Goal: Task Accomplishment & Management: Manage account settings

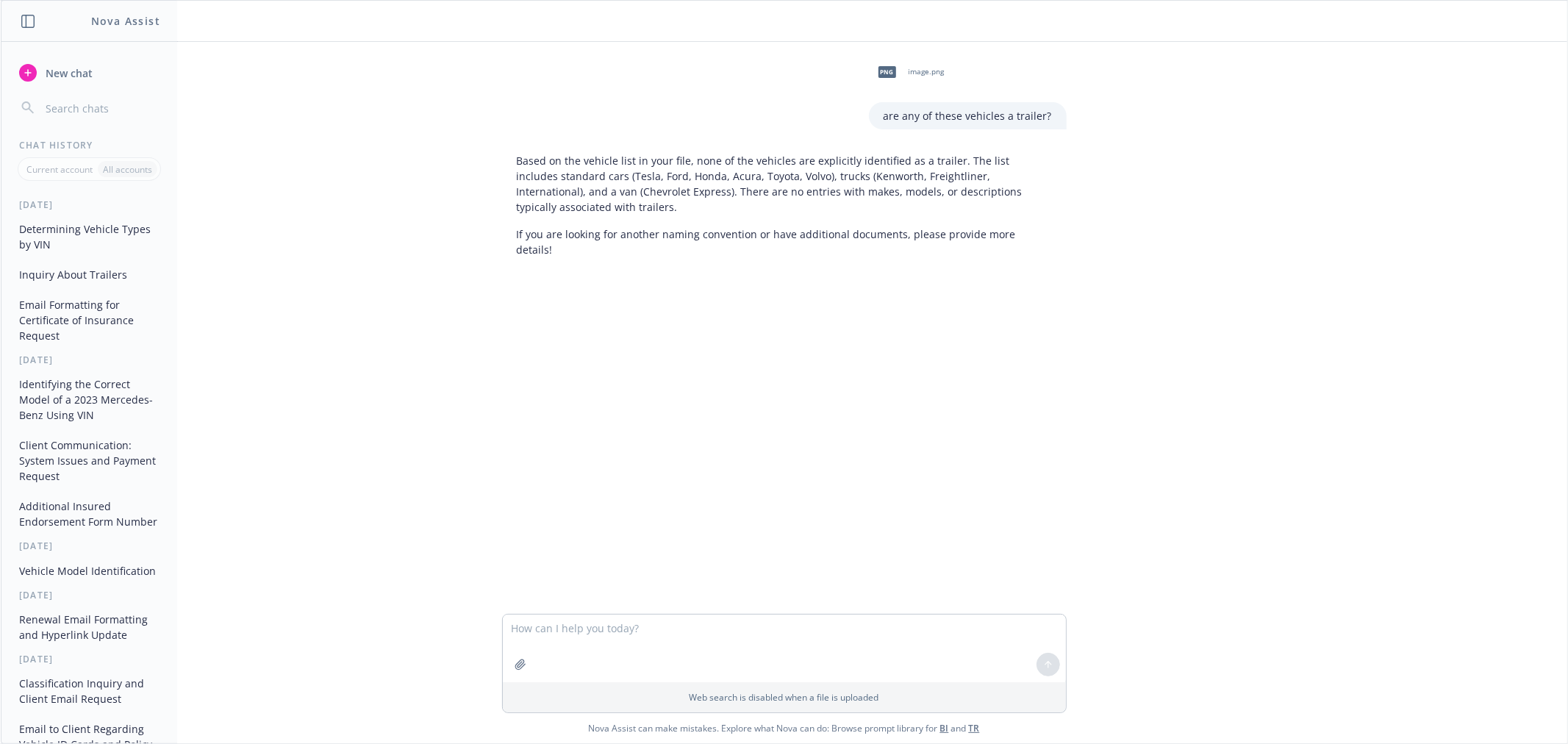
scroll to position [1715, 0]
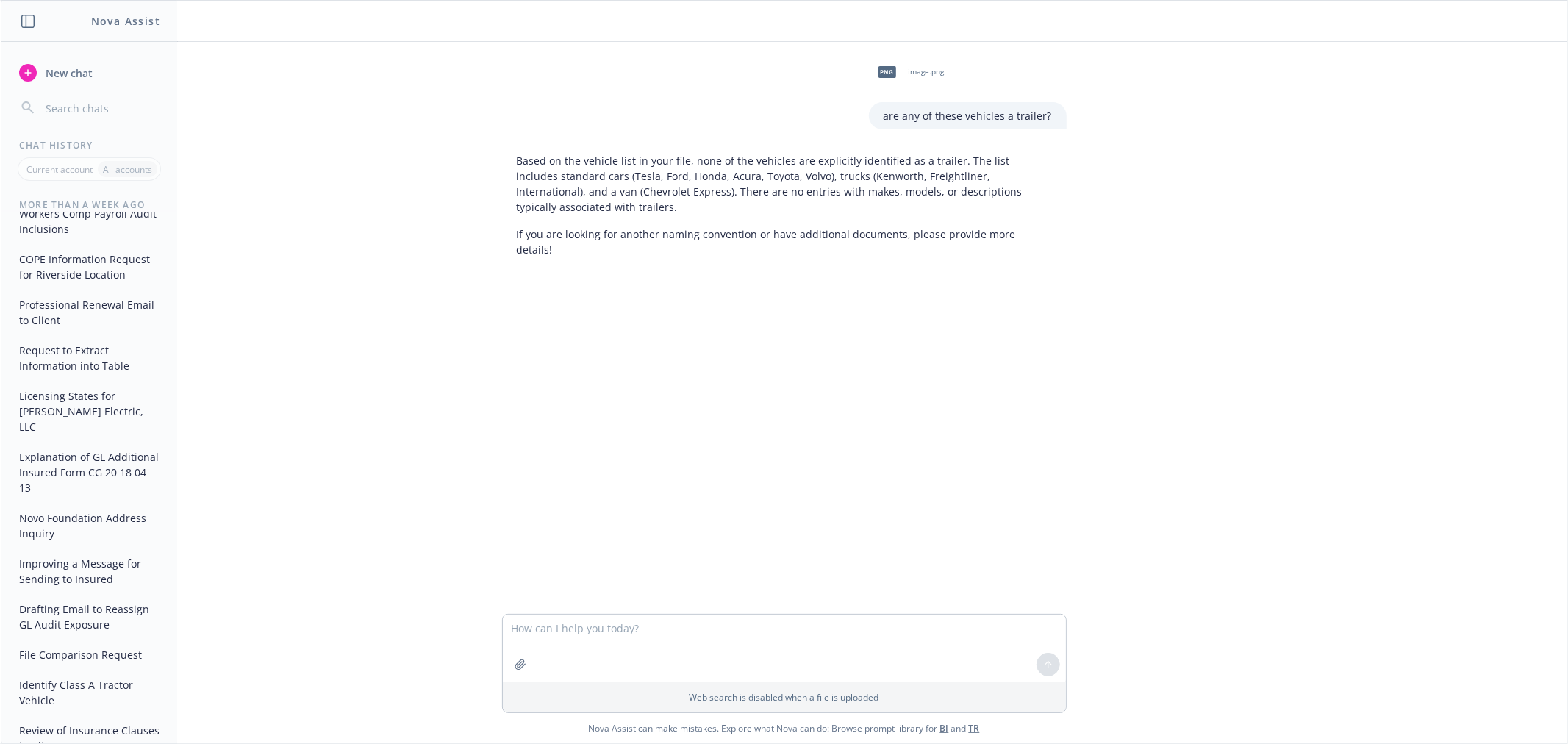
click at [678, 614] on div "Web search is disabled when a file is uploaded" at bounding box center [784, 663] width 565 height 99
click at [671, 626] on textarea at bounding box center [784, 648] width 563 height 68
paste textarea "Gio, We advised the carrier payment is forthcoming."
type textarea "proof read this : Gio, We advised the carrier payment is forthcoming."
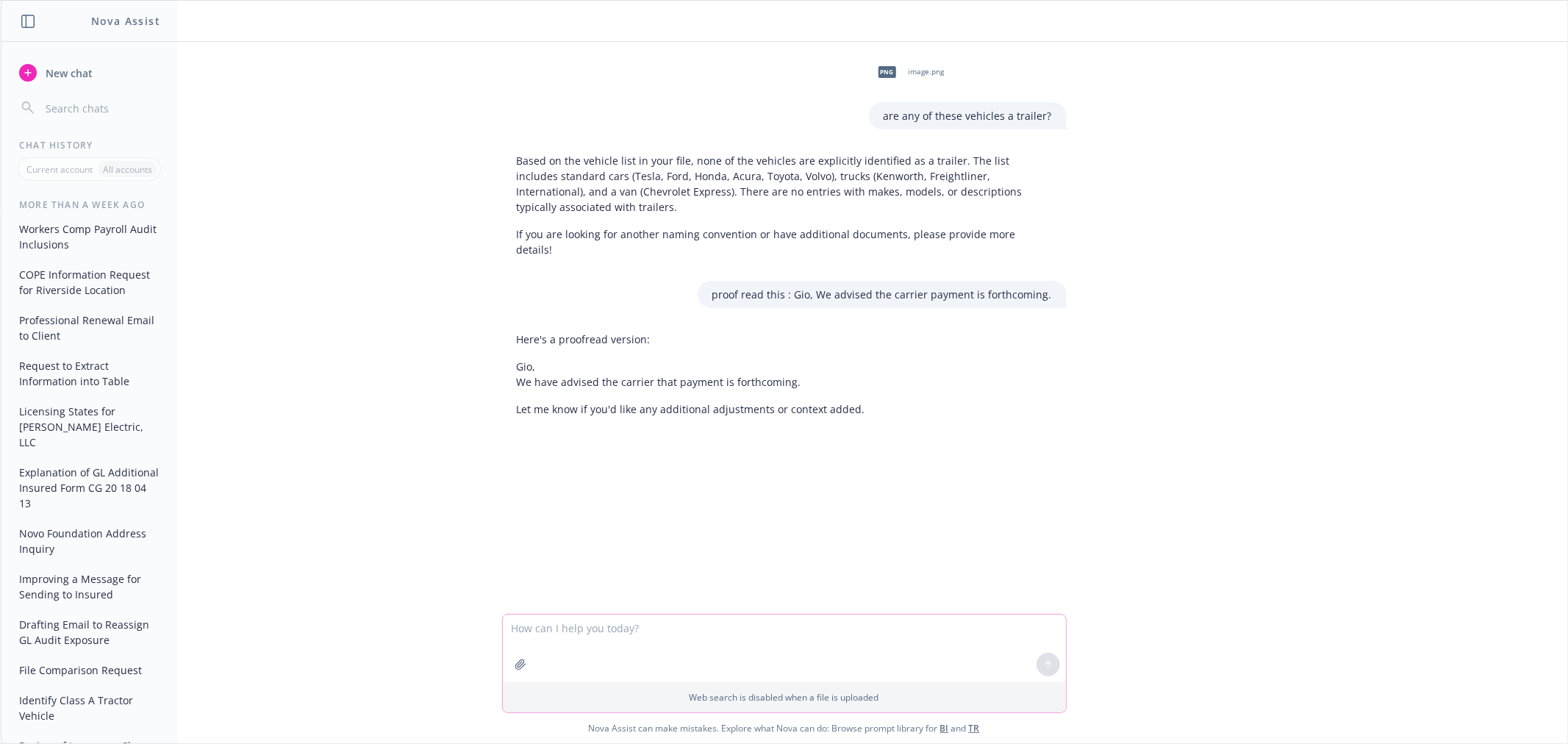
scroll to position [1731, 0]
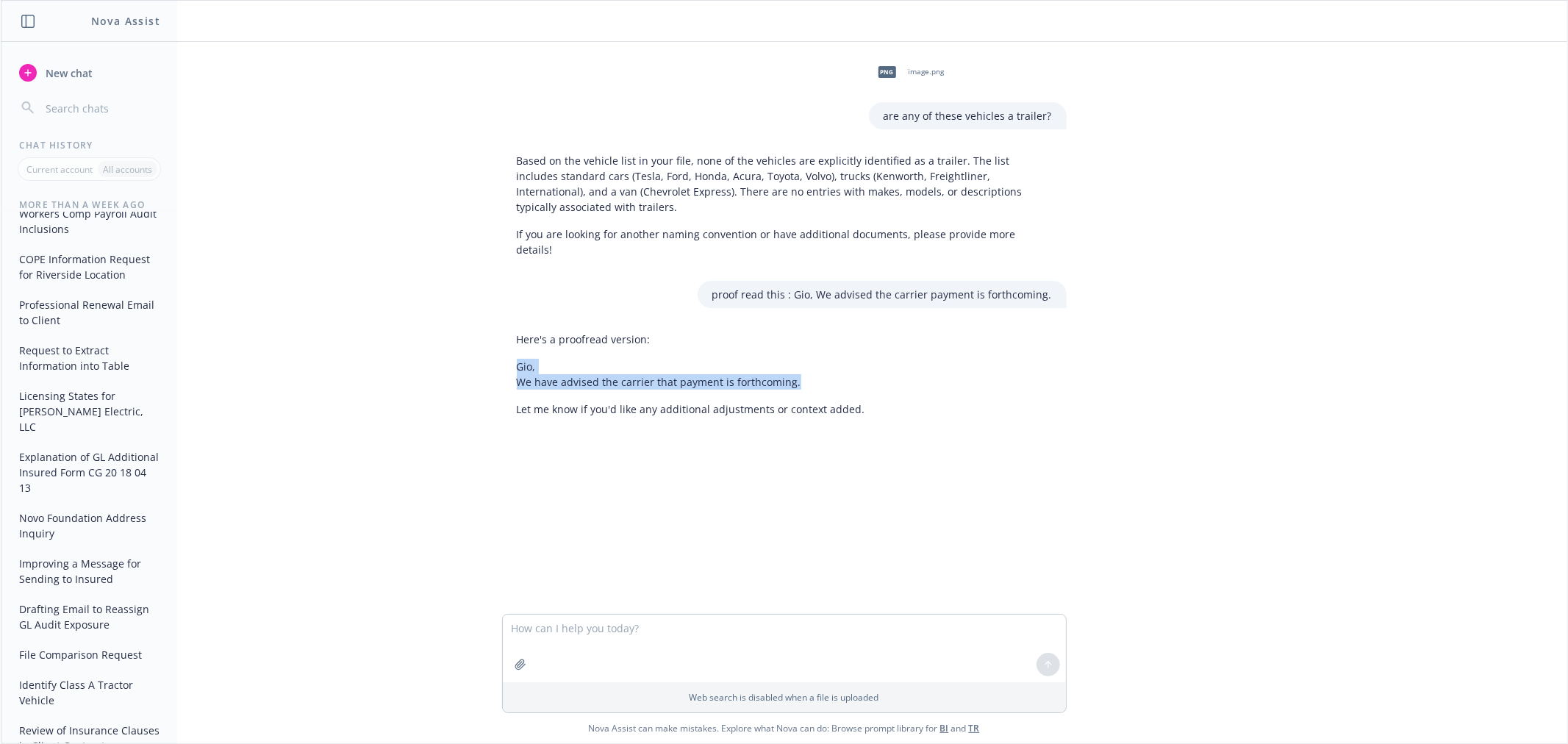
drag, startPoint x: 512, startPoint y: 351, endPoint x: 778, endPoint y: 362, distance: 266.2
click at [807, 362] on p "Gio, We have advised the carrier that payment is forthcoming." at bounding box center [691, 374] width 348 height 31
copy p "Gio, We have advised the carrier that payment is forthcoming."
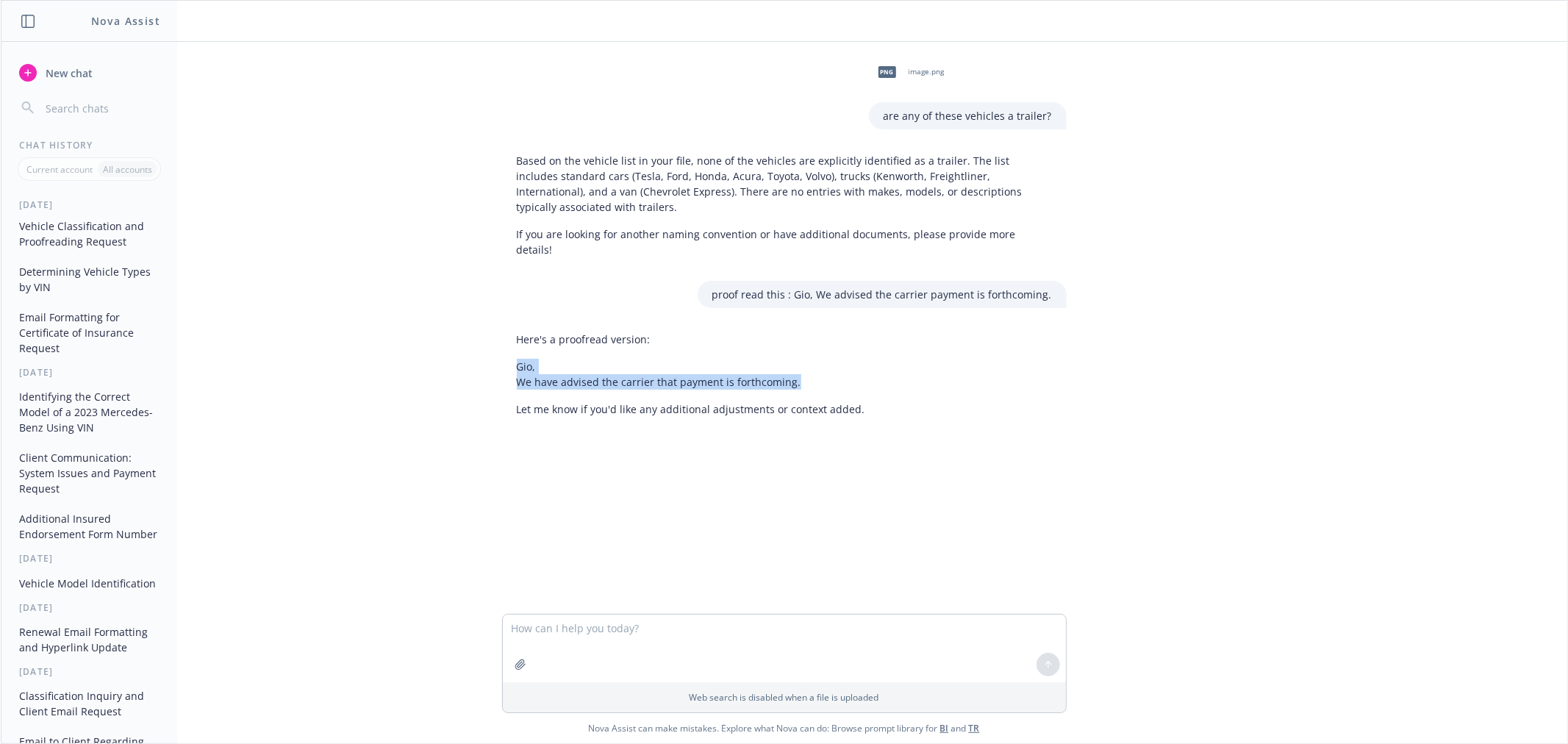
scroll to position [0, 0]
click at [50, 113] on input "button" at bounding box center [101, 108] width 117 height 21
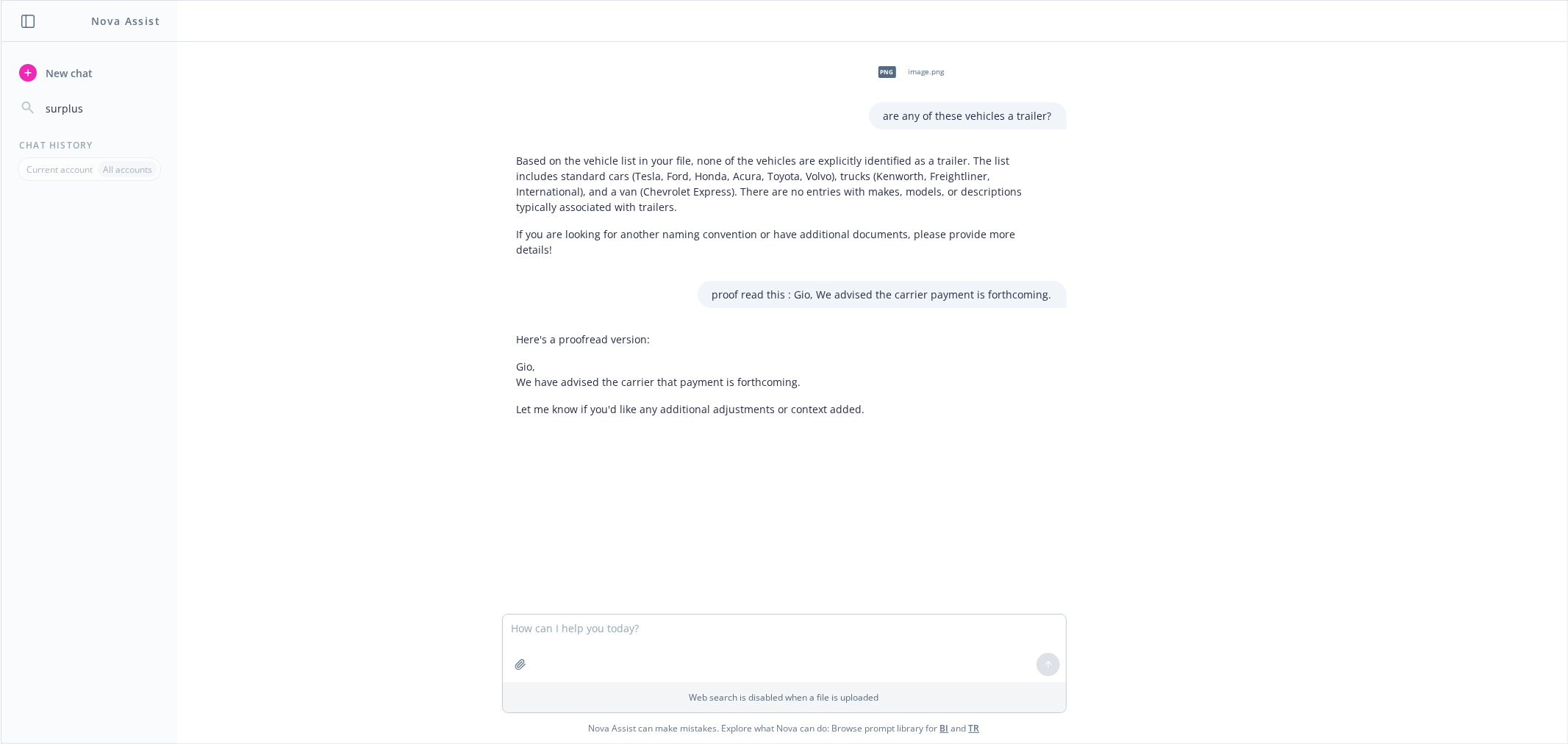
type input "surplus"
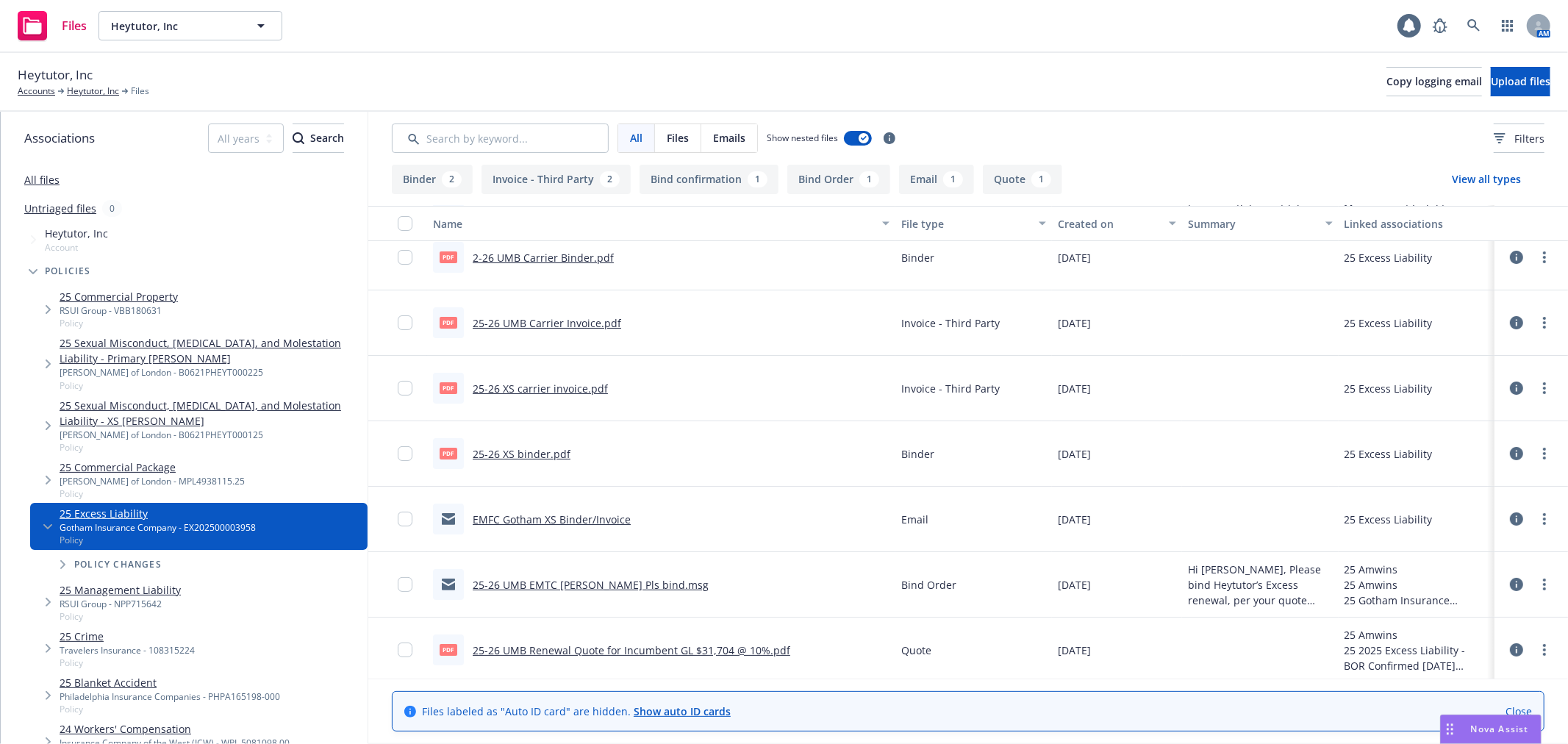
scroll to position [86, 0]
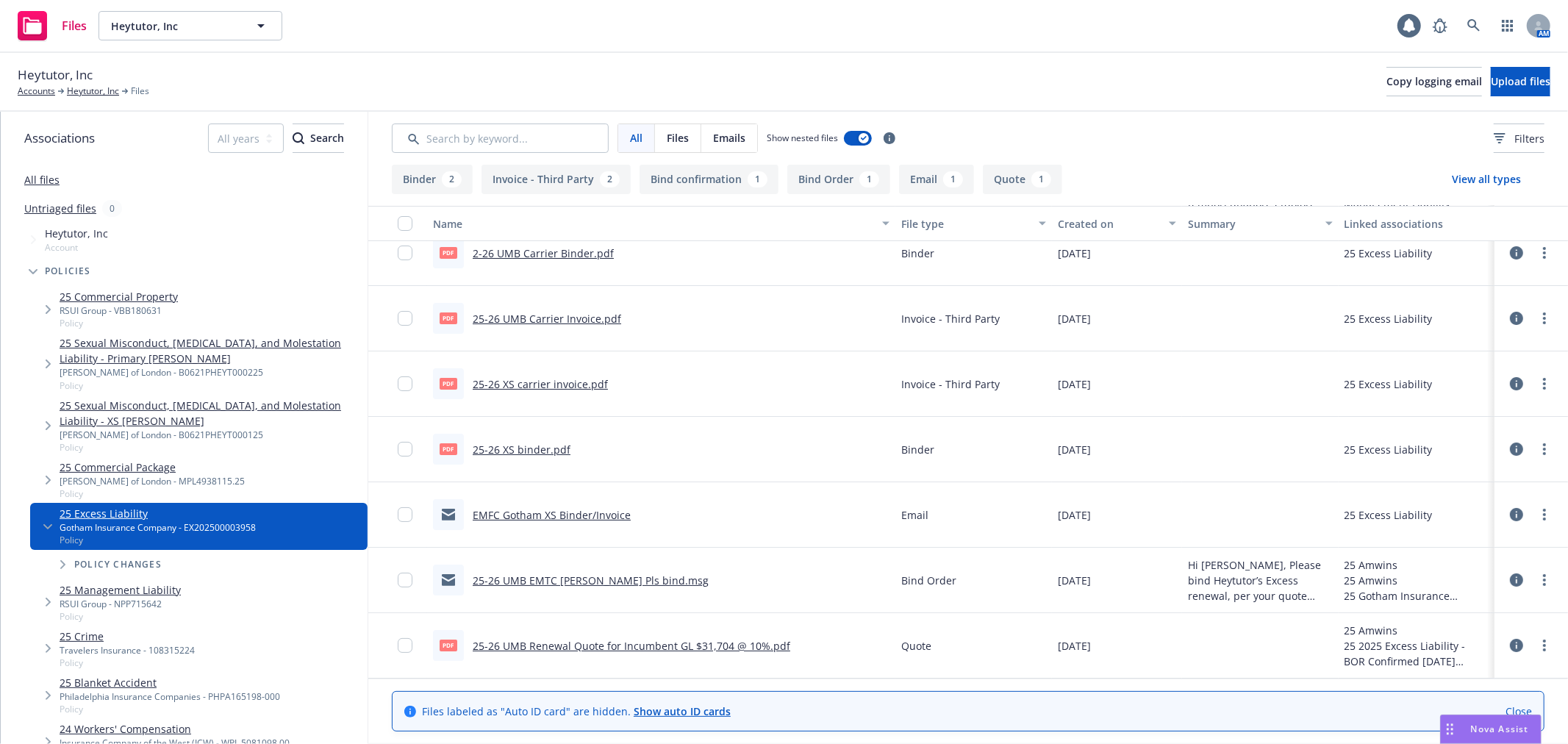
click at [656, 579] on link "25-26 UMB EMTC Cyrus@AMWins Pls bind.msg" at bounding box center [590, 580] width 236 height 14
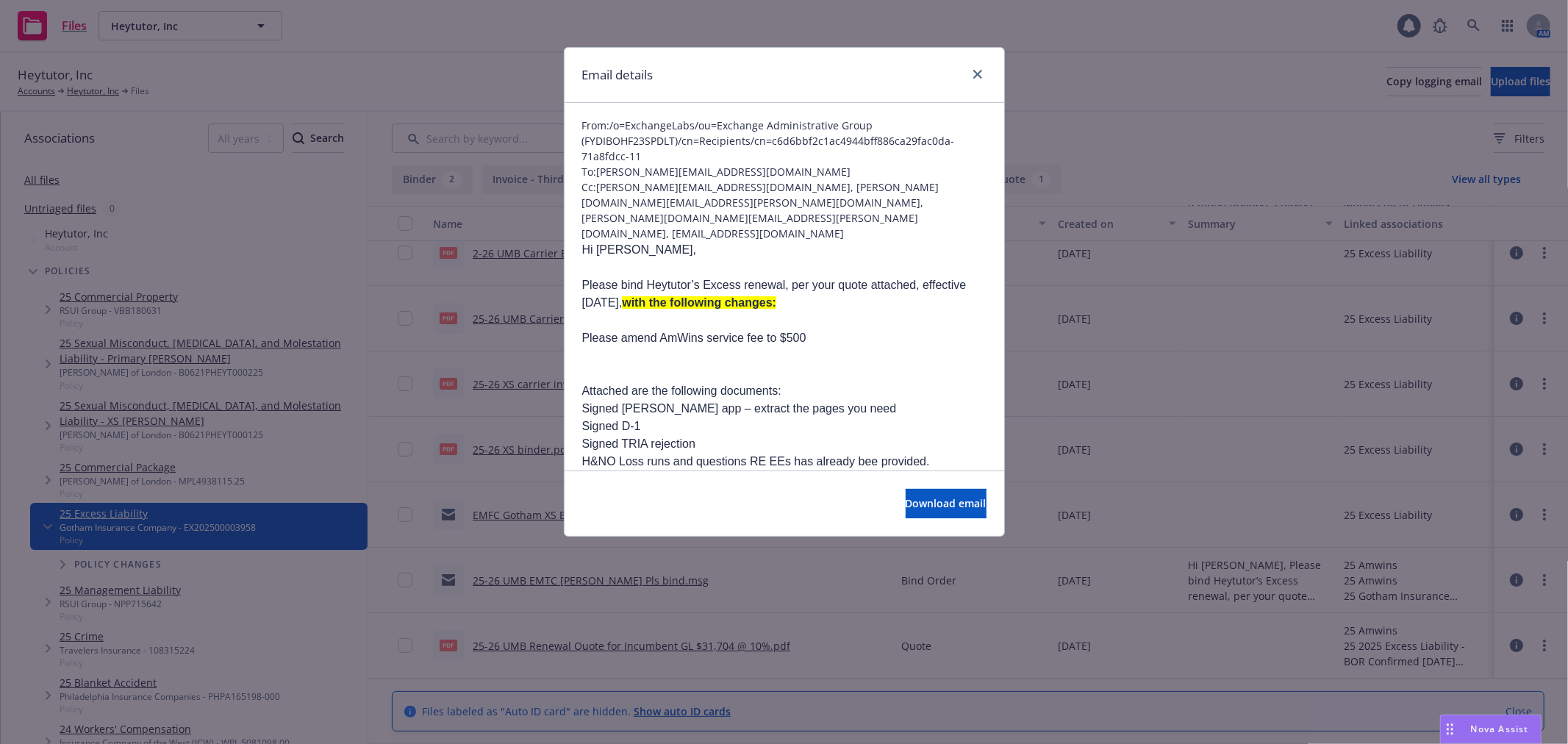
scroll to position [82, 0]
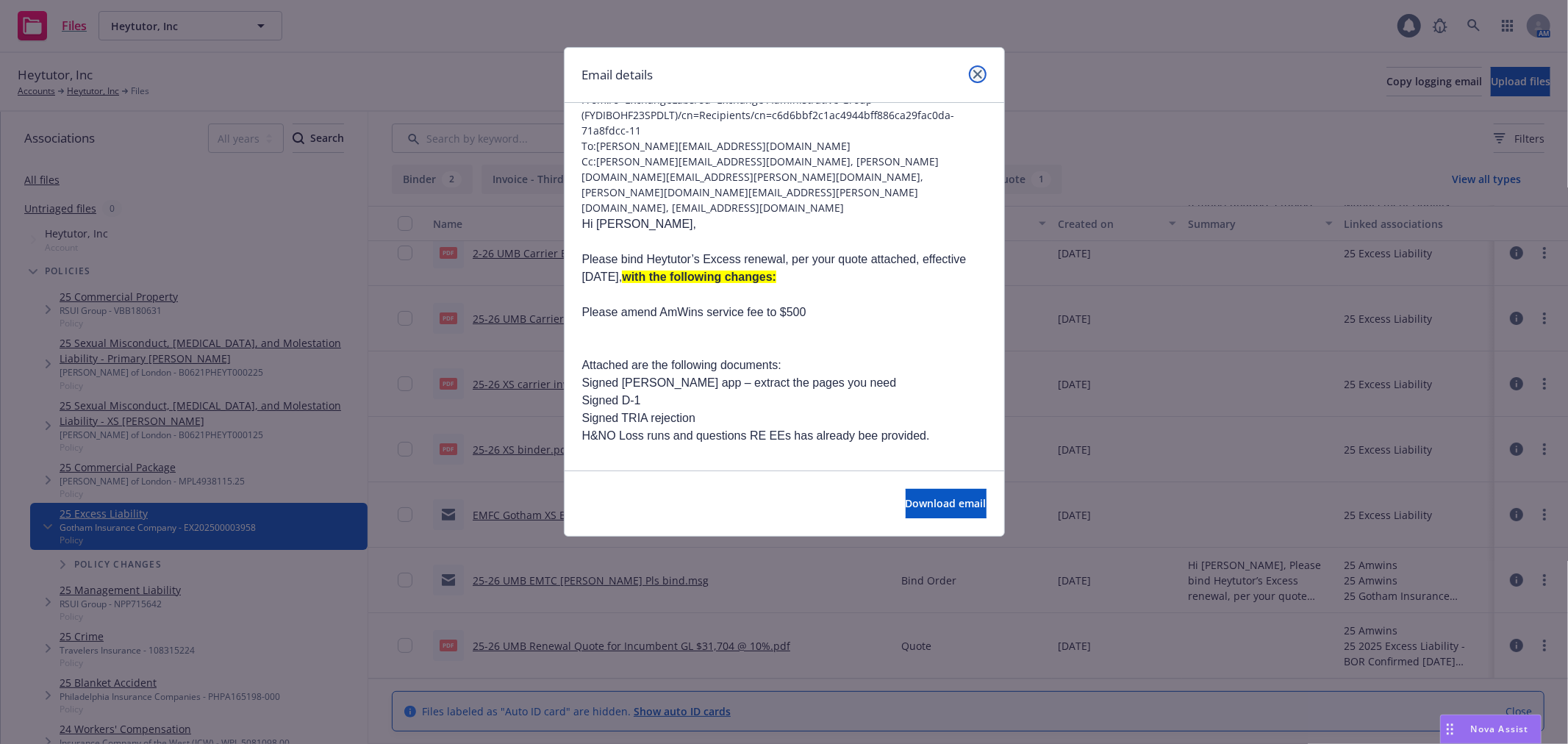
click at [974, 71] on icon "close" at bounding box center [978, 74] width 9 height 9
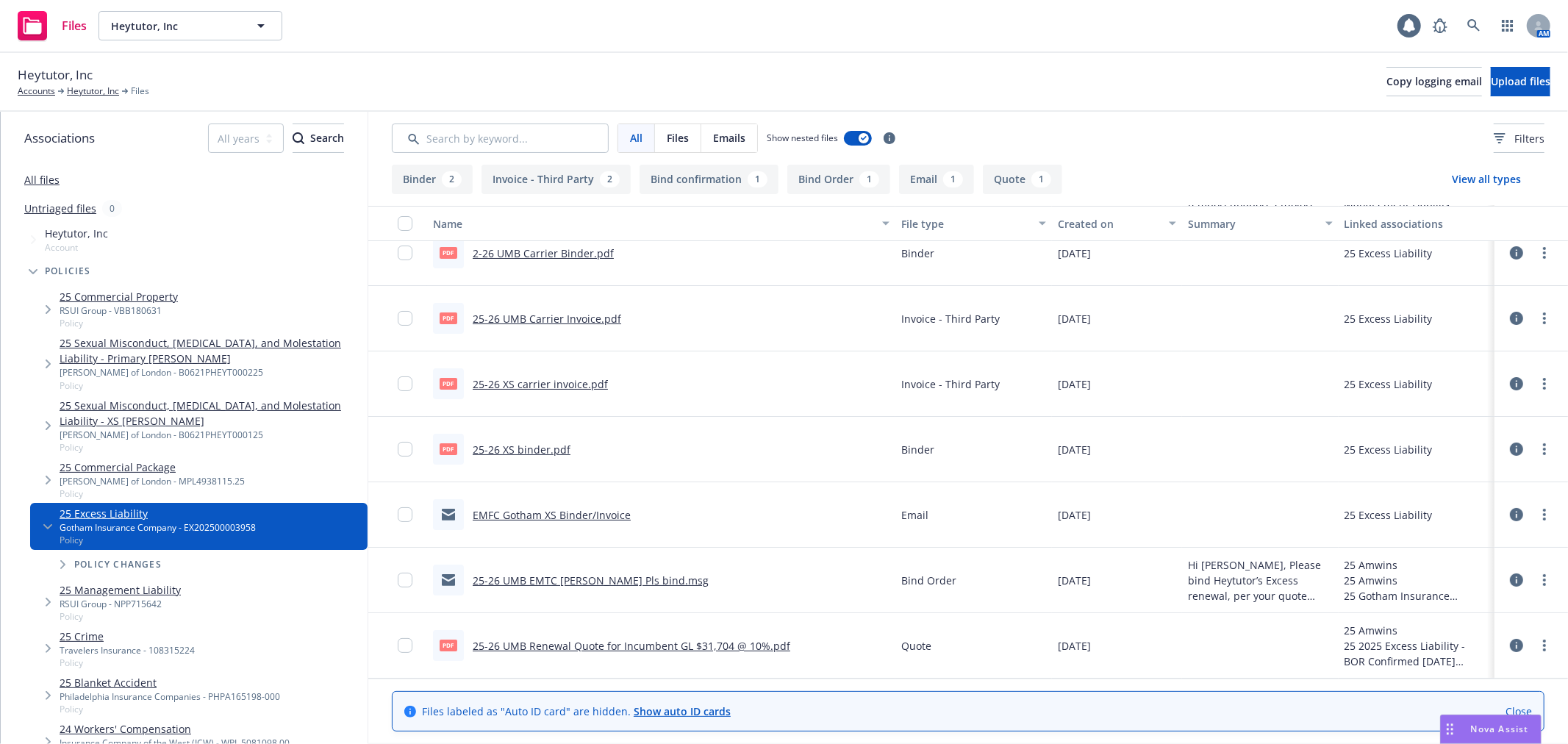
click at [540, 449] on link "25-26 XS binder.pdf" at bounding box center [521, 449] width 98 height 14
click at [98, 90] on link "Heytutor, Inc" at bounding box center [93, 91] width 52 height 13
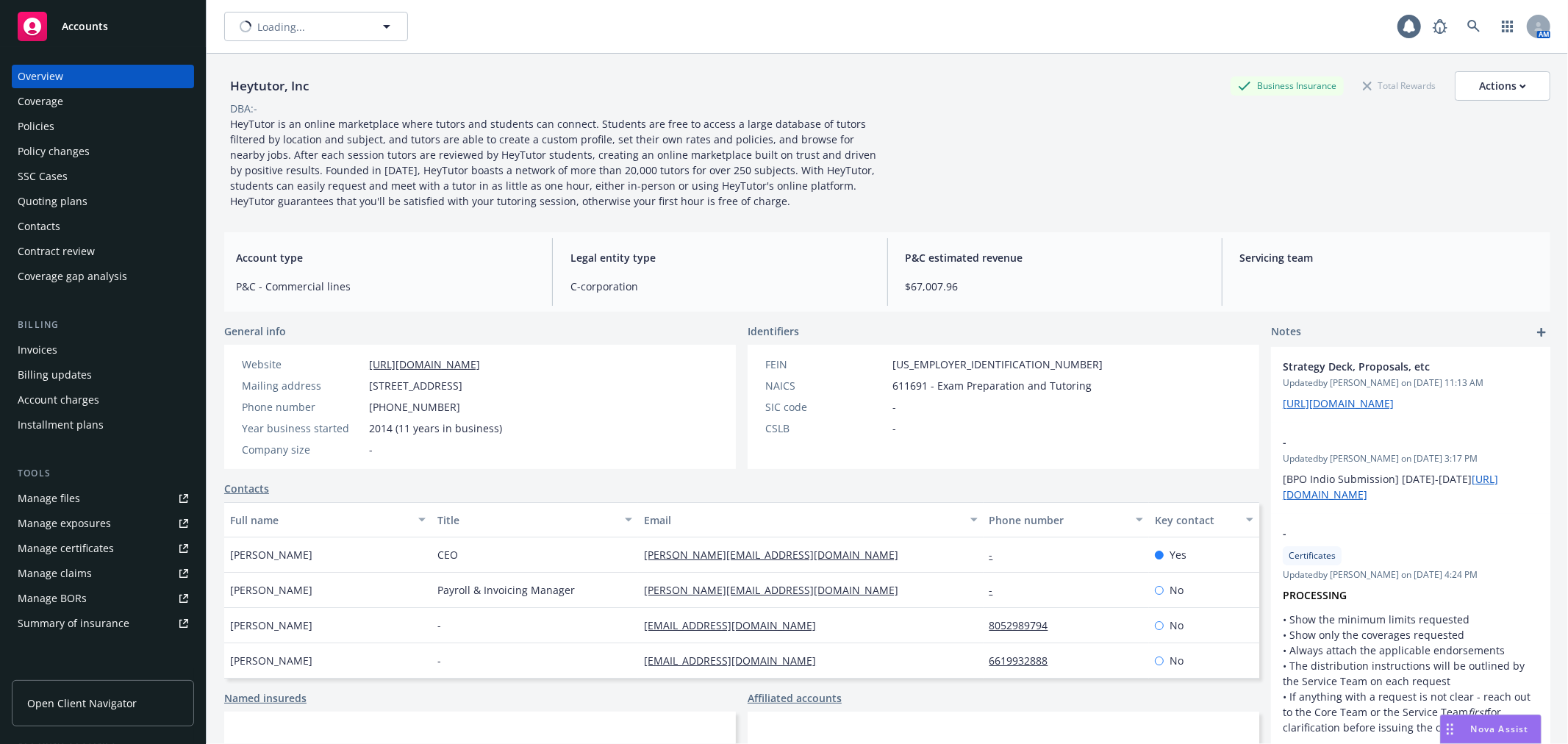
click at [74, 136] on div "Policies" at bounding box center [103, 126] width 171 height 24
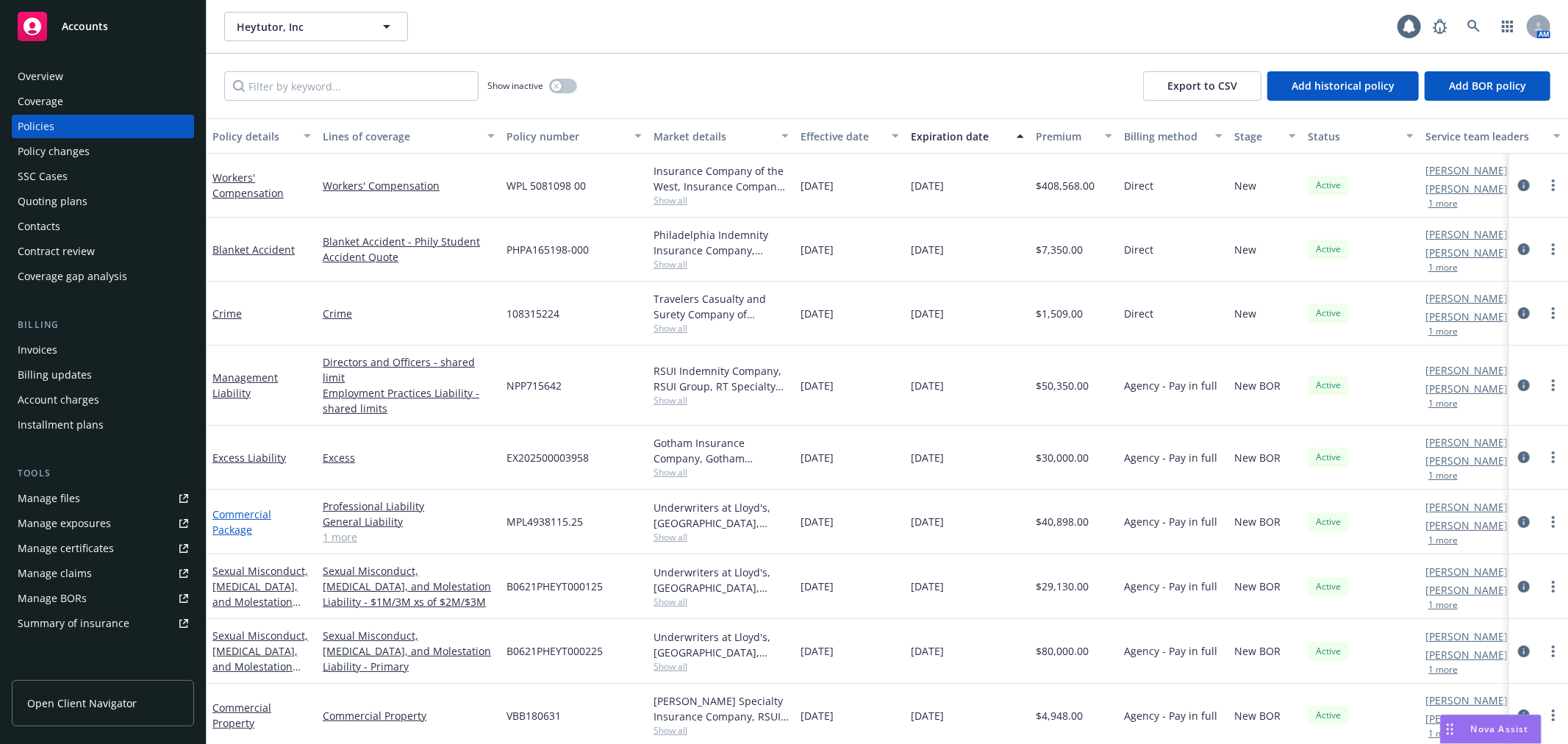
click at [240, 507] on link "Commercial Package" at bounding box center [242, 522] width 59 height 29
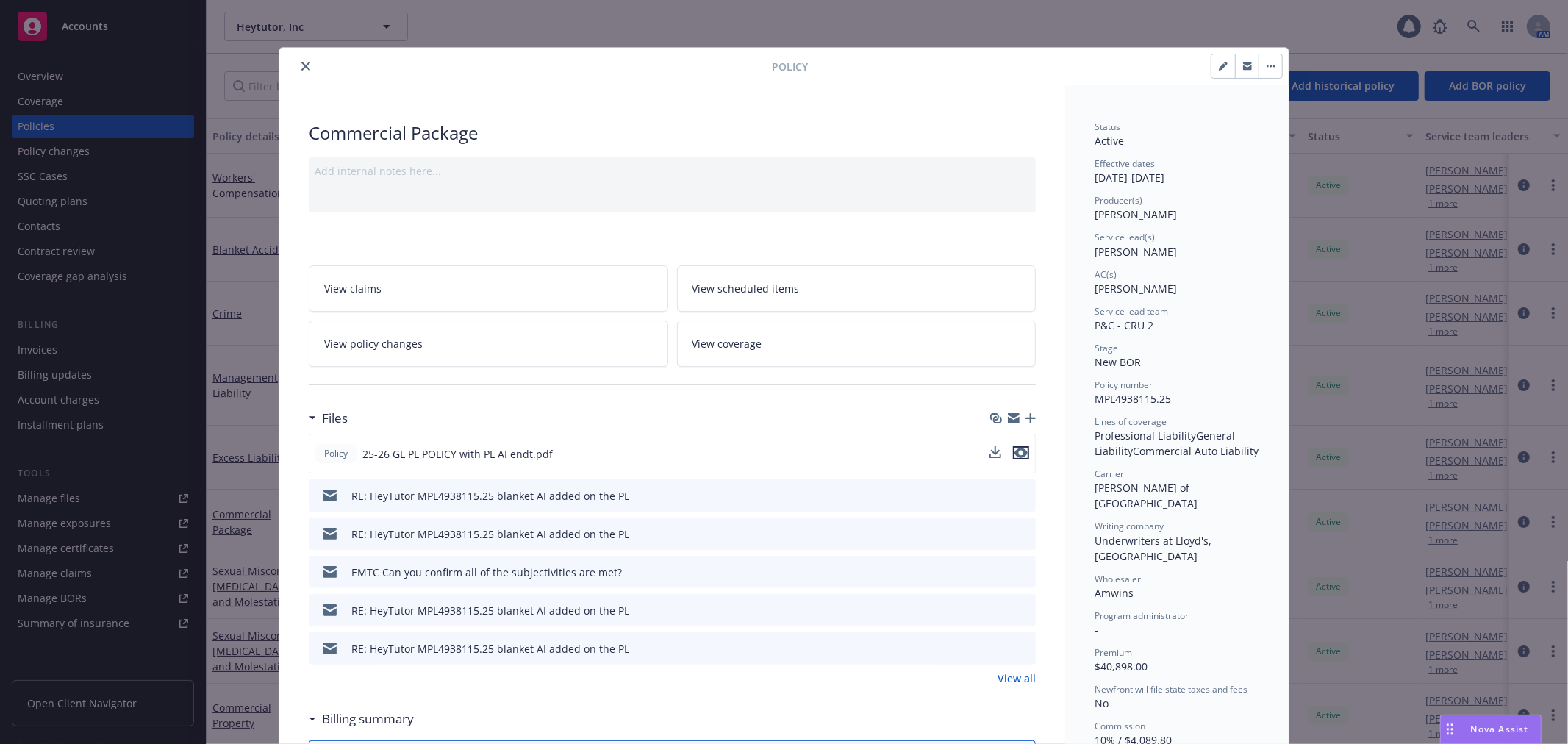
click at [1019, 453] on icon "preview file" at bounding box center [1021, 453] width 13 height 10
click at [303, 67] on icon "close" at bounding box center [306, 66] width 9 height 9
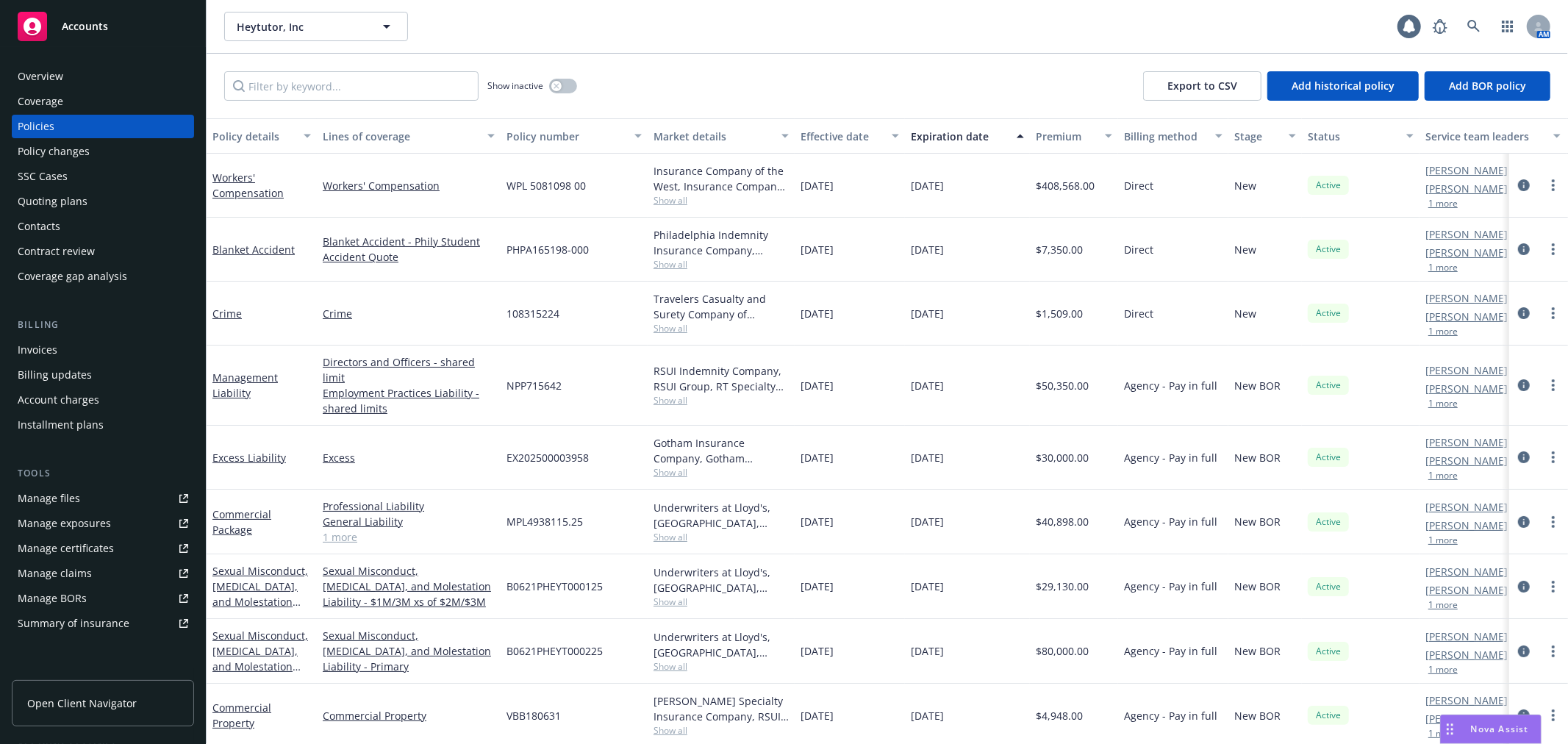
click at [96, 702] on span "Open Client Navigator" at bounding box center [82, 703] width 110 height 15
click at [106, 150] on div "Policy changes" at bounding box center [103, 151] width 171 height 24
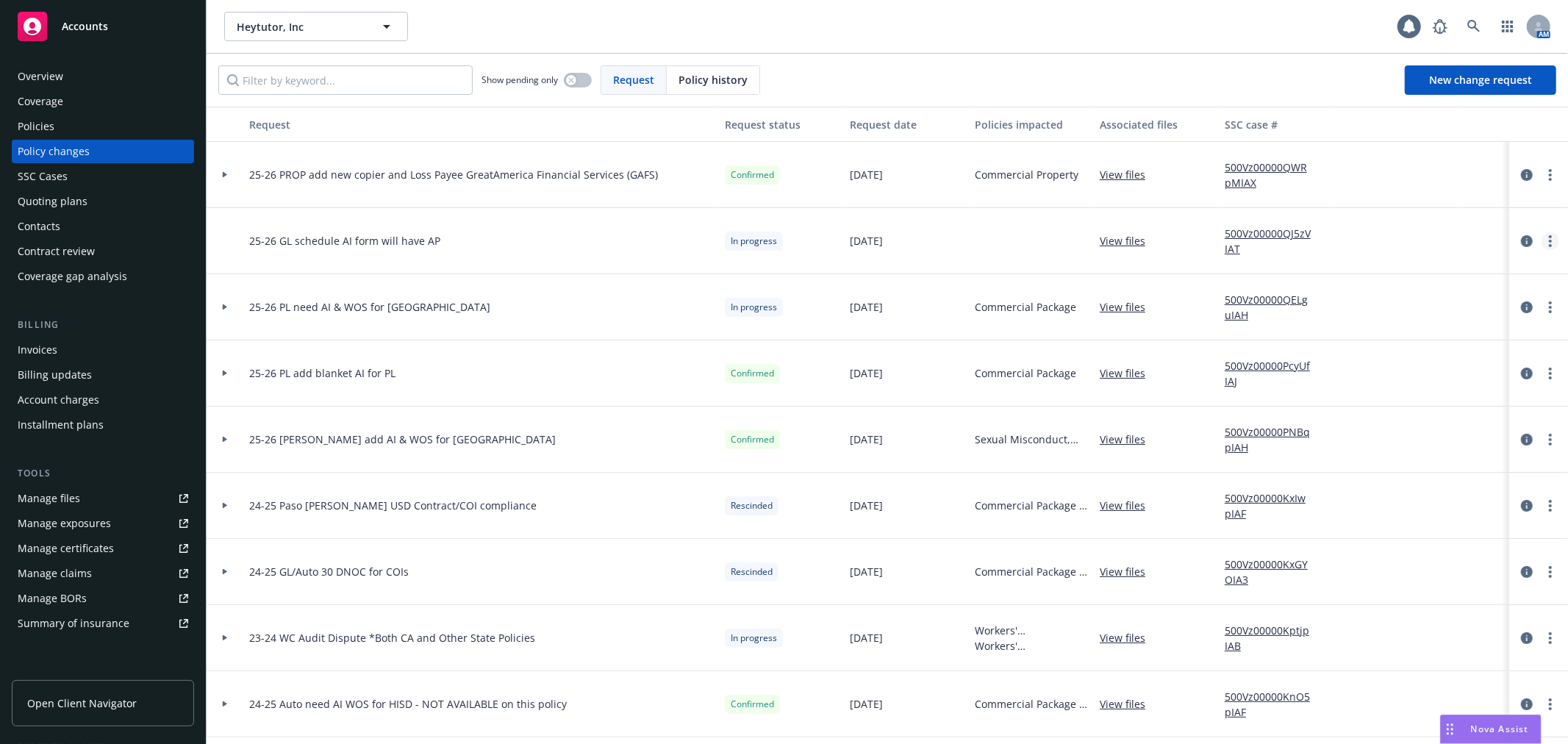
click at [1549, 243] on icon "more" at bounding box center [1550, 241] width 3 height 12
click at [1443, 299] on link "Edit request summary" at bounding box center [1420, 301] width 252 height 29
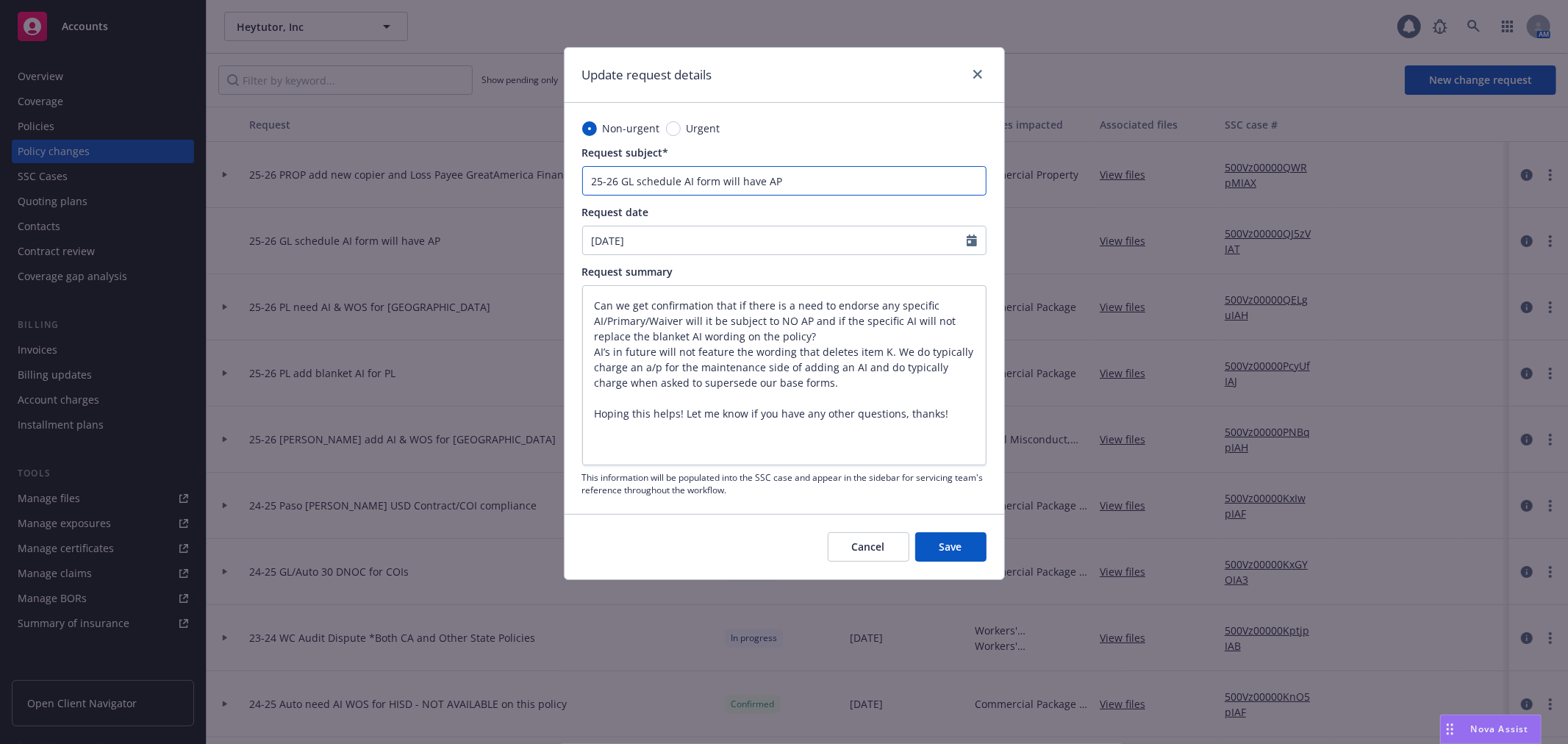
click at [679, 186] on input "25-26 GL schedule AI form will have AP" at bounding box center [784, 181] width 404 height 29
type input "25-26 GL scheduled AI form will have AP"
type textarea "x"
type input "25-26 GL scheduled AI form will have AP"
click at [973, 535] on button "Save" at bounding box center [951, 547] width 71 height 29
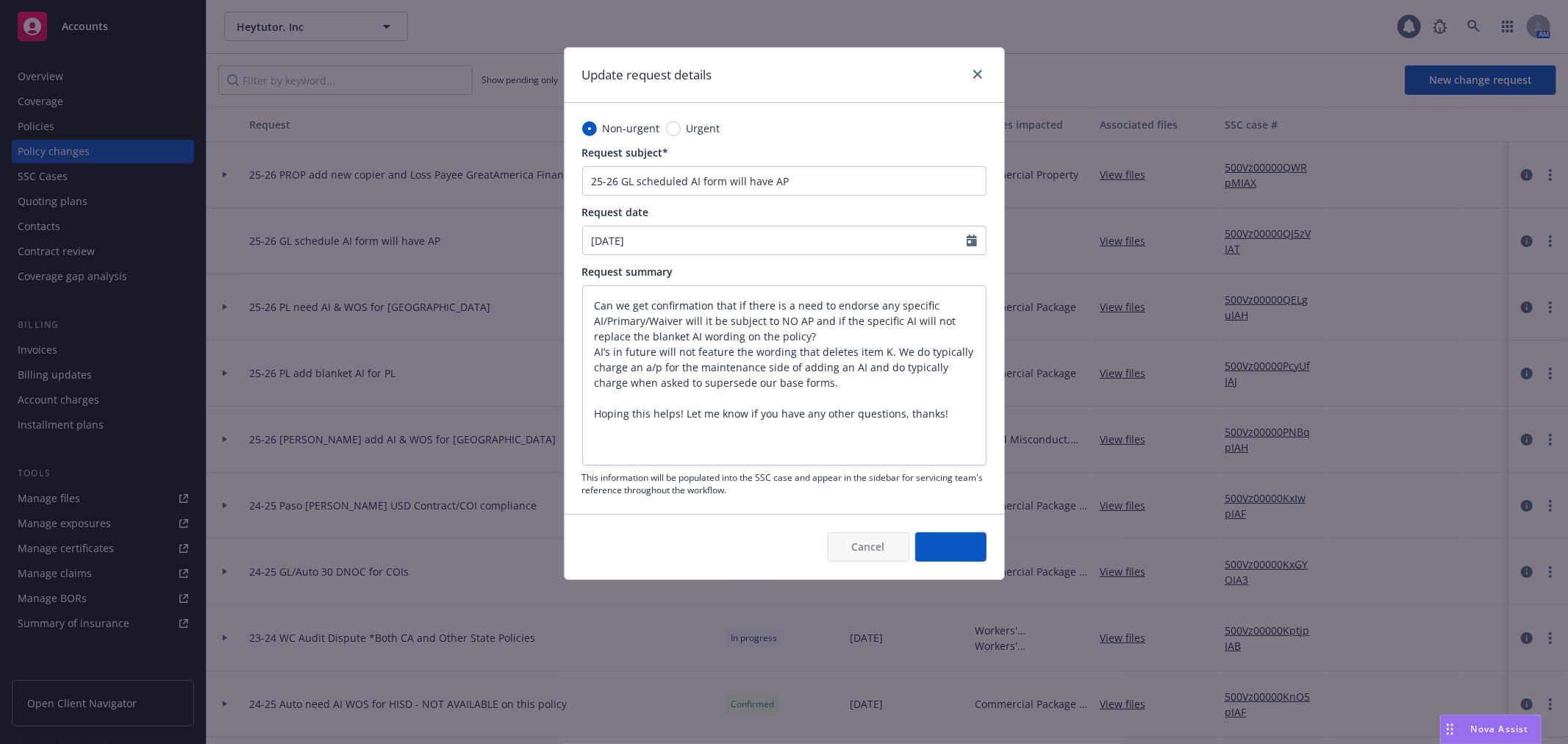
type textarea "x"
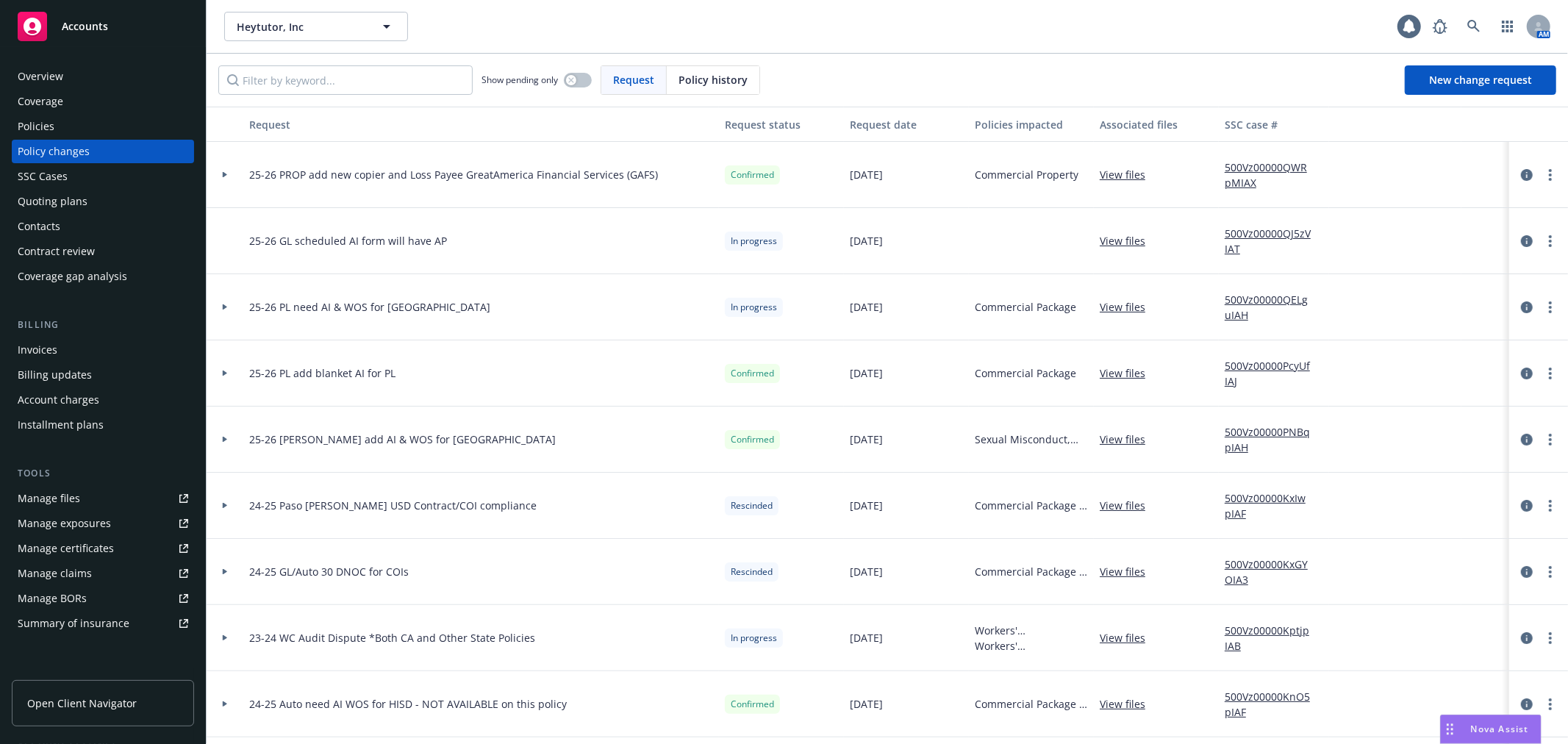
click at [1536, 229] on div at bounding box center [1539, 241] width 59 height 66
click at [1549, 241] on icon "more" at bounding box center [1550, 241] width 3 height 12
click at [1471, 354] on link "Resume workflow" at bounding box center [1420, 360] width 252 height 29
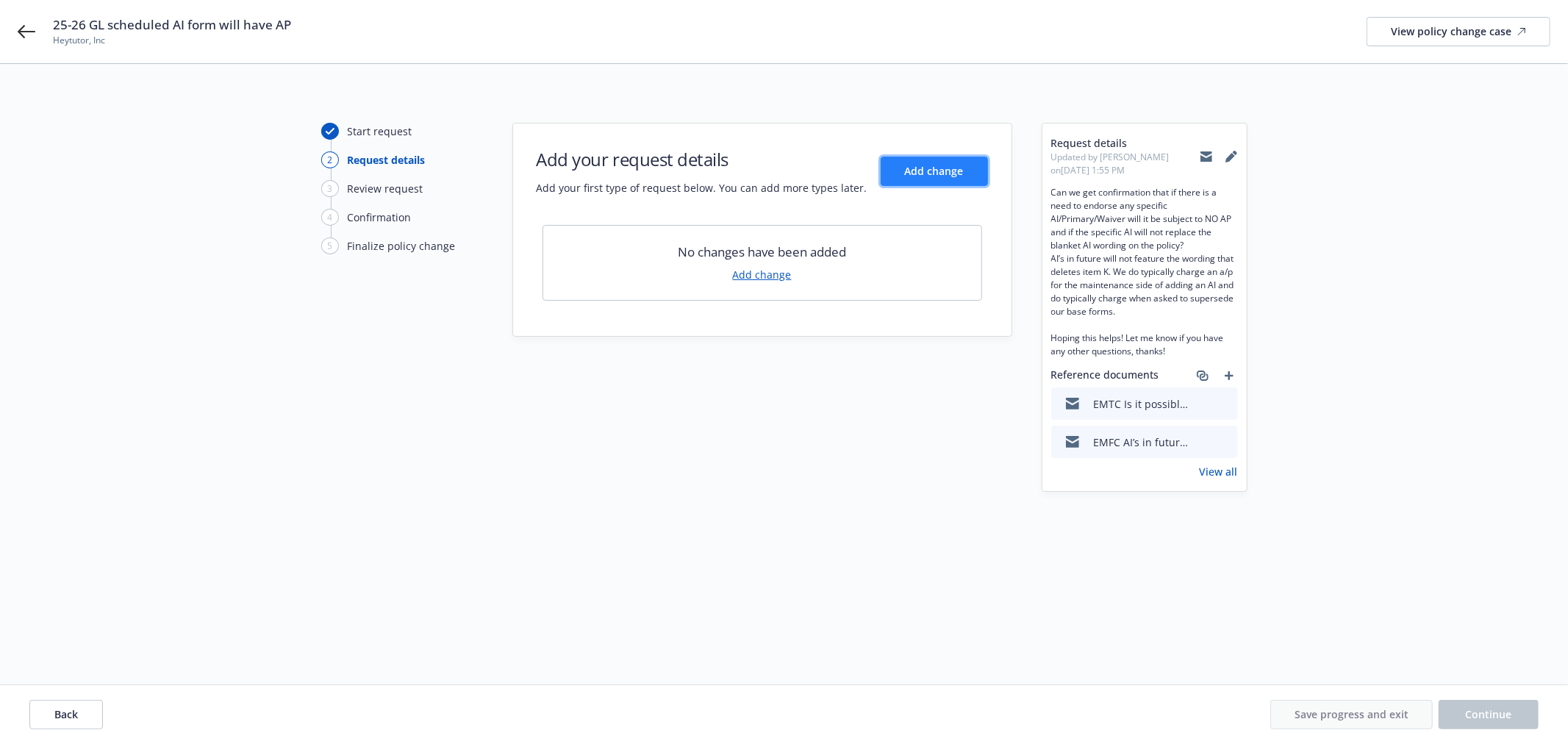
click at [951, 178] on button "Add change" at bounding box center [934, 171] width 107 height 29
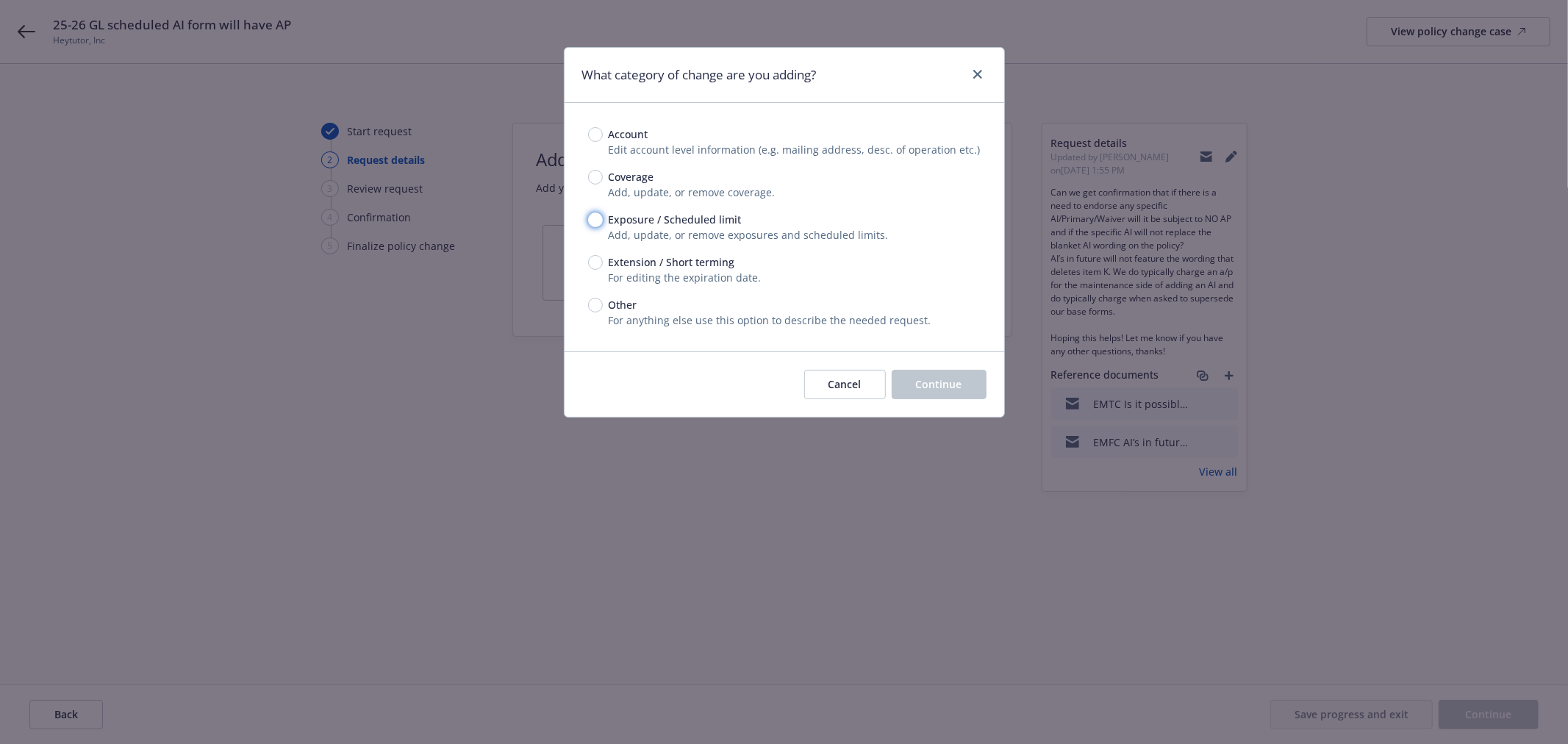
click at [592, 222] on input "Exposure / Scheduled limit" at bounding box center [595, 220] width 15 height 15
radio input "true"
click at [945, 379] on span "Continue" at bounding box center [939, 384] width 46 height 14
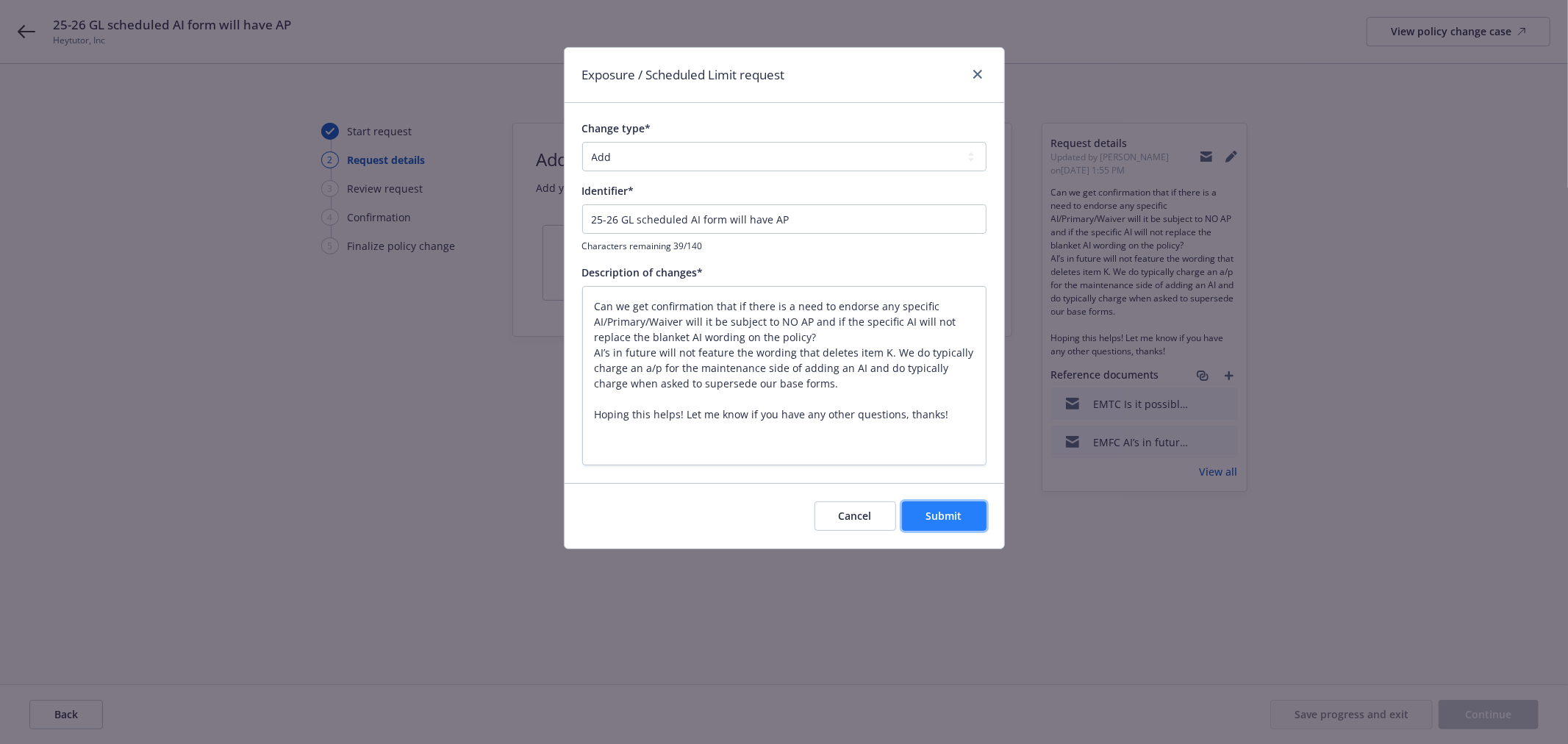
click at [945, 522] on span "Submit" at bounding box center [944, 515] width 36 height 14
type textarea "x"
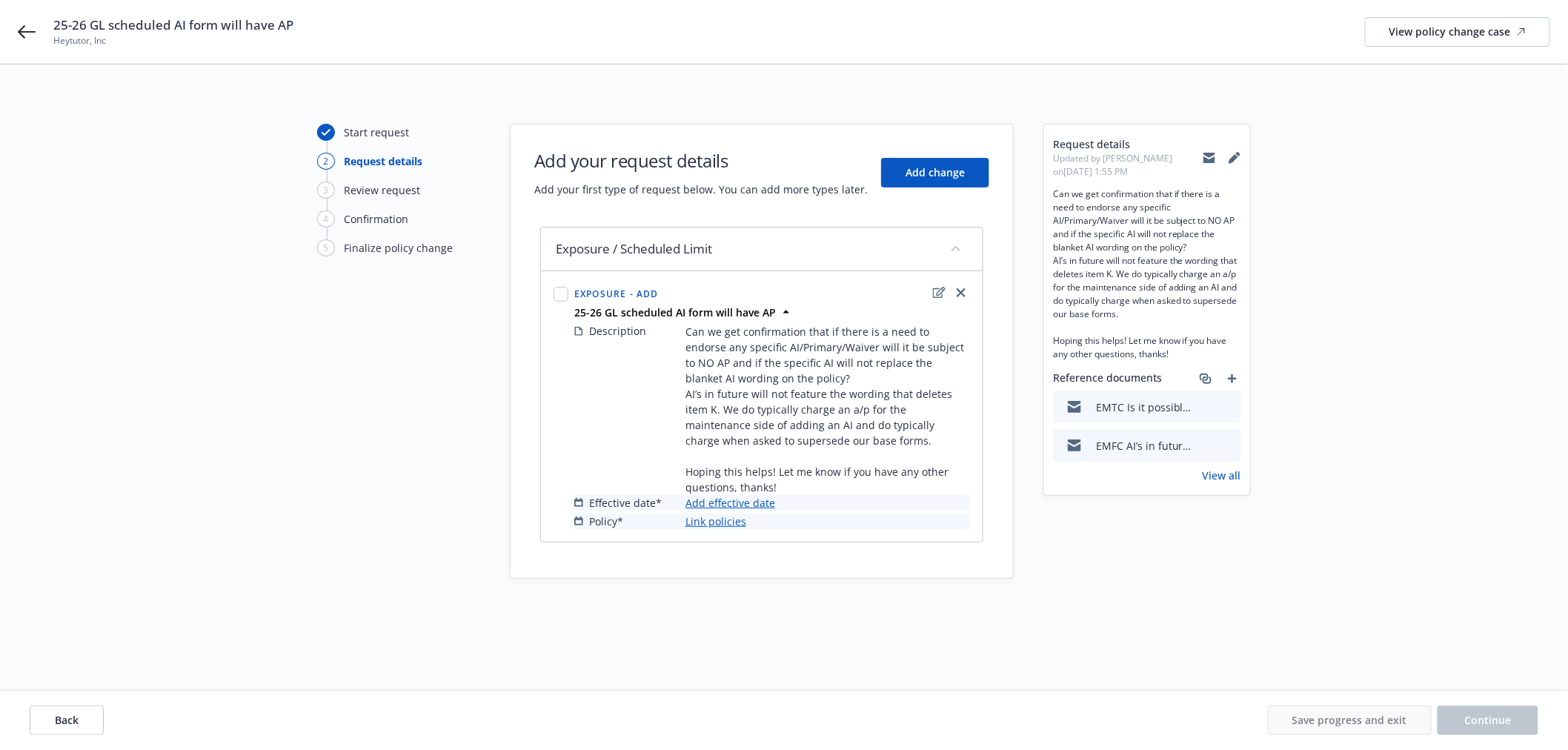
click at [722, 511] on link "Add effective date" at bounding box center [730, 502] width 90 height 16
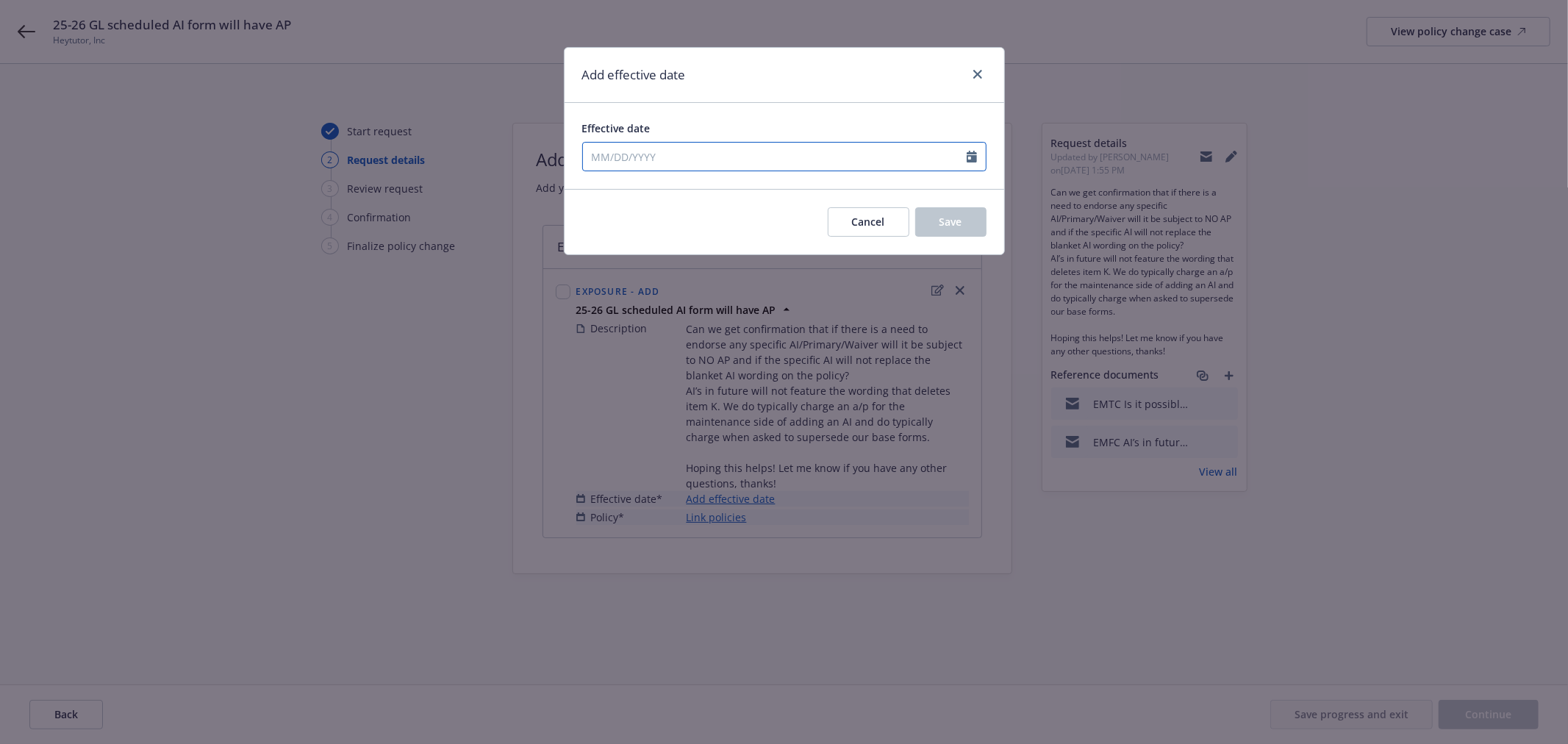
click at [745, 159] on input "Effective date" at bounding box center [775, 157] width 384 height 28
select select "8"
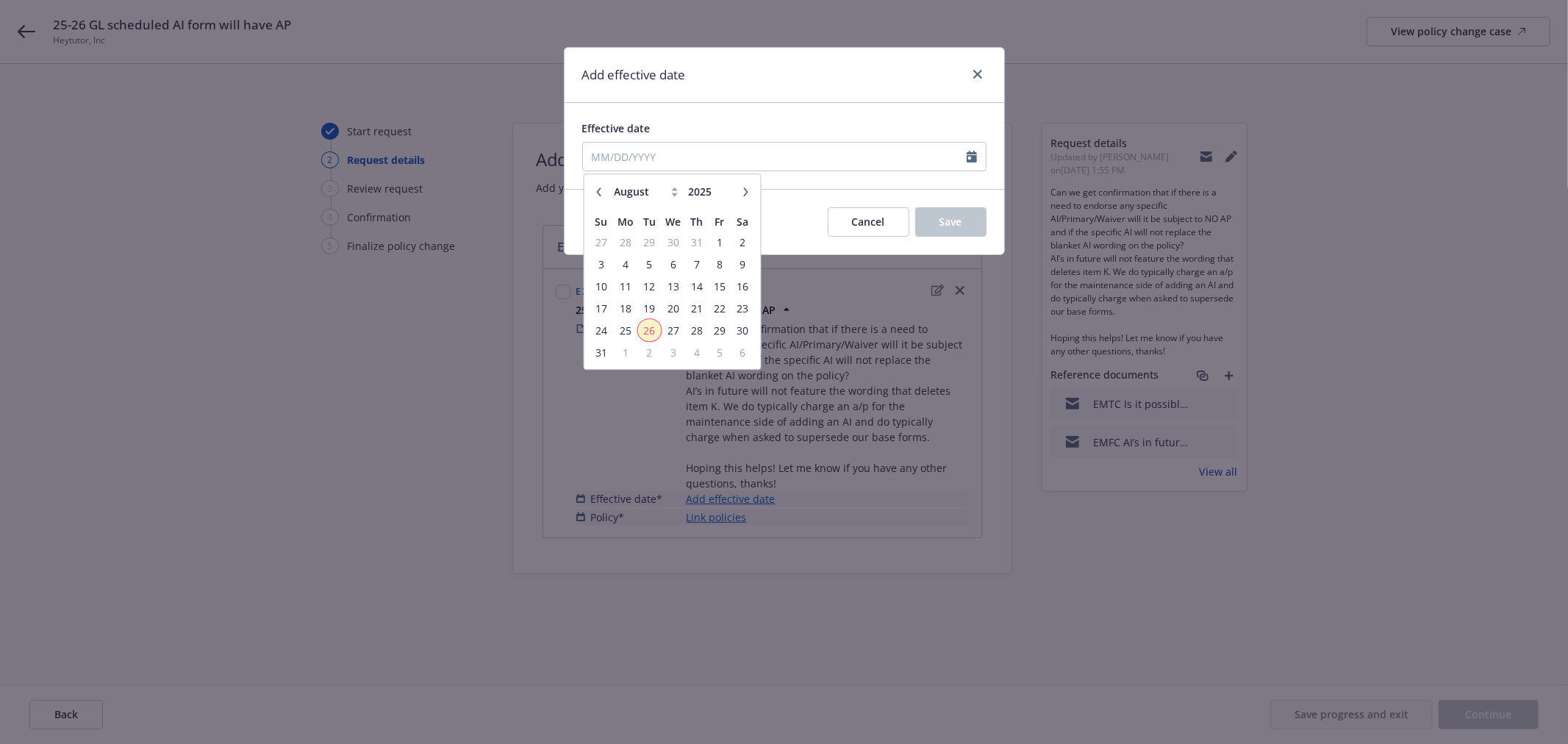
click at [649, 323] on span "26" at bounding box center [649, 330] width 20 height 18
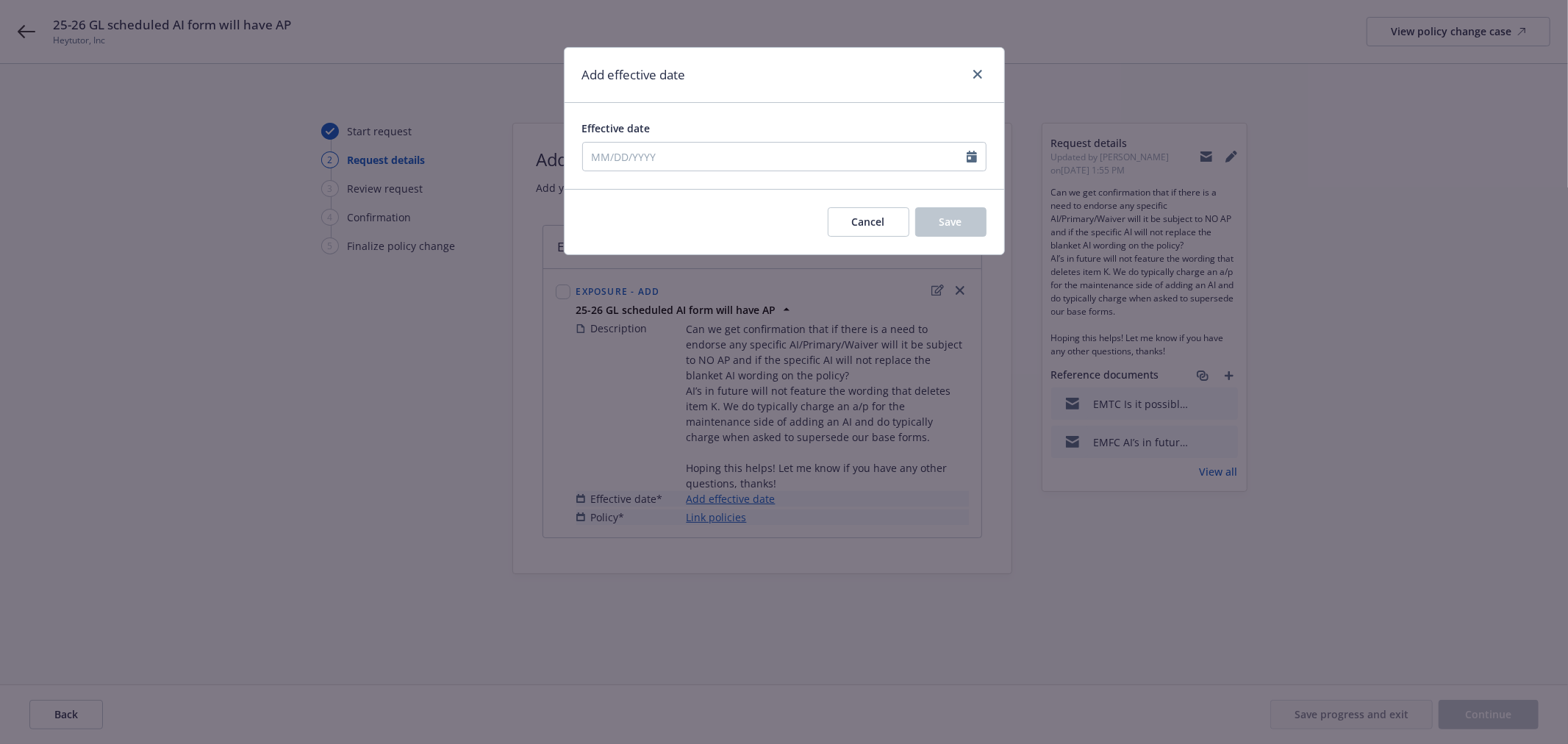
type input "[DATE]"
click at [960, 221] on span "Save" at bounding box center [951, 221] width 23 height 14
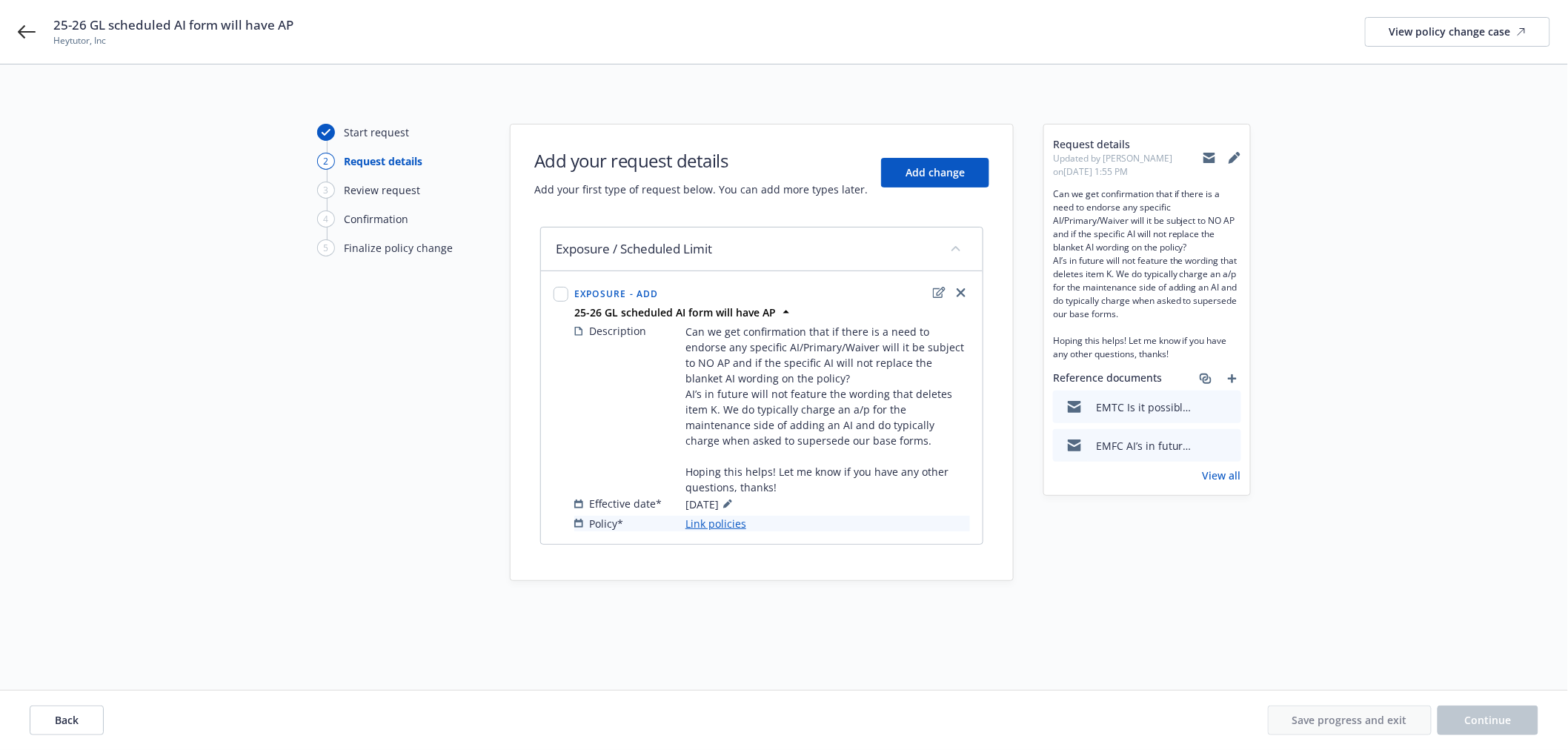
click at [698, 531] on link "Link policies" at bounding box center [716, 523] width 61 height 16
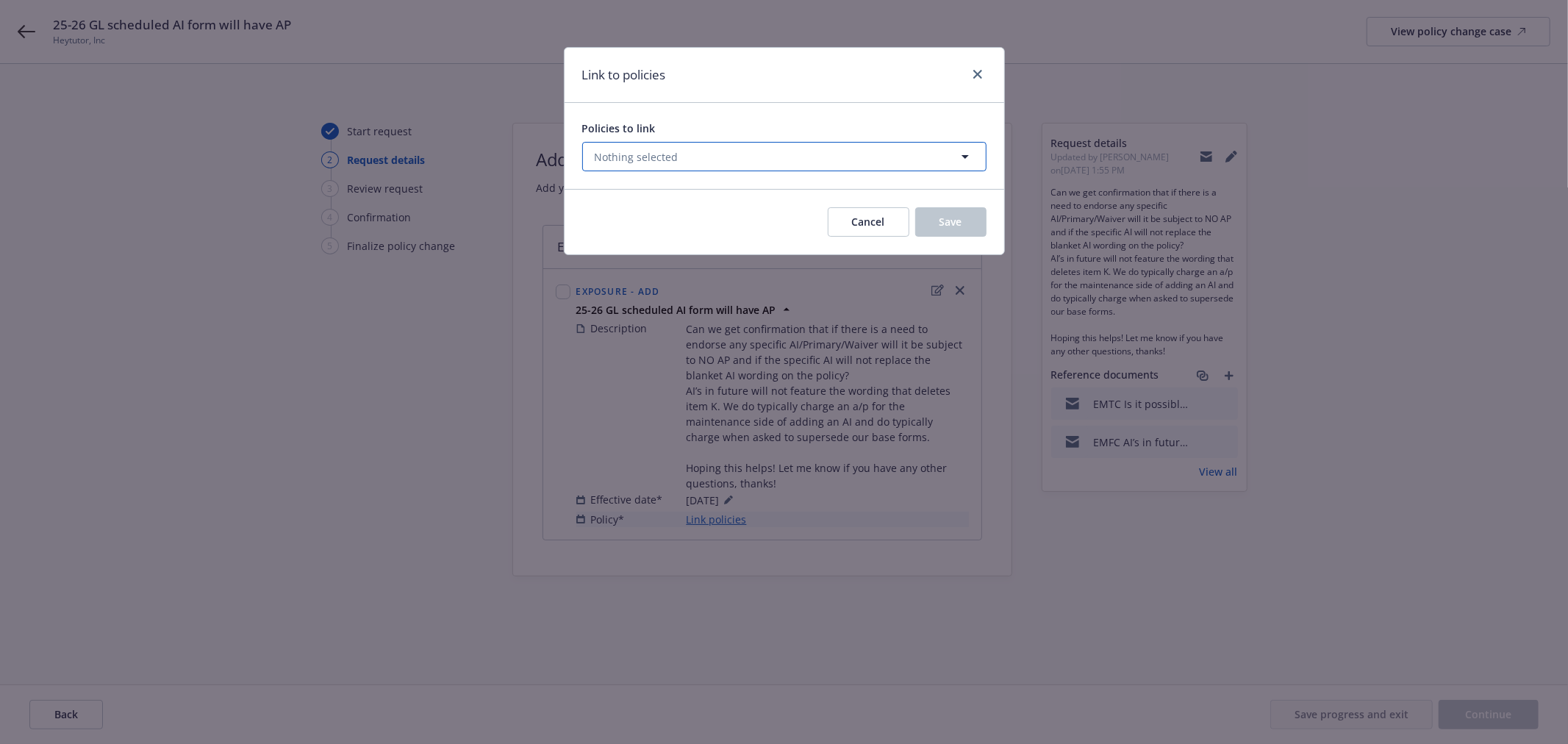
click at [684, 154] on button "Nothing selected" at bounding box center [784, 157] width 404 height 29
select select "ACTIVE"
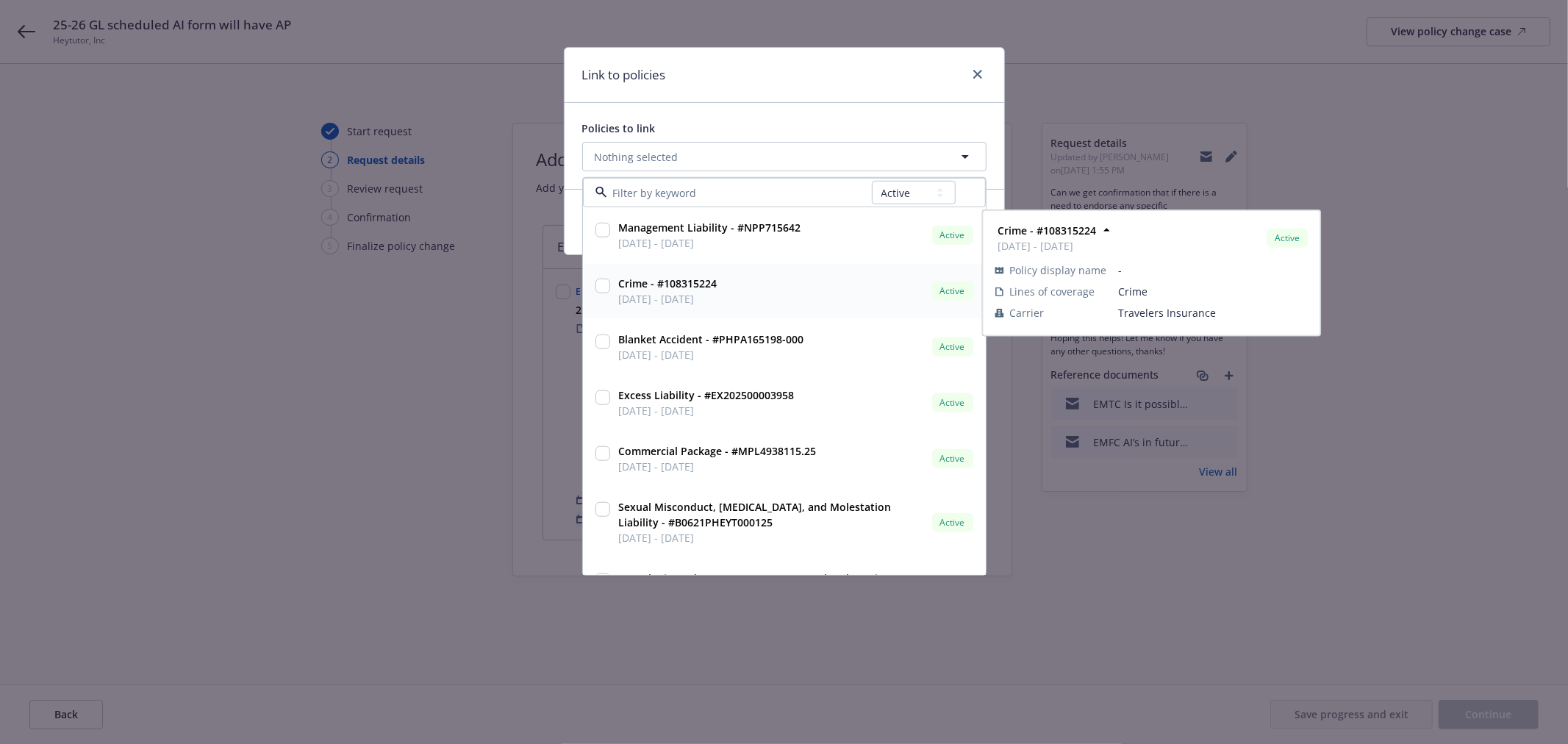
scroll to position [82, 0]
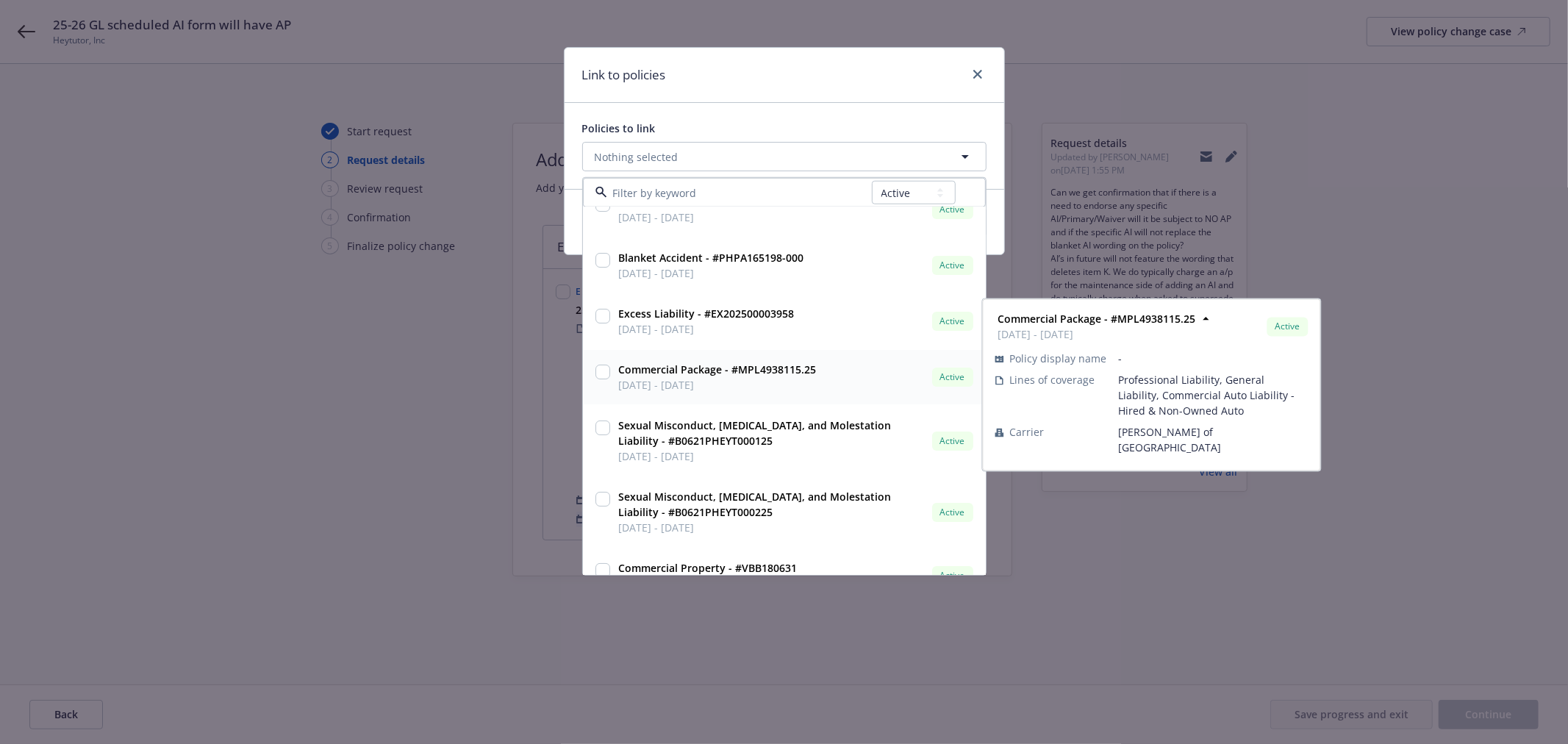
click at [604, 372] on input "checkbox" at bounding box center [603, 372] width 15 height 15
checkbox input "true"
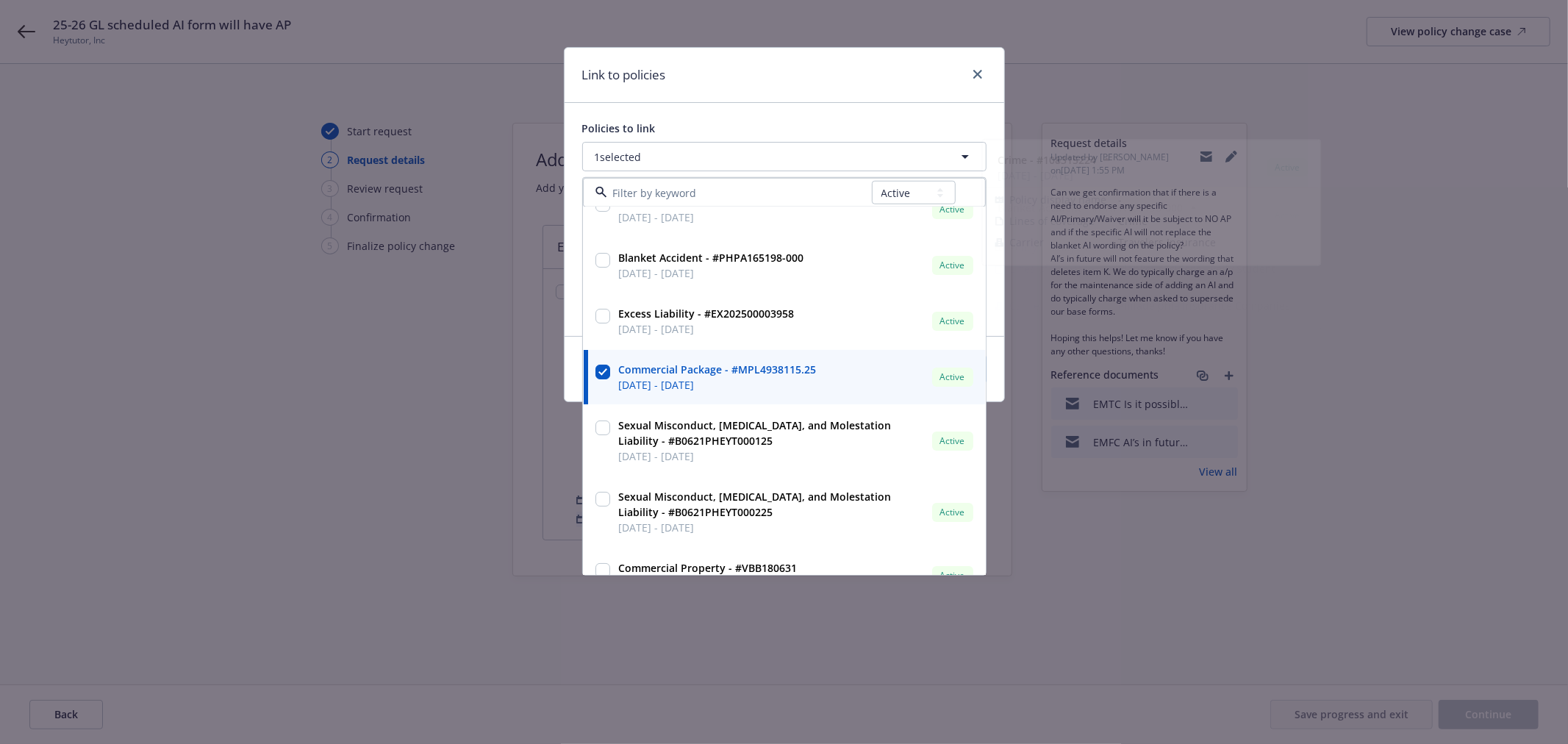
click at [828, 104] on div "Policies to link 1 selected All Active Upcoming Expired Cancelled Management Li…" at bounding box center [784, 219] width 440 height 233
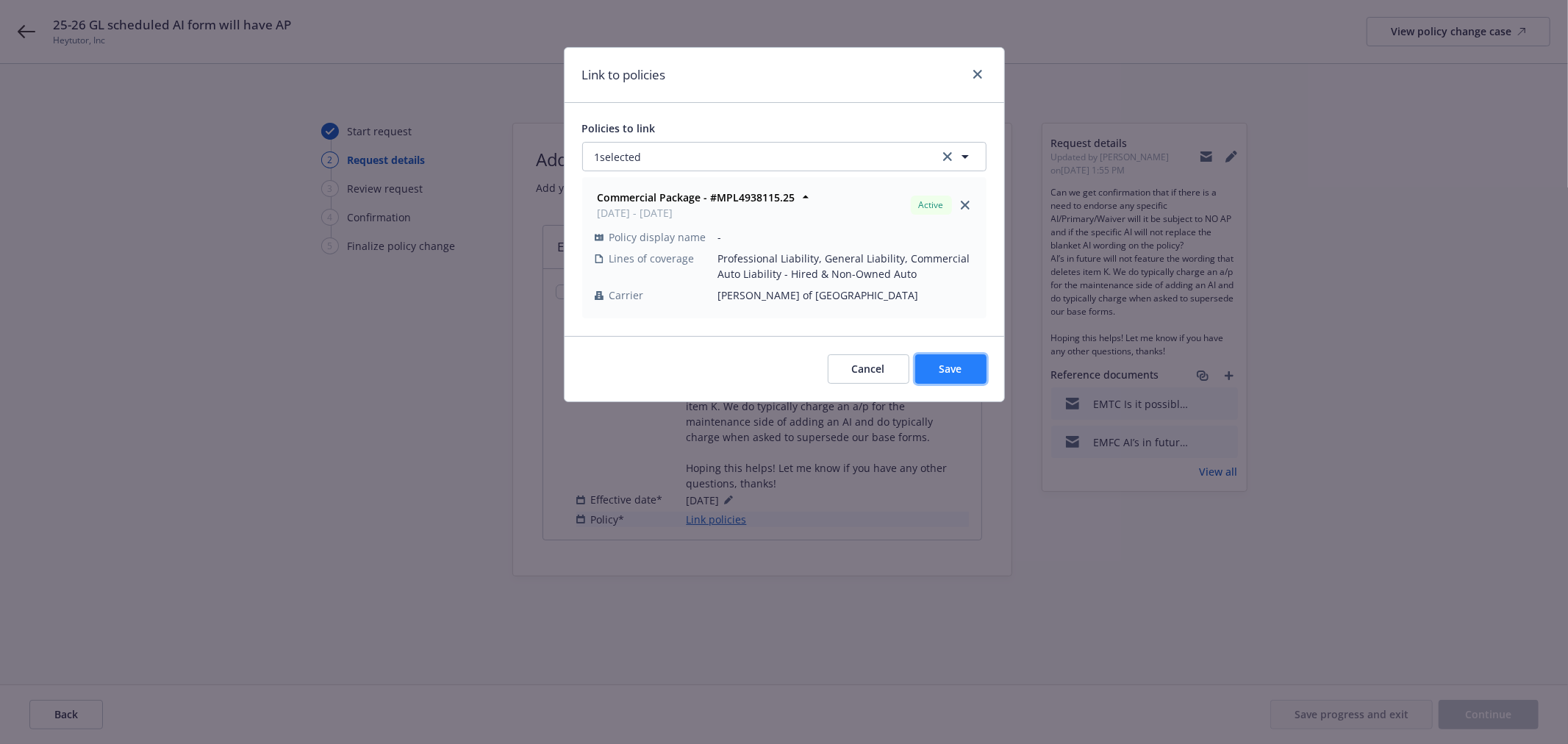
click at [956, 358] on button "Save" at bounding box center [951, 369] width 71 height 29
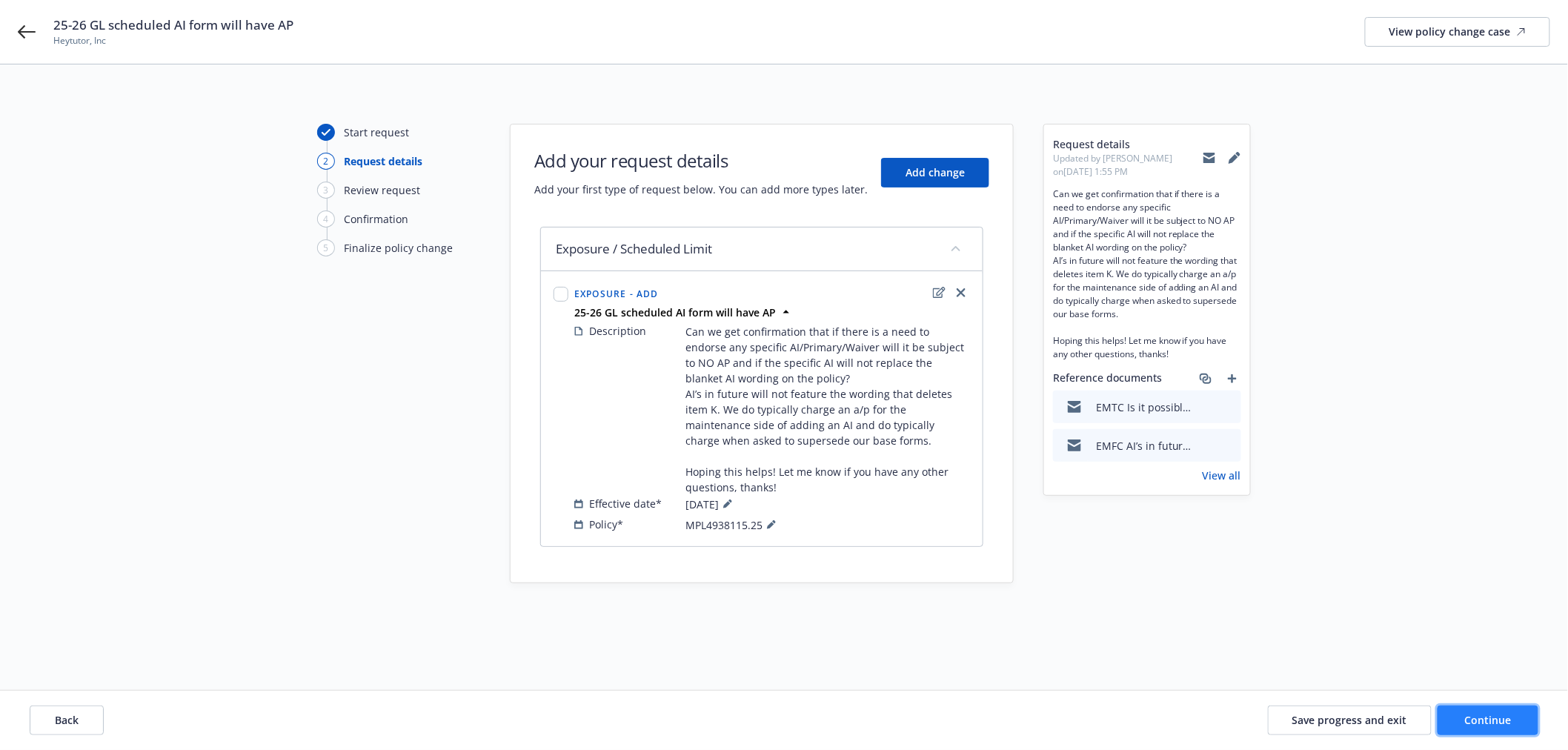
click at [1492, 724] on span "Continue" at bounding box center [1488, 720] width 47 height 14
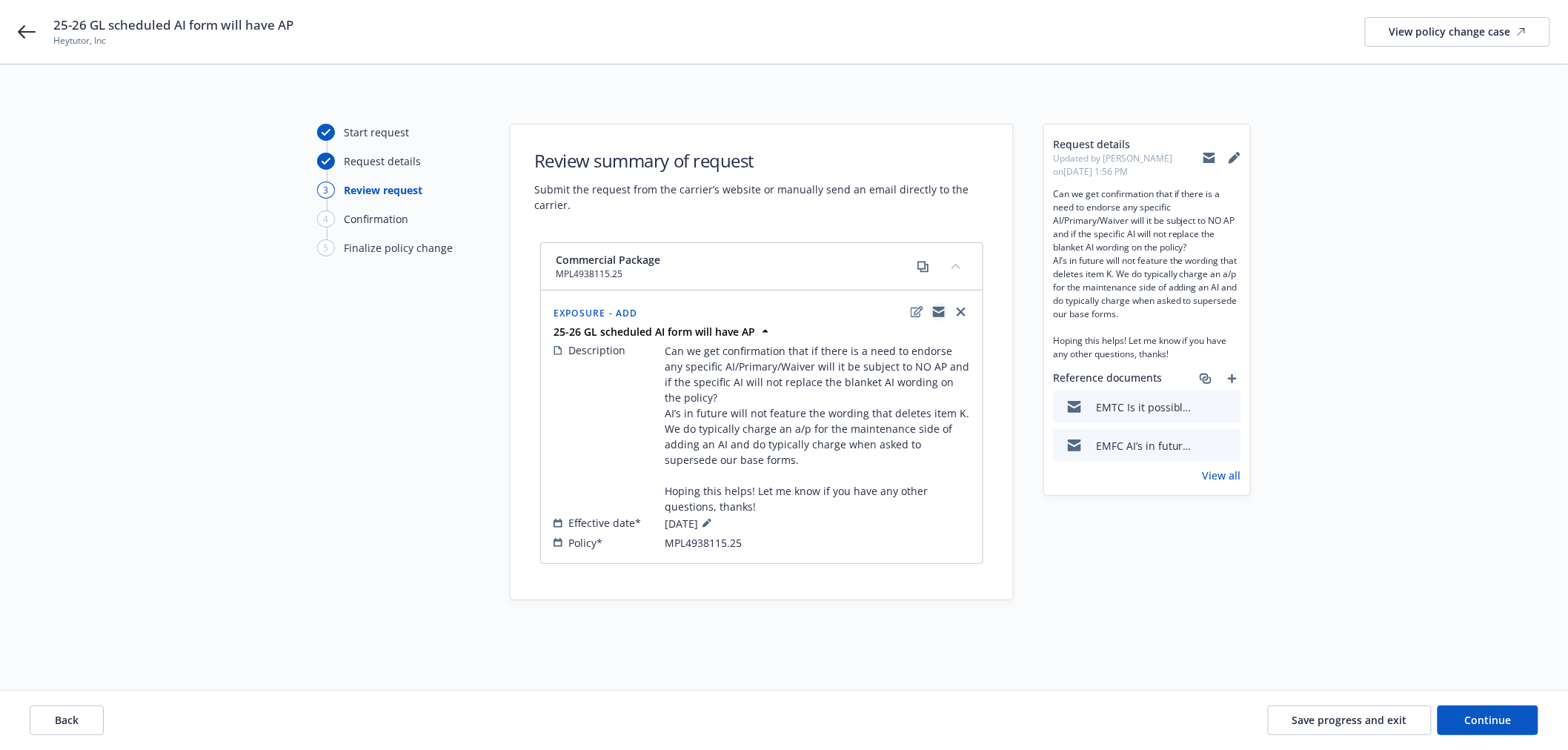
click at [936, 311] on icon "copyLogging" at bounding box center [939, 312] width 12 height 12
click at [1327, 720] on span "Save progress and exit" at bounding box center [1349, 720] width 115 height 14
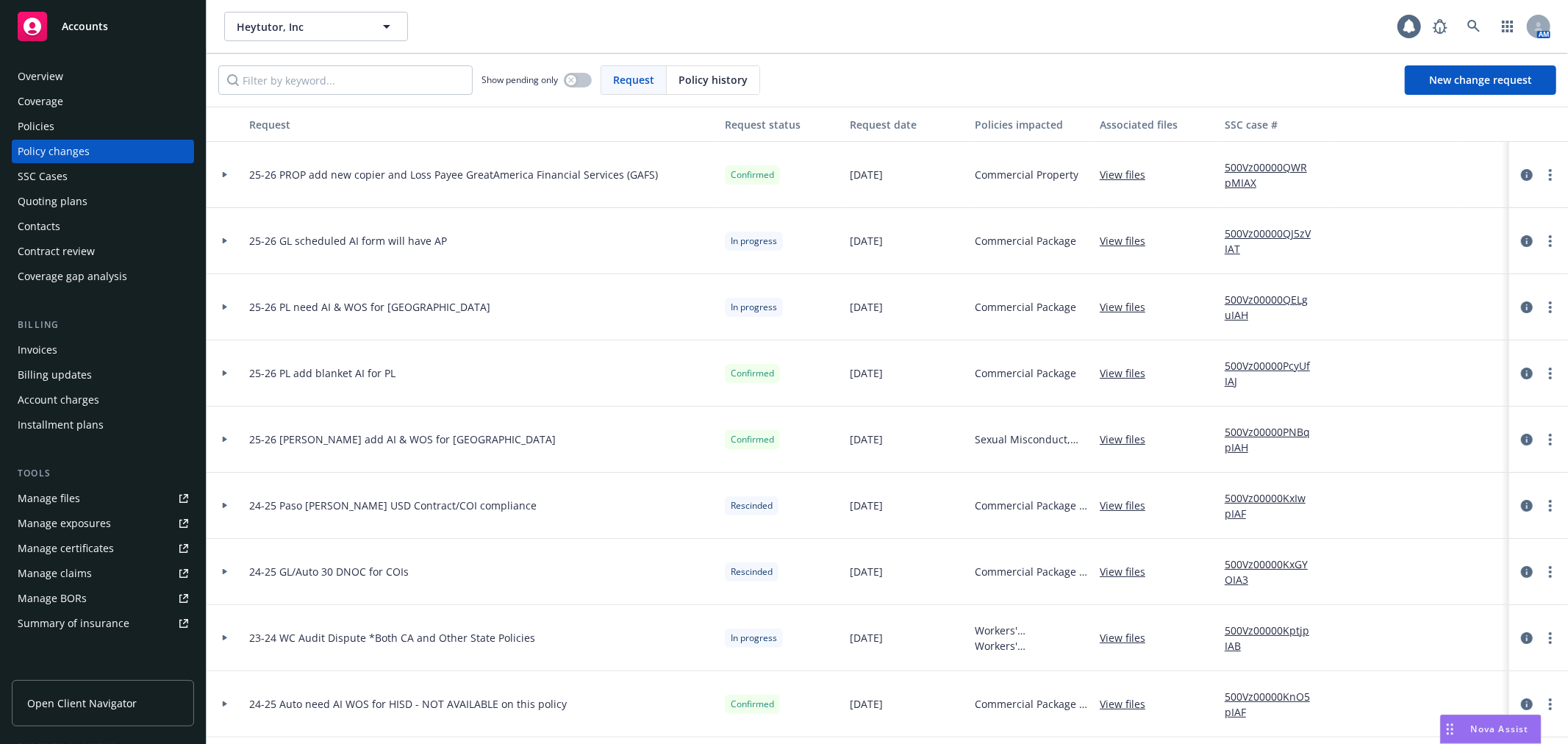
drag, startPoint x: 224, startPoint y: 243, endPoint x: 307, endPoint y: 256, distance: 84.0
click at [224, 243] on icon at bounding box center [225, 241] width 4 height 6
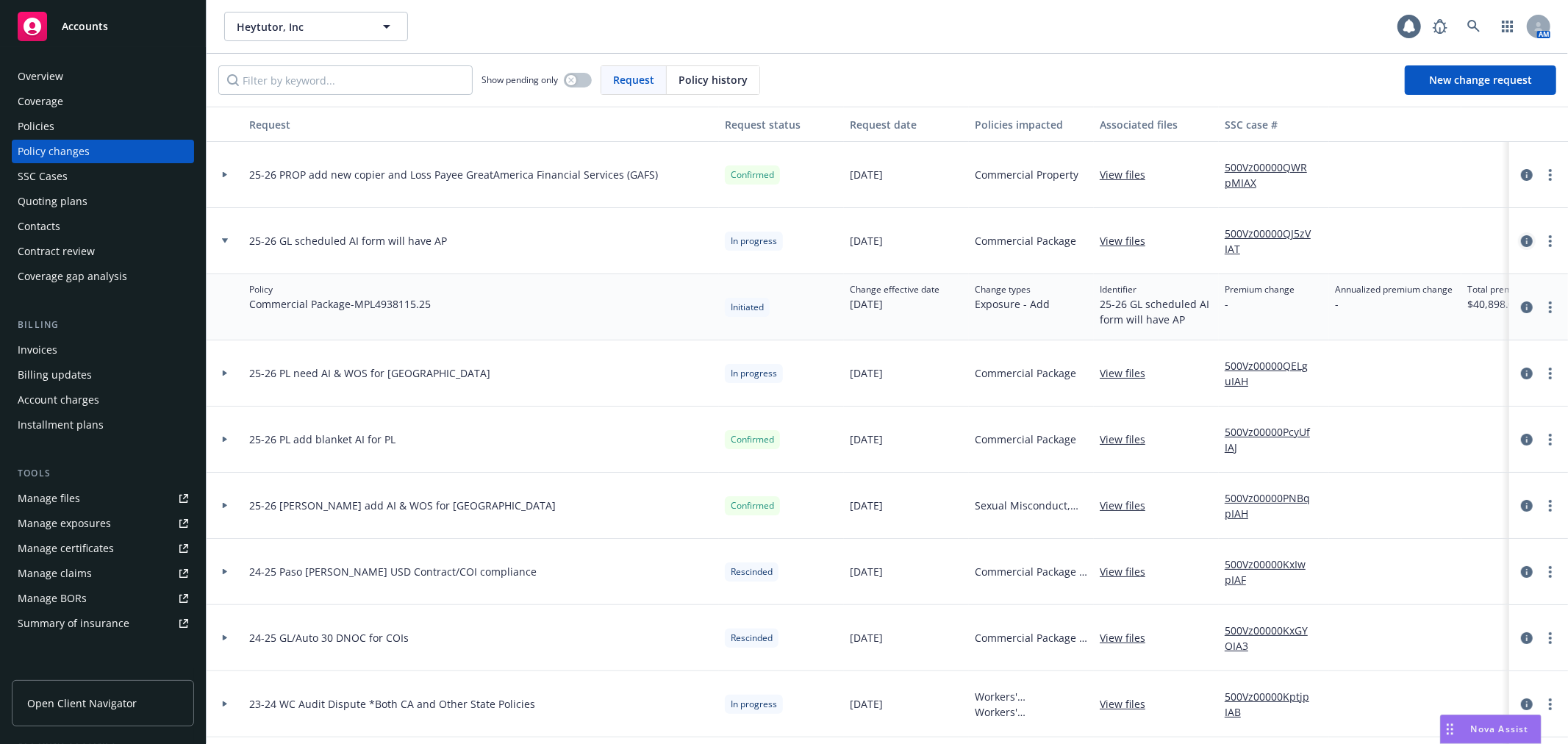
click at [1521, 239] on icon "circleInformation" at bounding box center [1527, 241] width 12 height 12
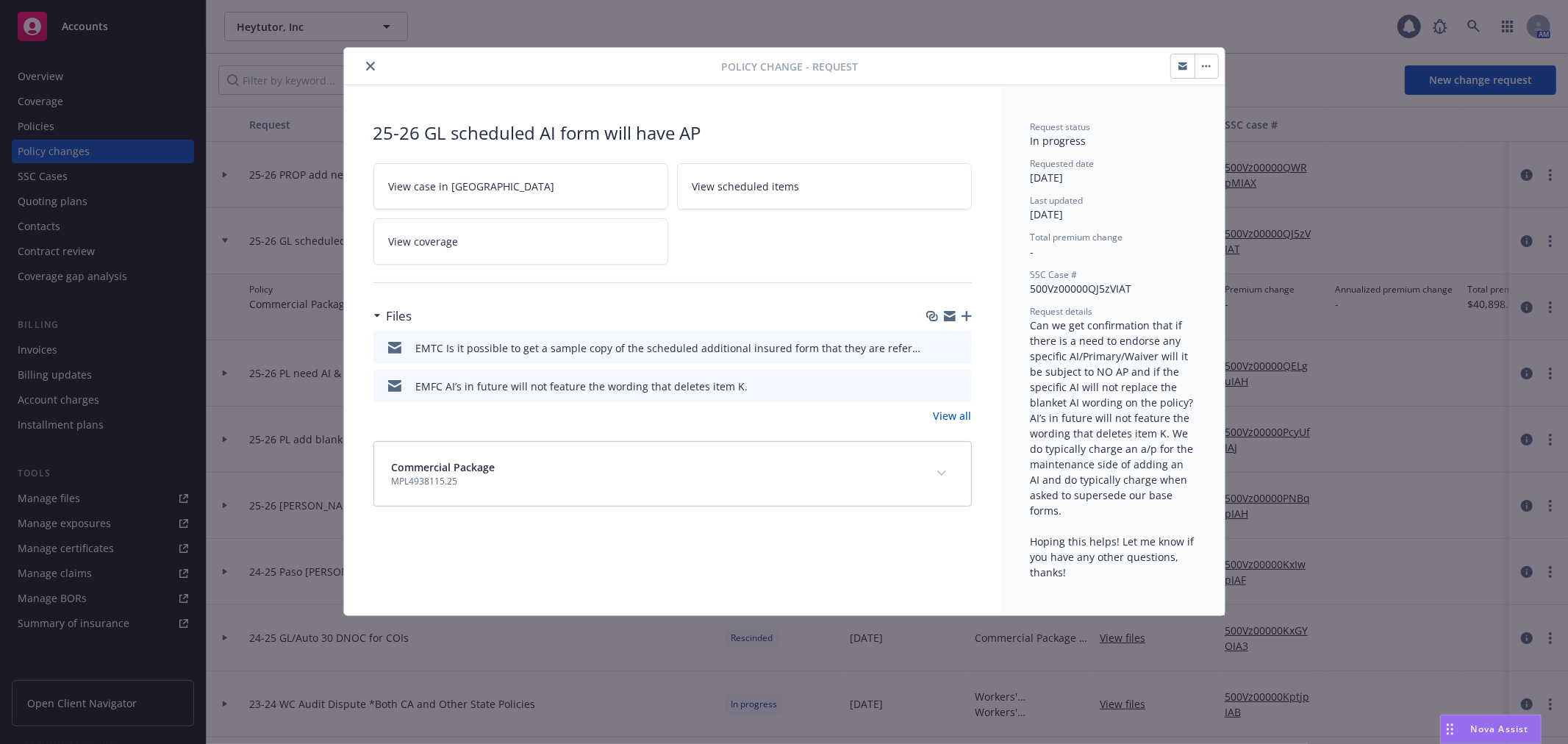
click at [370, 65] on icon "close" at bounding box center [370, 66] width 9 height 9
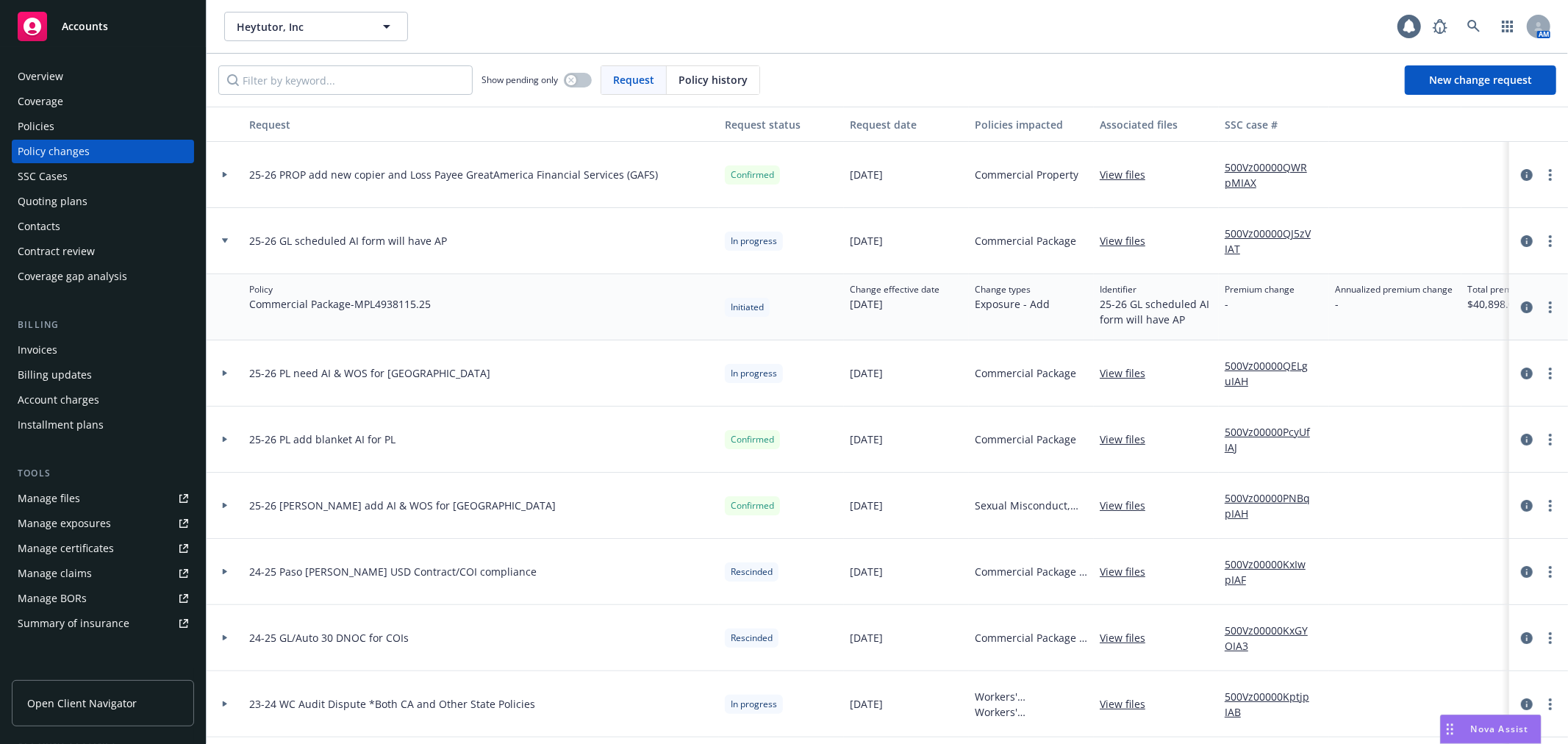
click at [224, 239] on icon at bounding box center [225, 240] width 6 height 4
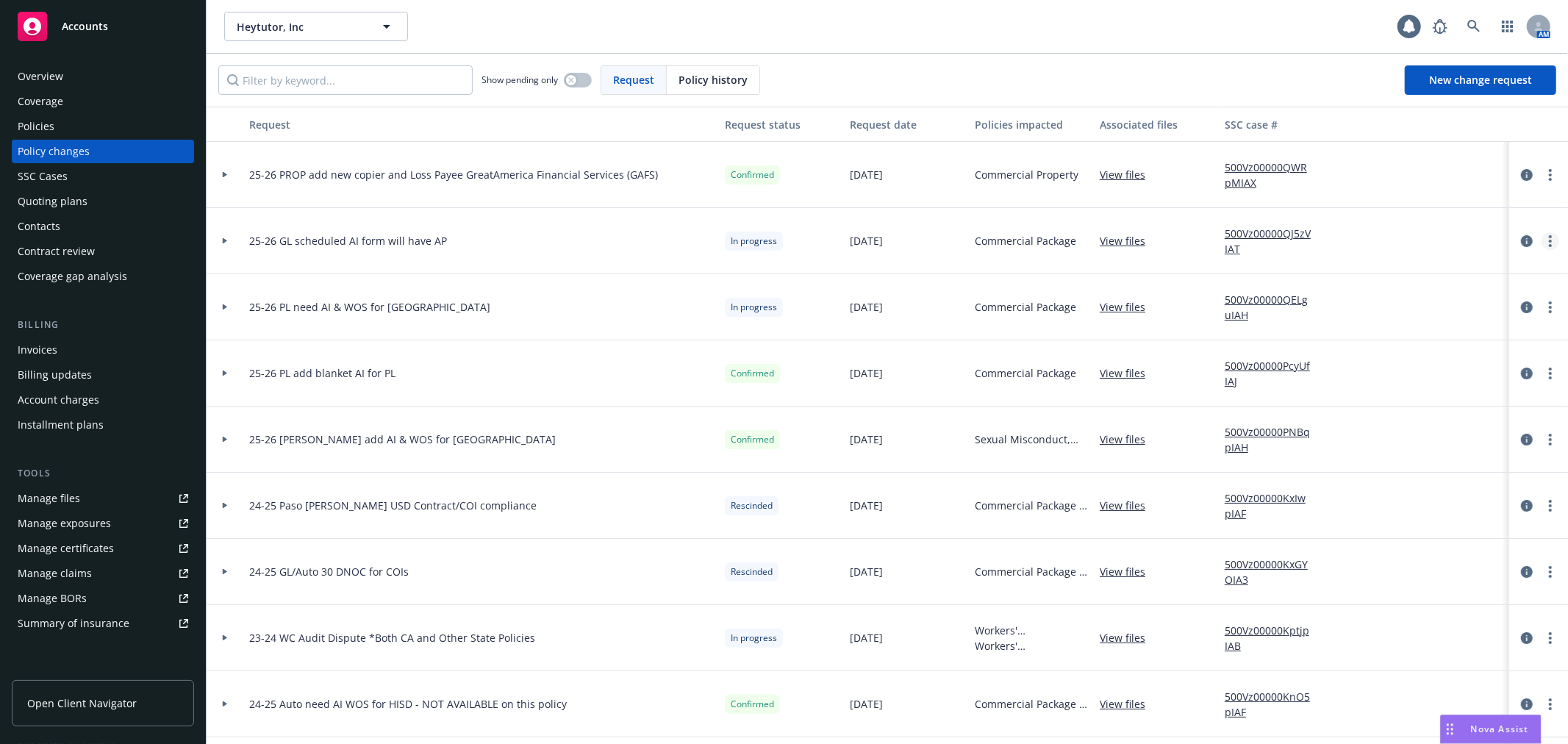
click at [1549, 238] on icon "more" at bounding box center [1550, 241] width 3 height 12
click at [1497, 335] on link "Rescind request" at bounding box center [1420, 330] width 252 height 29
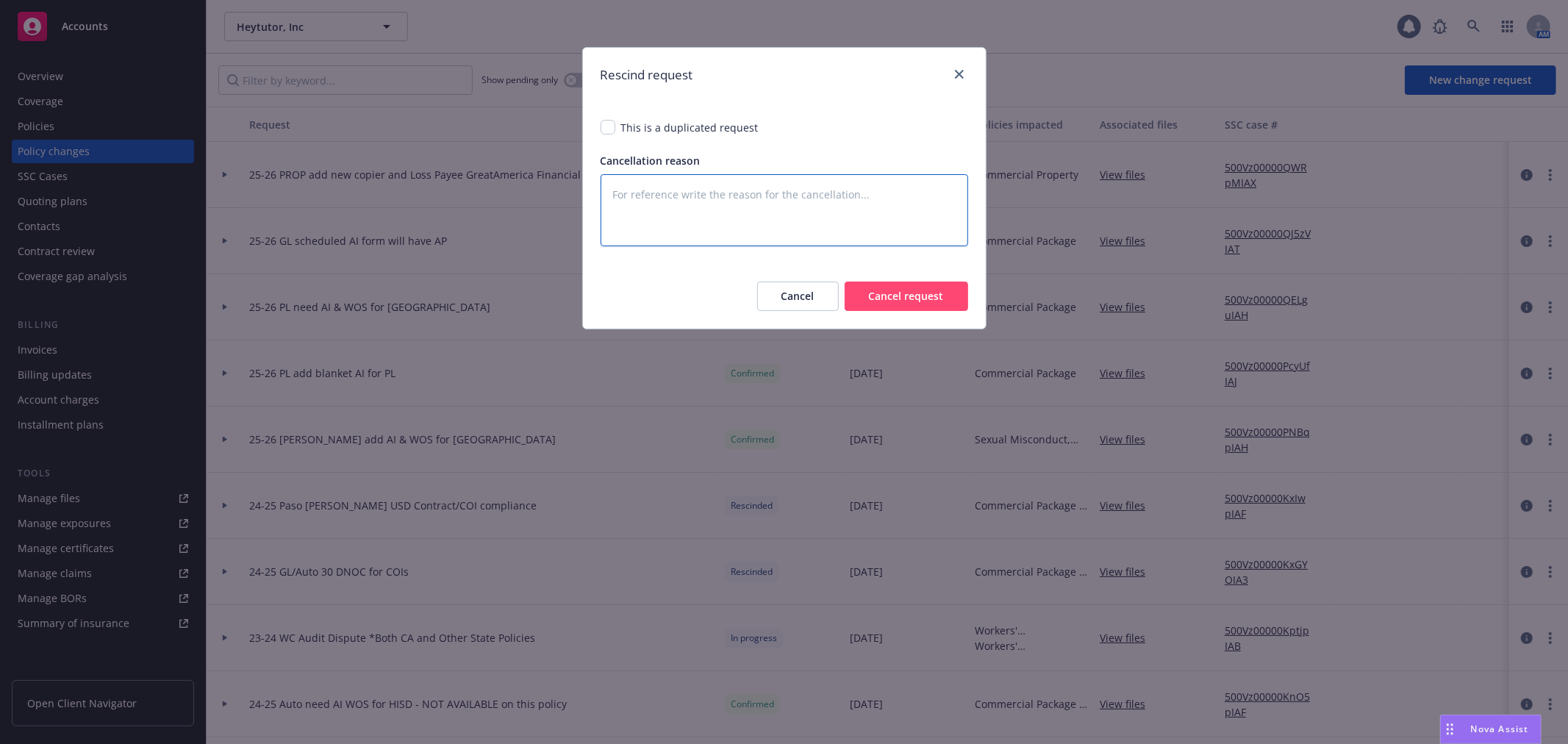
click at [788, 215] on textarea at bounding box center [784, 210] width 368 height 71
type textarea "x"
type textarea "i"
type textarea "x"
type textarea "in"
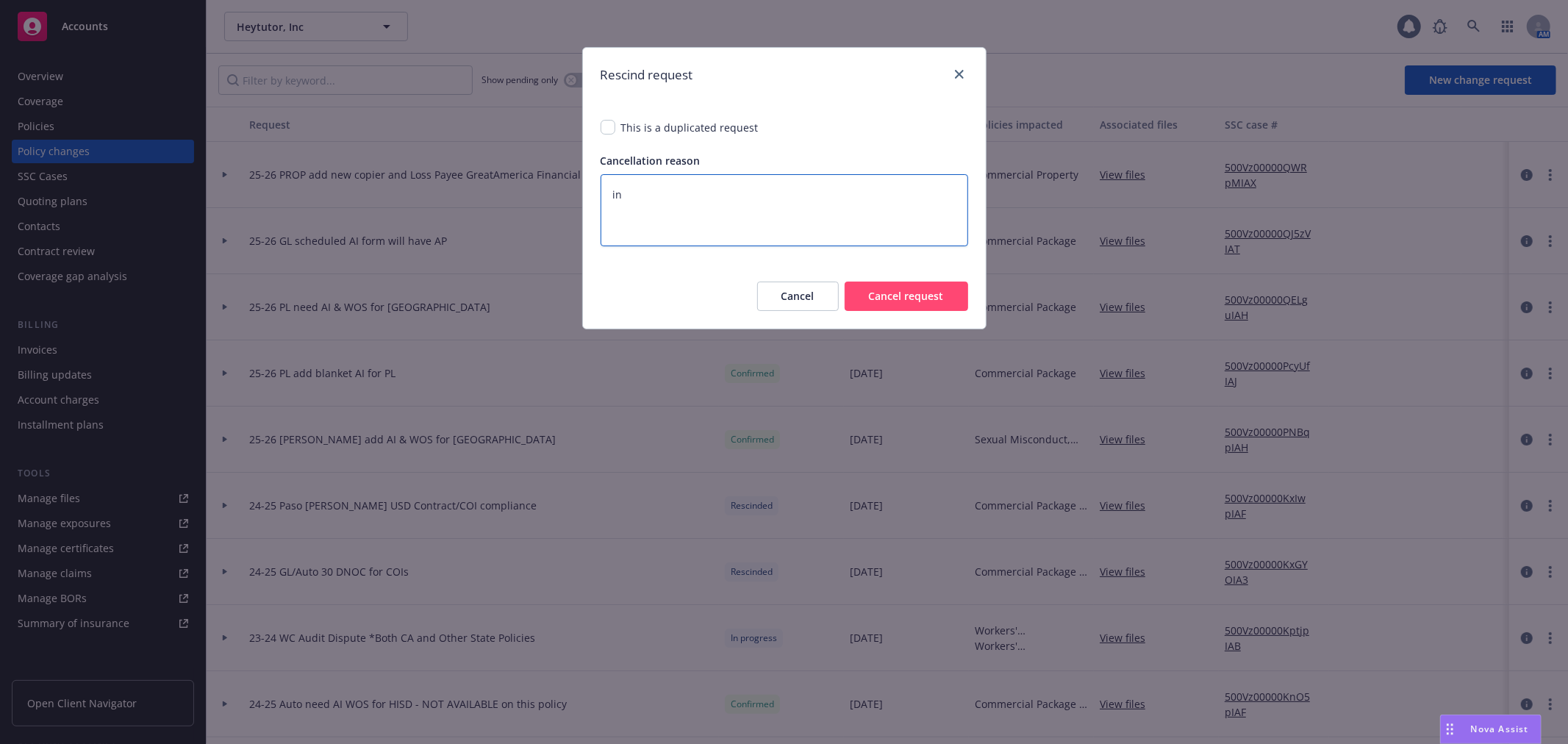
type textarea "x"
type textarea "int"
type textarea "x"
type textarea "inte"
type textarea "x"
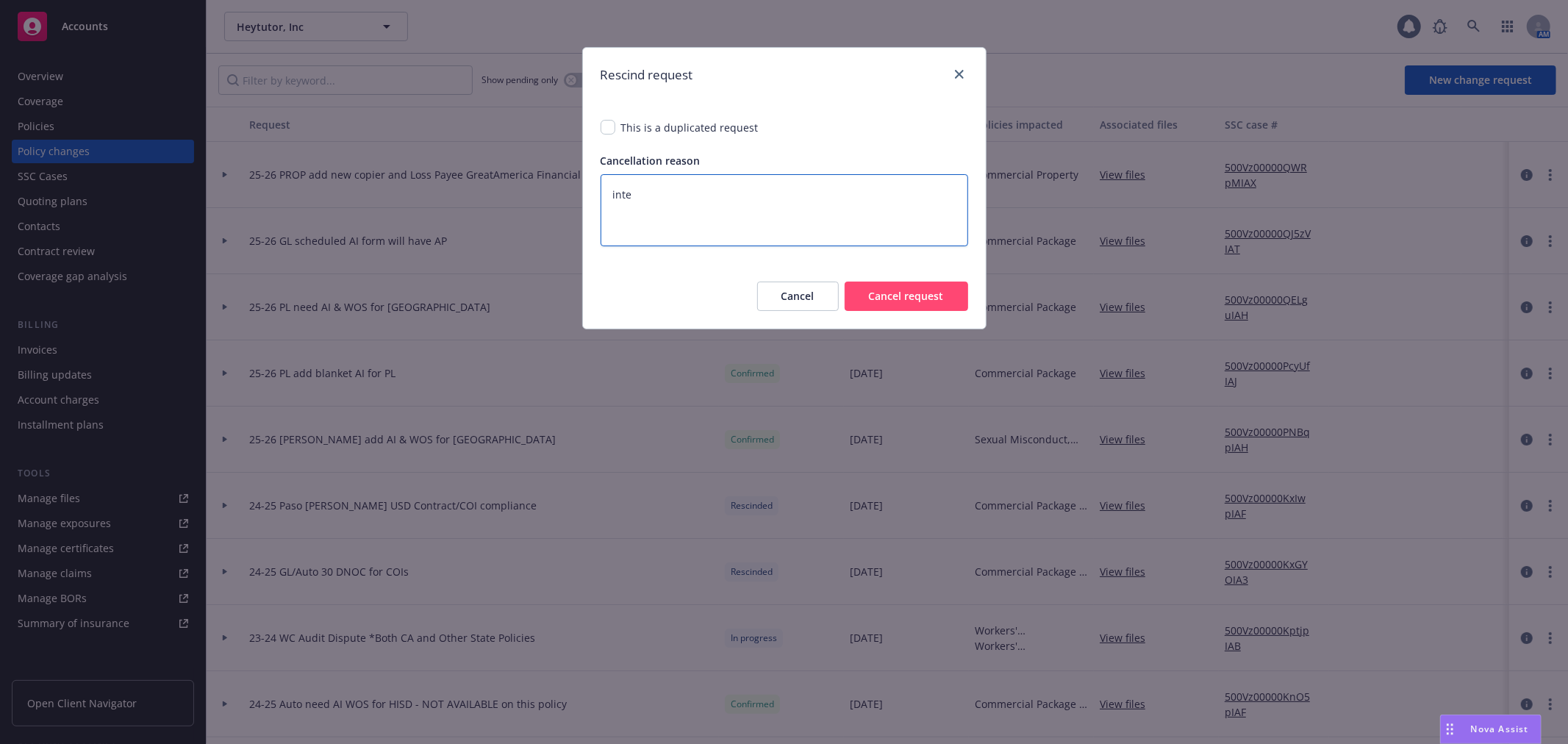
type textarea "inter"
type textarea "x"
type textarea "intern"
type textarea "x"
type textarea "interna"
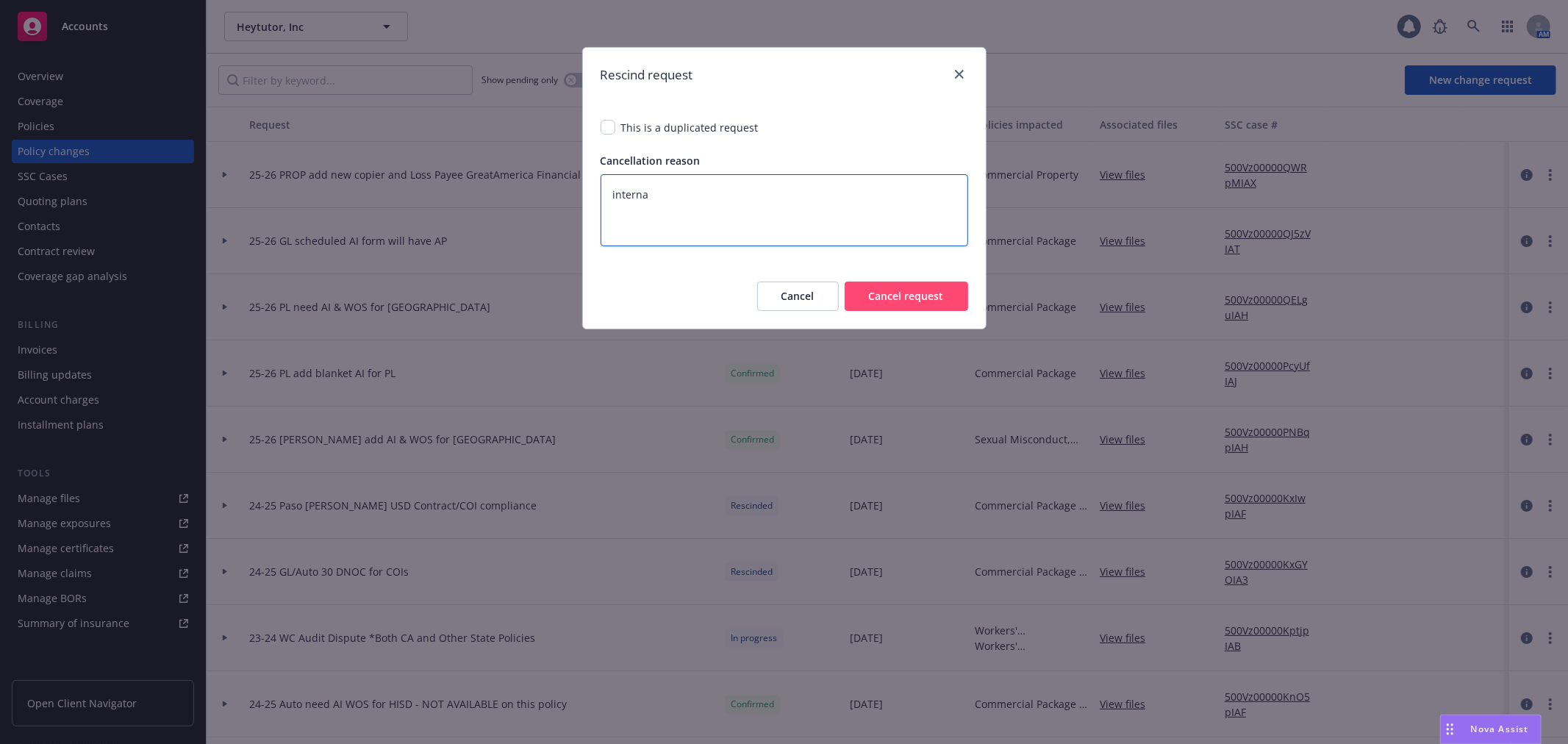
type textarea "x"
type textarea "internal"
click at [920, 292] on button "Cancel request" at bounding box center [906, 296] width 123 height 29
type textarea "x"
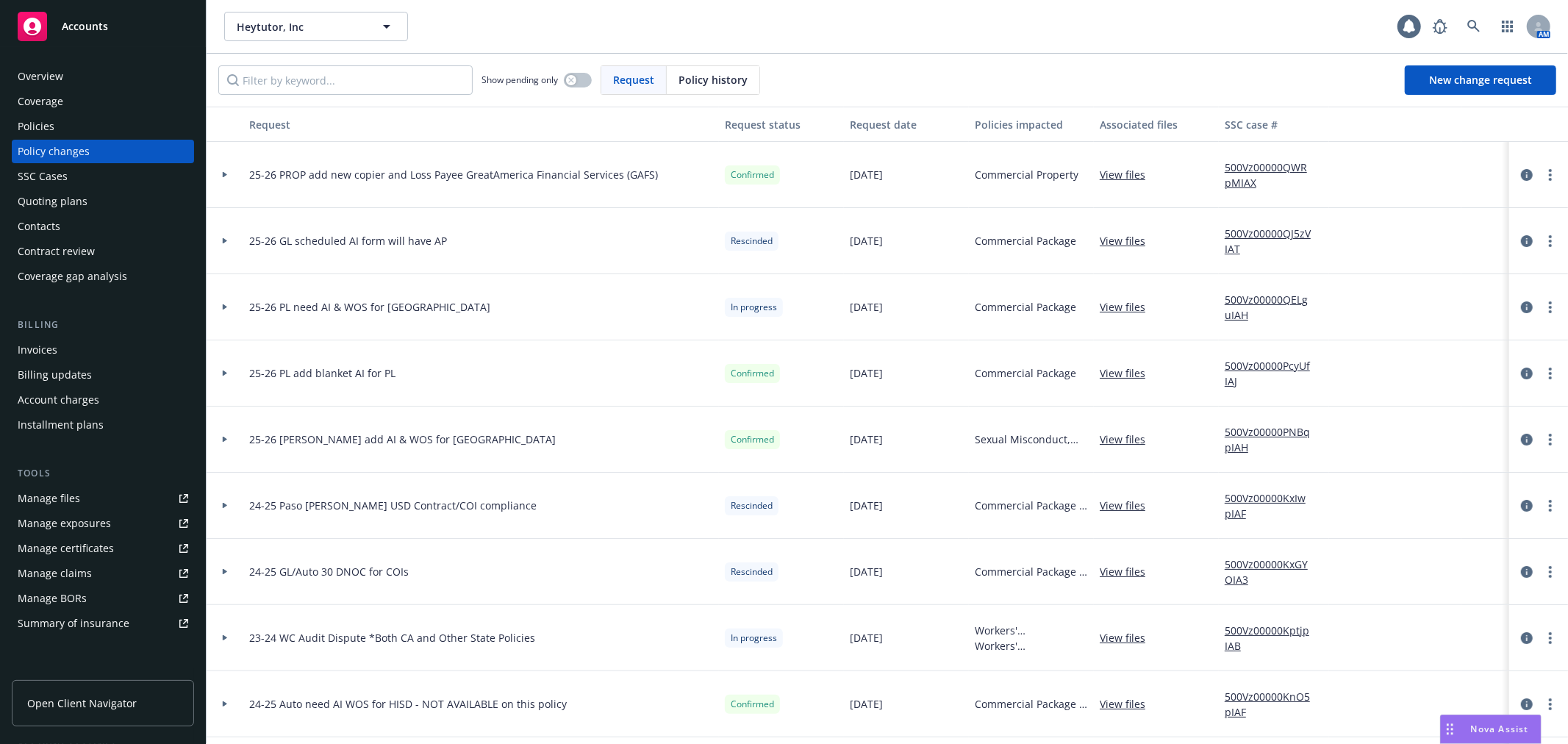
click at [223, 303] on div at bounding box center [225, 307] width 37 height 66
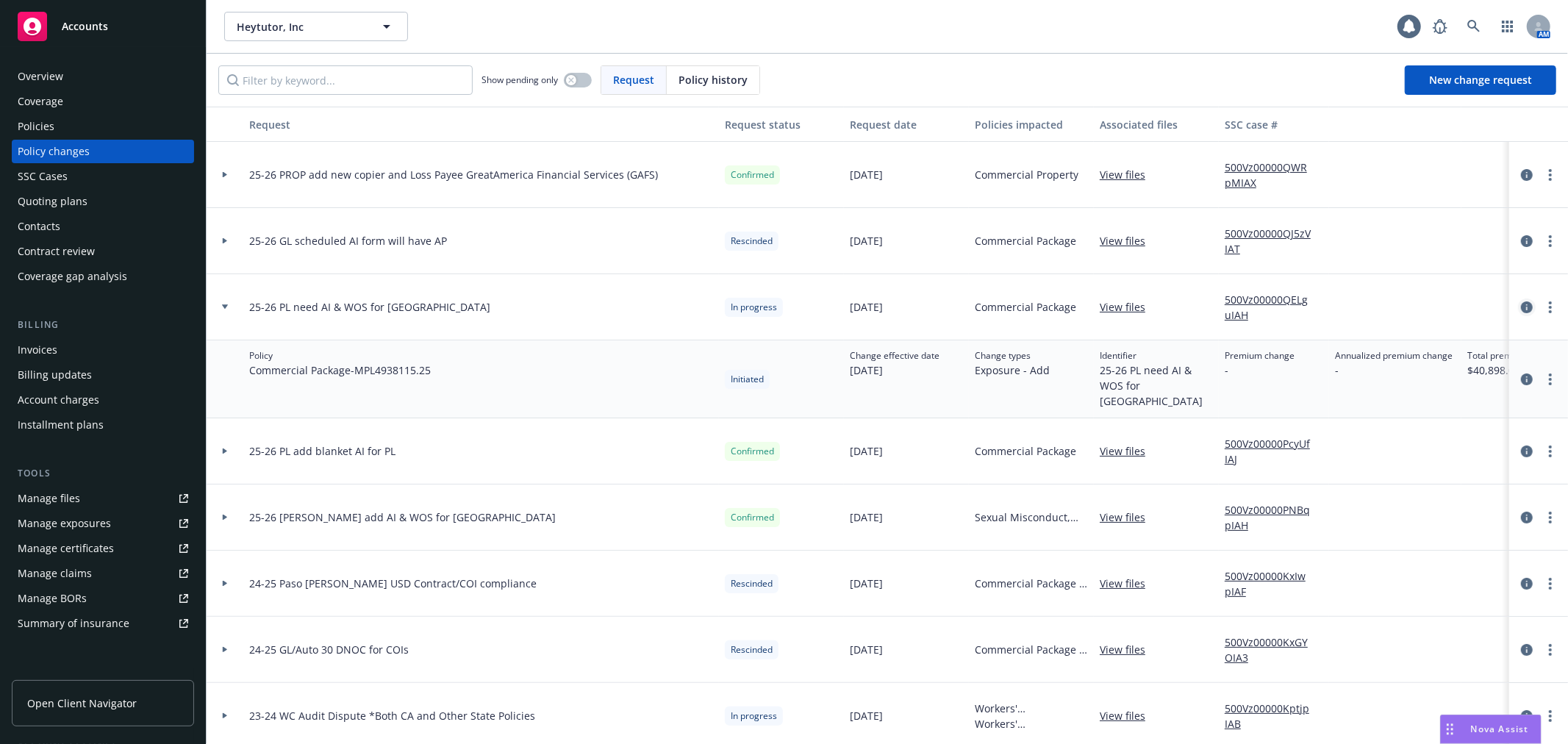
click at [1521, 309] on icon "circleInformation" at bounding box center [1527, 307] width 12 height 12
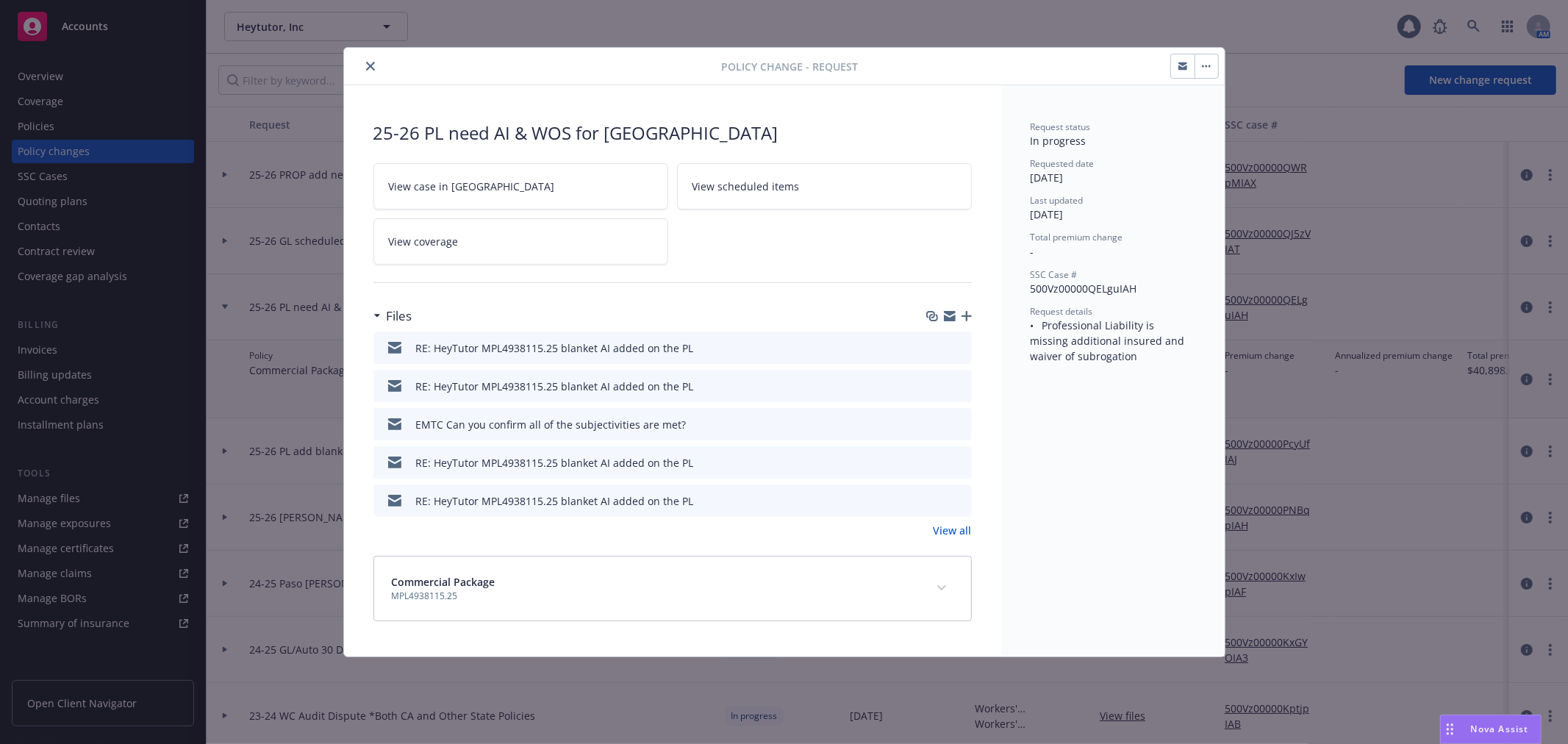
click at [956, 532] on link "View all" at bounding box center [953, 530] width 38 height 15
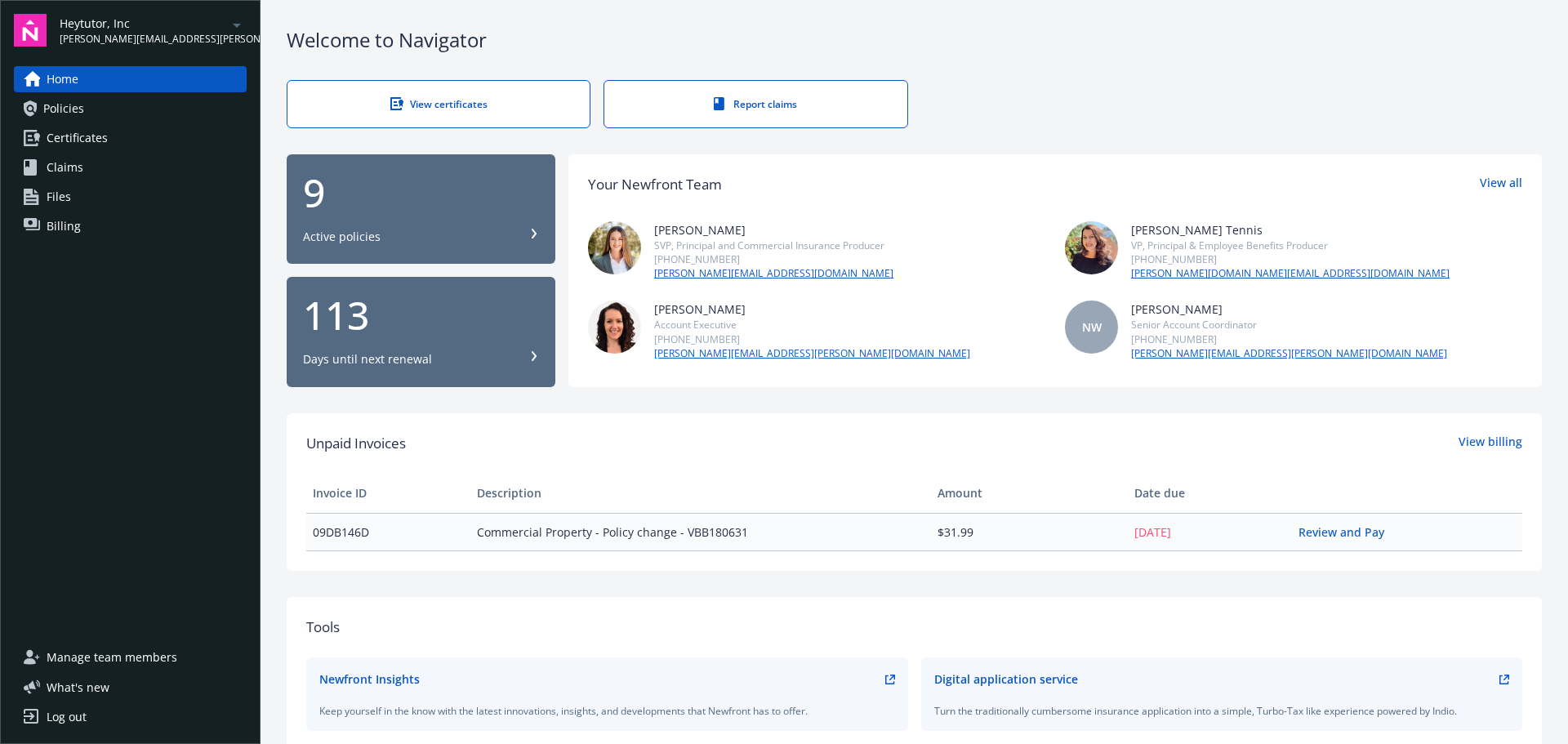
click at [158, 114] on link "Policies" at bounding box center [130, 109] width 233 height 26
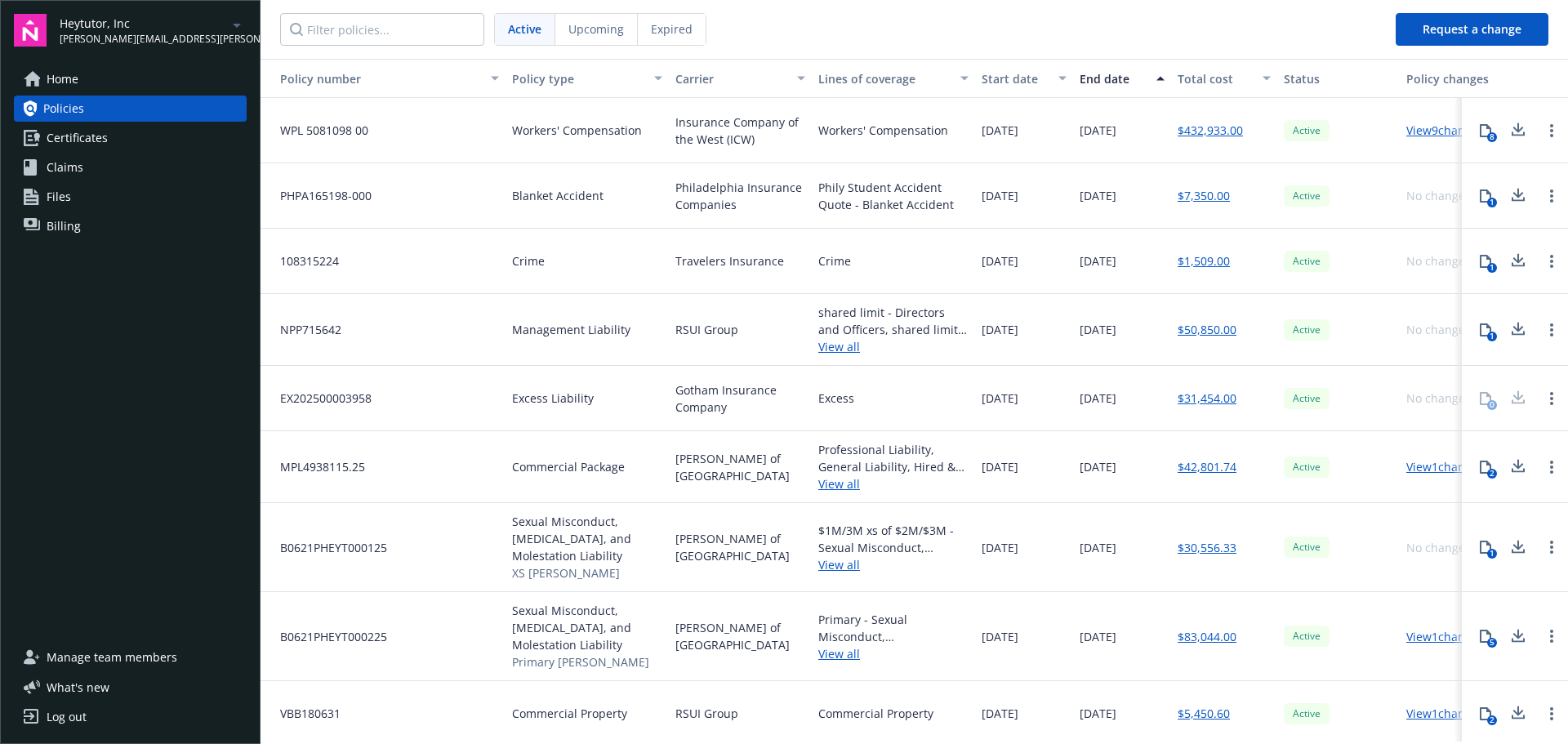
scroll to position [17, 0]
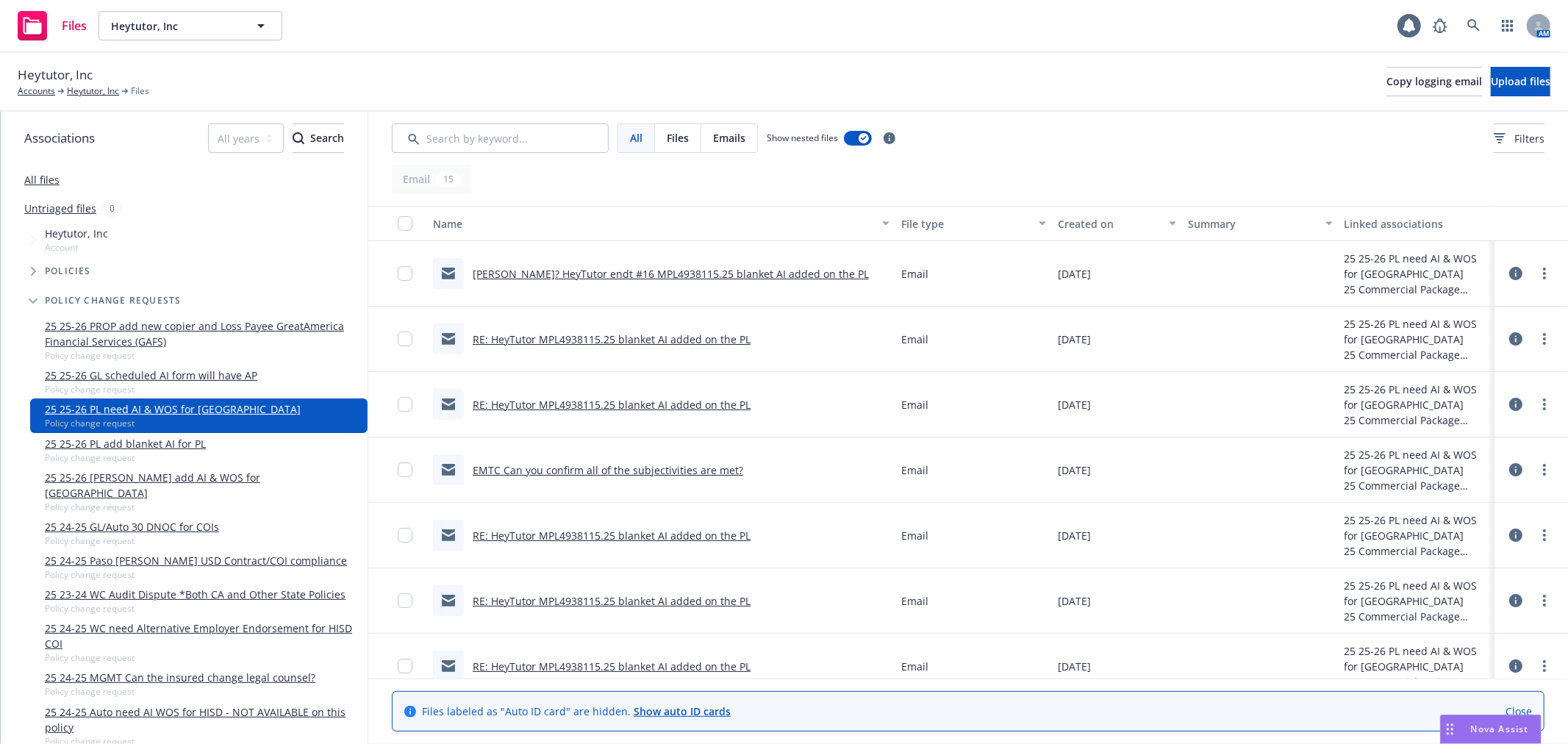
click at [643, 338] on link "RE: HeyTutor MPL4938115.25 blanket AI added on the PL" at bounding box center [612, 339] width 278 height 14
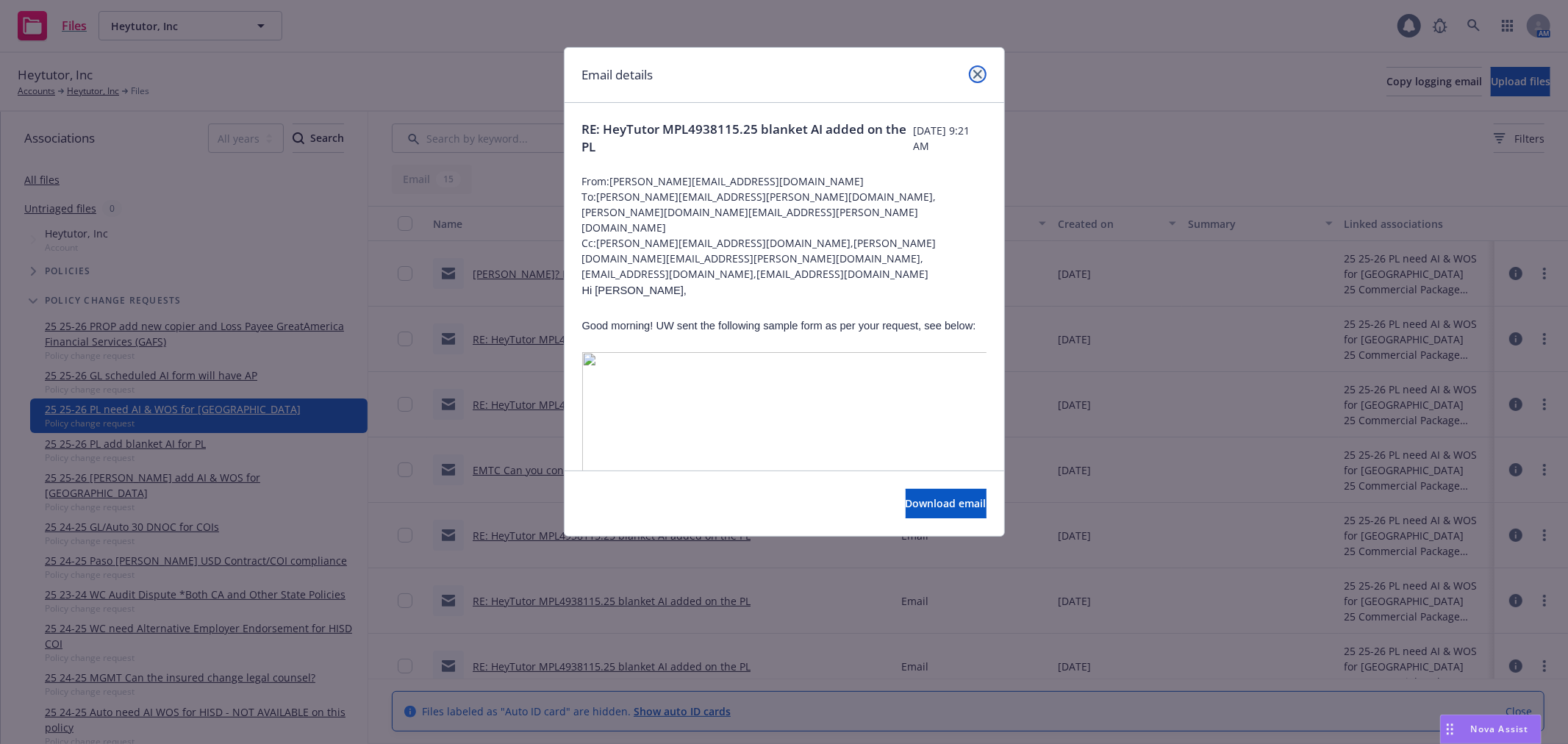
click at [978, 77] on icon "close" at bounding box center [978, 74] width 9 height 9
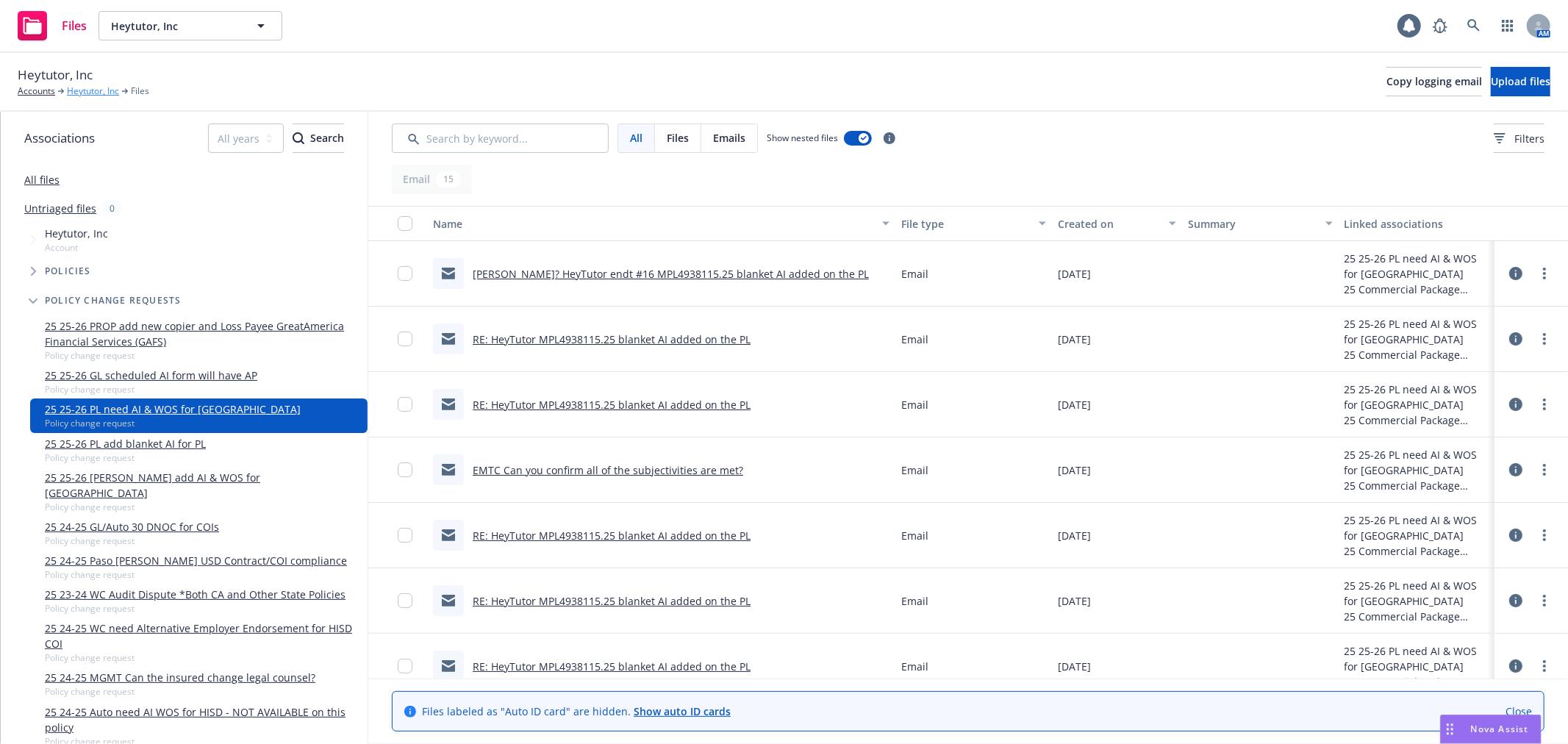
click at [98, 92] on link "Heytutor, Inc" at bounding box center [93, 91] width 52 height 13
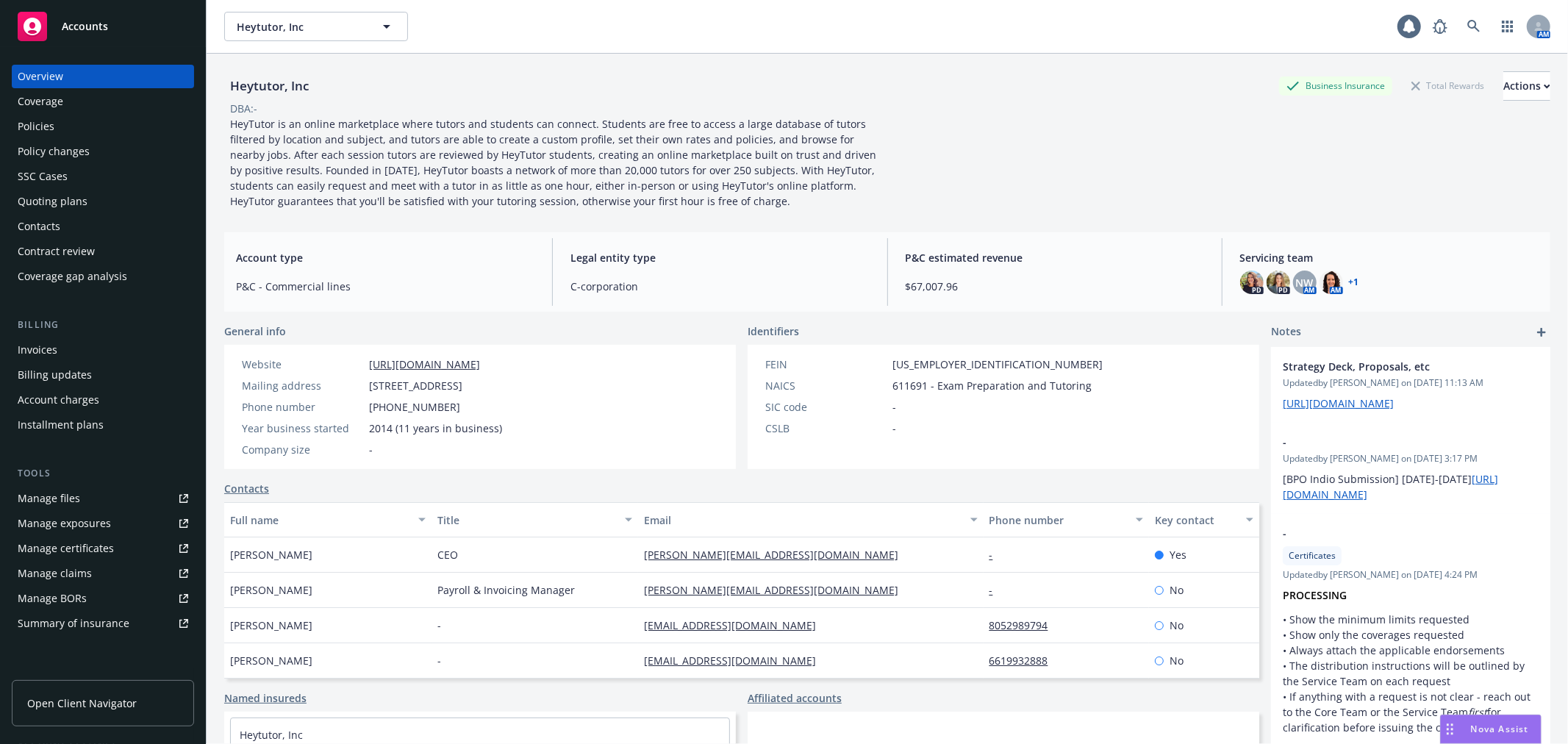
click at [99, 154] on div "Policy changes" at bounding box center [103, 151] width 171 height 24
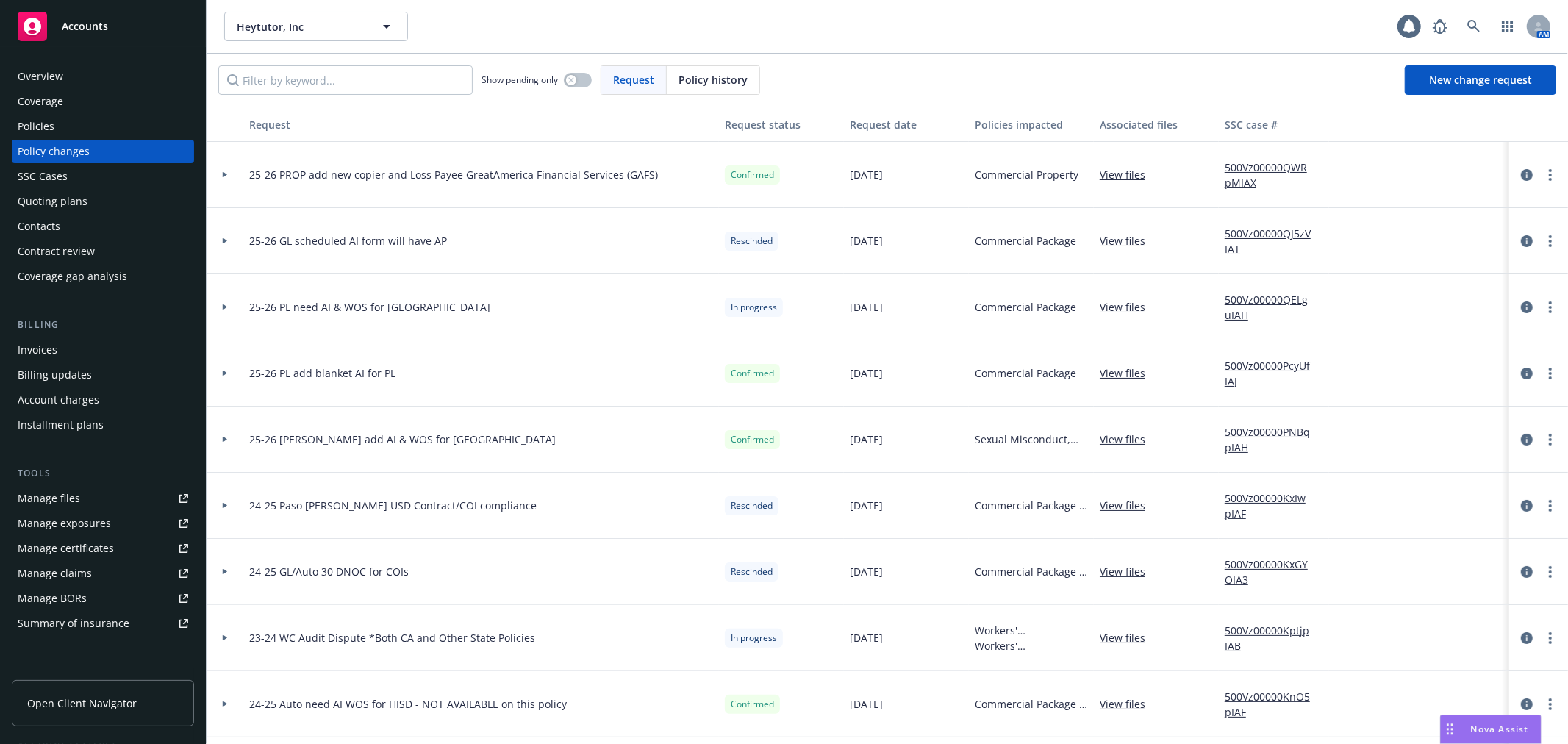
click at [221, 309] on div at bounding box center [225, 307] width 25 height 5
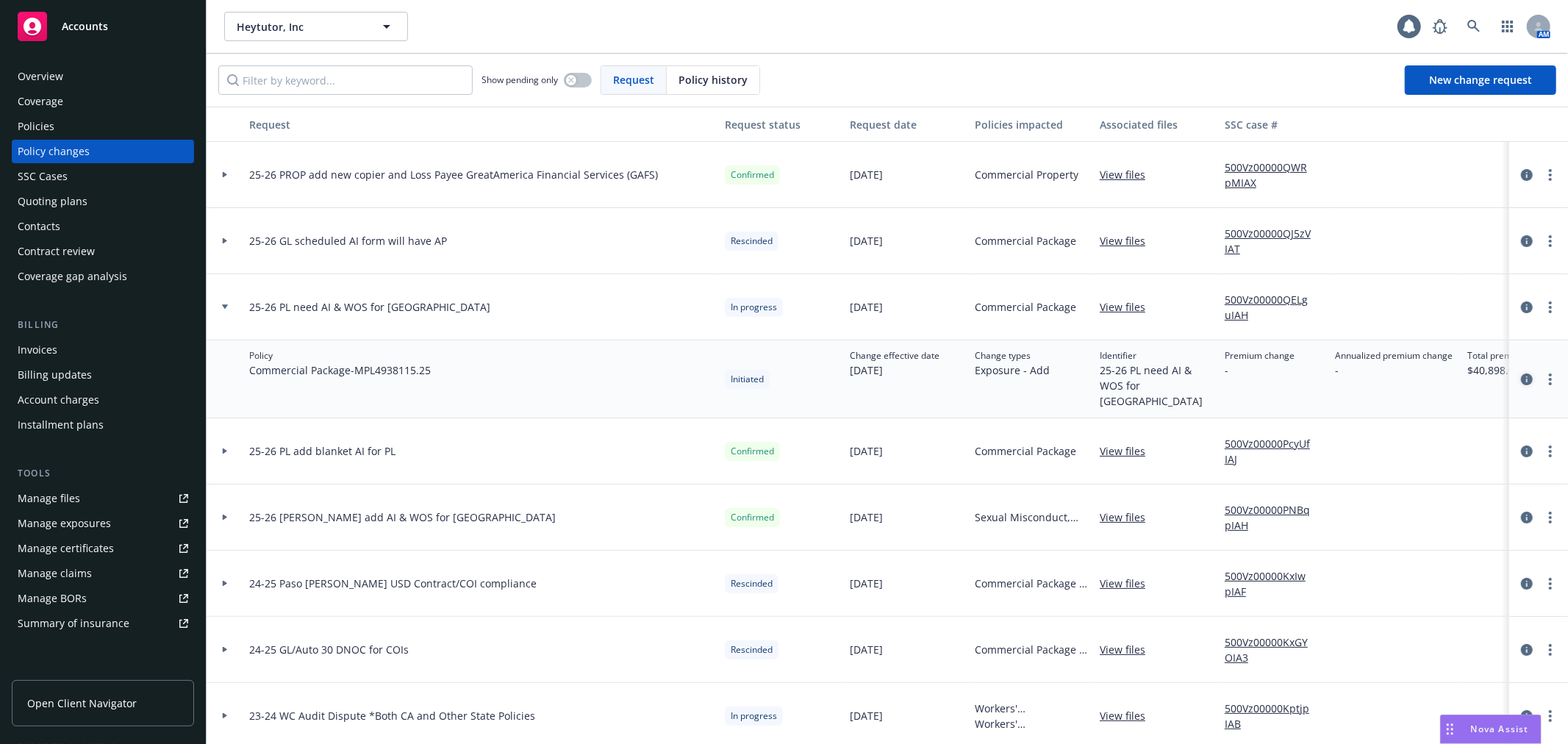
click at [1521, 380] on icon "circleInformation" at bounding box center [1527, 379] width 12 height 12
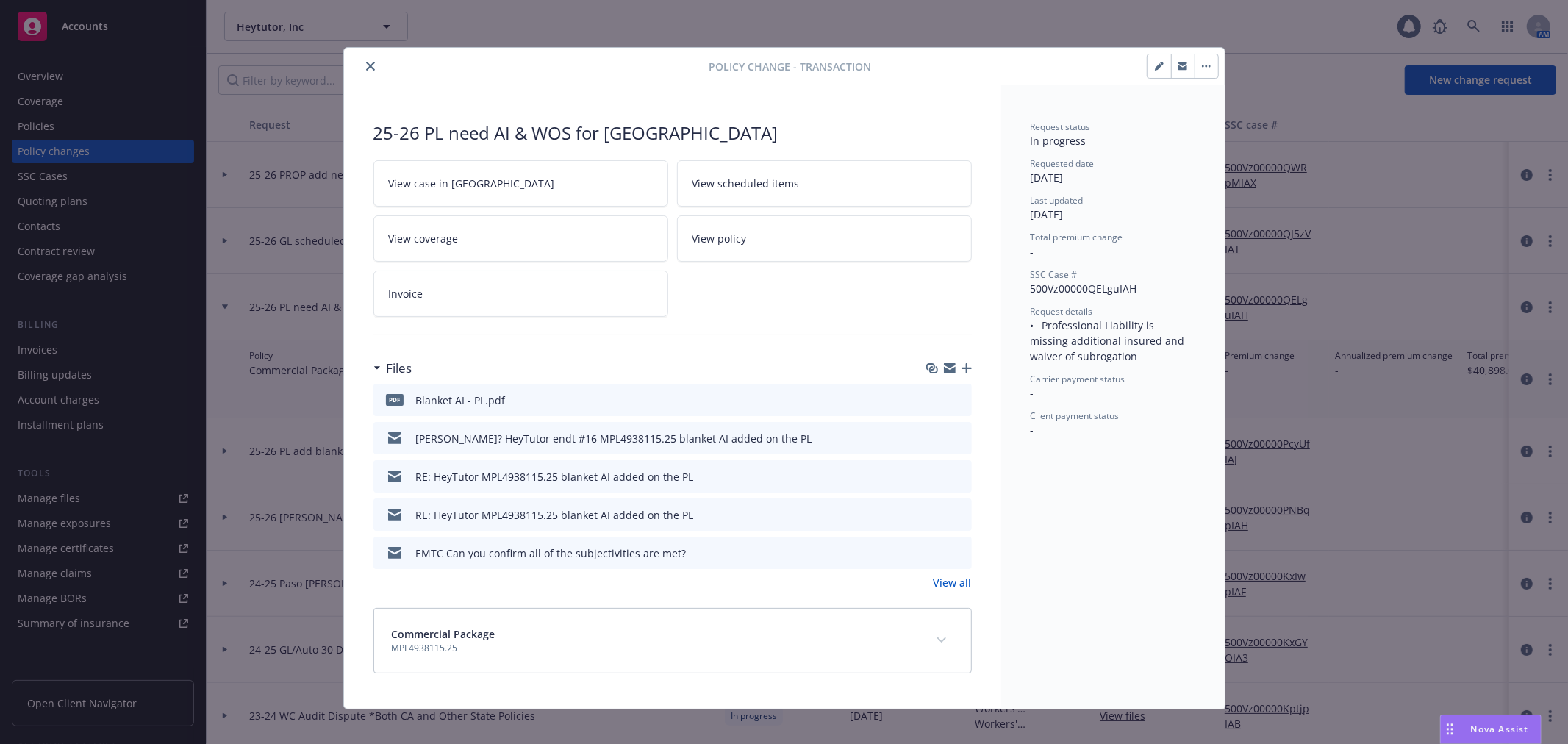
click at [944, 373] on icon "button" at bounding box center [950, 370] width 12 height 7
click at [939, 583] on link "View all" at bounding box center [953, 582] width 38 height 15
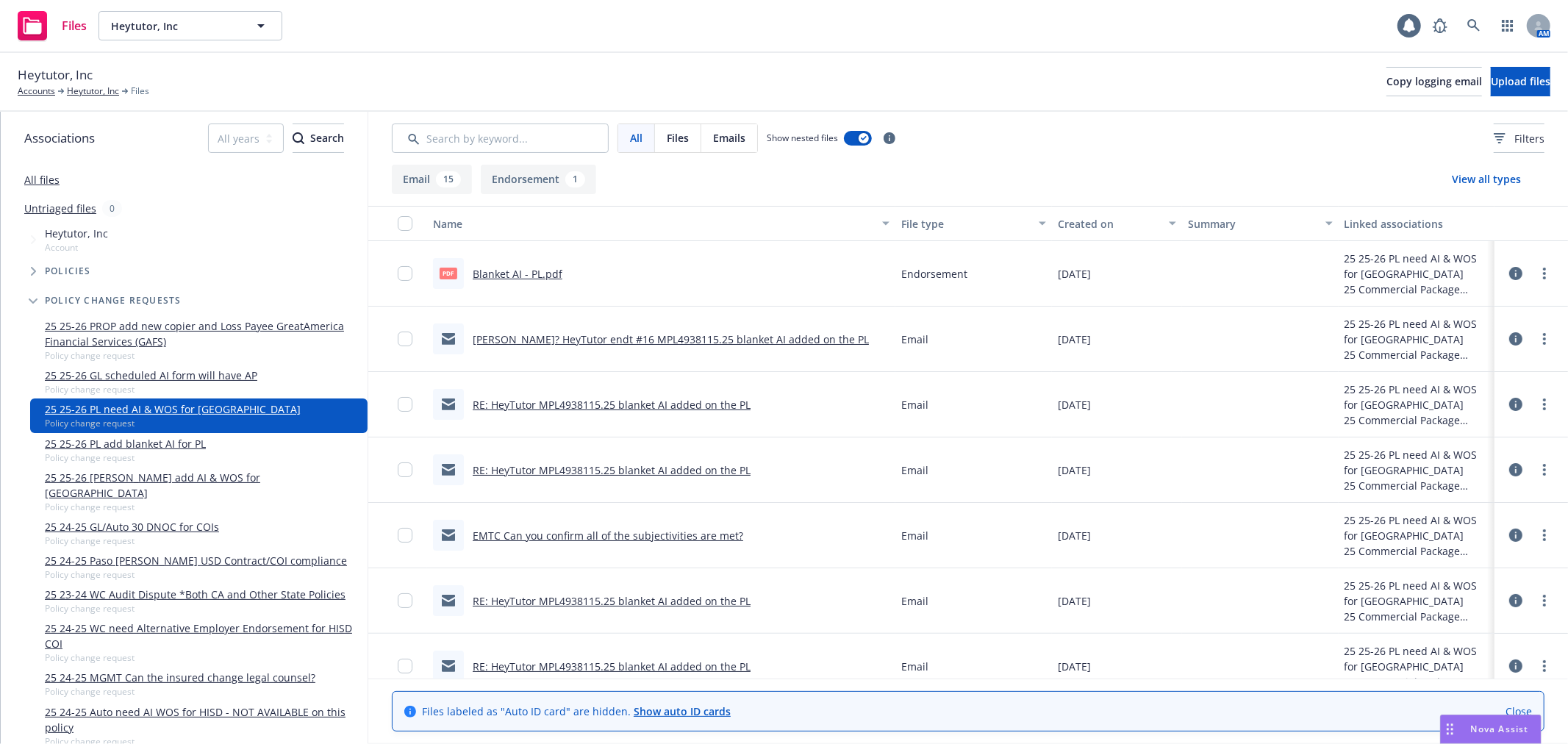
click at [773, 342] on link "PL WOS? HeyTutor endt #16 MPL4938115.25 blanket AI added on the PL" at bounding box center [670, 339] width 396 height 14
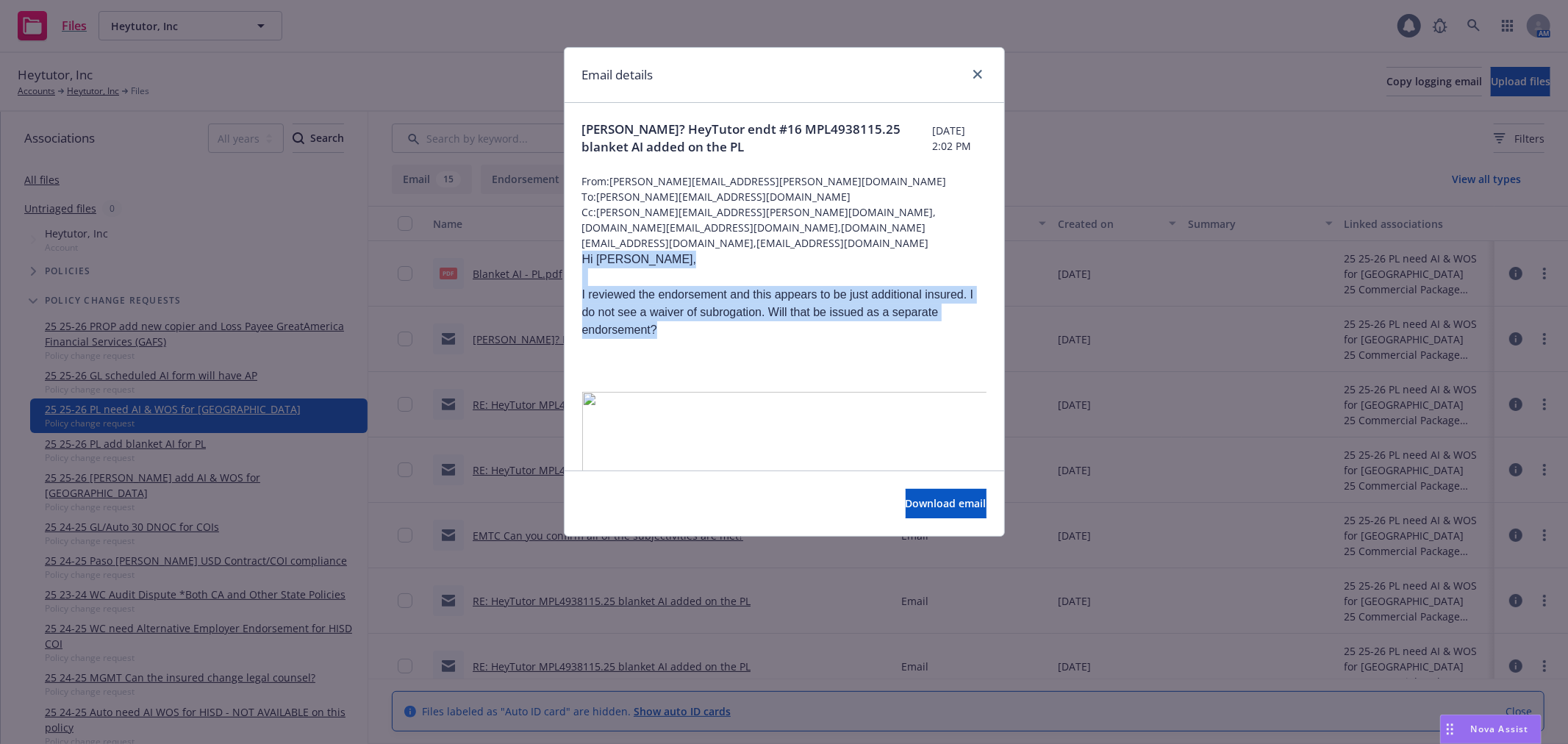
drag, startPoint x: 579, startPoint y: 258, endPoint x: 660, endPoint y: 329, distance: 107.7
copy div "Hi Matt, I reviewed the endorsement and this appears to be just additional insu…"
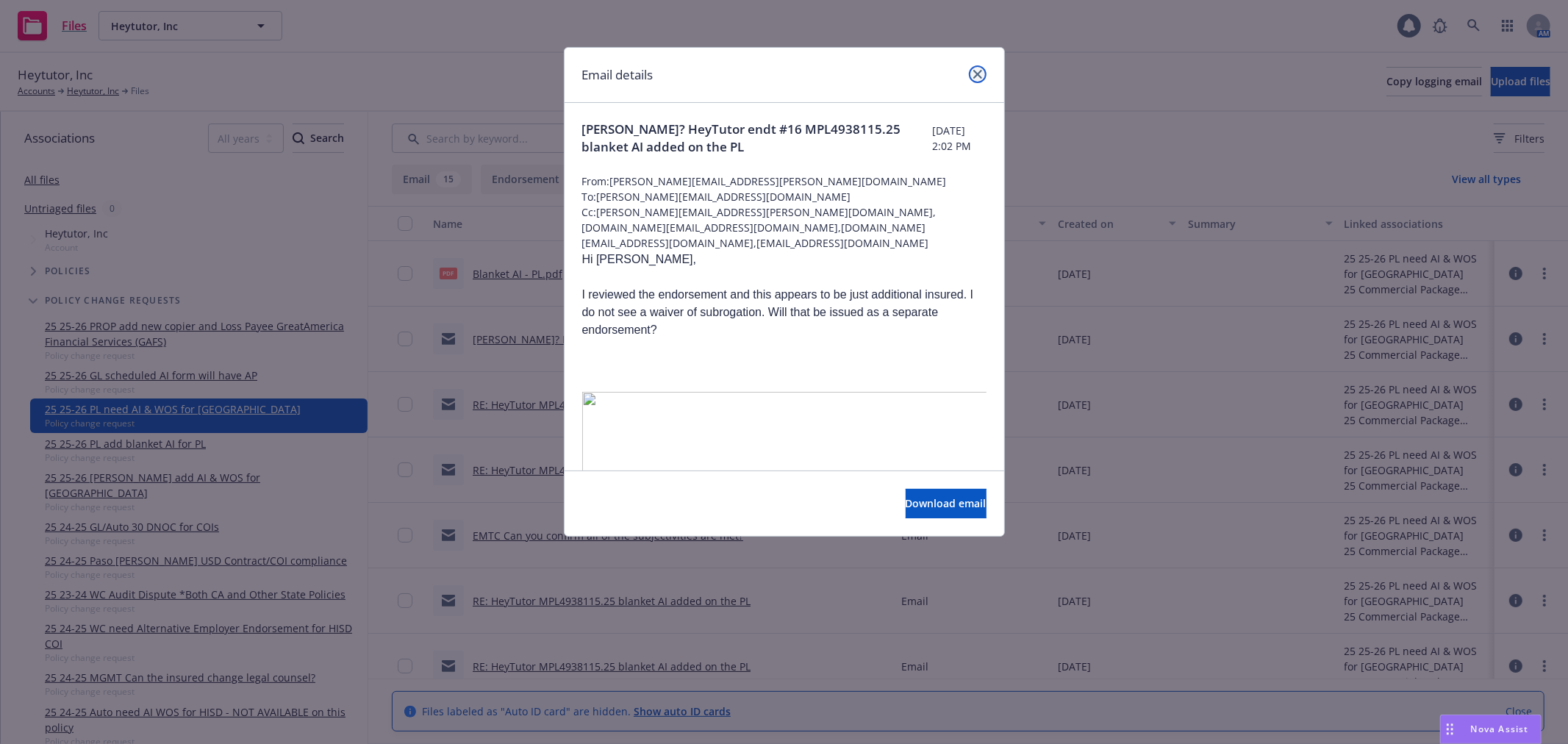
click at [981, 69] on link "close" at bounding box center [978, 74] width 18 height 18
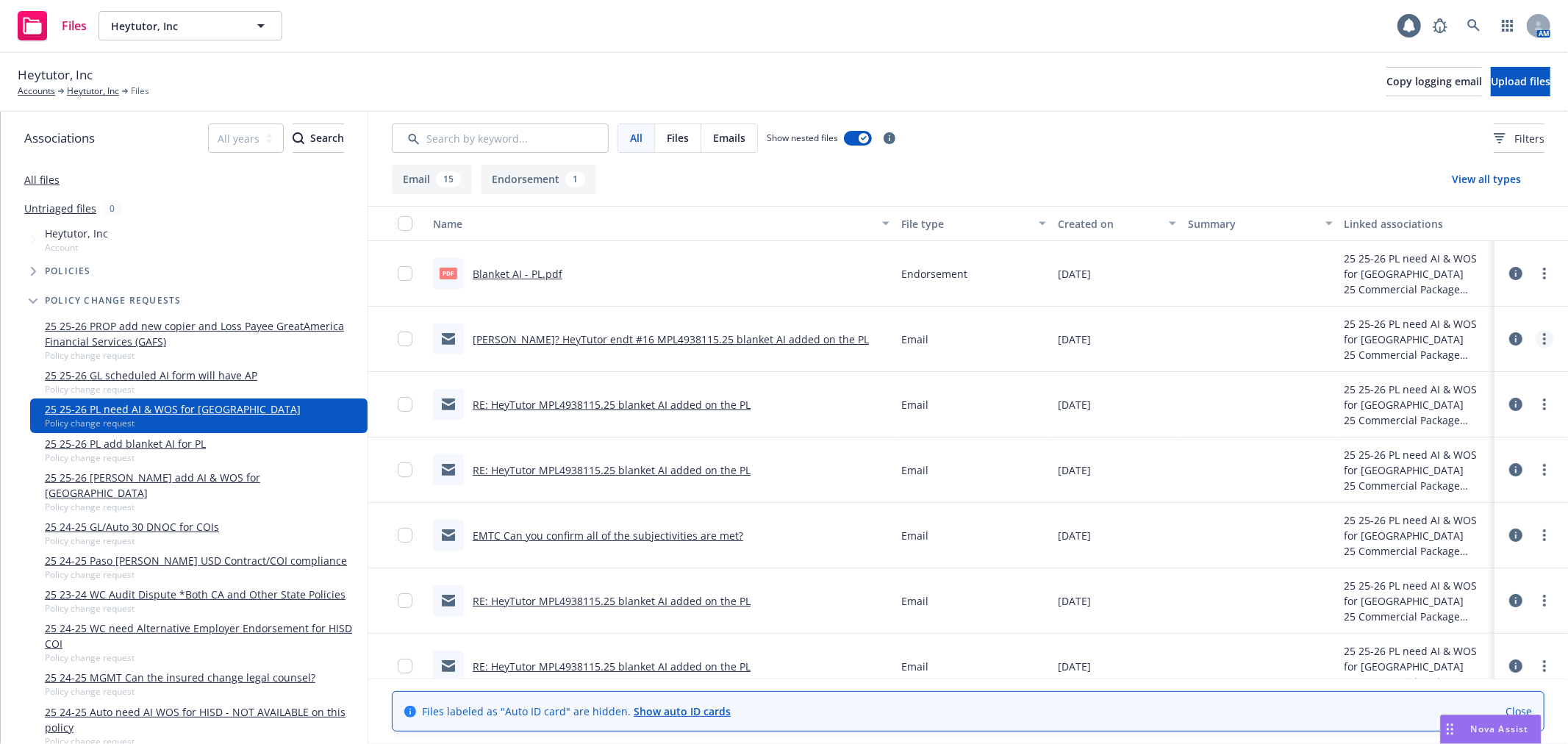
click at [1543, 340] on icon "more" at bounding box center [1544, 339] width 3 height 12
click at [1469, 424] on link "Edit" at bounding box center [1455, 428] width 146 height 29
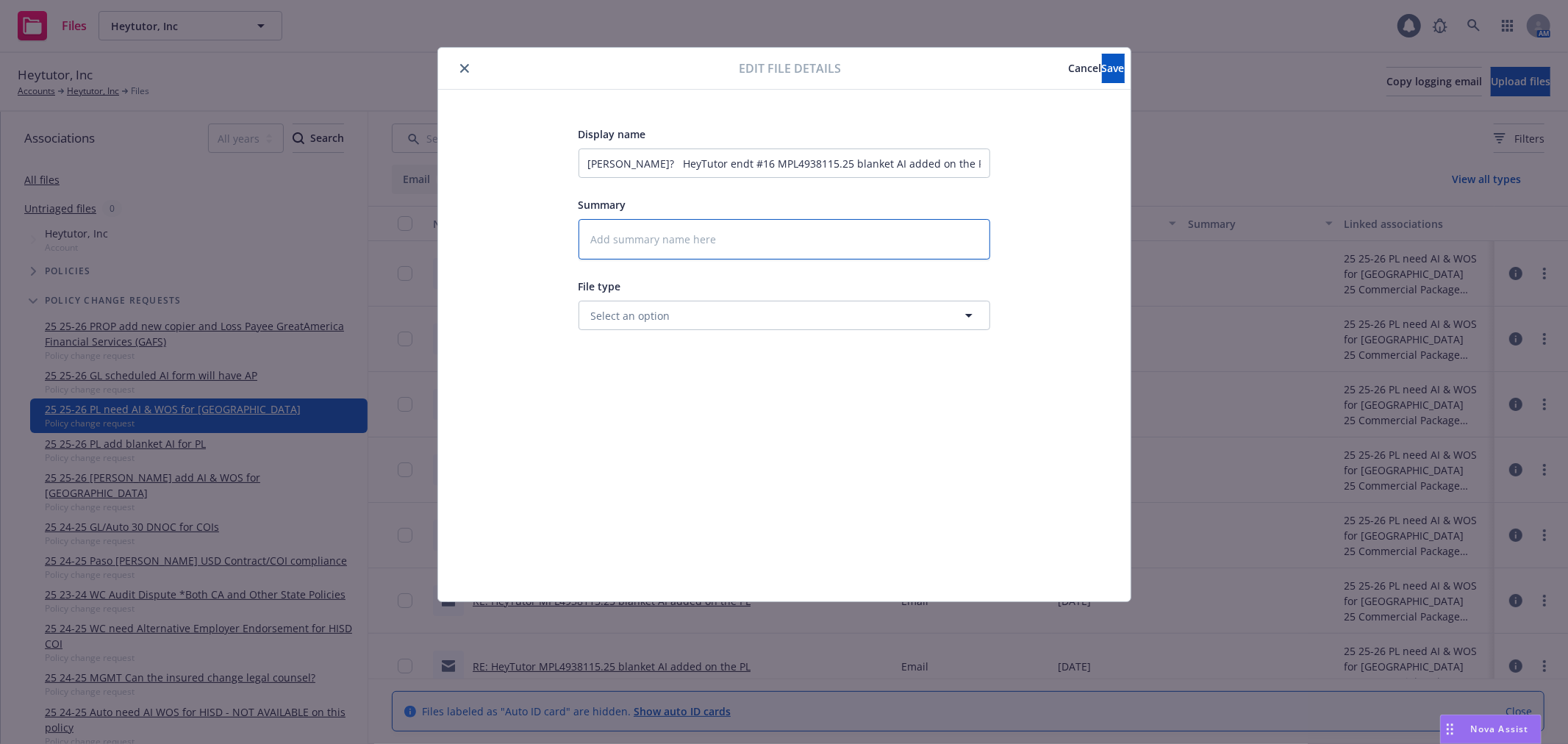
click at [784, 246] on textarea at bounding box center [784, 239] width 412 height 40
paste textarea "Hi Matt, I reviewed the endorsement and this appears to be just additional insu…"
type textarea "x"
type textarea "Hi Matt, I reviewed the endorsement and this appears to be just additional insu…"
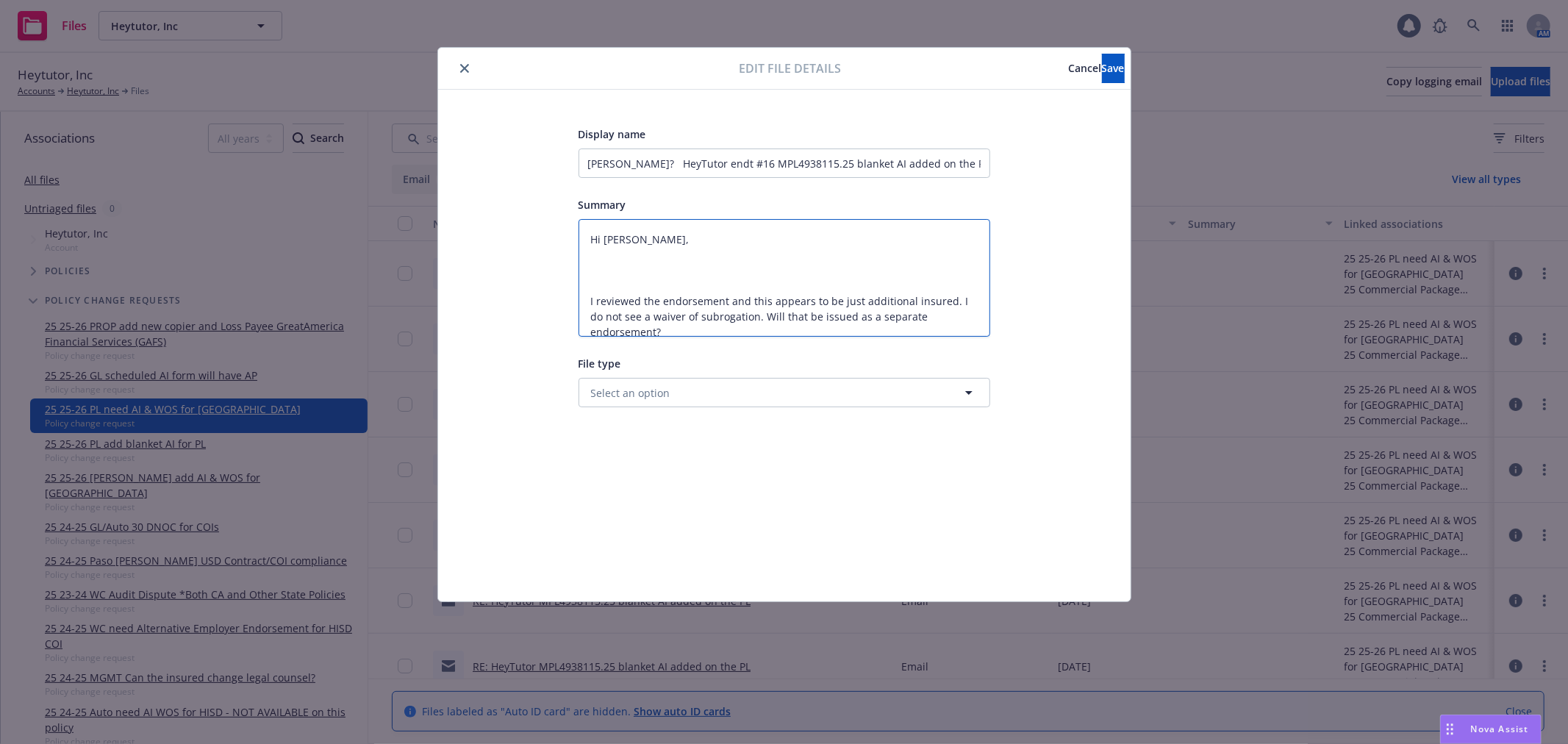
scroll to position [2, 0]
click at [684, 226] on textarea "Hi Matt, I reviewed the endorsement and this appears to be just additional insu…" at bounding box center [784, 278] width 412 height 118
type textarea "x"
type textarea "Hi Matt, I reviewed the endorsement and this appears to be just additional insu…"
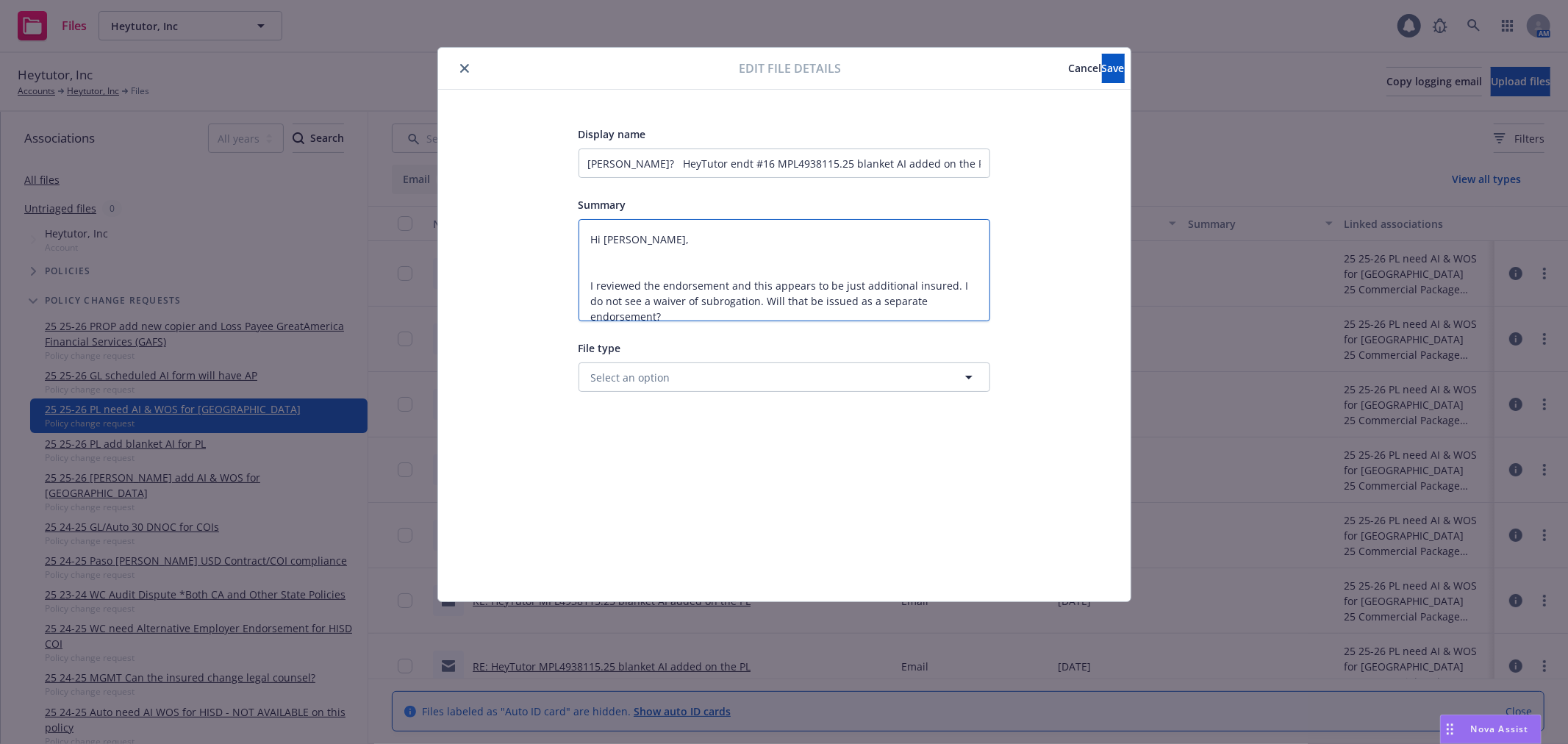
type textarea "x"
type textarea "Hi Matt, I reviewed the endorsement and this appears to be just additional insu…"
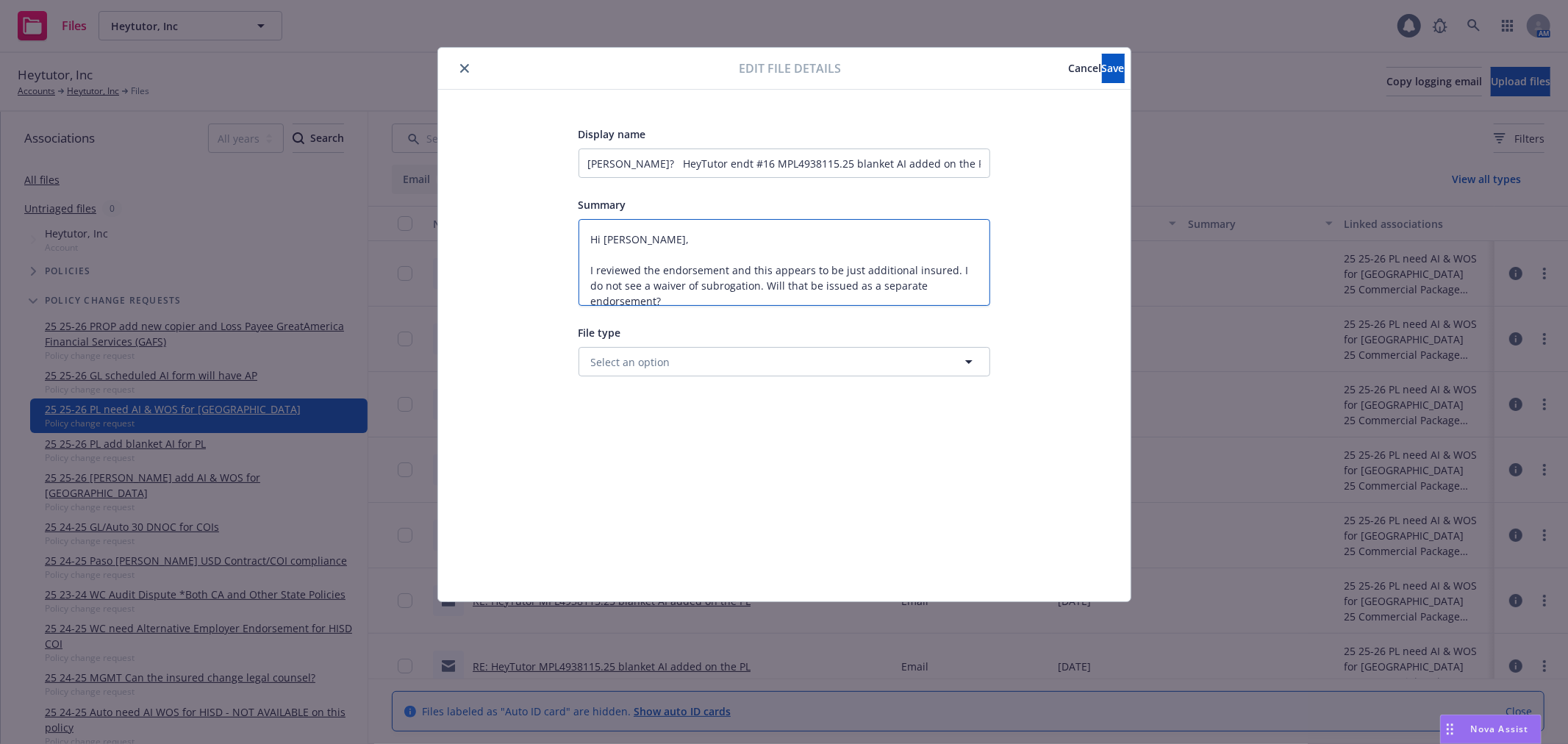
type textarea "x"
type textarea "Hi Matt, I reviewed the endorsement and this appears to be just additional insu…"
type textarea "x"
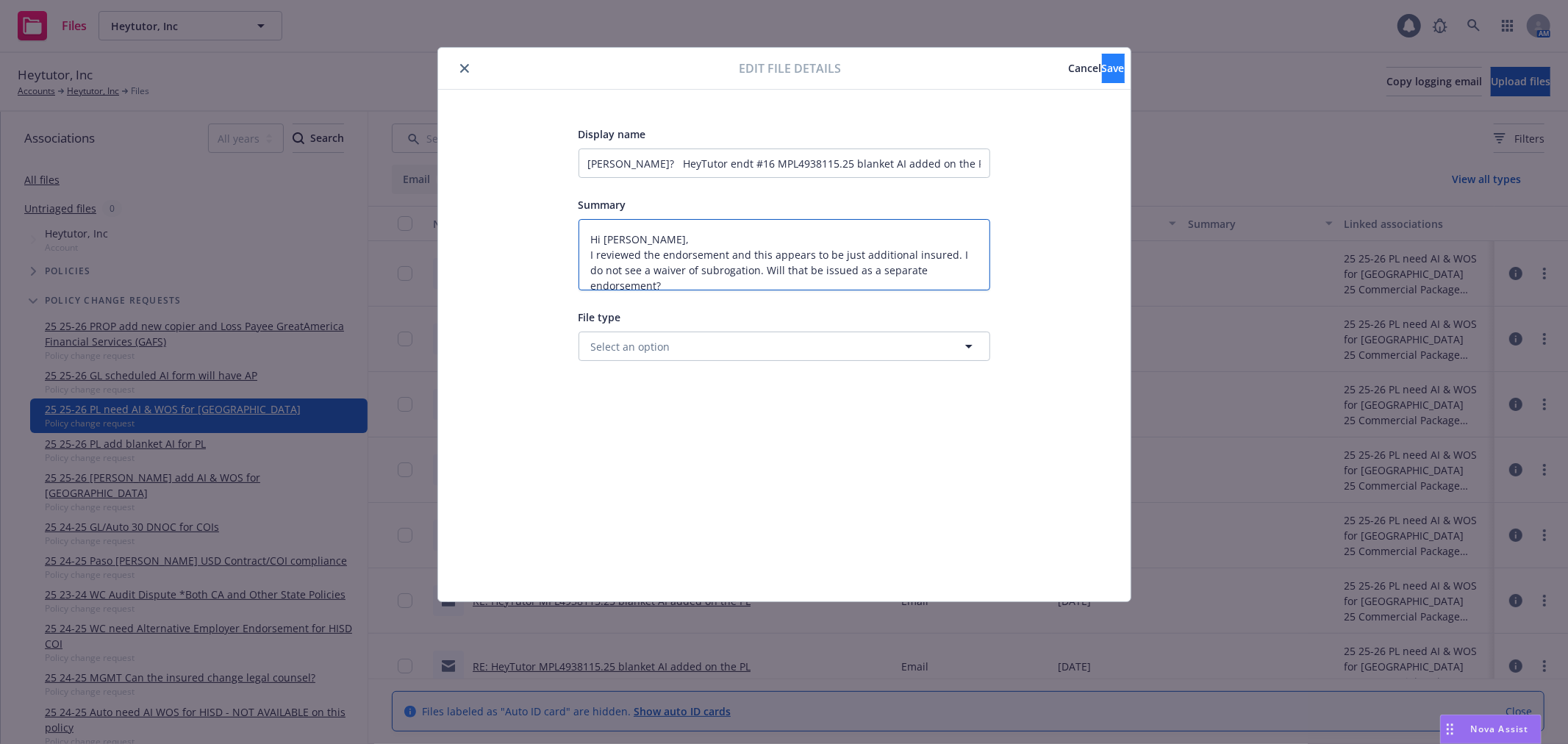
type textarea "Hi Matt, I reviewed the endorsement and this appears to be just additional insu…"
click at [1102, 75] on button "Save" at bounding box center [1113, 68] width 23 height 29
type textarea "x"
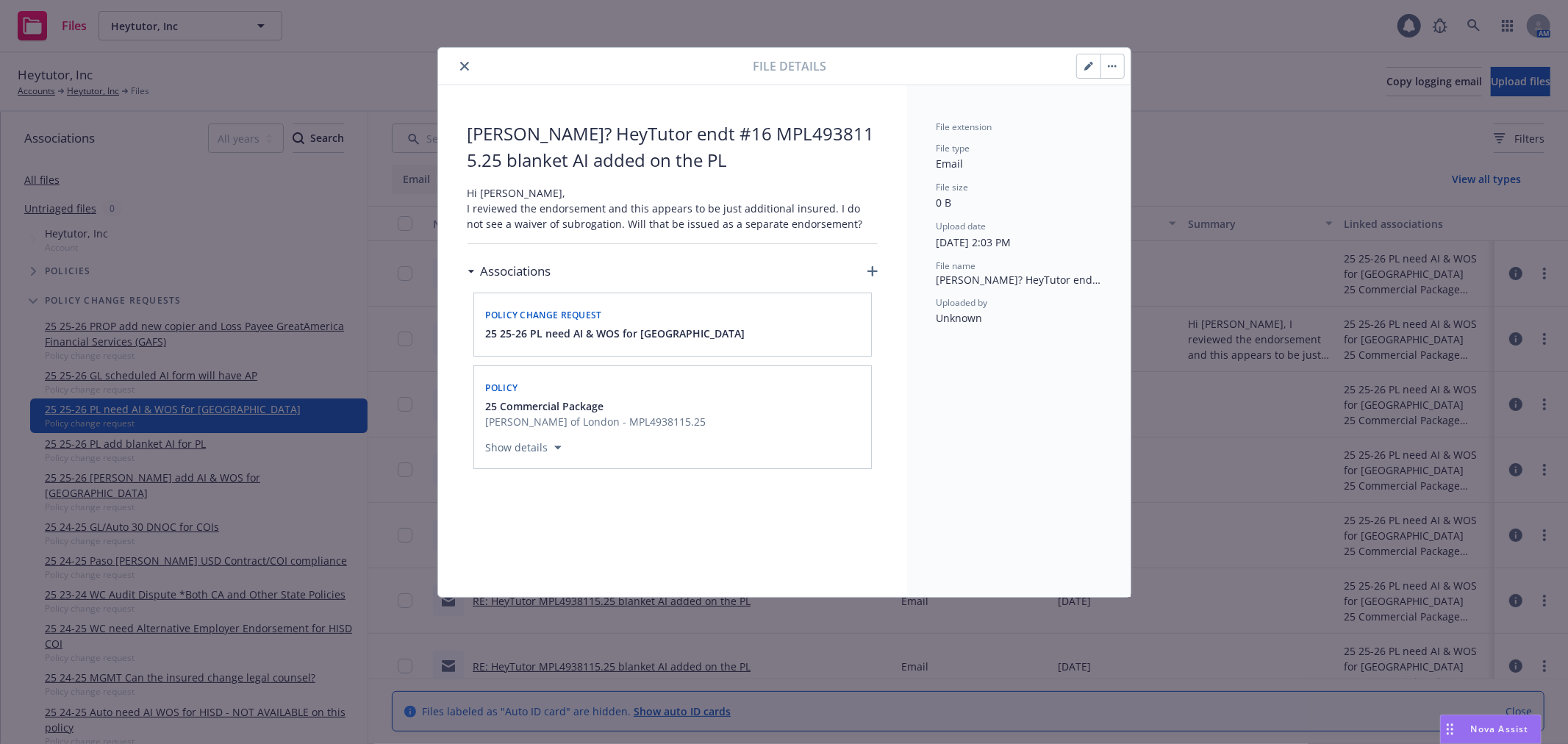
click at [468, 60] on button "close" at bounding box center [465, 66] width 18 height 18
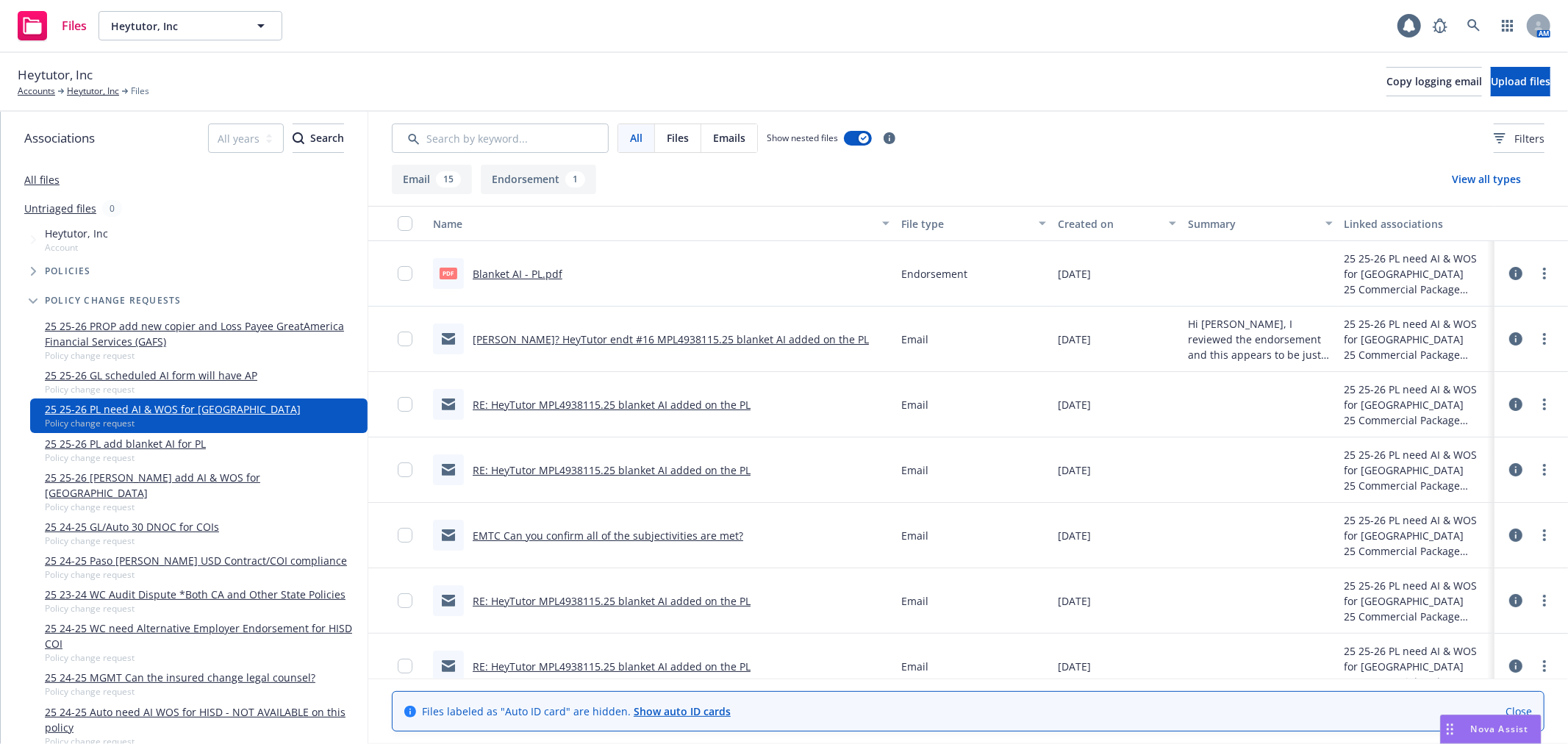
click at [599, 341] on link "PL WOS? HeyTutor endt #16 MPL4938115.25 blanket AI added on the PL" at bounding box center [670, 339] width 396 height 14
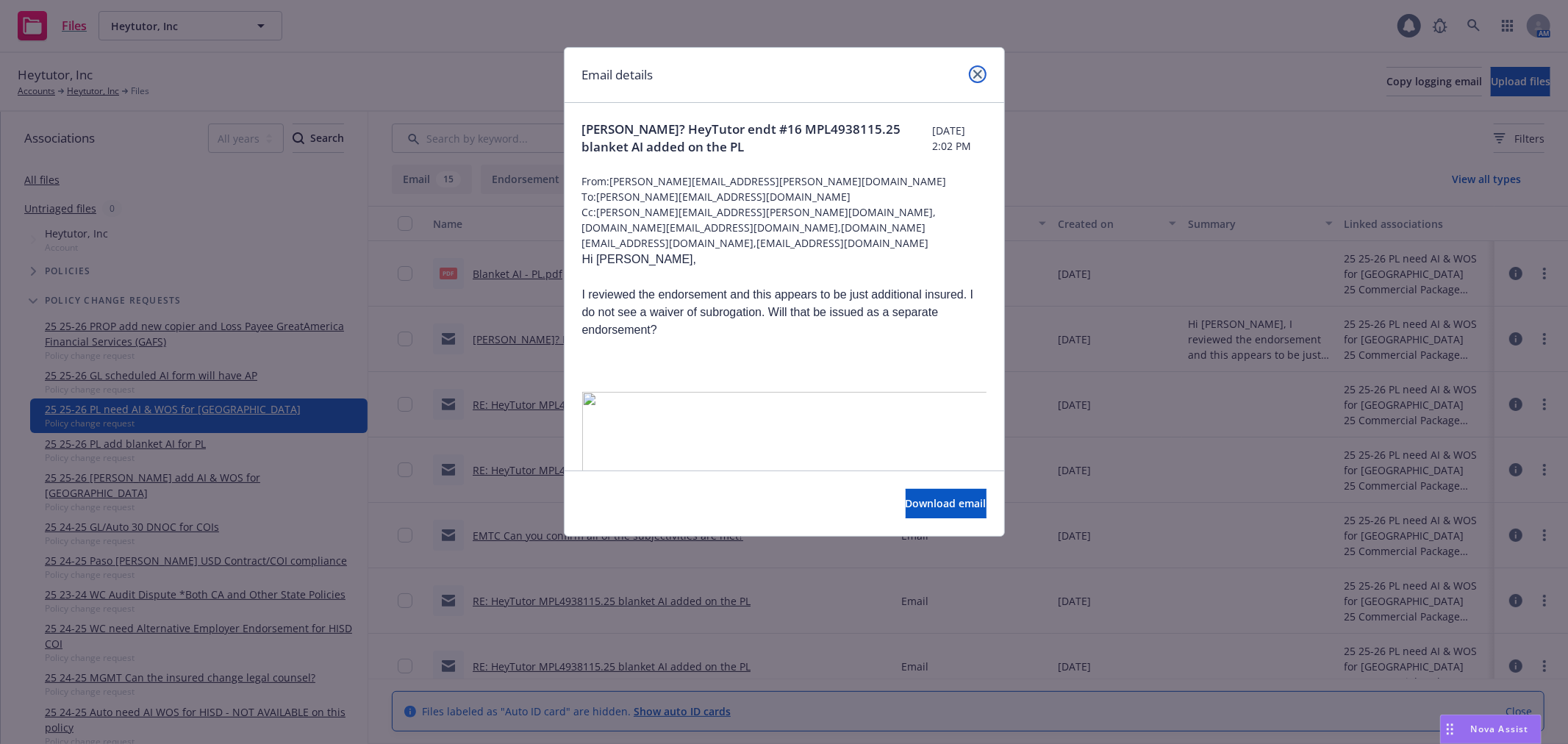
click at [979, 72] on icon "close" at bounding box center [978, 74] width 9 height 9
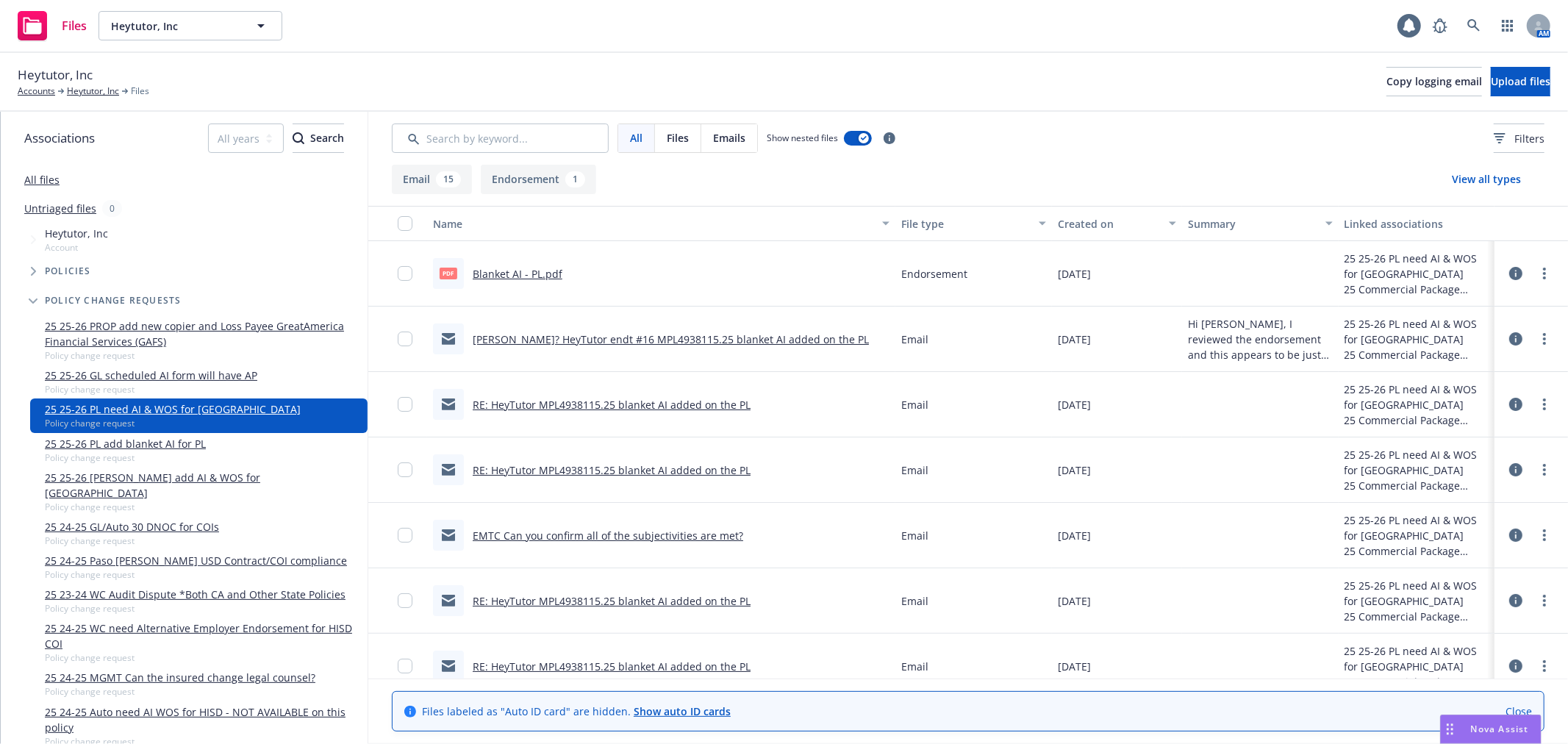
click at [634, 399] on link "RE: HeyTutor MPL4938115.25 blanket AI added on the PL" at bounding box center [612, 404] width 278 height 14
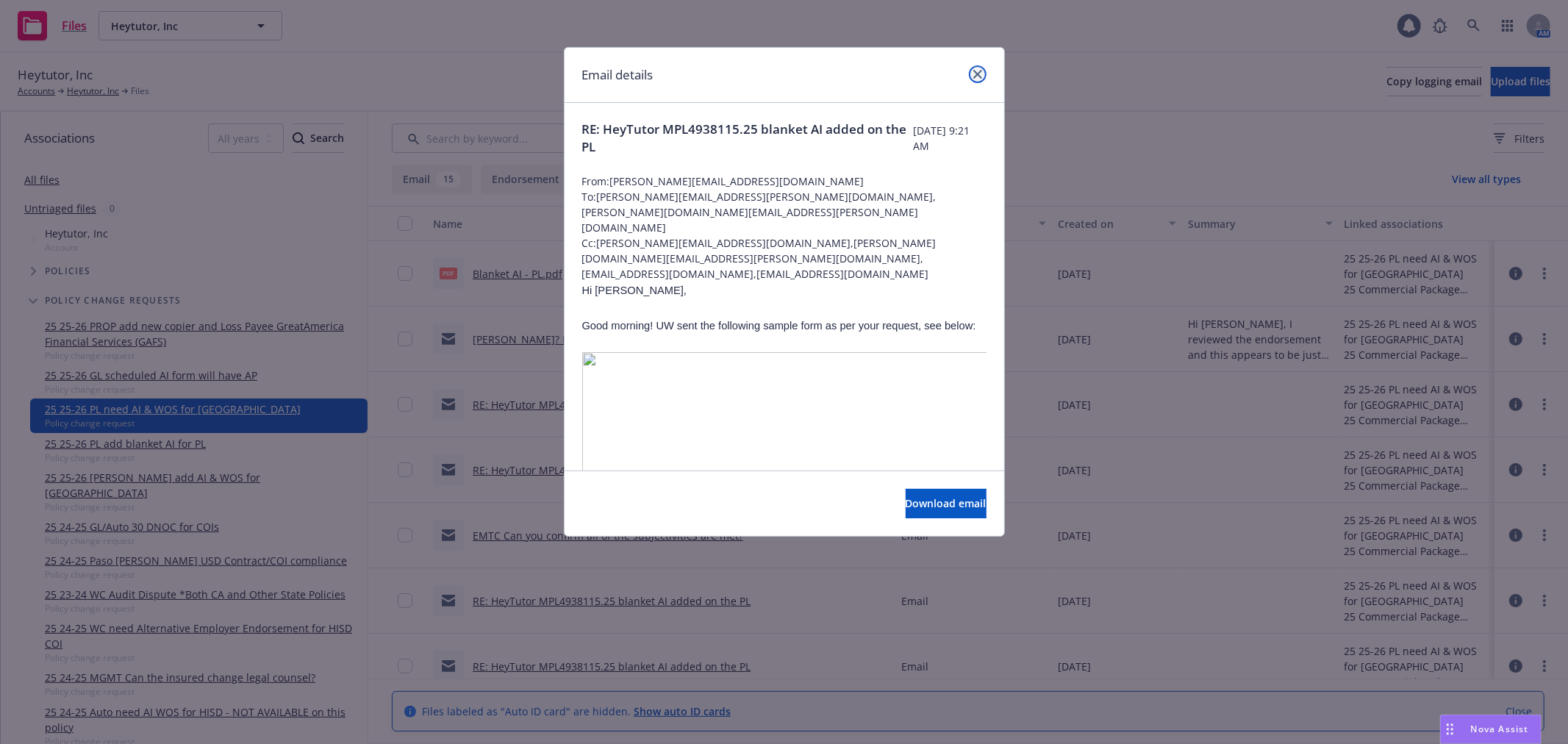
click at [973, 76] on icon "close" at bounding box center [978, 74] width 9 height 9
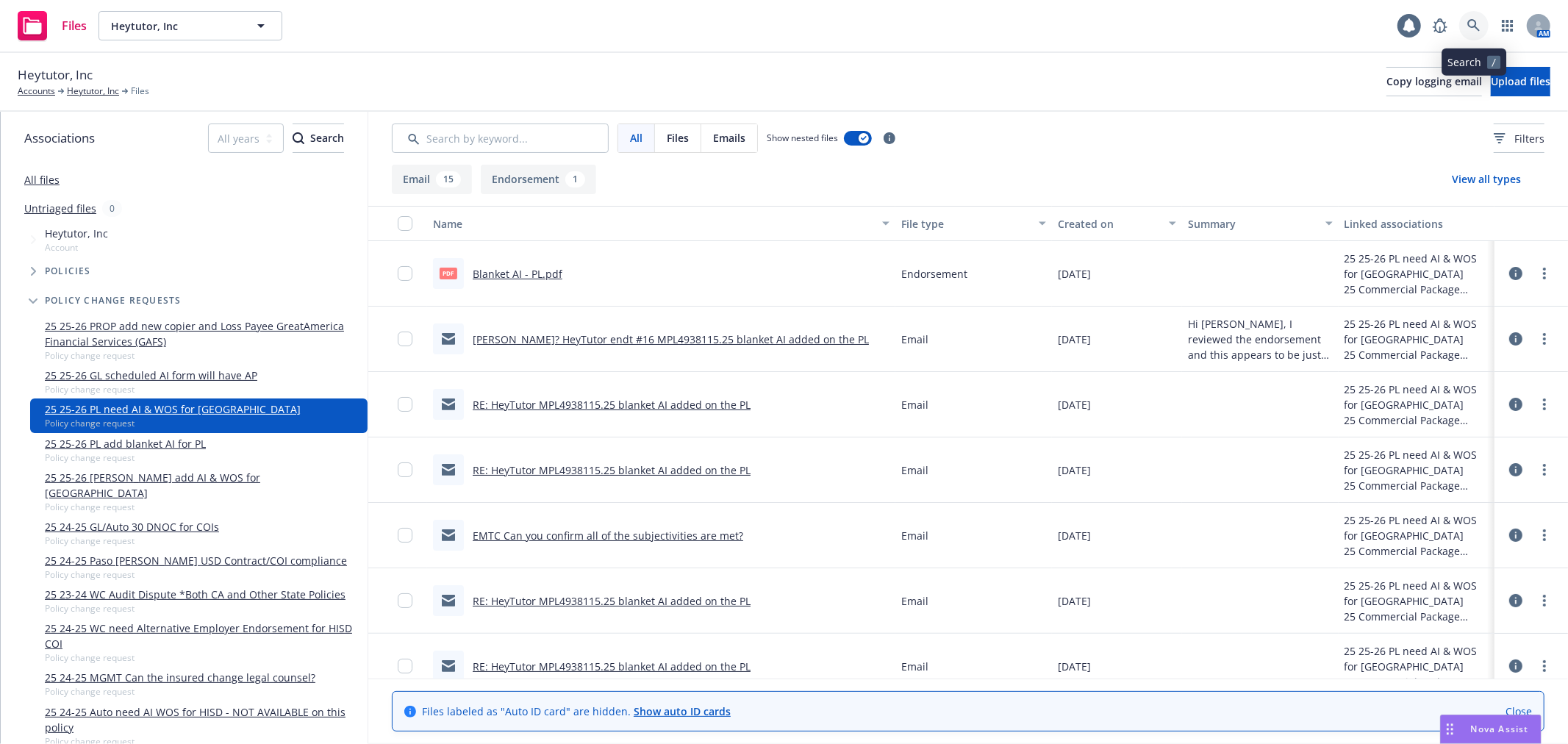
click at [1470, 30] on icon at bounding box center [1474, 26] width 13 height 13
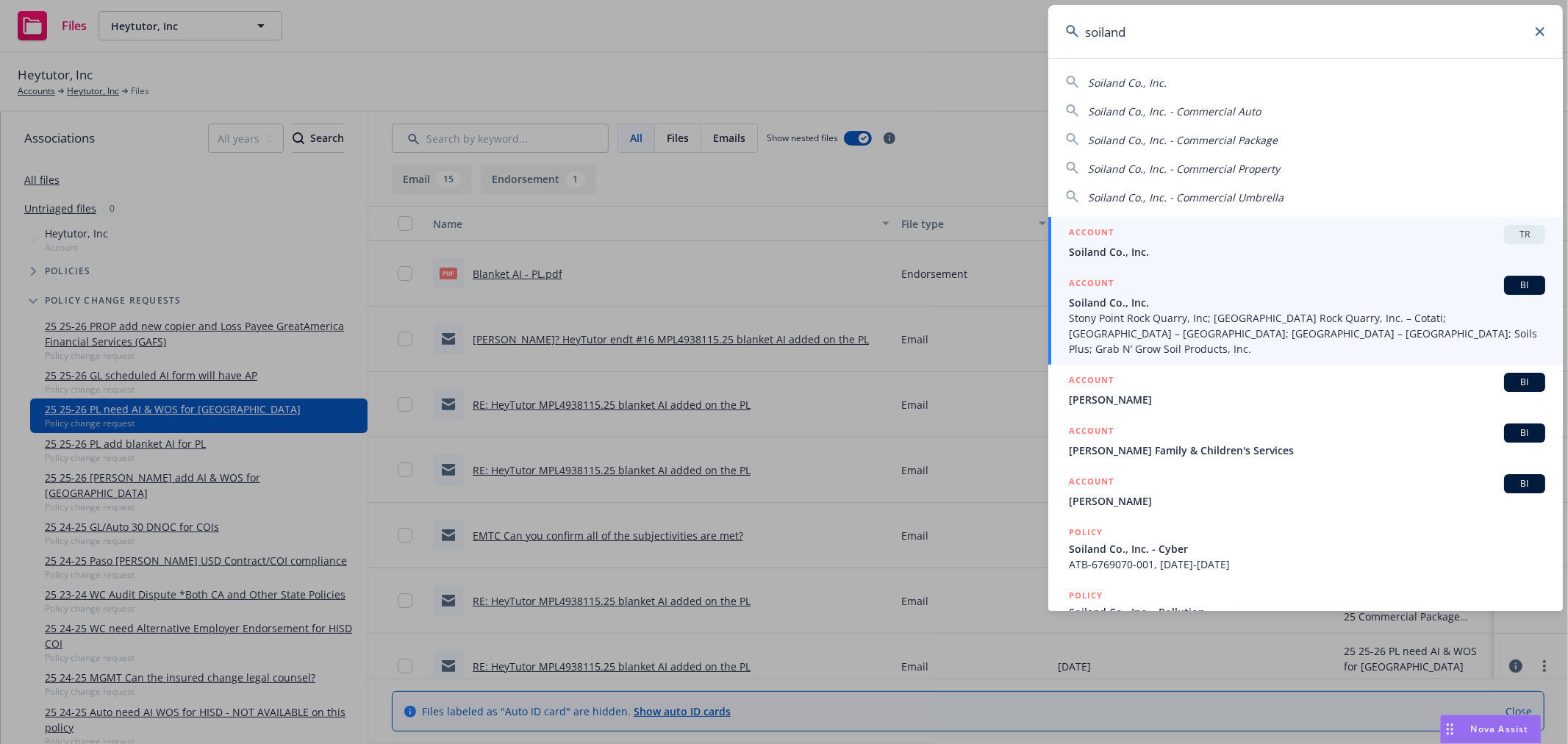
type input "soiland"
click at [1188, 307] on span "Soiland Co., Inc." at bounding box center [1307, 302] width 476 height 15
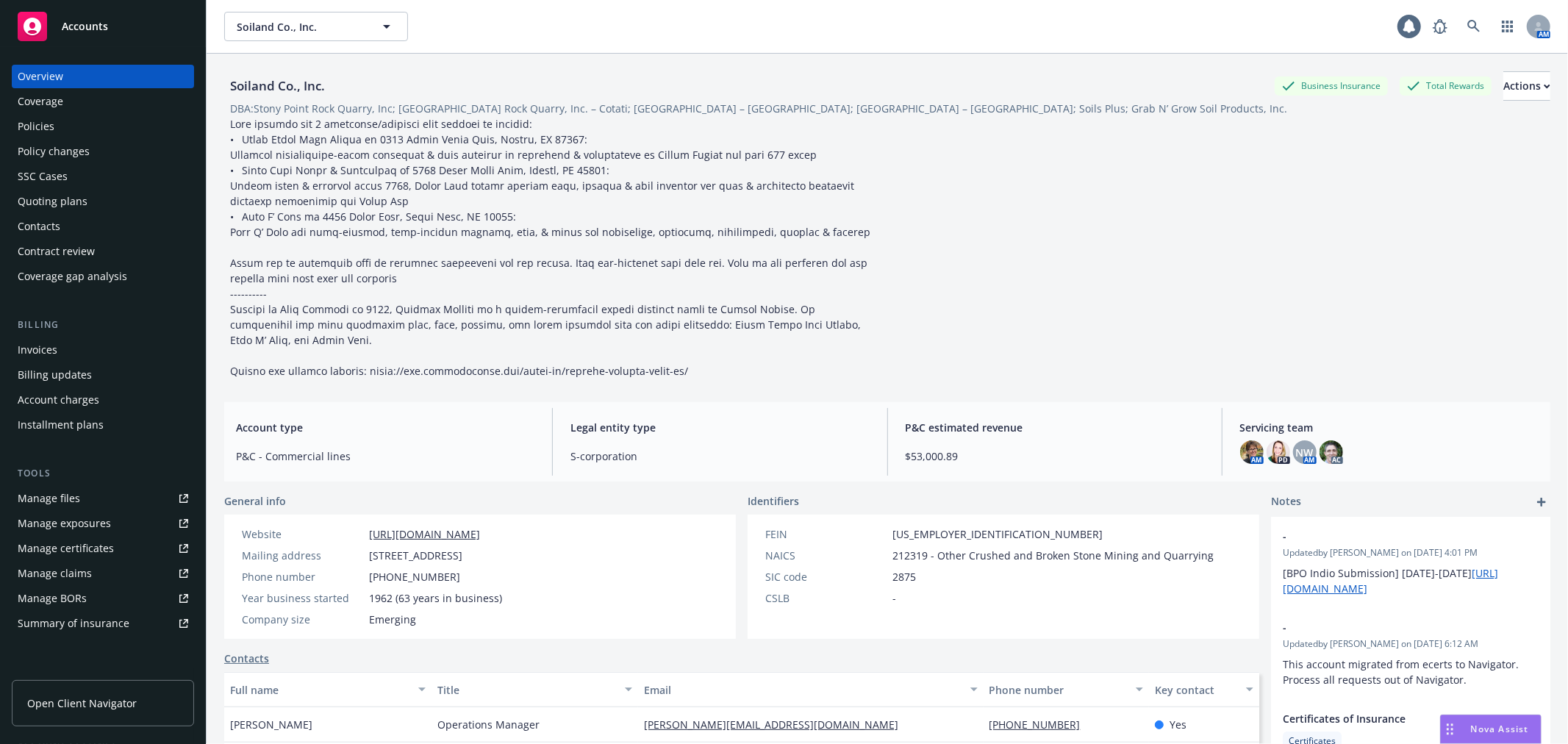
click at [132, 140] on div "Policy changes" at bounding box center [103, 151] width 171 height 24
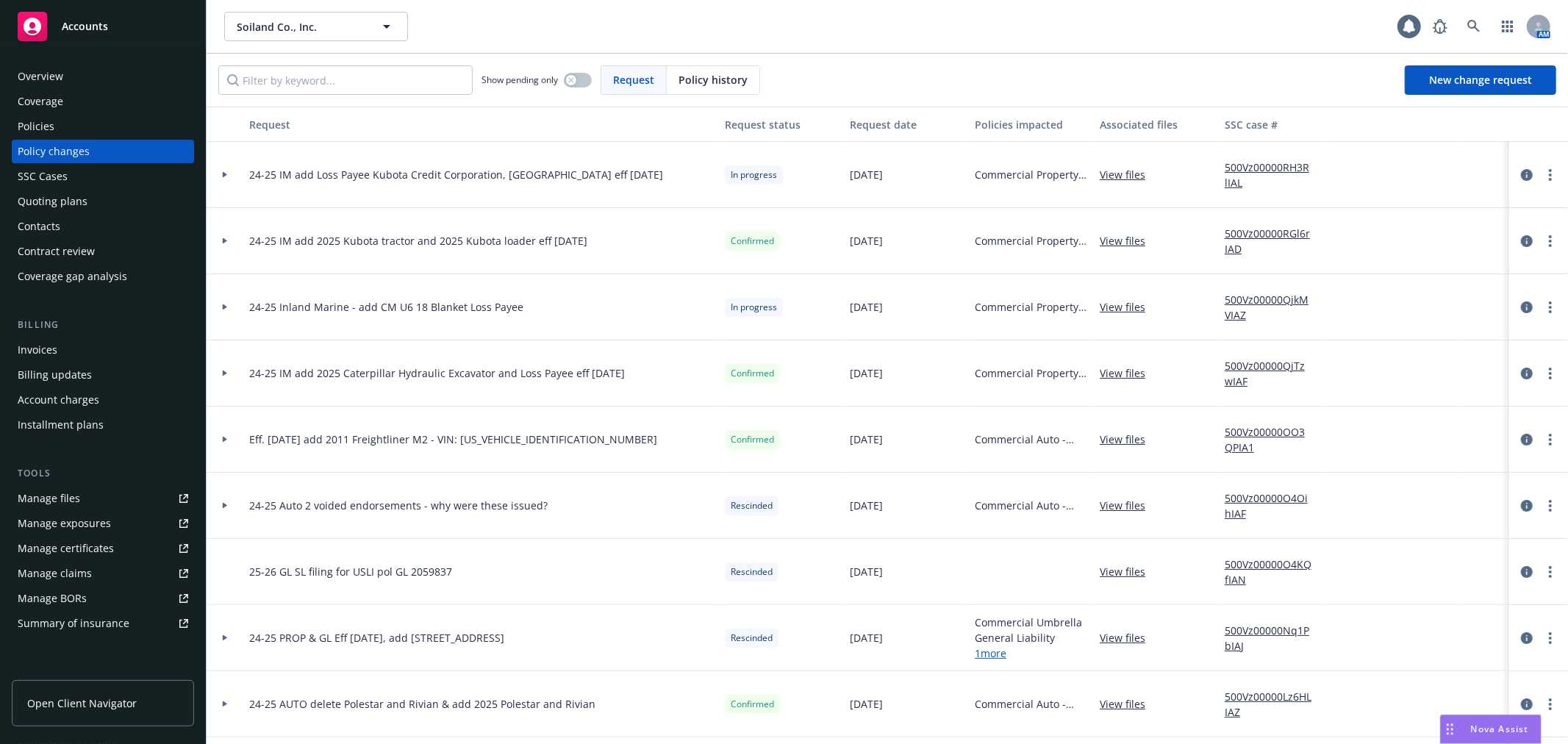
click at [226, 243] on icon at bounding box center [225, 240] width 6 height 5
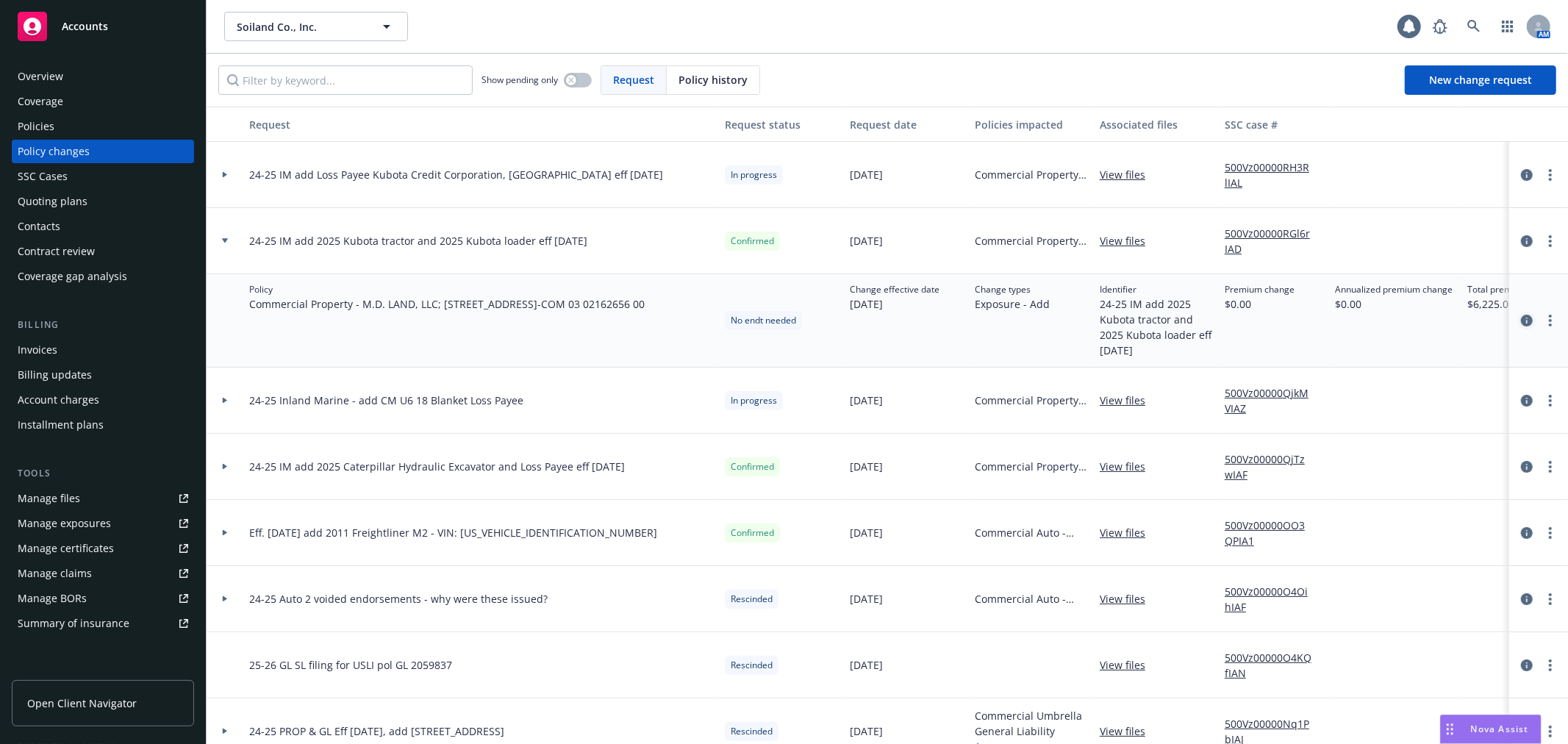
click at [1521, 322] on icon "circleInformation" at bounding box center [1527, 321] width 12 height 12
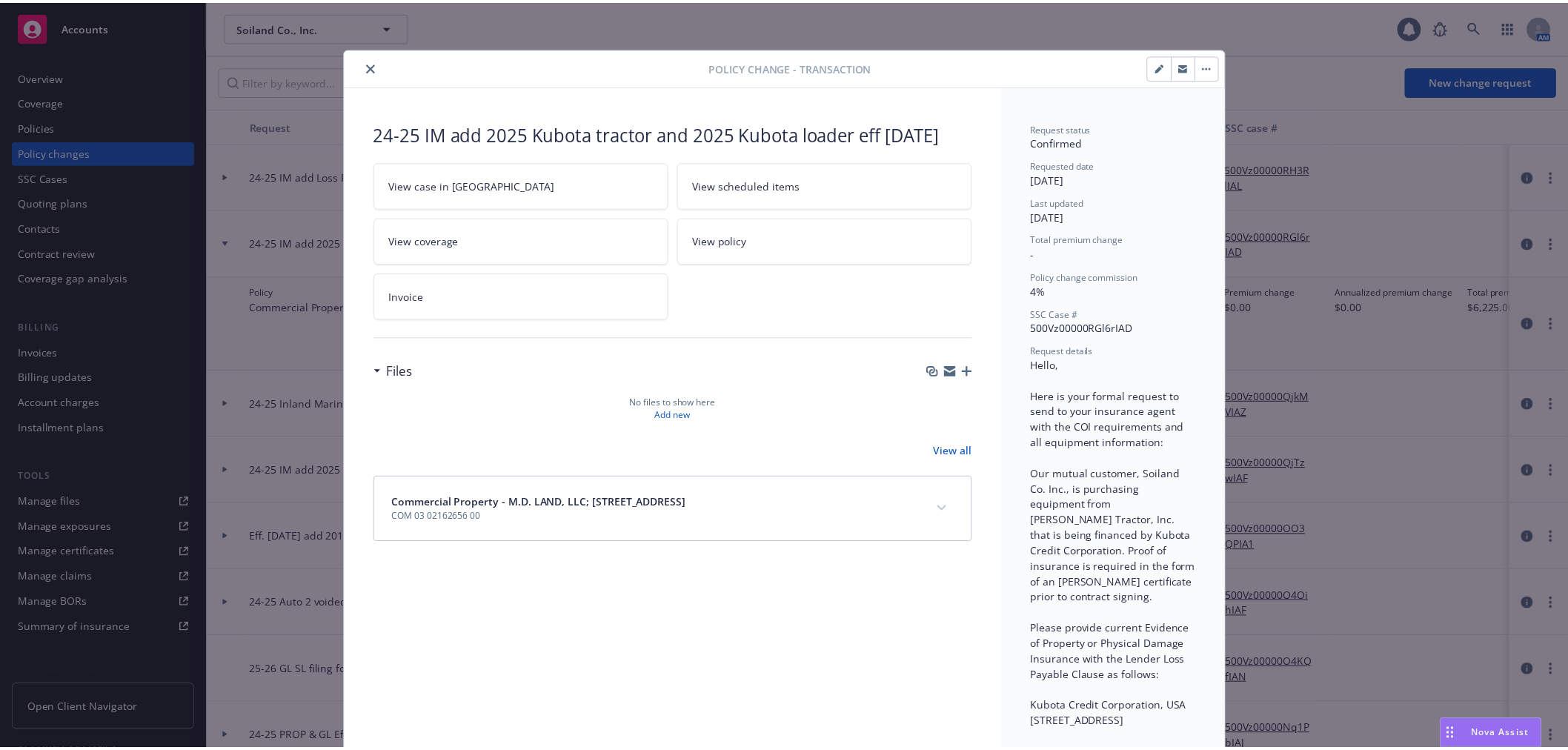
scroll to position [44, 0]
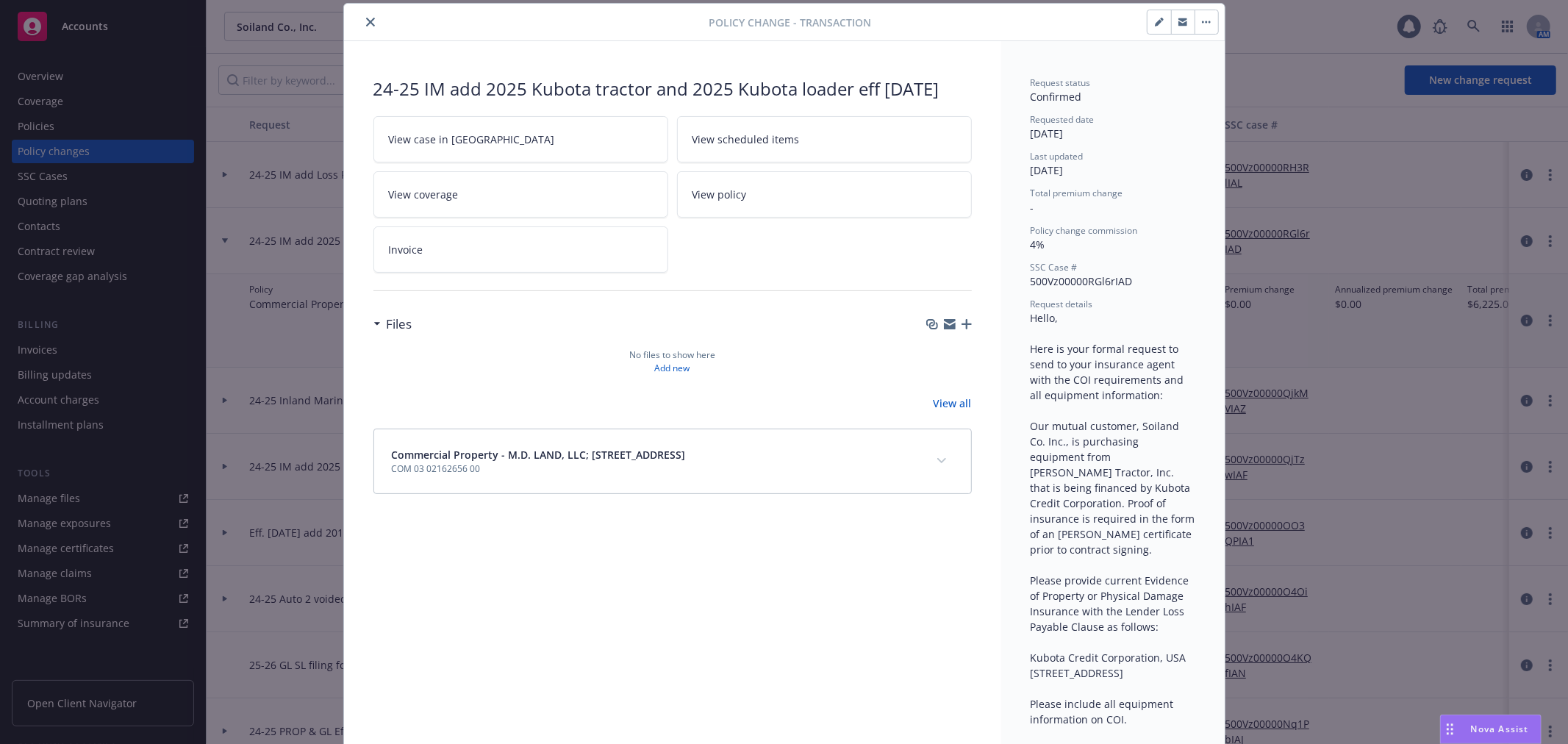
click at [946, 327] on icon "button" at bounding box center [950, 326] width 12 height 7
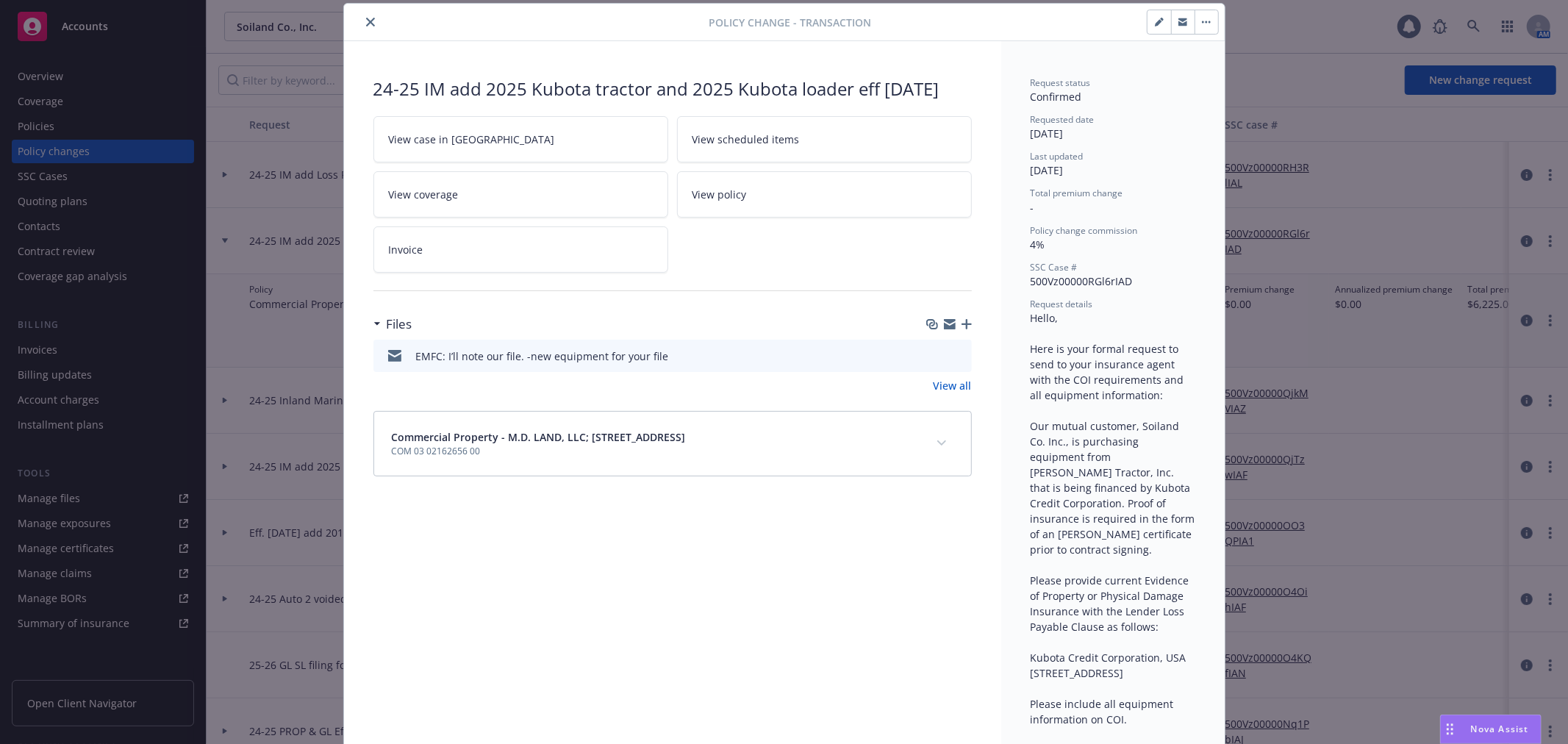
click at [366, 18] on icon "close" at bounding box center [370, 22] width 9 height 9
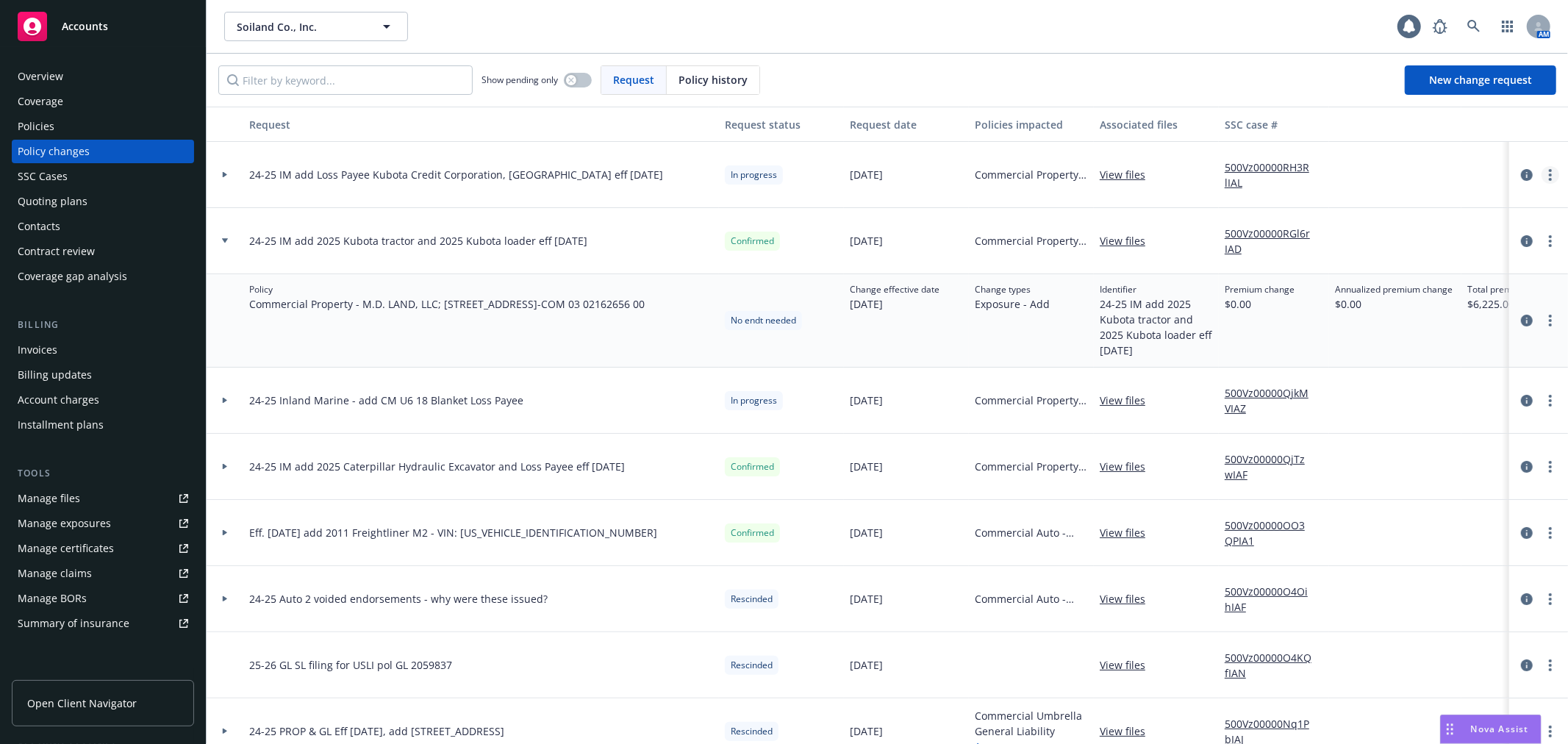
click at [1549, 177] on icon "more" at bounding box center [1550, 175] width 3 height 12
click at [1443, 287] on link "Resume workflow" at bounding box center [1420, 293] width 252 height 29
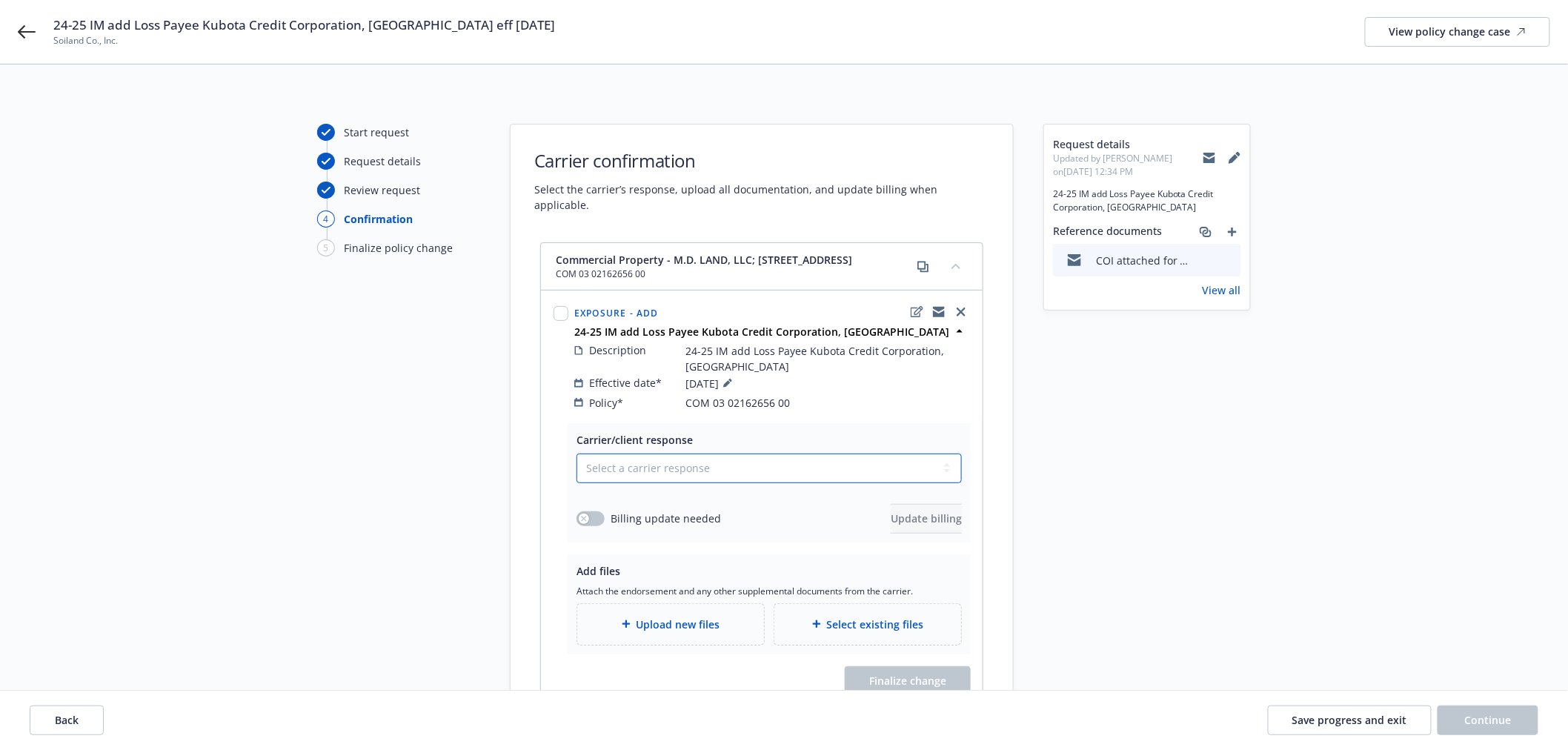
click at [745, 454] on select "Select a carrier response Accepted Accepted with revision No endorsement needed…" at bounding box center [769, 468] width 385 height 30
select select "ACCEPTED"
click at [577, 454] on select "Select a carrier response Accepted Accepted with revision No endorsement needed…" at bounding box center [769, 468] width 385 height 30
click at [682, 605] on div "Upload new files" at bounding box center [671, 624] width 187 height 41
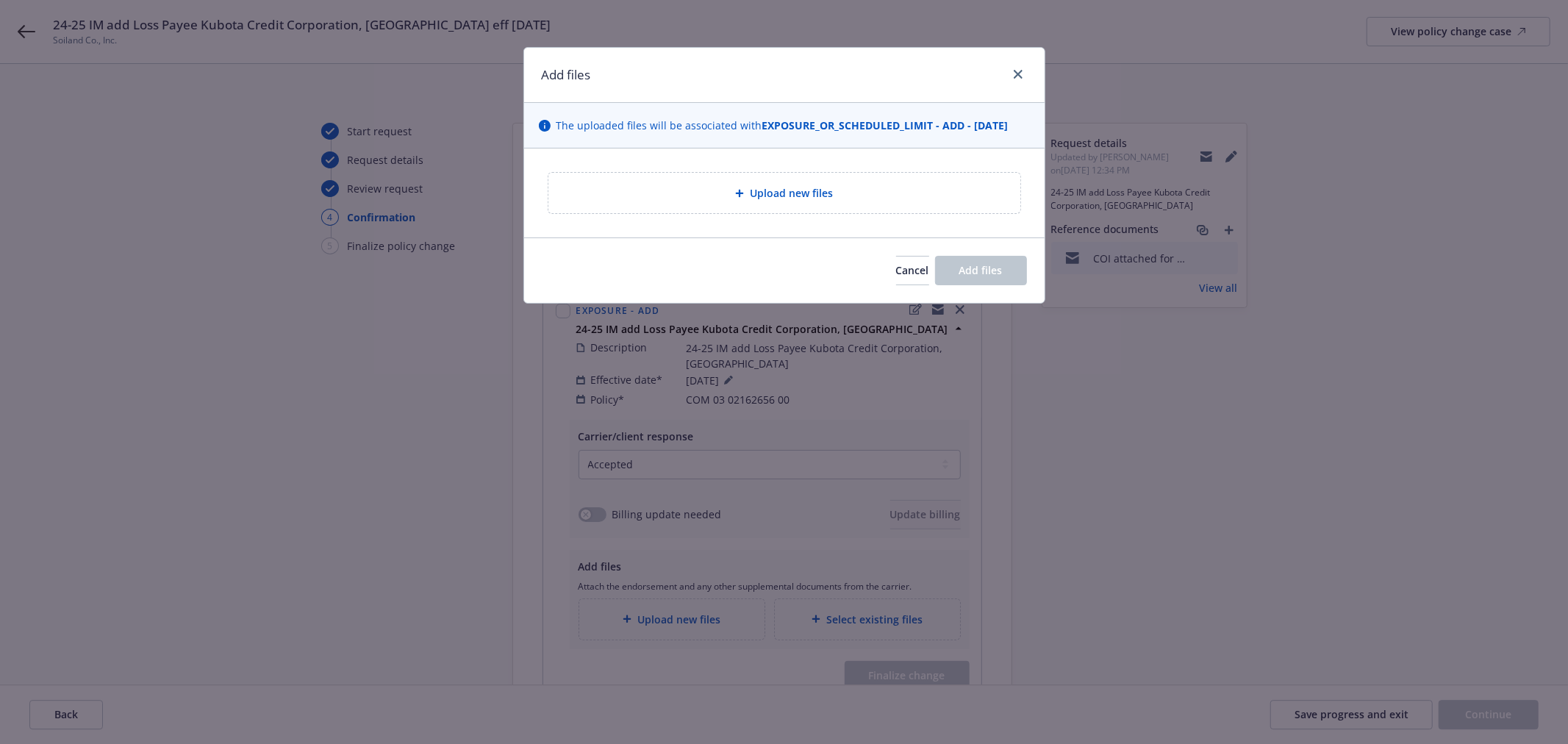
click at [753, 194] on span "Upload new files" at bounding box center [791, 193] width 83 height 15
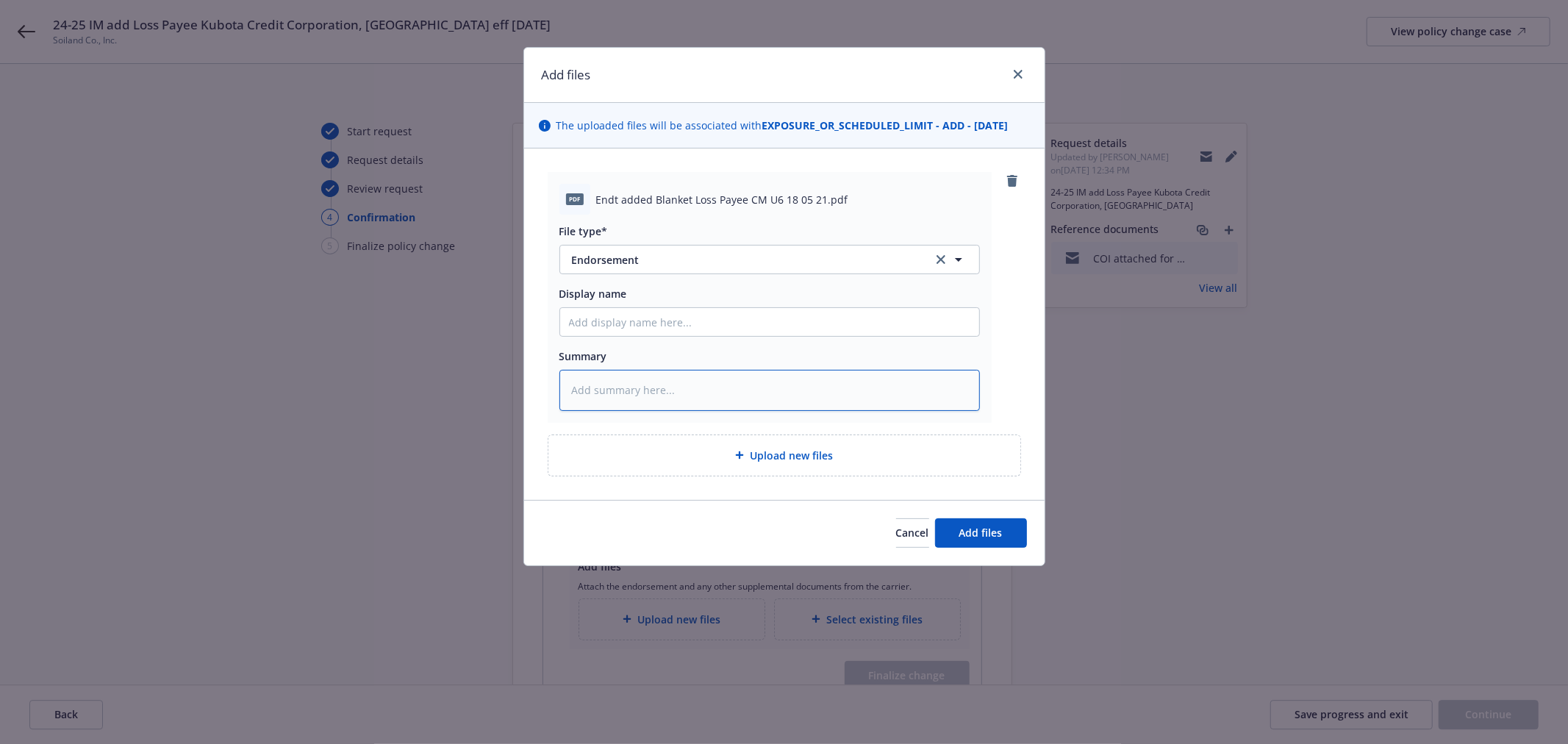
click at [629, 398] on textarea at bounding box center [770, 390] width 420 height 40
paste textarea "CM U6 18 05 21"
type textarea "x"
type textarea "CM U6 18 05 21"
type textarea "x"
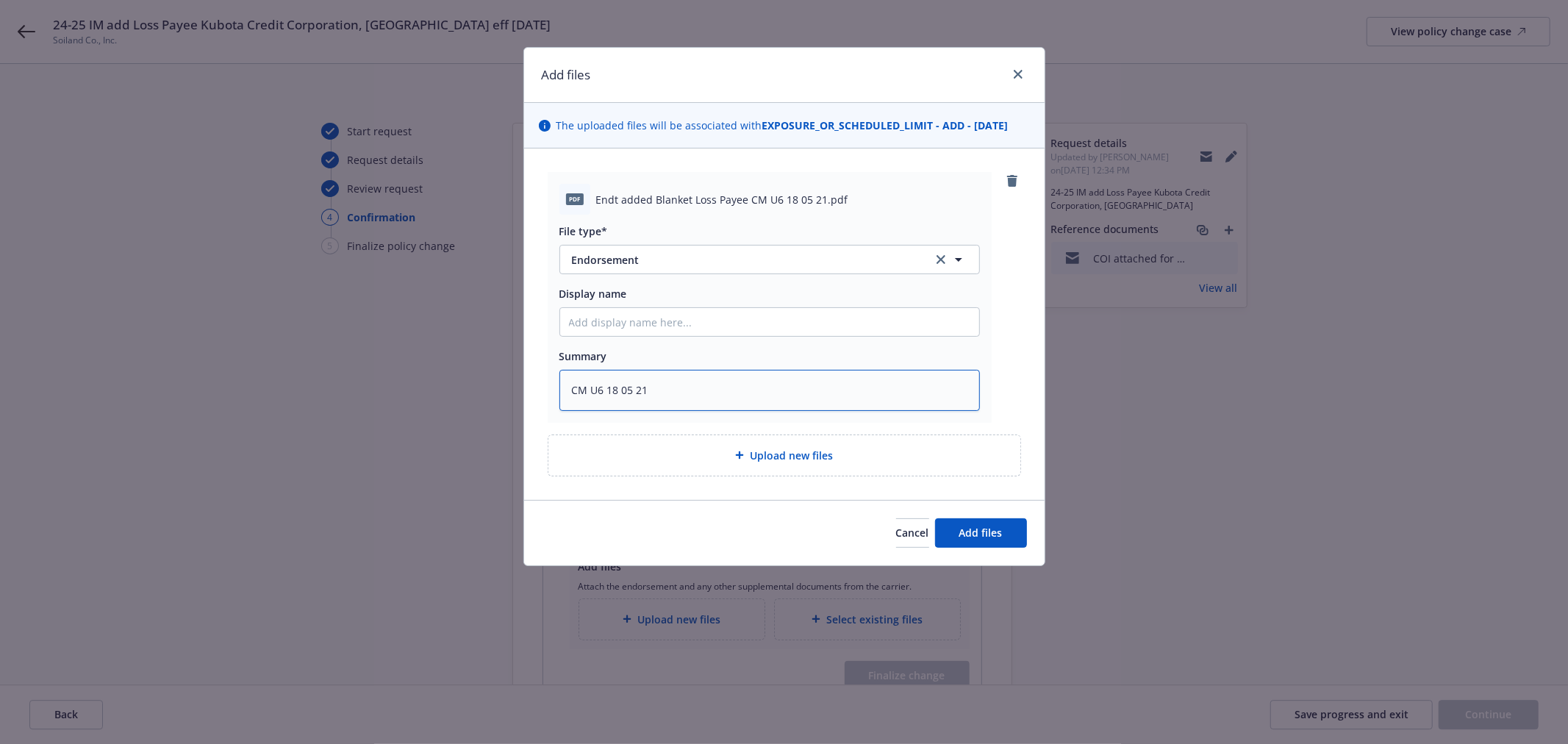
type textarea "CM U6 18 05 21"
type textarea "x"
type textarea "CM U6 18 05 21 B"
type textarea "x"
type textarea "CM U6 18 05 21 Bl"
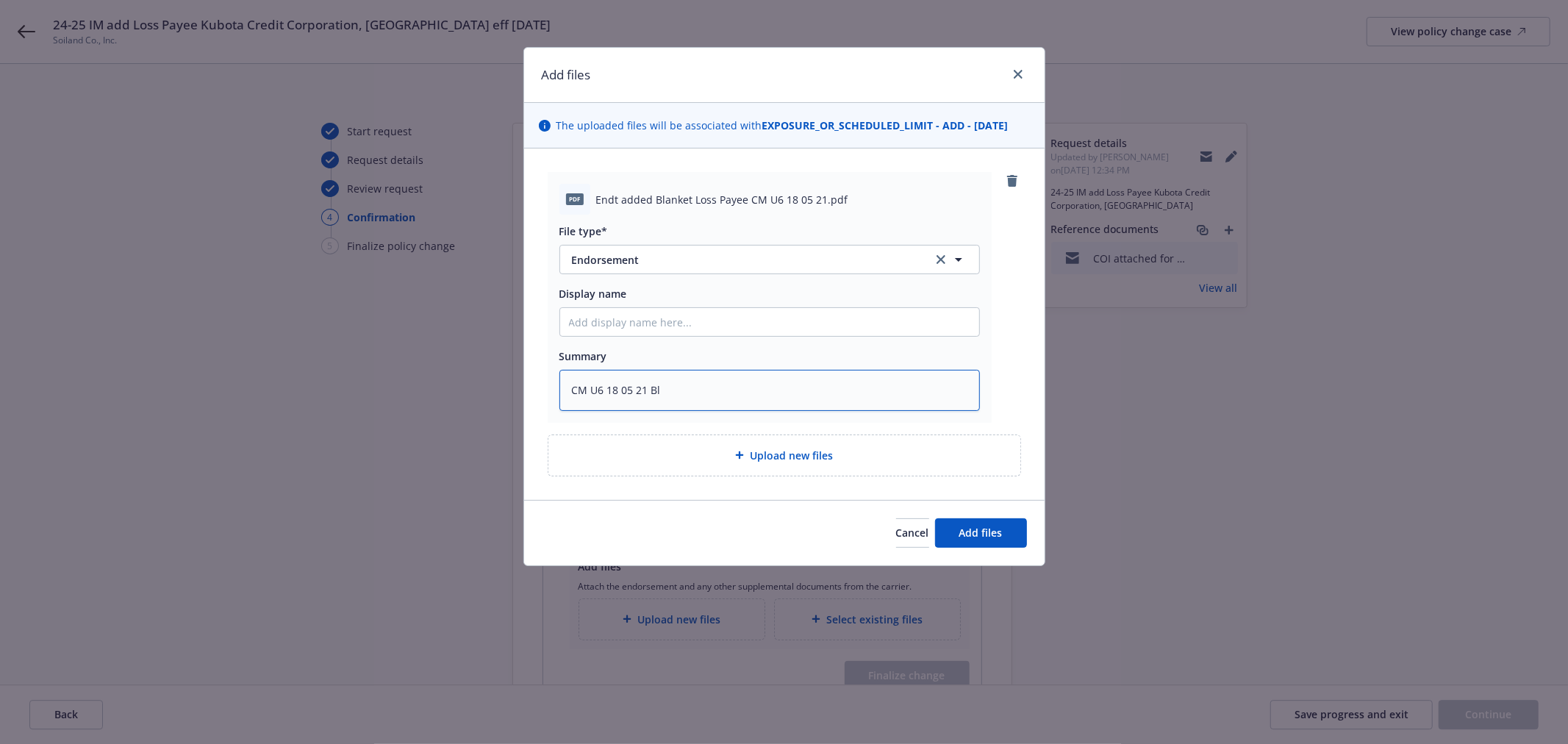
type textarea "x"
type textarea "CM U6 18 05 21 Bla"
type textarea "x"
type textarea "CM U6 18 05 21 Blak"
type textarea "x"
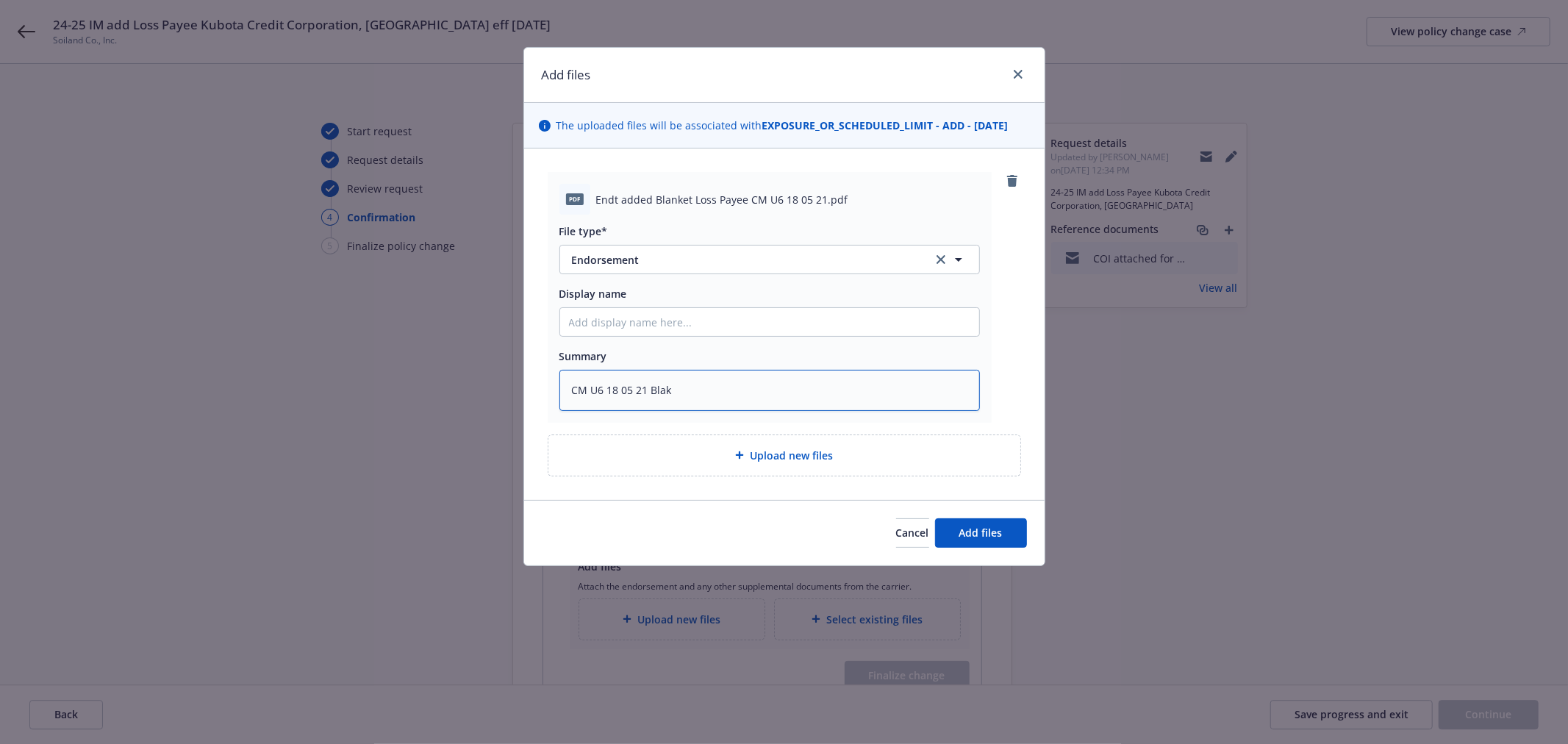
type textarea "CM U6 18 05 21 [PERSON_NAME]"
type textarea "x"
type textarea "CM U6 18 05 21 Blak"
type textarea "x"
type textarea "CM U6 18 05 21 Bla"
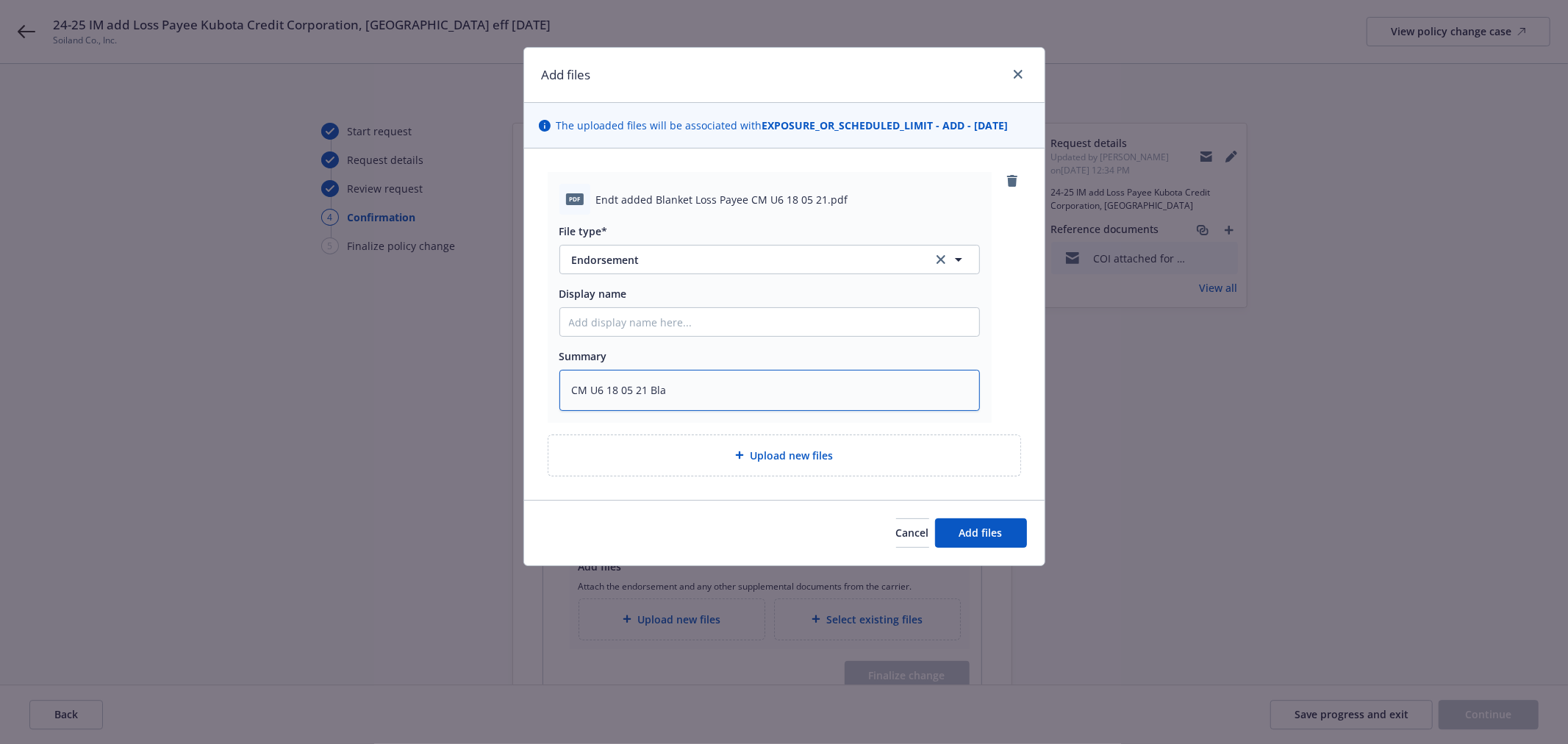
type textarea "x"
type textarea "CM U6 18 05 21 [PERSON_NAME]"
type textarea "x"
type textarea "CM U6 18 05 21 [PERSON_NAME]"
type textarea "x"
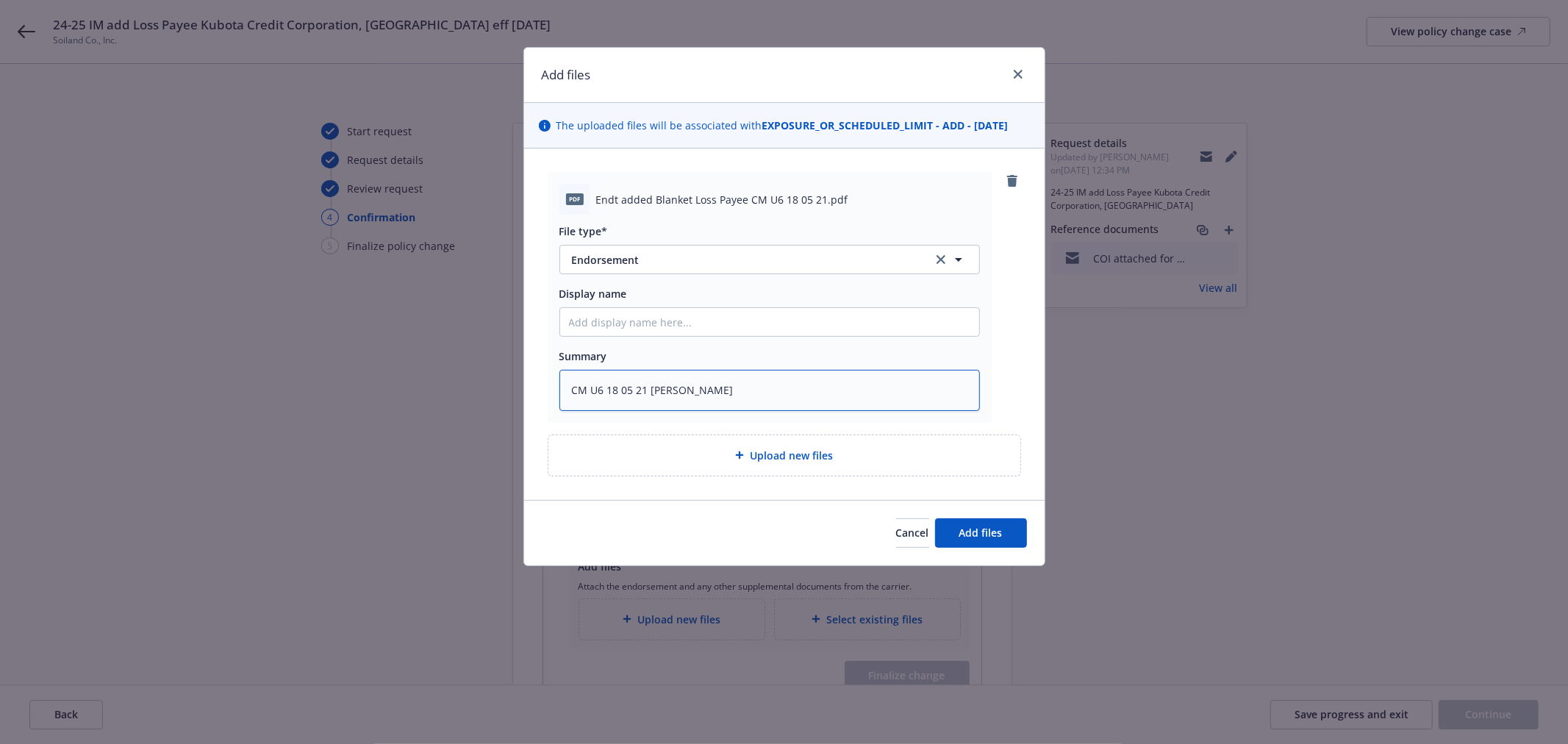
type textarea "CM U6 18 05 21 Blanket"
type textarea "x"
type textarea "CM U6 18 05 21 Blanket"
type textarea "x"
type textarea "CM U6 18 05 21 Blanket L"
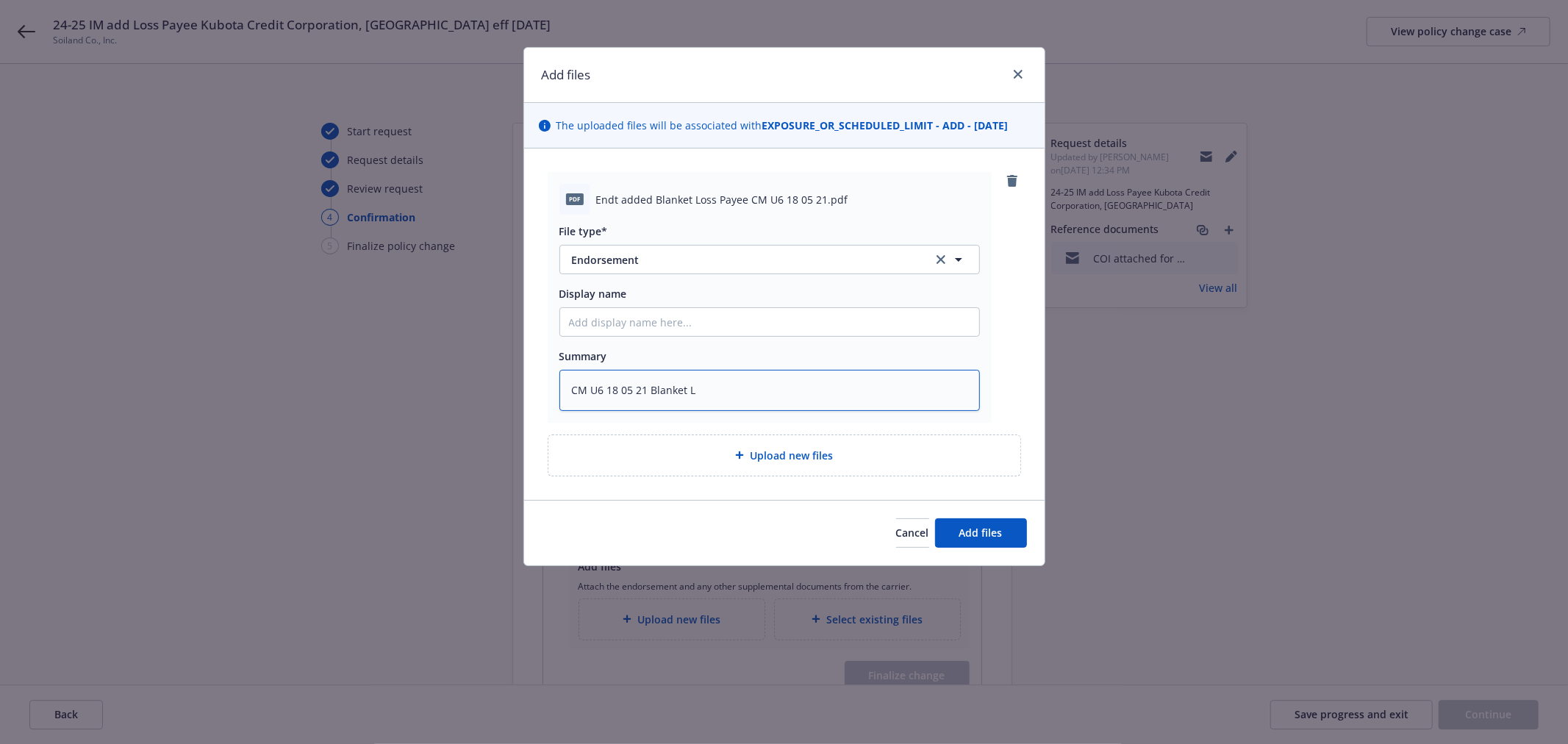
type textarea "x"
type textarea "CM U6 18 05 21 Blanket Lo"
type textarea "x"
type textarea "CM U6 18 05 21 Blanket Los"
type textarea "x"
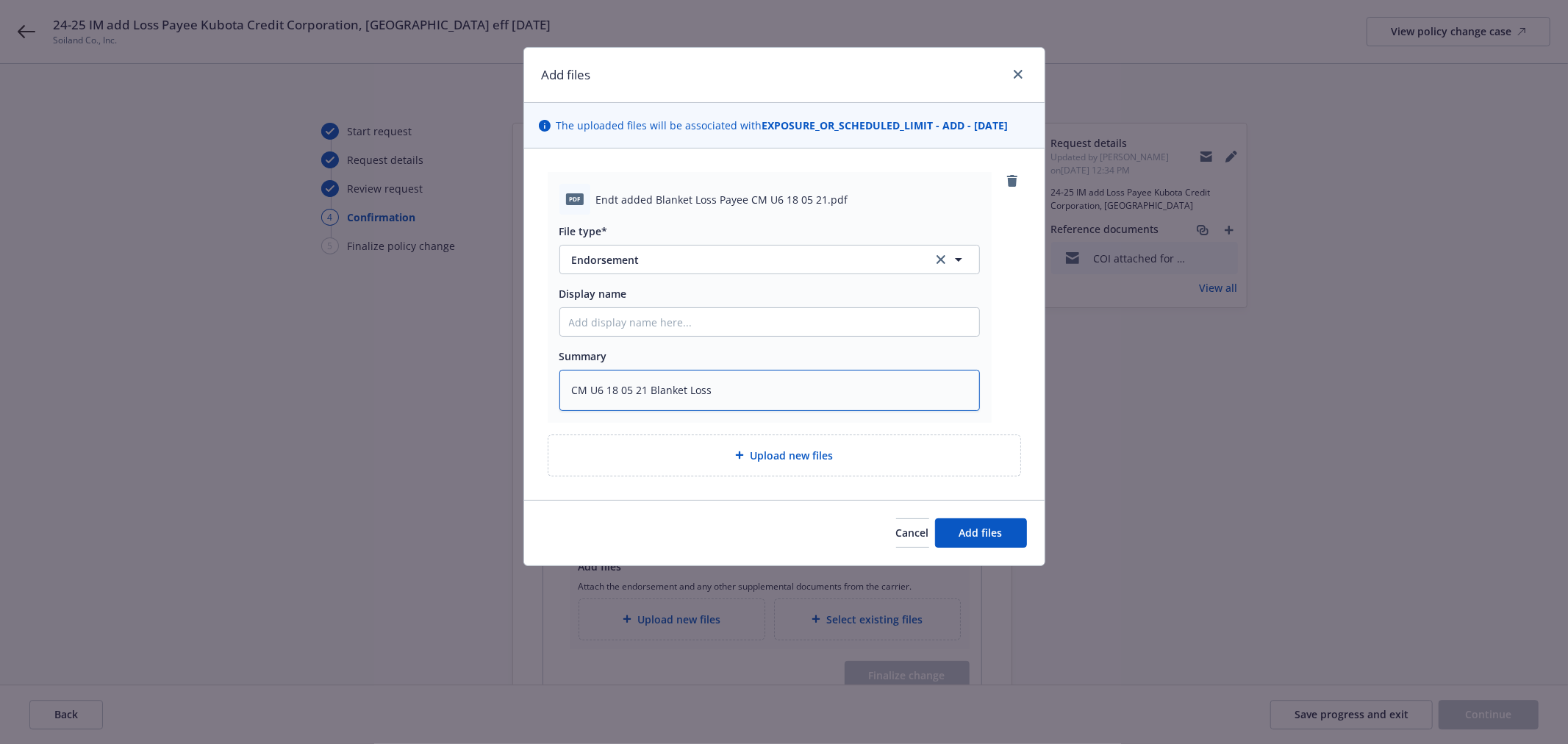
type textarea "CM U6 18 05 21 Blanket Loss"
type textarea "x"
type textarea "CM U6 18 05 21 Blanket Loss P"
type textarea "x"
type textarea "CM U6 18 05 21 Blanket Loss Pa"
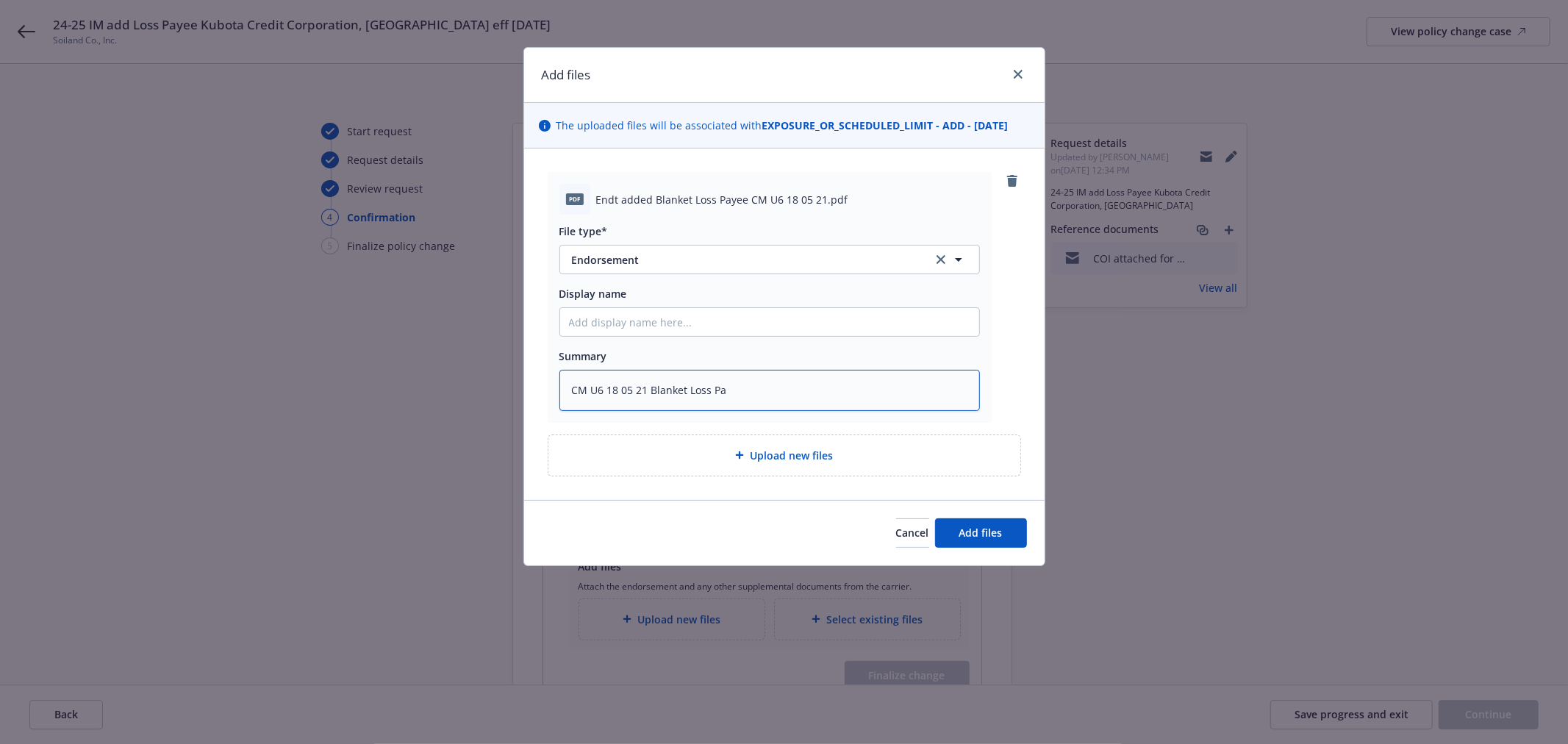
type textarea "x"
type textarea "CM U6 18 05 21 Blanket Loss Pay"
type textarea "x"
type textarea "CM U6 18 05 21 Blanket Loss Paye"
type textarea "x"
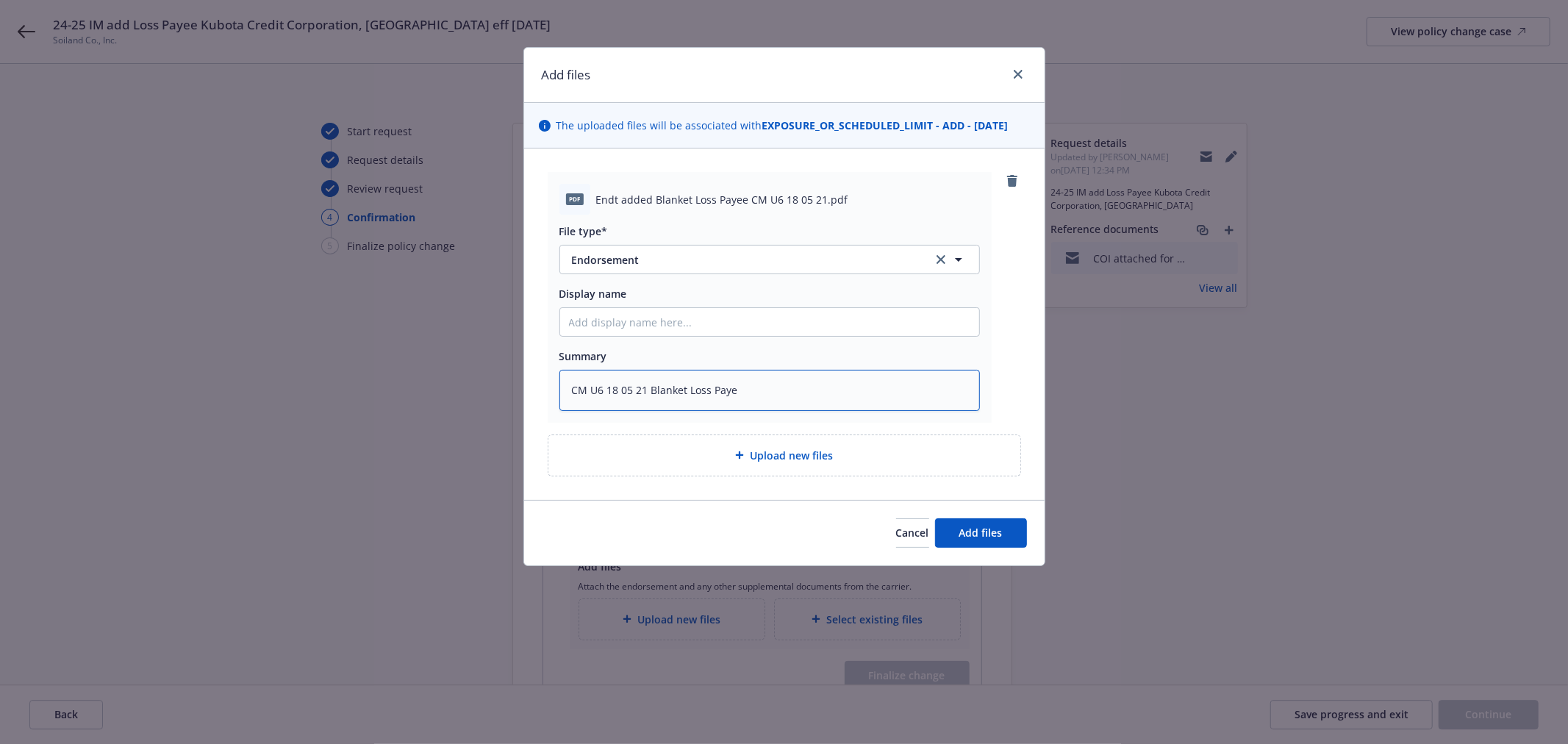
type textarea "CM U6 18 05 21 Blanket Loss Payee"
type textarea "x"
type textarea "CM U6 18 05 21 Blanket Loss Payee"
type textarea "x"
type textarea "CM U6 18 05 21 Blanket Loss Payee"
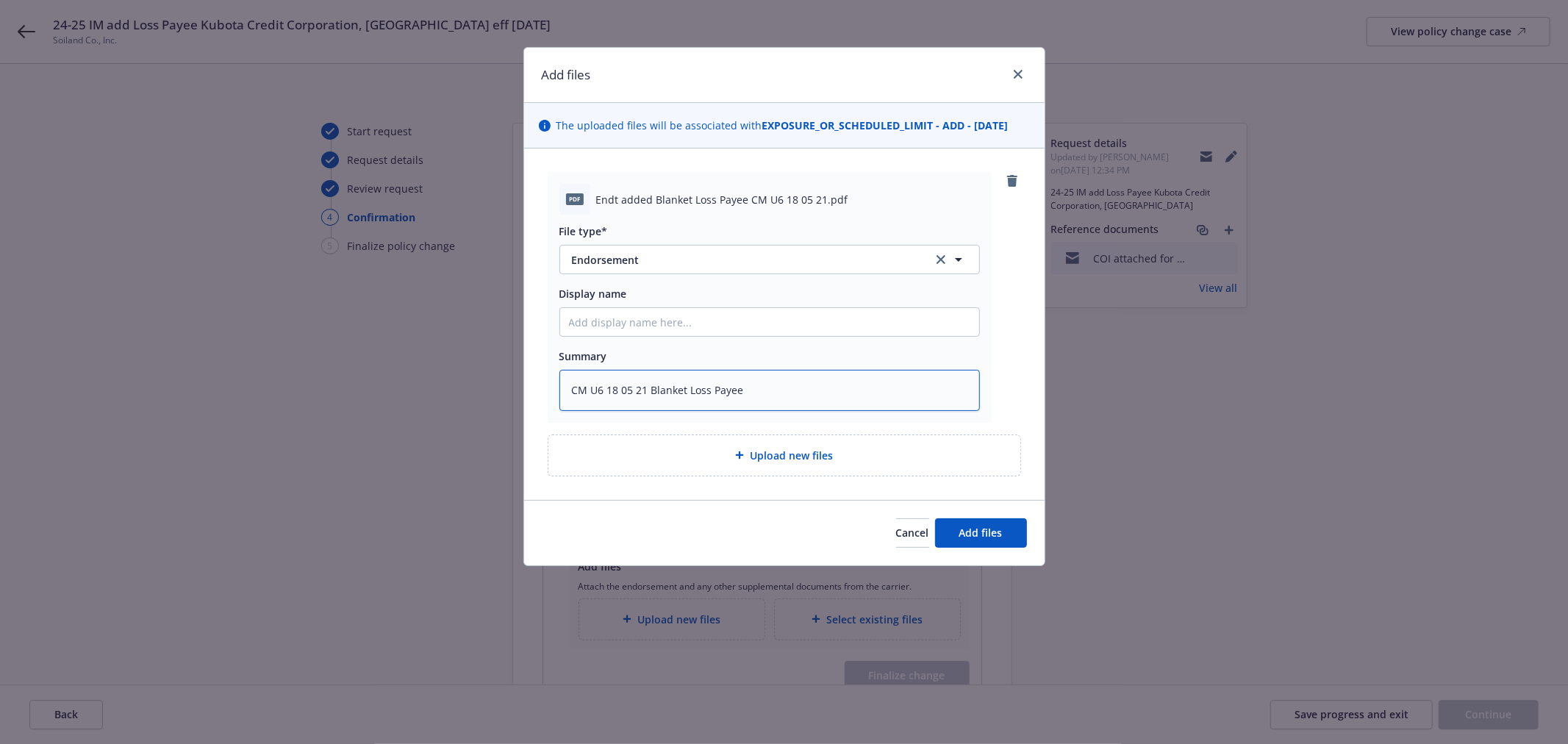
type textarea "x"
type textarea "CM U6 18 05 21 Blanket Loss Payee -"
type textarea "x"
type textarea "CM U6 18 05 21 Blanket Loss Payee - U"
type textarea "x"
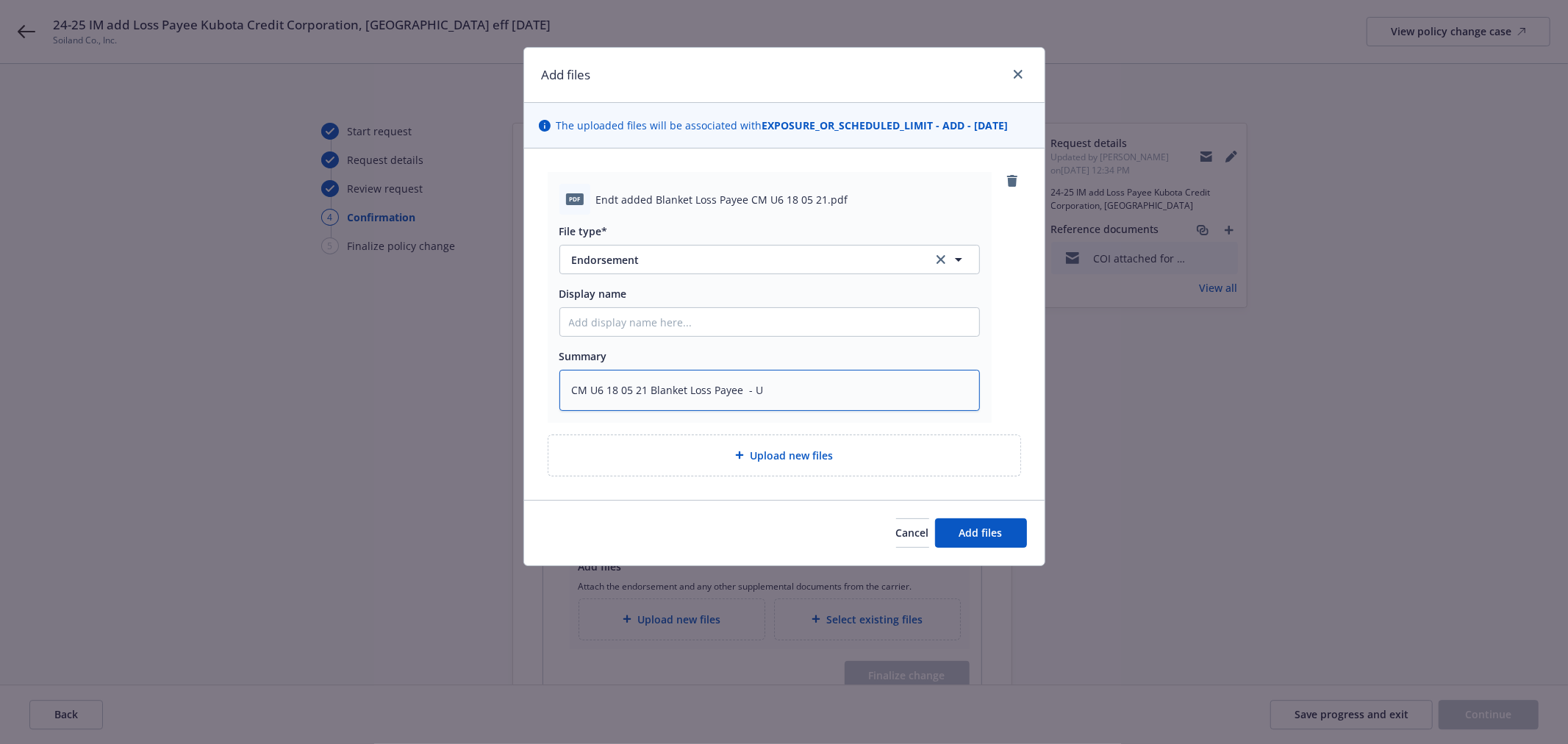
type textarea "CM U6 18 05 21 Blanket Loss Payee - UI"
type textarea "x"
type textarea "CM U6 18 05 21 Blanket Loss Payee - U"
type textarea "x"
type textarea "CM U6 18 05 21 Blanket Loss Payee -"
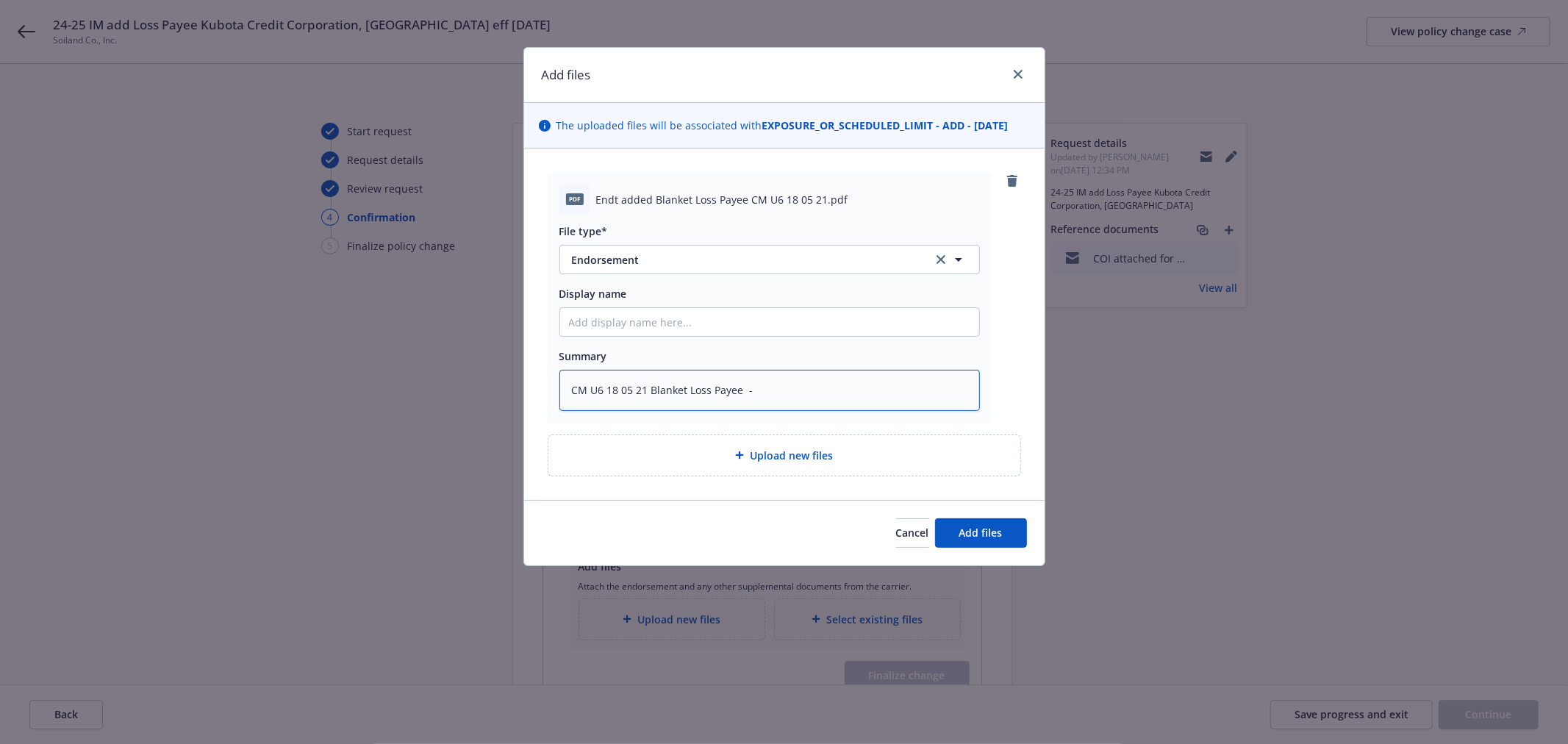
type textarea "x"
type textarea "CM U6 18 05 21 Blanket Loss Payee - I"
type textarea "x"
type textarea "CM U6 18 05 21 Blanket Loss Payee - In"
type textarea "x"
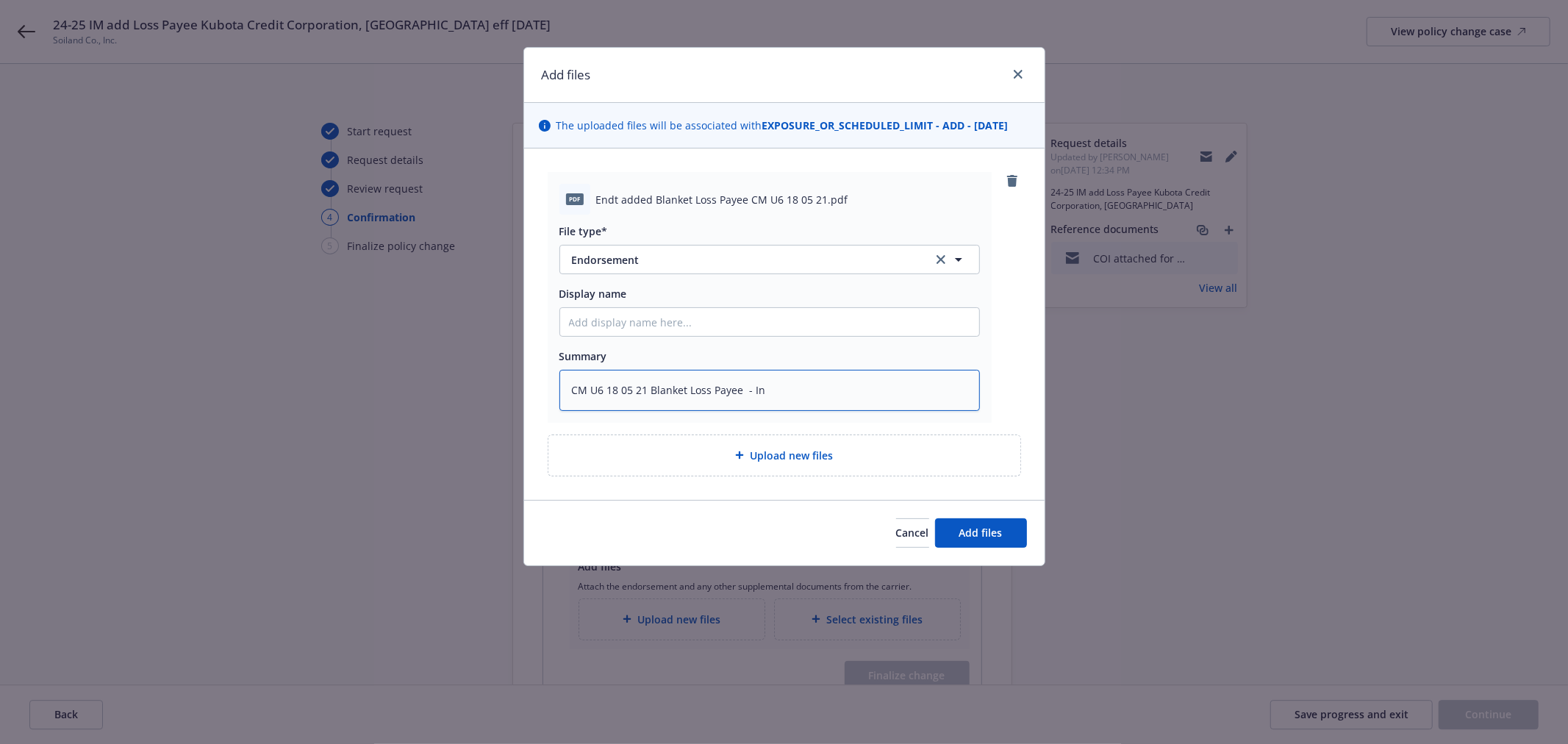
type textarea "CM U6 18 05 21 Blanket Loss Payee - Inl"
type textarea "x"
type textarea "CM U6 18 05 21 Blanket Loss Payee - Inla"
type textarea "x"
type textarea "CM U6 18 05 21 Blanket Loss Payee - Inlan"
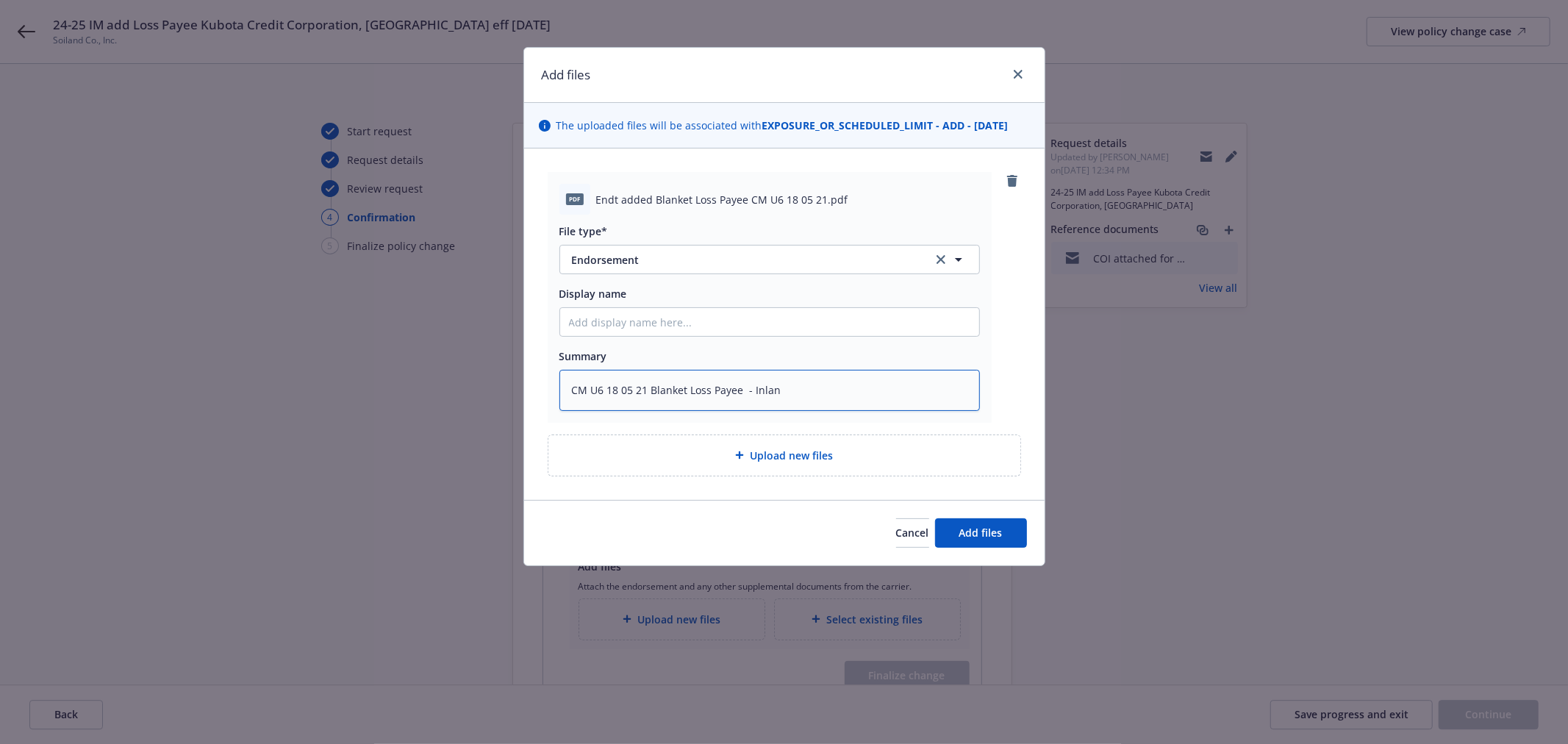
type textarea "x"
type textarea "CM U6 18 05 21 Blanket Loss Payee - Inland"
type textarea "x"
type textarea "CM U6 18 05 21 Blanket Loss Payee - Inland"
type textarea "x"
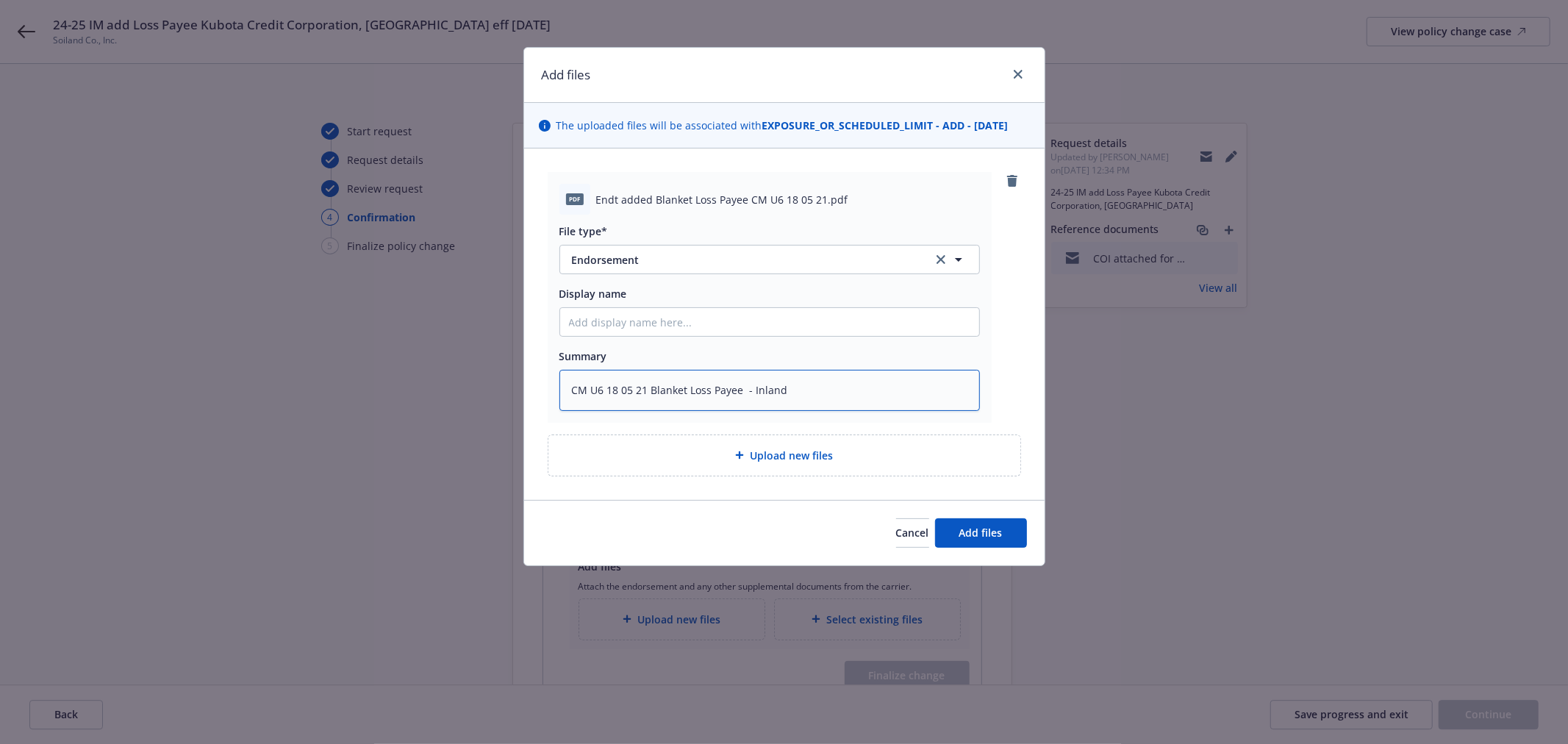
type textarea "CM U6 18 05 21 Blanket Loss Payee - Inland M"
type textarea "x"
type textarea "CM U6 18 05 21 Blanket Loss Payee - Inland Ma"
type textarea "x"
type textarea "CM U6 18 05 21 Blanket Loss Payee - Inland Mar"
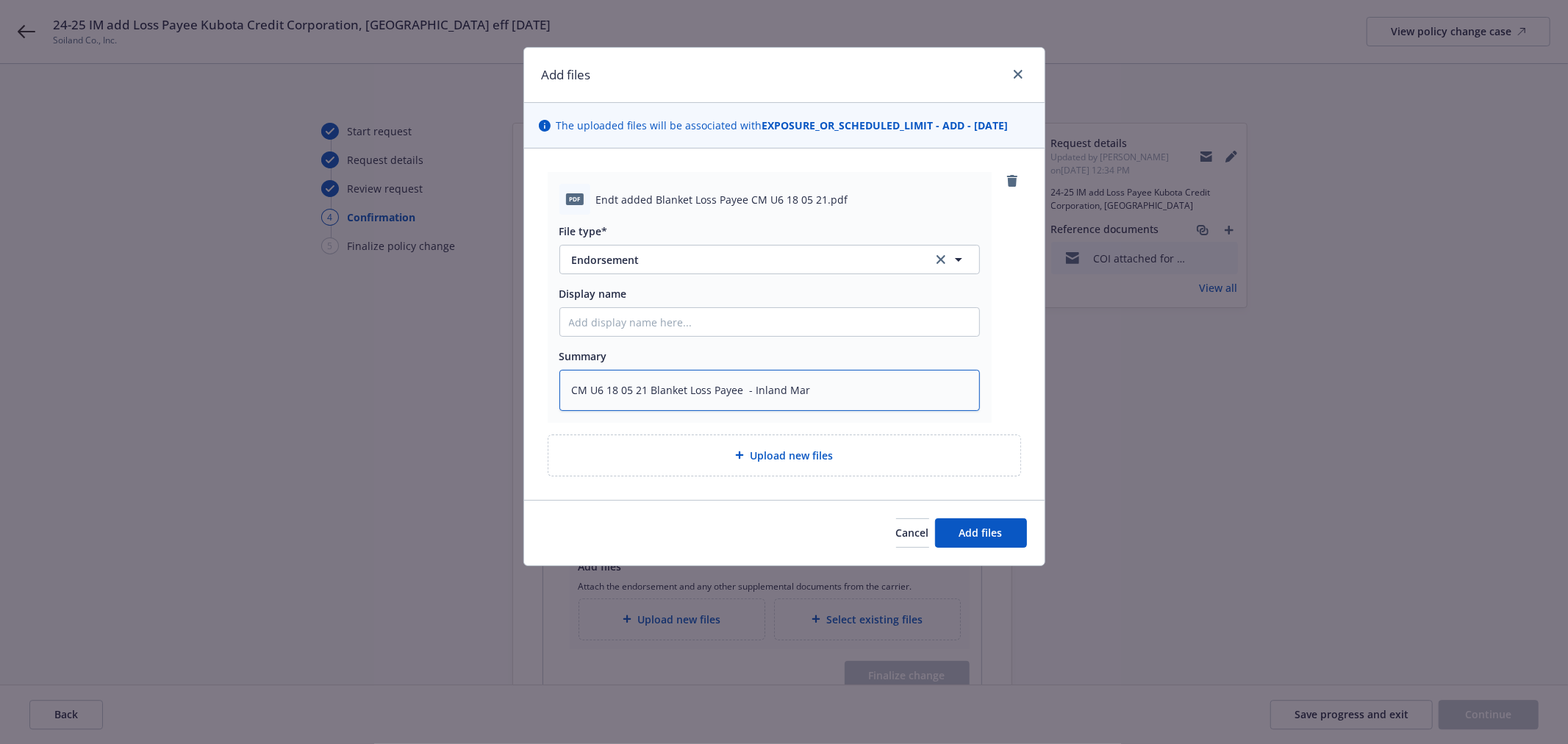
type textarea "x"
type textarea "CM U6 18 05 21 Blanket Loss Payee - Inland Mari"
type textarea "x"
type textarea "CM U6 18 05 21 Blanket Loss Payee - Inland Marin"
type textarea "x"
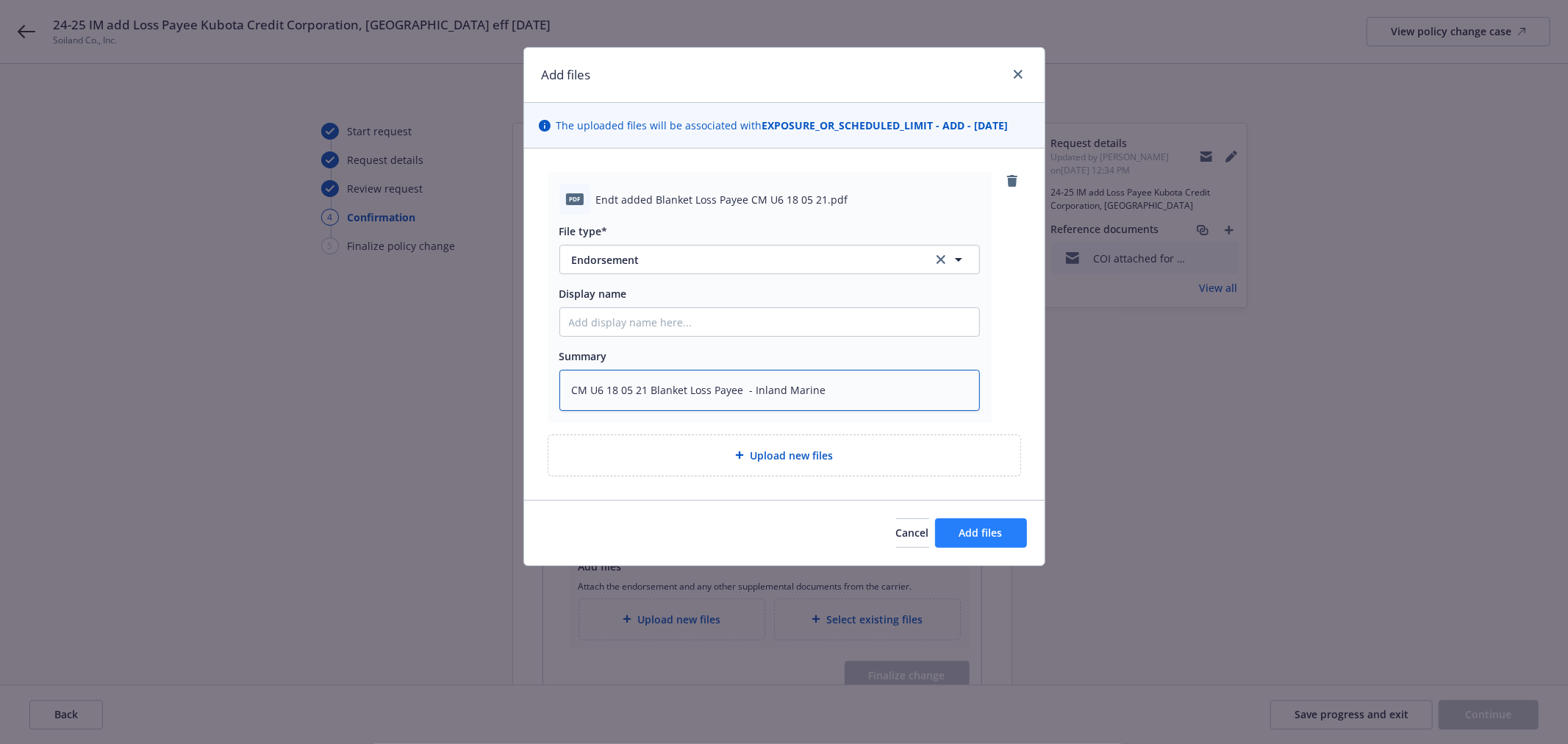
type textarea "CM U6 18 05 21 Blanket Loss Payee - Inland Marine"
click at [996, 526] on span "Add files" at bounding box center [981, 532] width 43 height 14
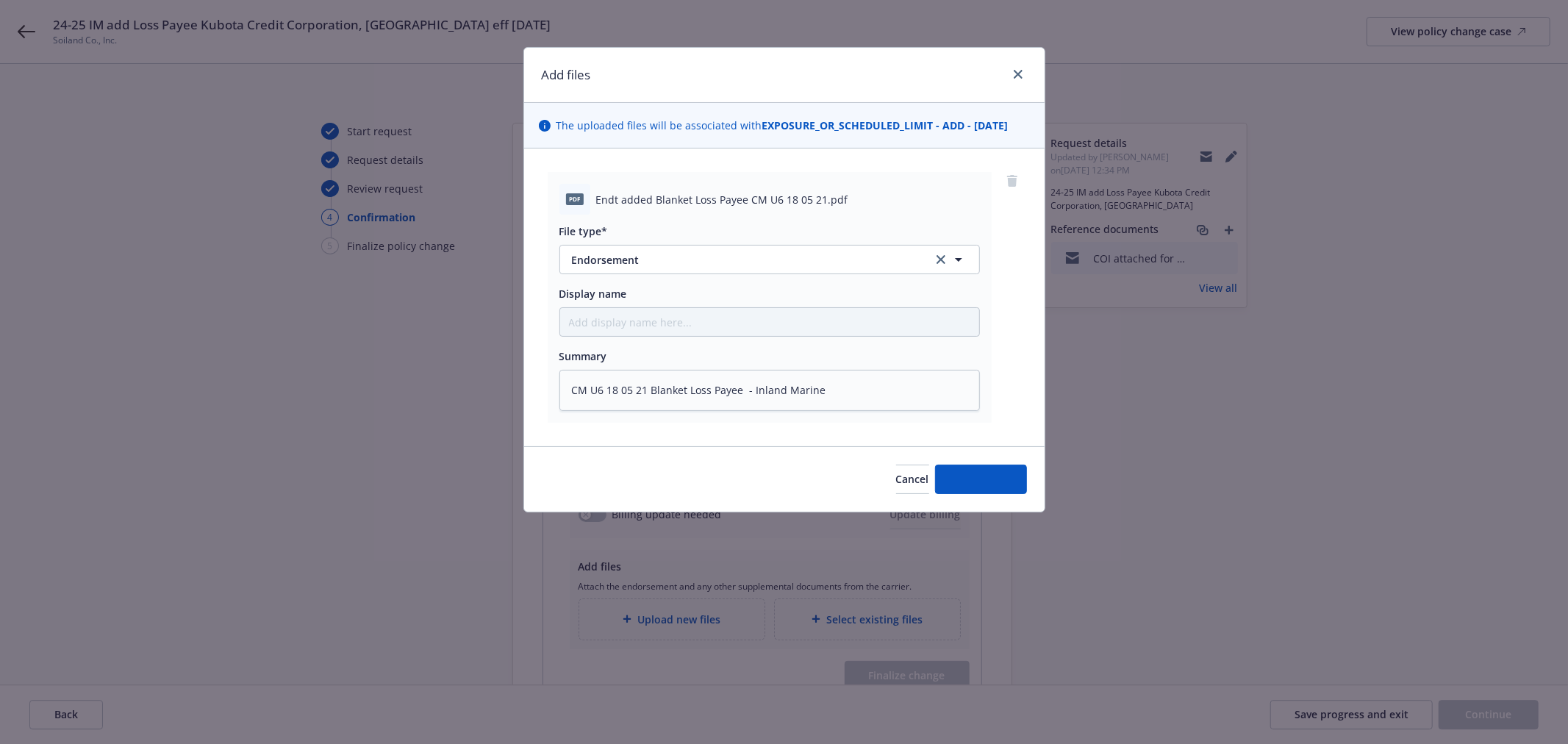
type textarea "x"
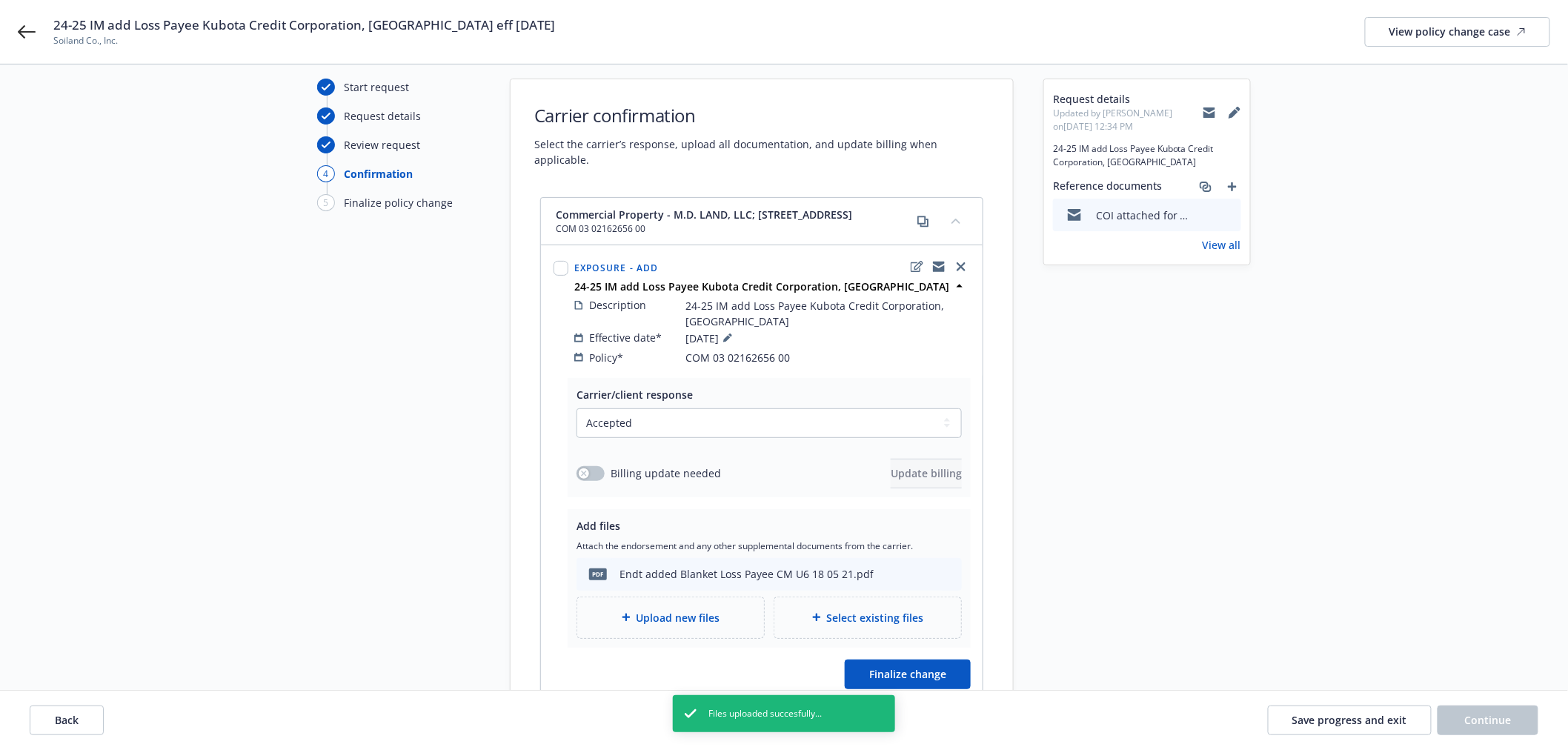
scroll to position [82, 0]
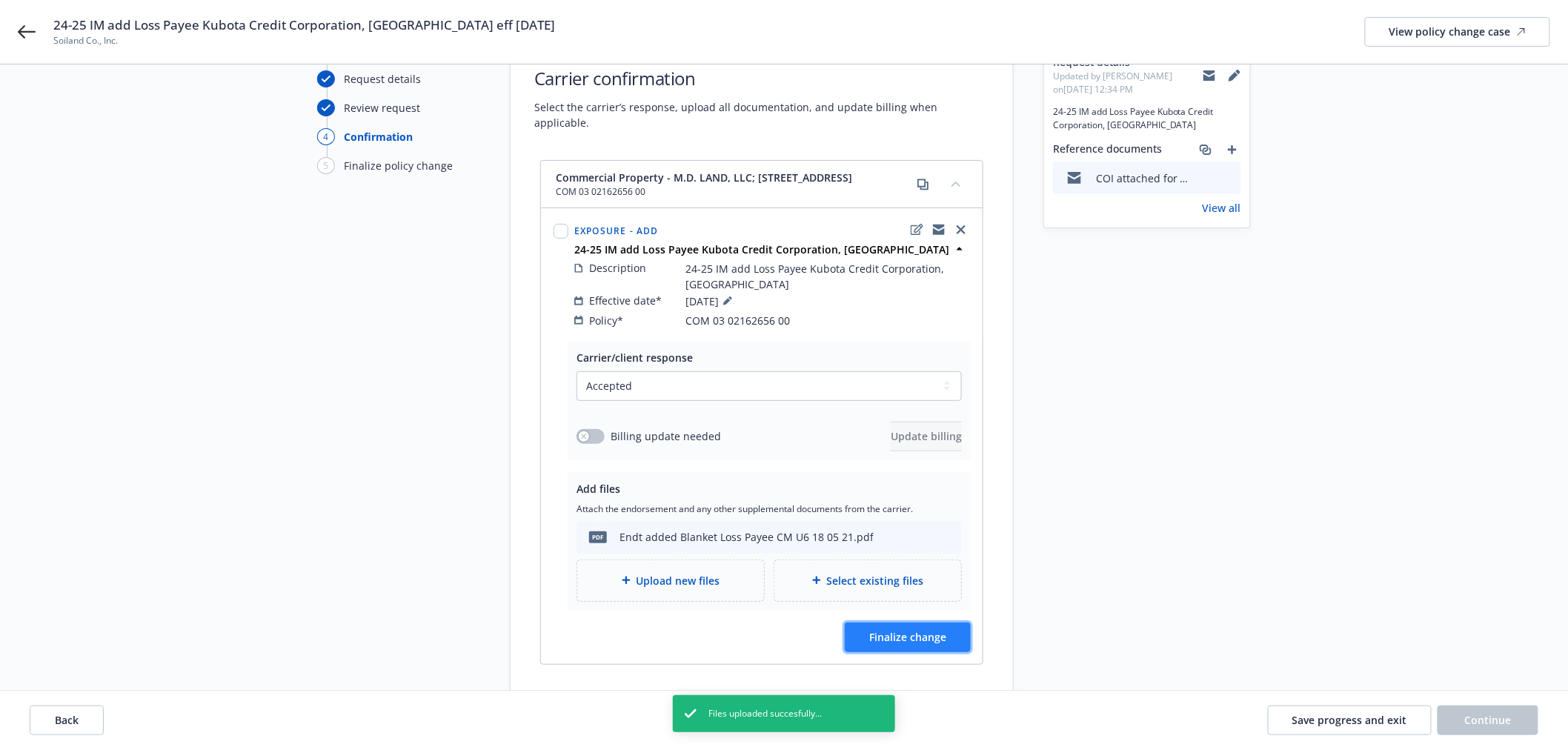
click at [923, 623] on button "Finalize change" at bounding box center [908, 637] width 126 height 30
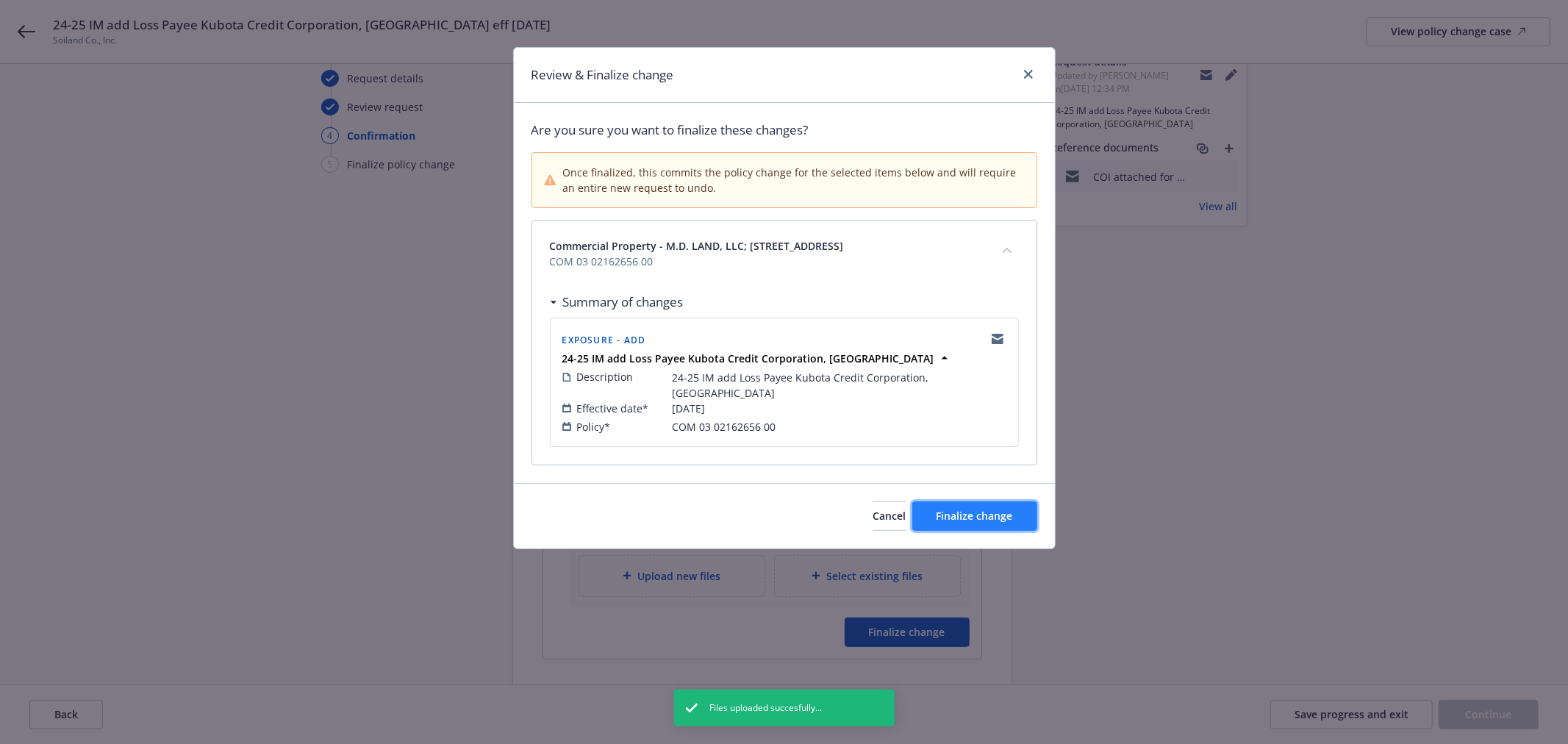
click at [964, 509] on span "Finalize change" at bounding box center [975, 515] width 76 height 14
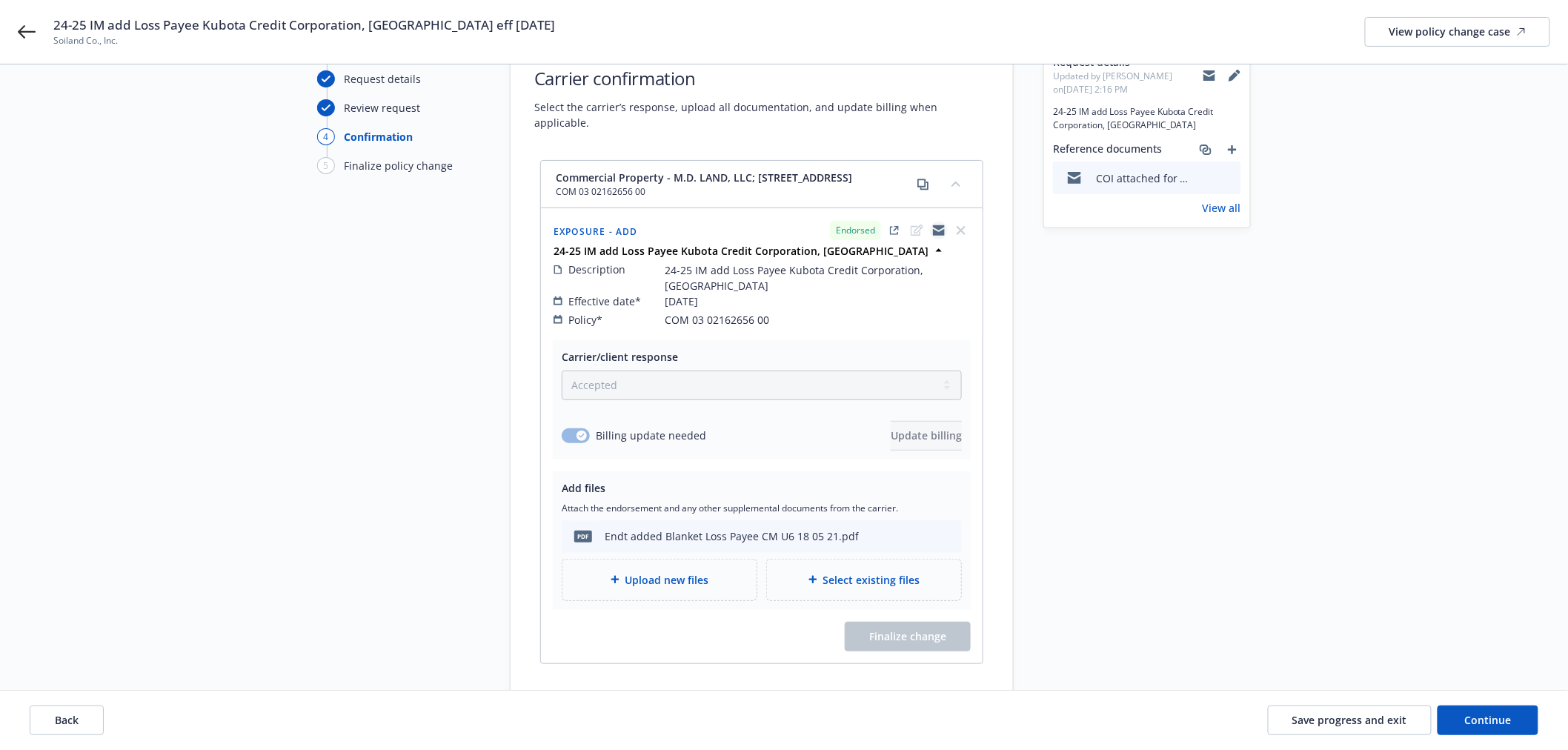
click at [937, 225] on icon "copyLogging" at bounding box center [939, 230] width 12 height 12
click at [1506, 723] on span "Continue" at bounding box center [1488, 720] width 47 height 14
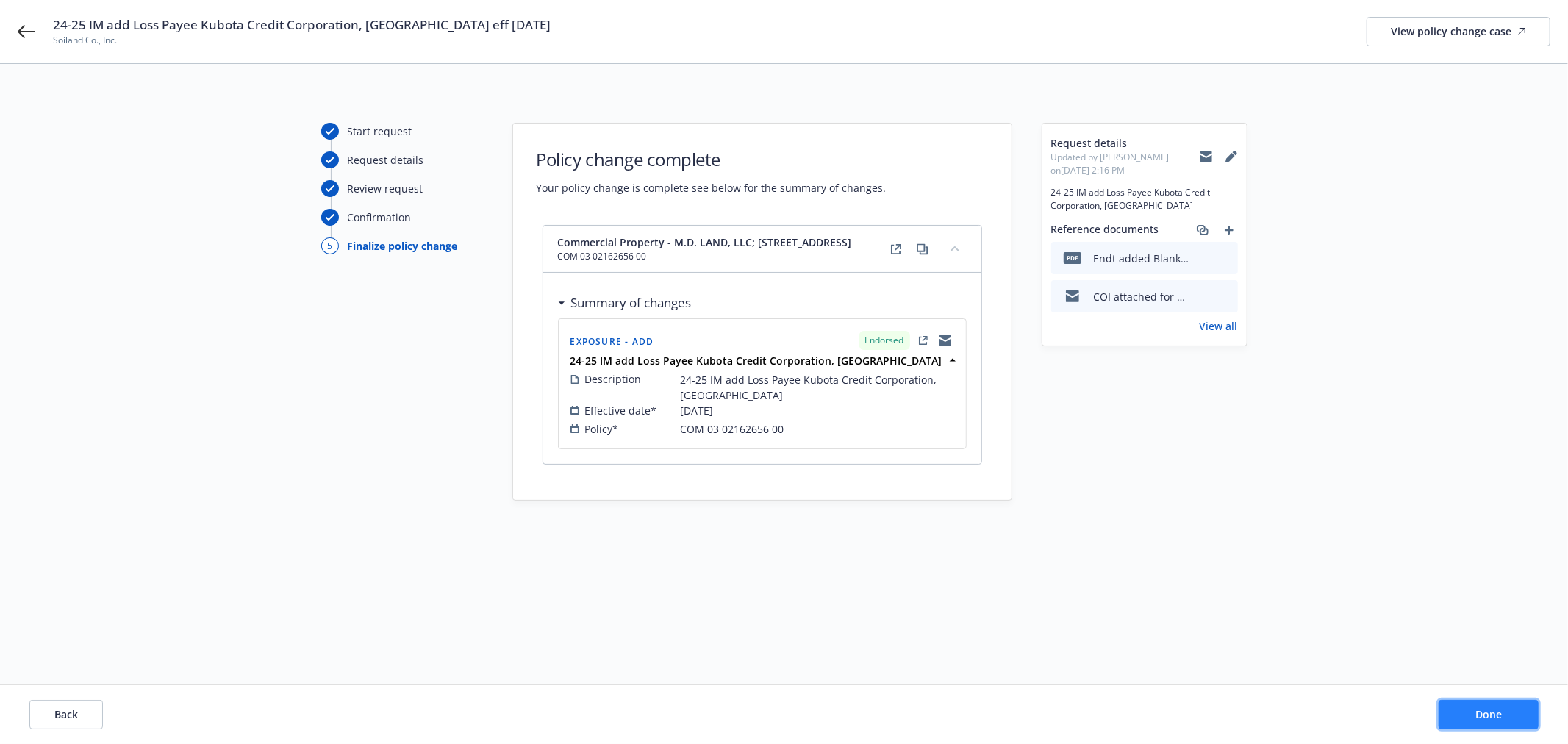
click at [1494, 718] on span "Done" at bounding box center [1489, 714] width 26 height 14
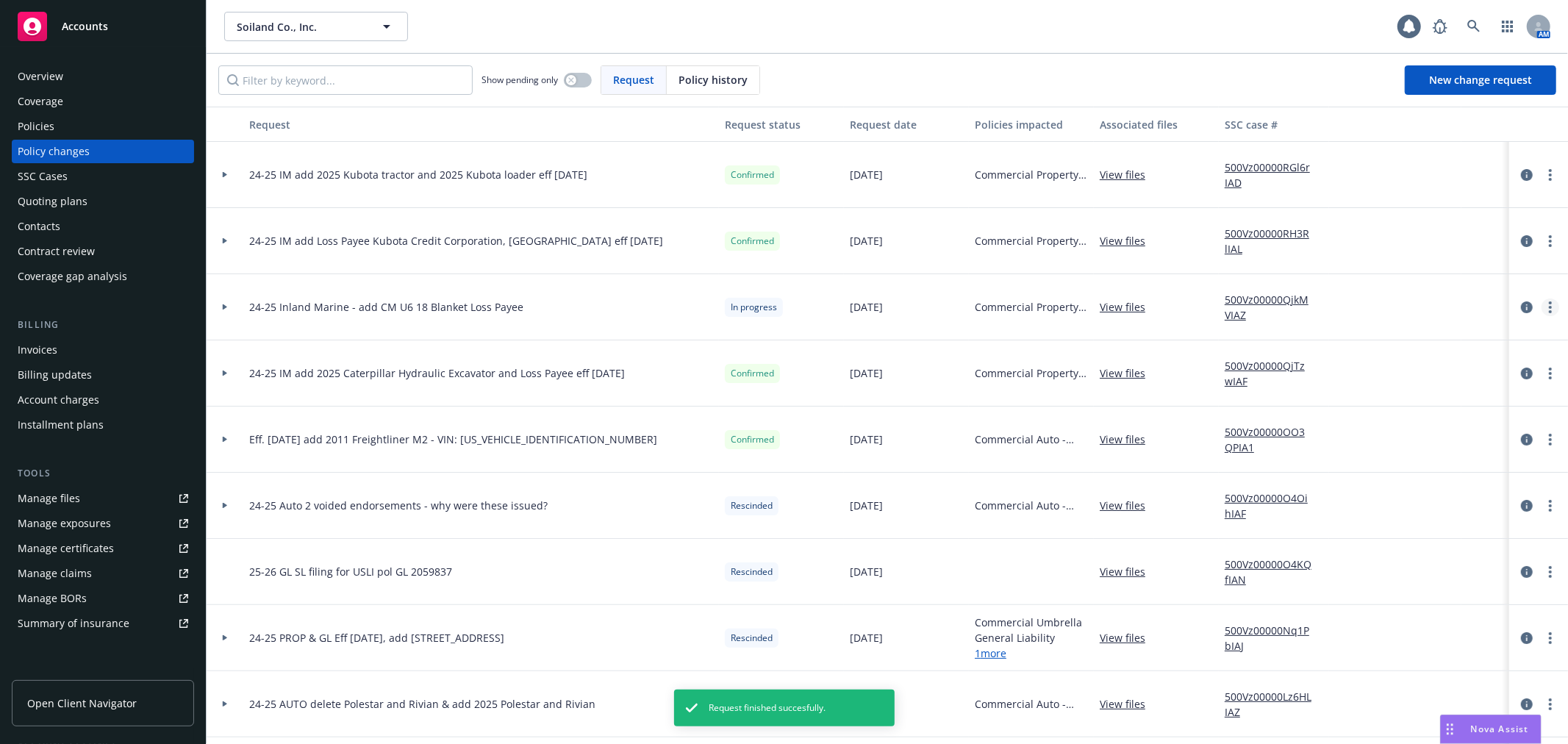
click at [1549, 310] on icon "more" at bounding box center [1550, 307] width 3 height 12
click at [1475, 424] on link "Resume workflow" at bounding box center [1420, 426] width 252 height 29
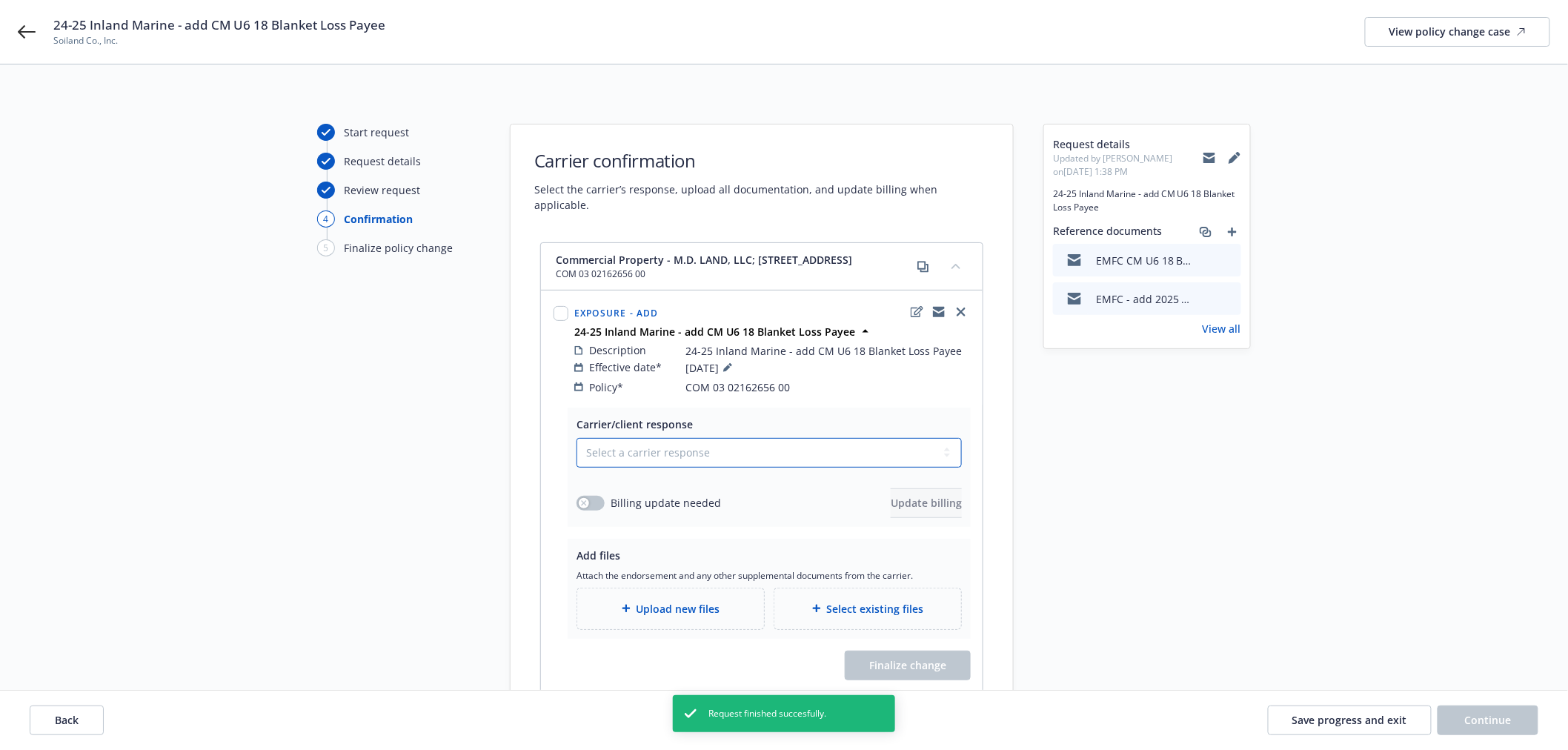
click at [661, 438] on select "Select a carrier response Accepted Accepted with revision No endorsement needed…" at bounding box center [769, 453] width 385 height 30
select select "ACCEPTED"
click at [577, 438] on select "Select a carrier response Accepted Accepted with revision No endorsement needed…" at bounding box center [769, 453] width 385 height 30
click at [671, 601] on span "Upload new files" at bounding box center [678, 608] width 84 height 16
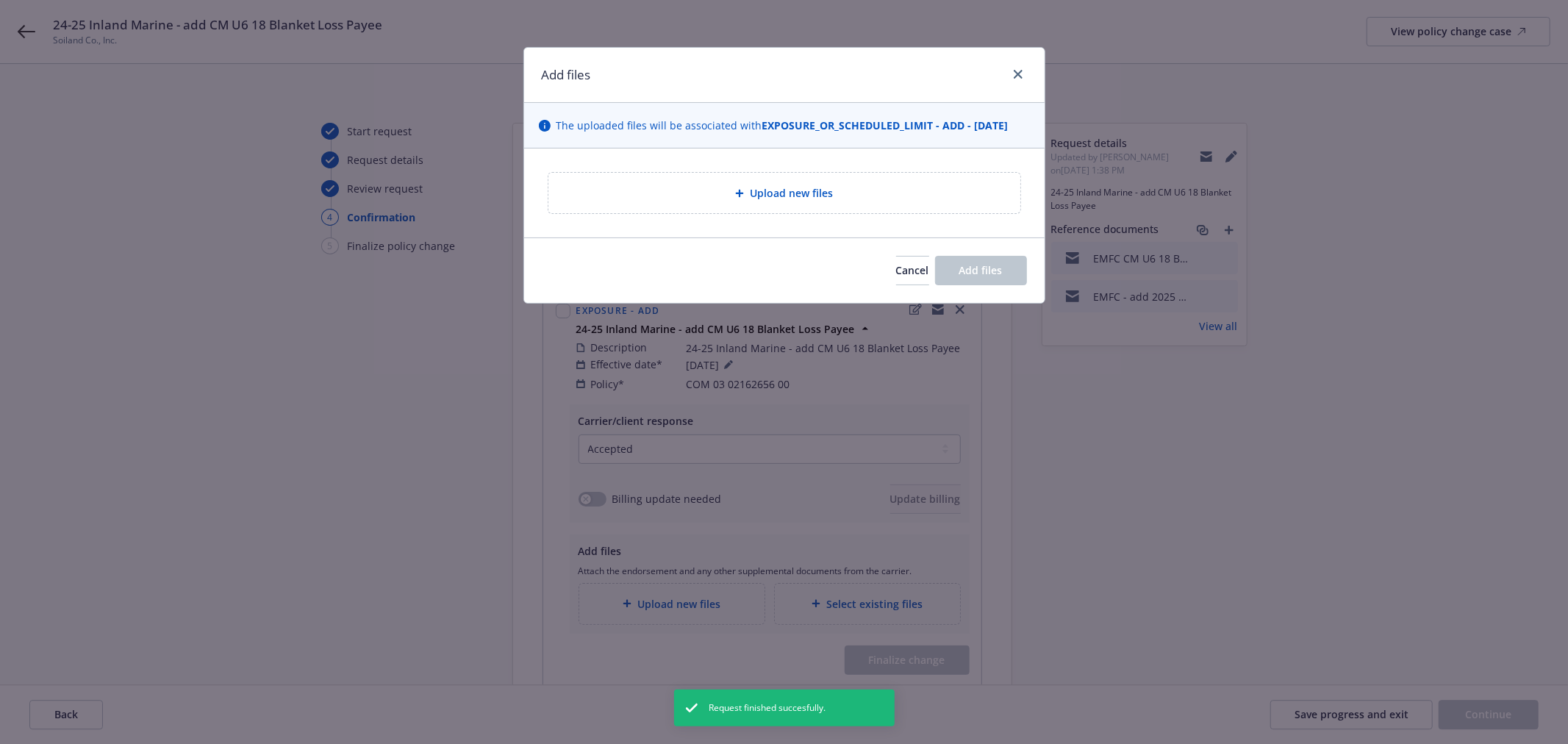
click at [770, 199] on span "Upload new files" at bounding box center [791, 193] width 83 height 15
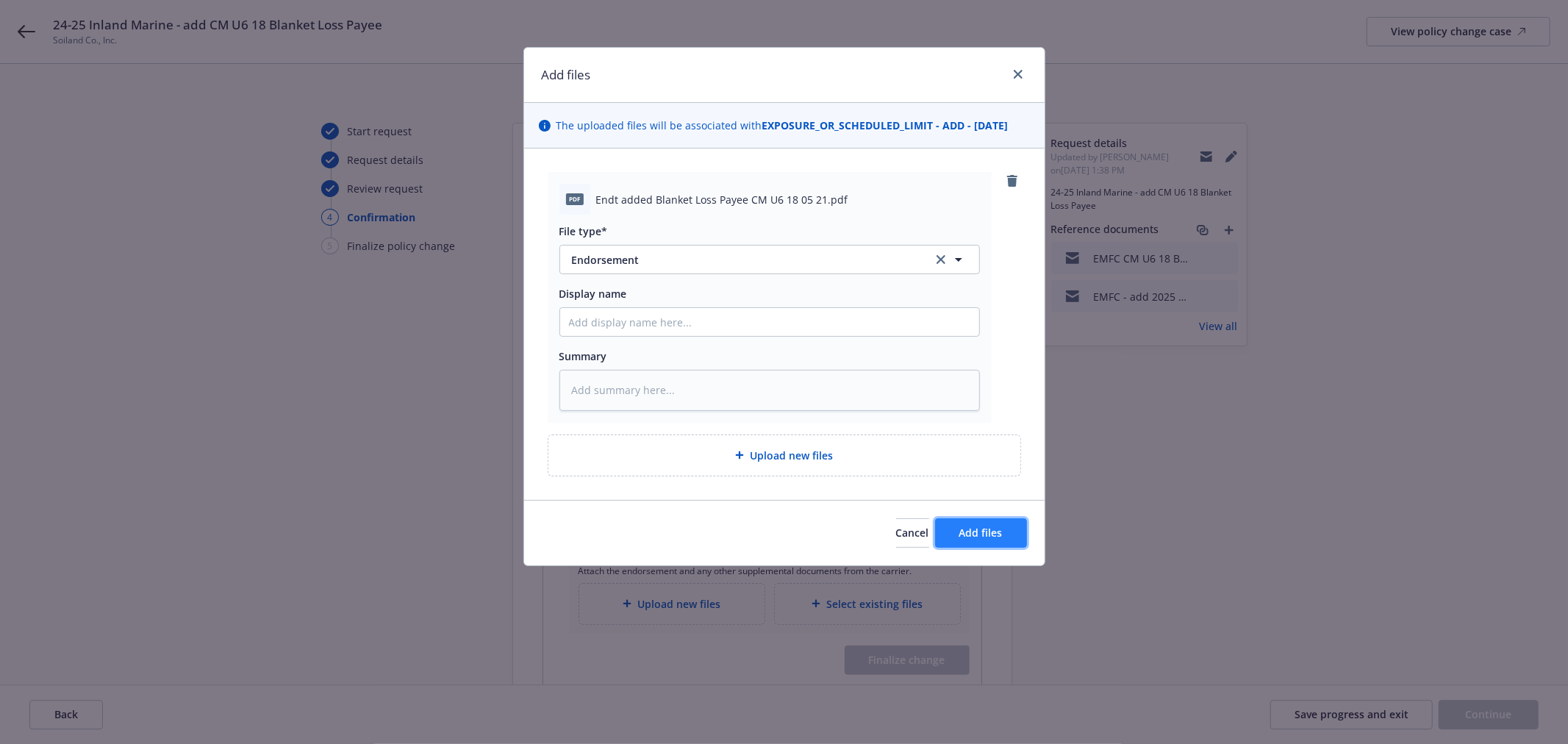
click at [1004, 523] on button "Add files" at bounding box center [981, 533] width 92 height 29
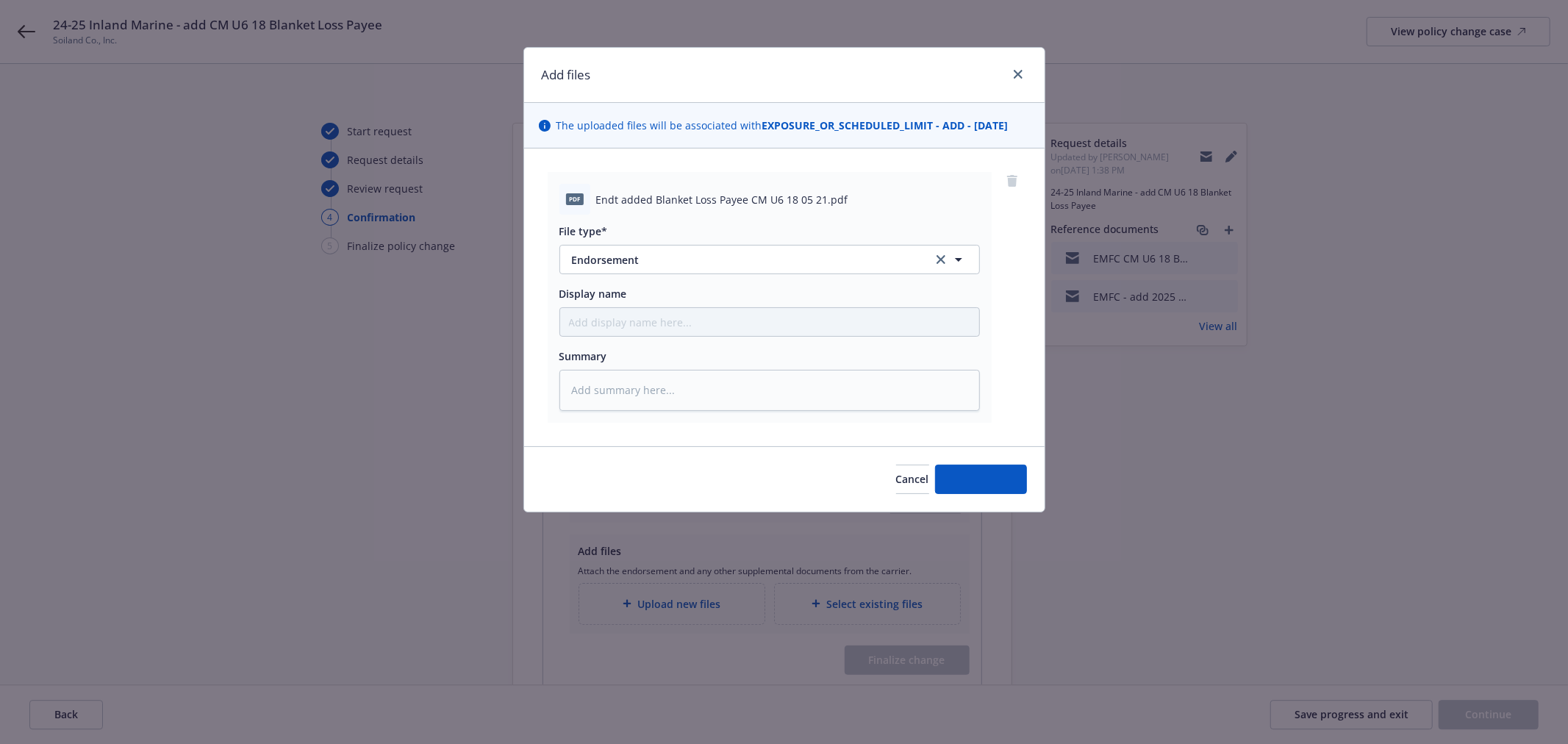
type textarea "x"
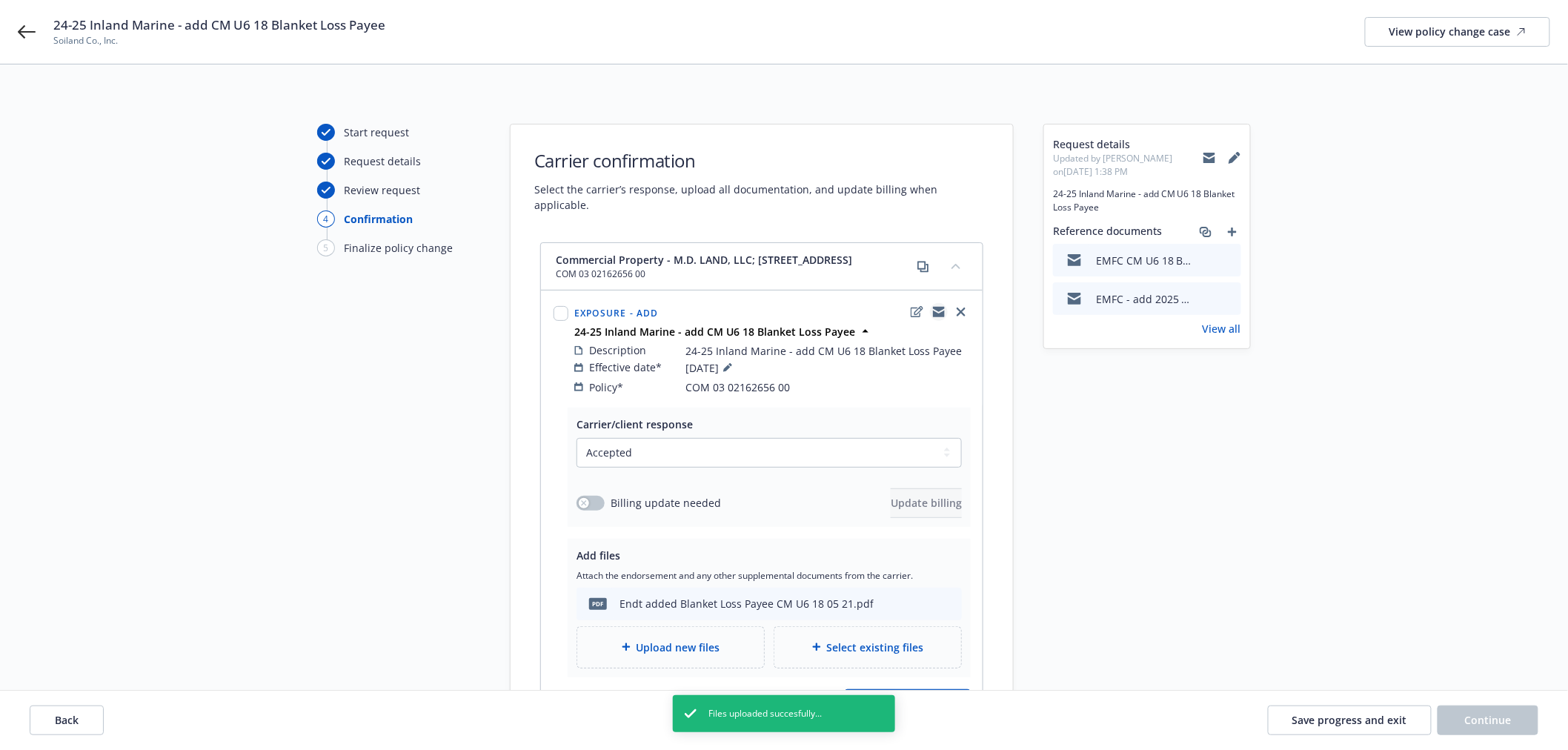
click at [937, 303] on link "copyLogging" at bounding box center [939, 312] width 18 height 18
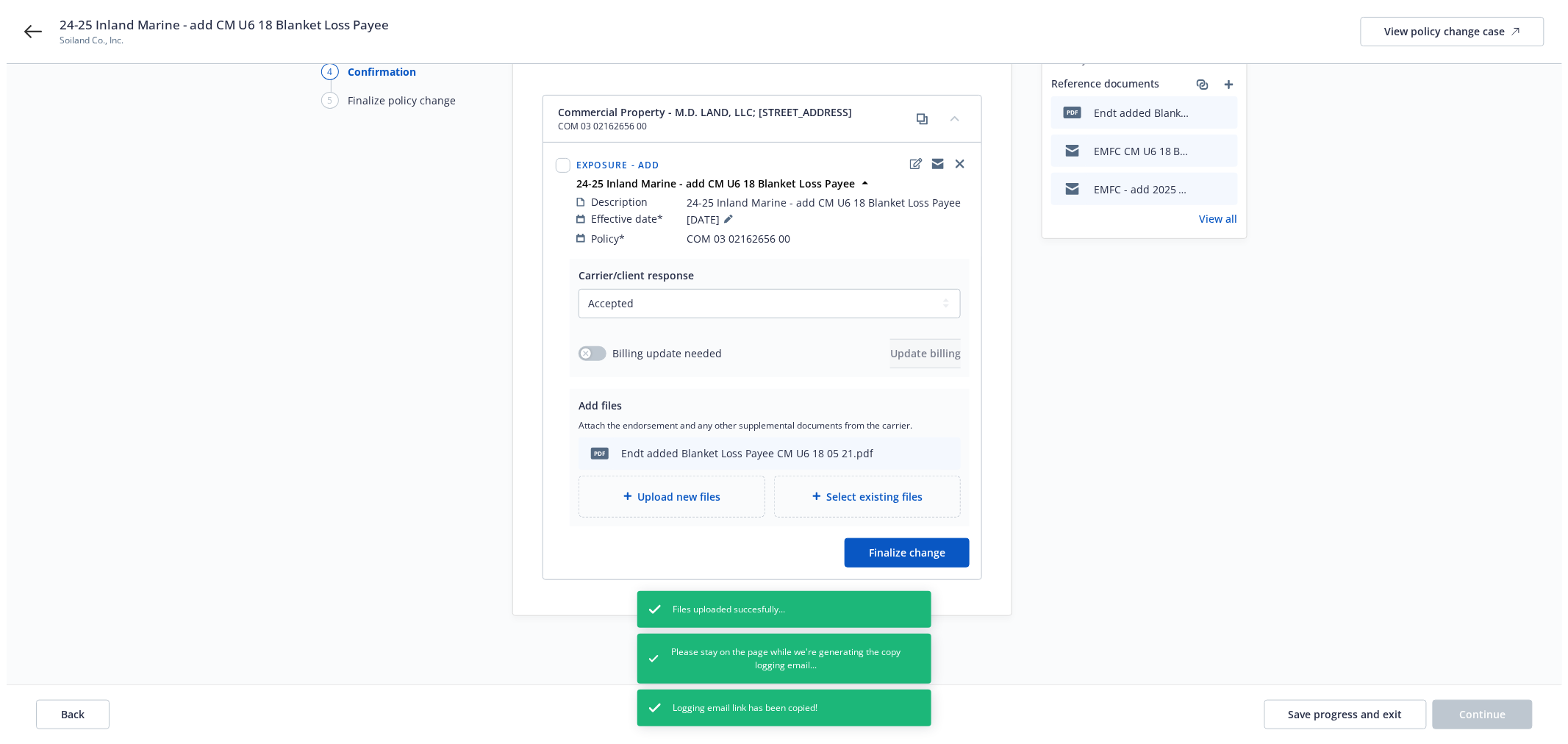
scroll to position [157, 0]
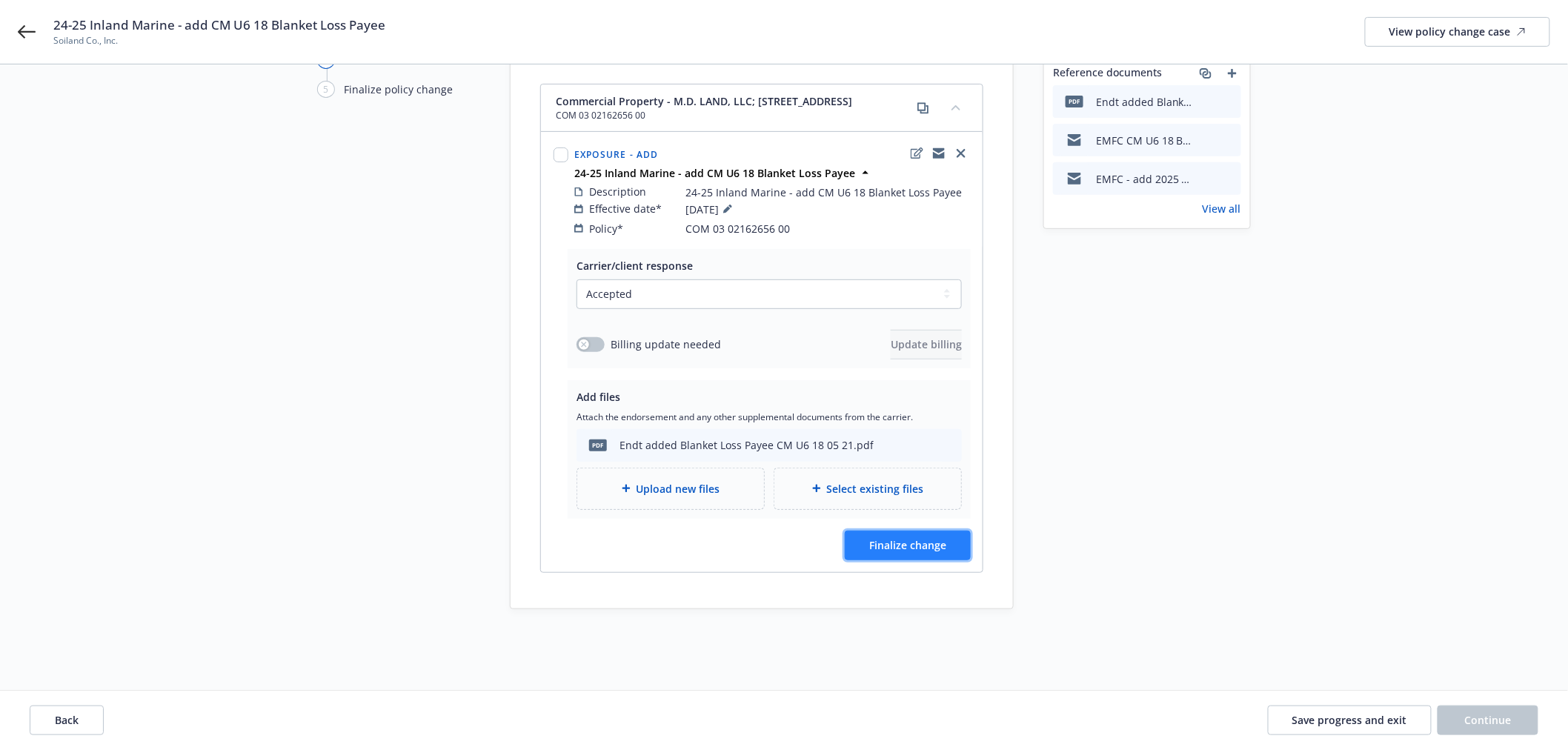
click at [927, 538] on span "Finalize change" at bounding box center [908, 545] width 77 height 14
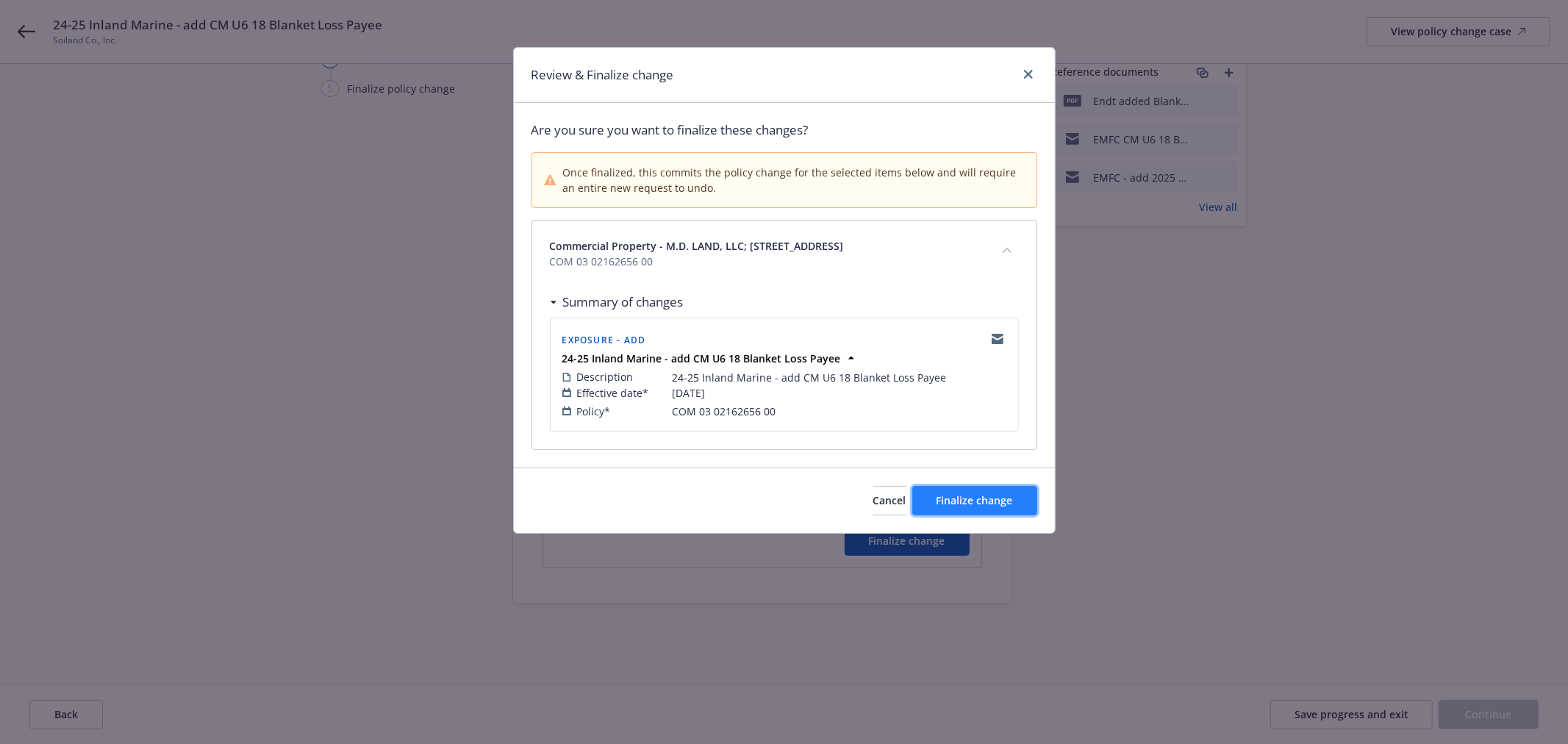
click at [1002, 496] on span "Finalize change" at bounding box center [975, 500] width 76 height 14
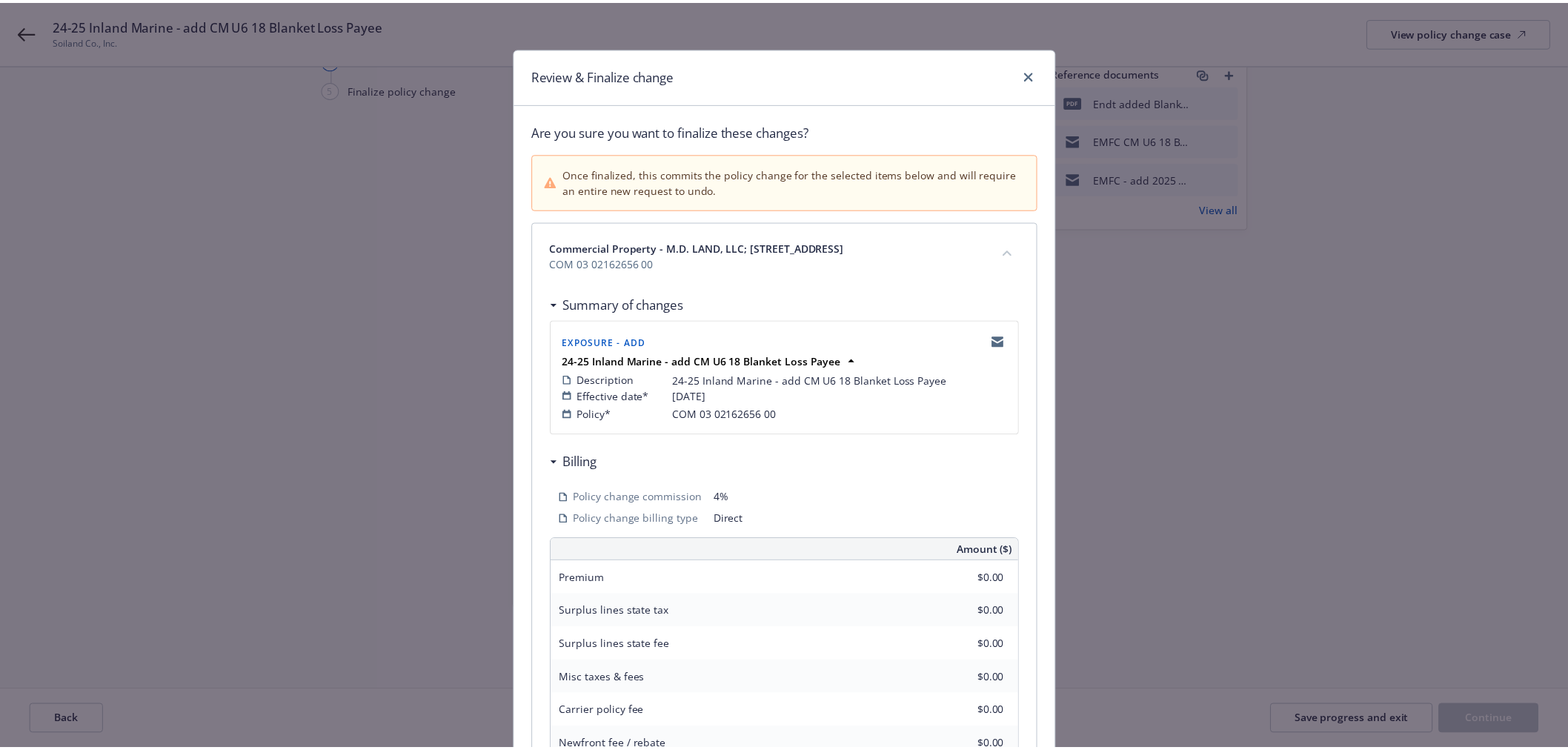
scroll to position [158, 0]
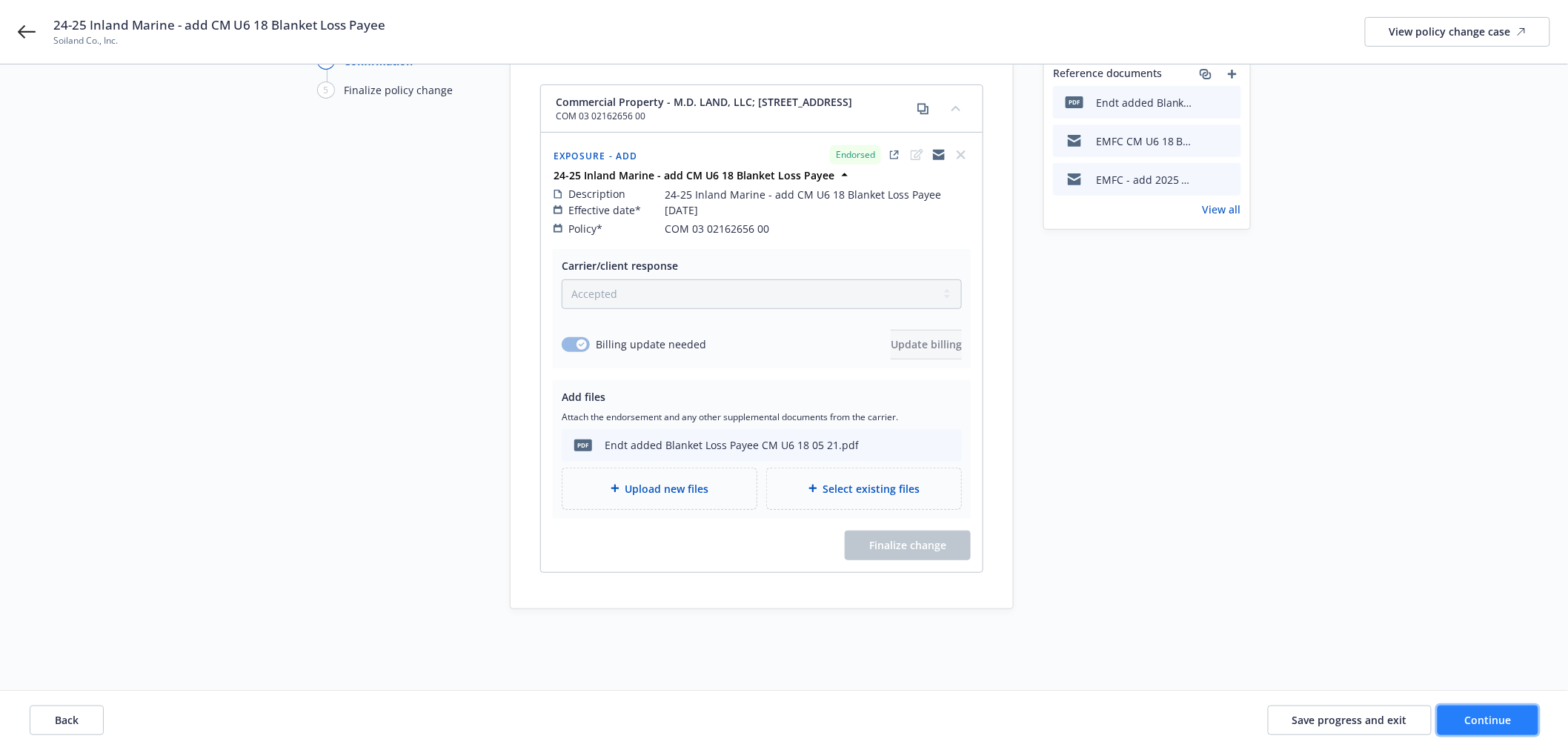
click at [1478, 717] on span "Continue" at bounding box center [1488, 720] width 47 height 14
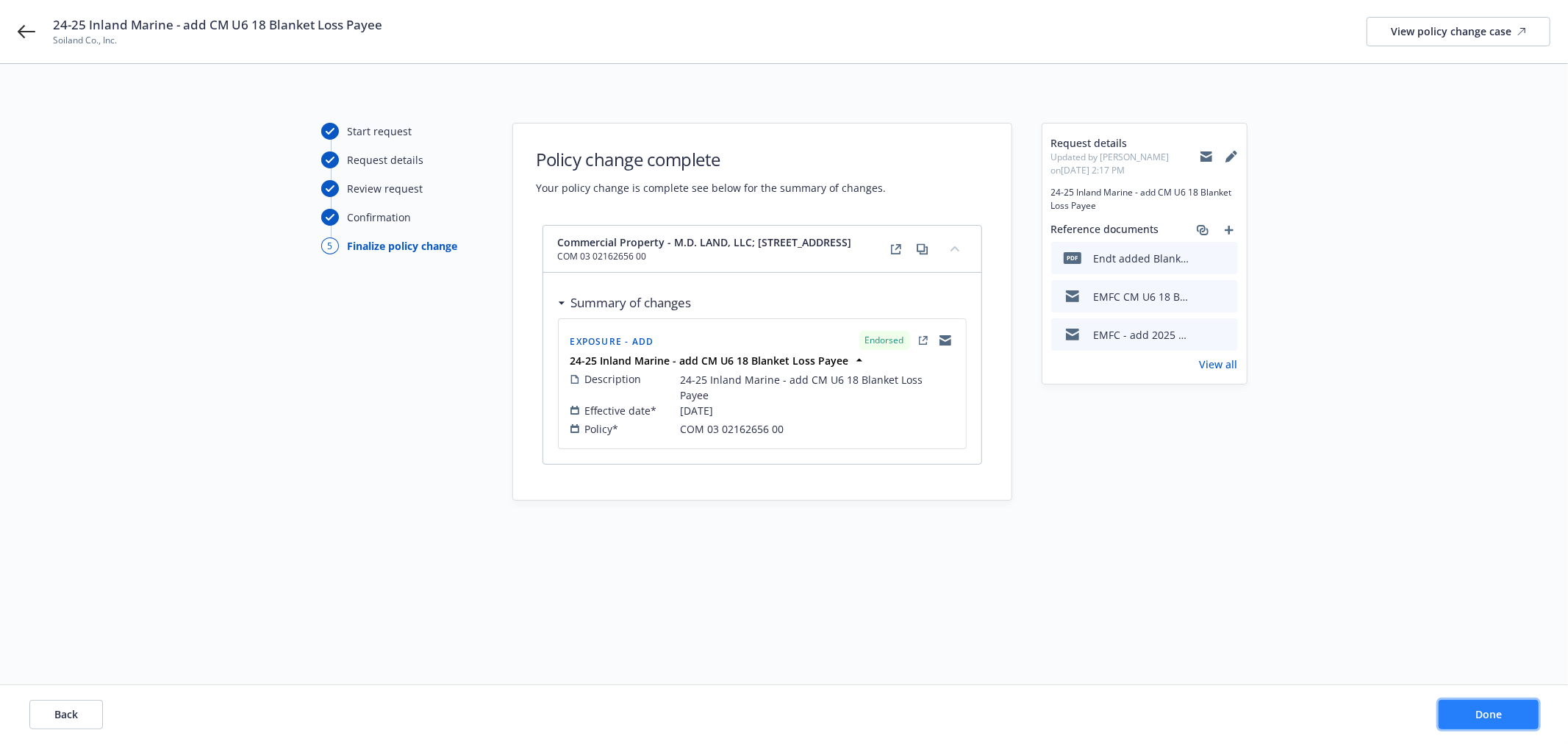
click at [1466, 712] on button "Done" at bounding box center [1489, 715] width 100 height 29
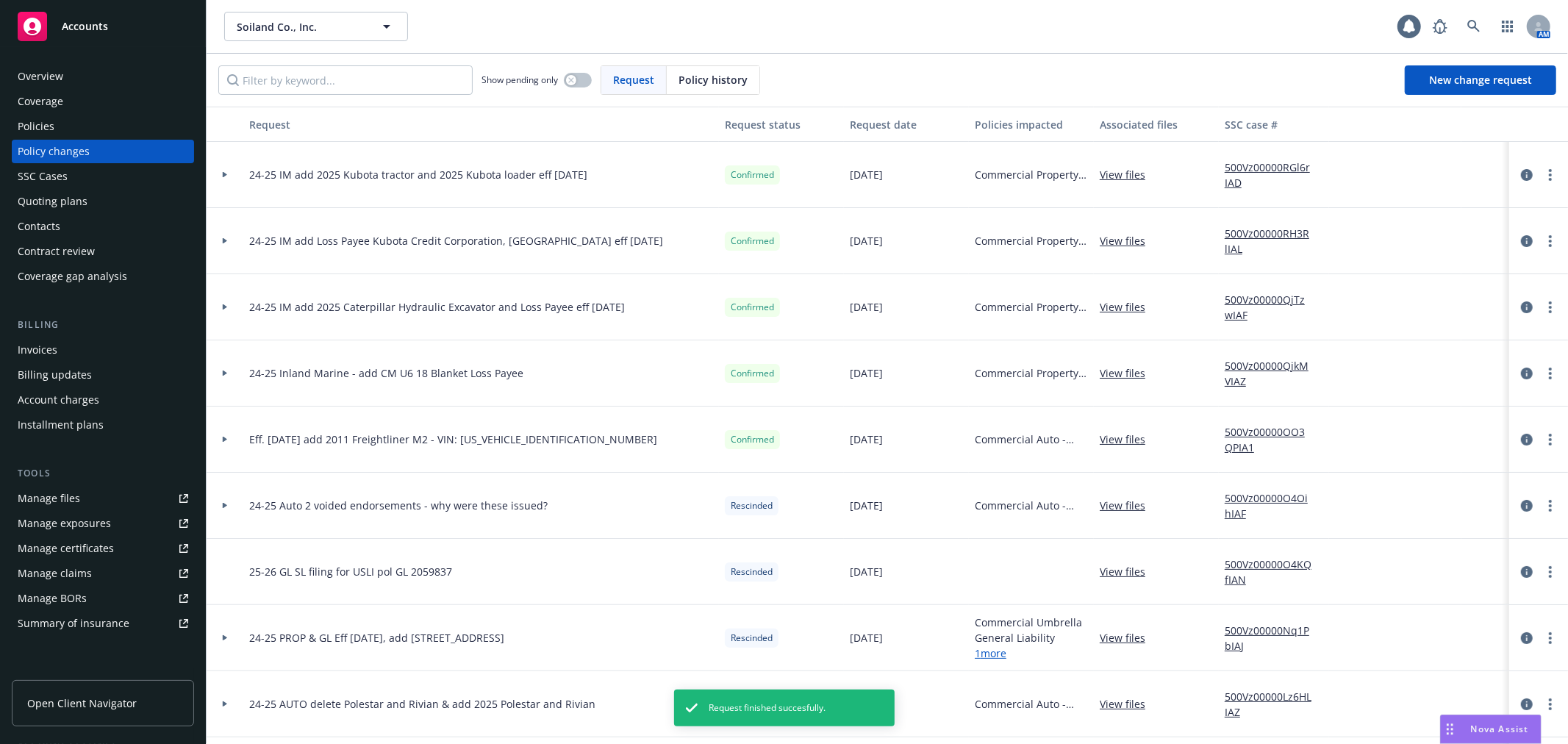
click at [104, 544] on div "Manage certificates" at bounding box center [65, 548] width 96 height 24
click at [1442, 32] on icon at bounding box center [1440, 26] width 15 height 15
click at [127, 540] on link "Manage certificates" at bounding box center [103, 548] width 182 height 24
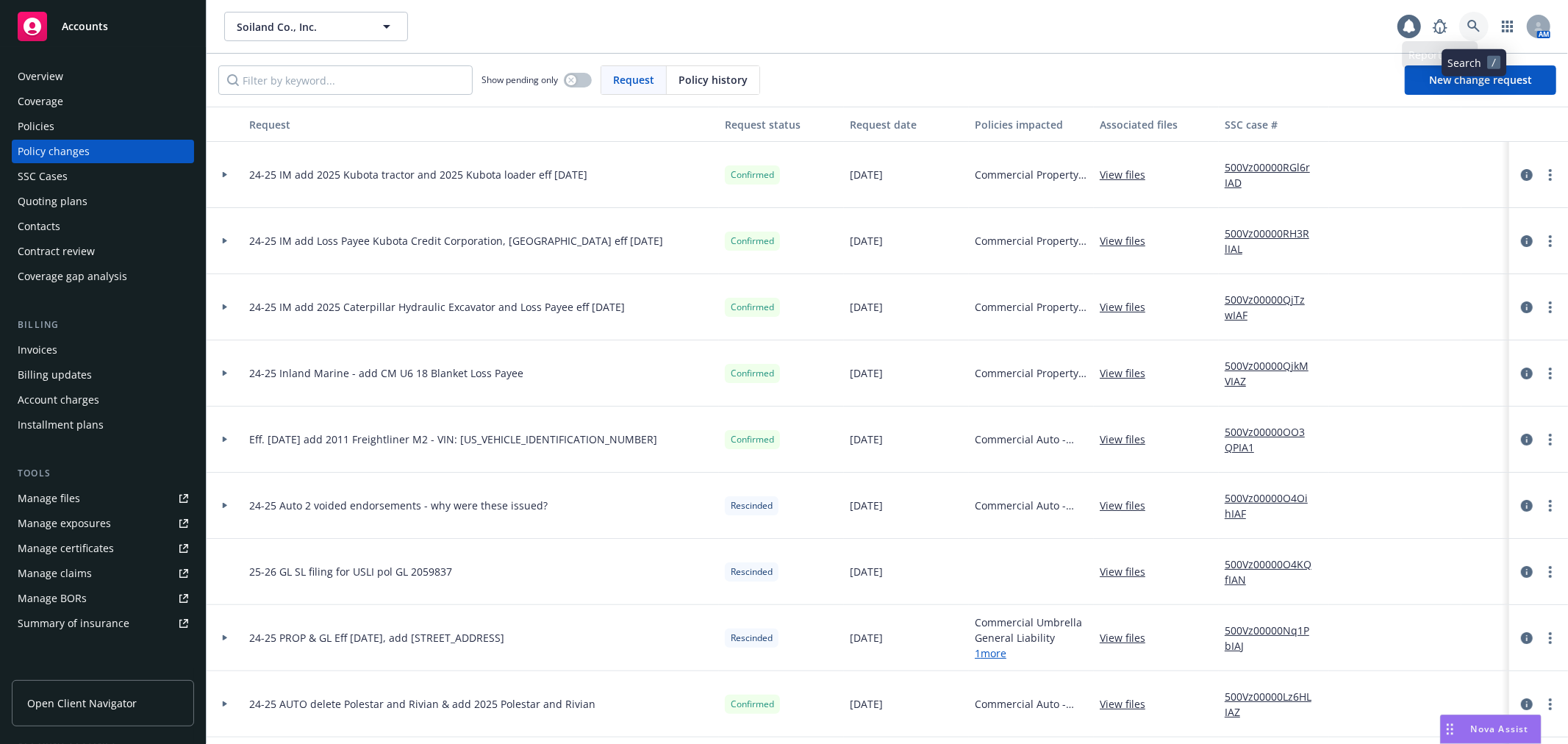
click at [1482, 26] on link at bounding box center [1474, 26] width 29 height 29
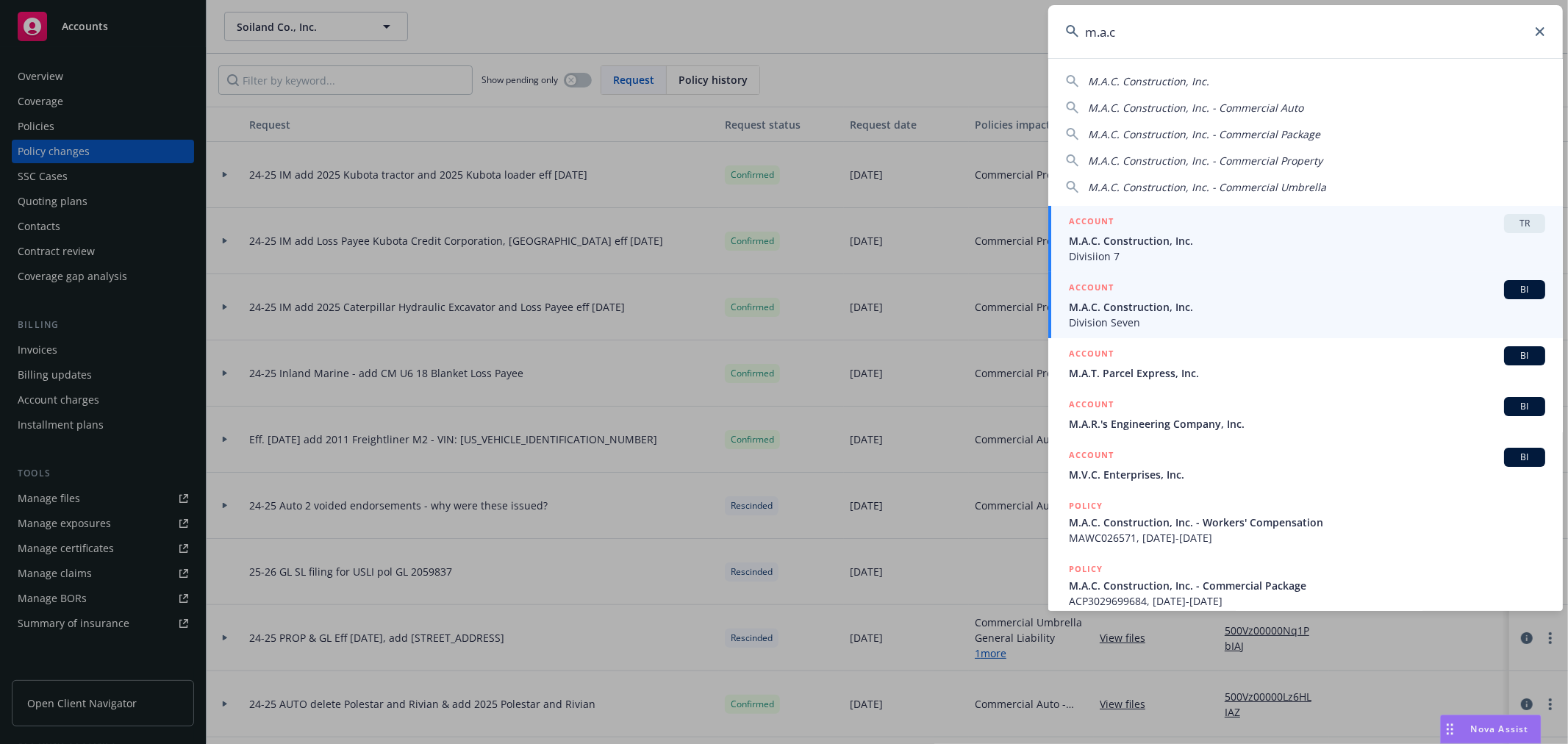
type input "m.a.c"
click at [1209, 299] on span "M.A.C. Construction, Inc." at bounding box center [1307, 307] width 476 height 15
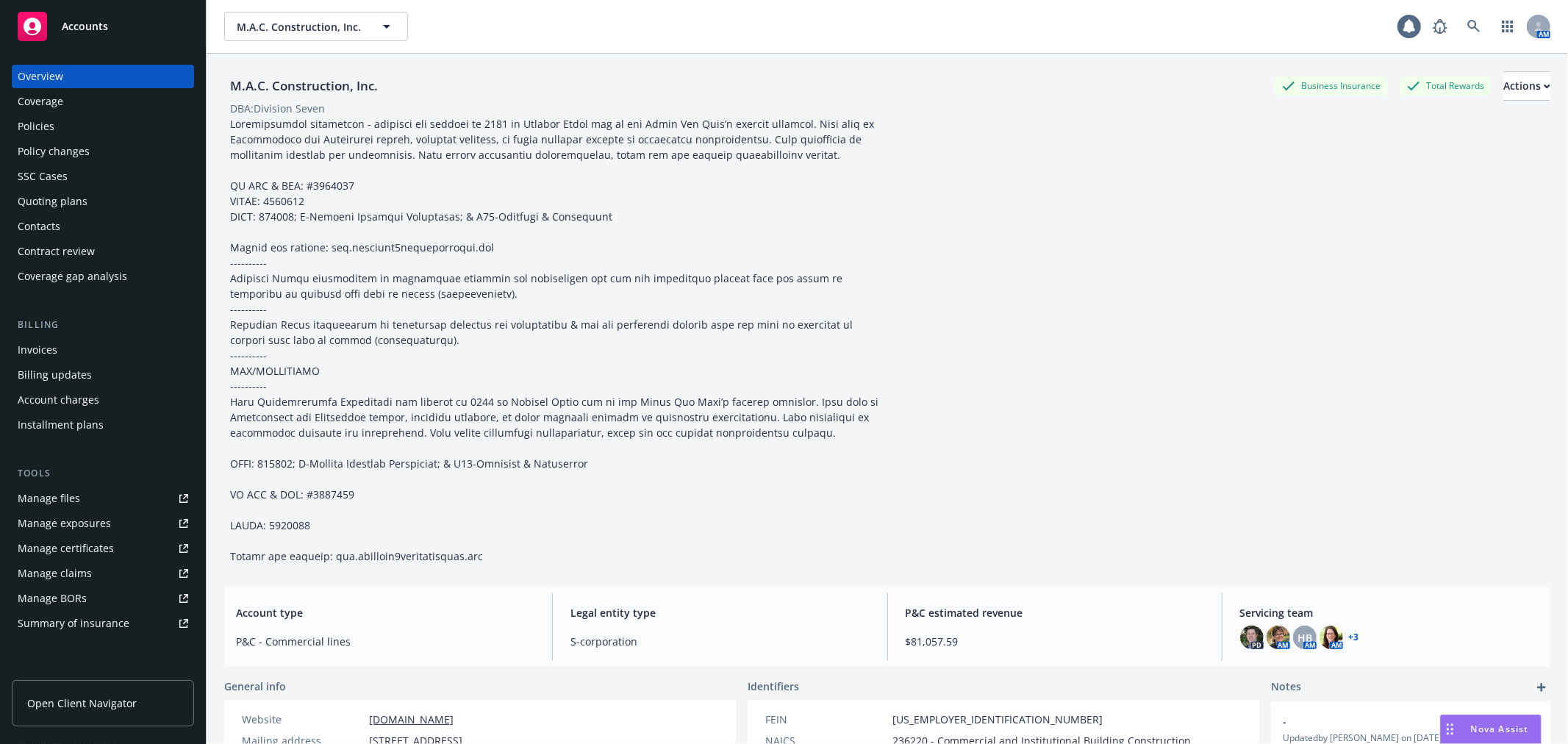
click at [138, 137] on div "Policies" at bounding box center [103, 126] width 171 height 24
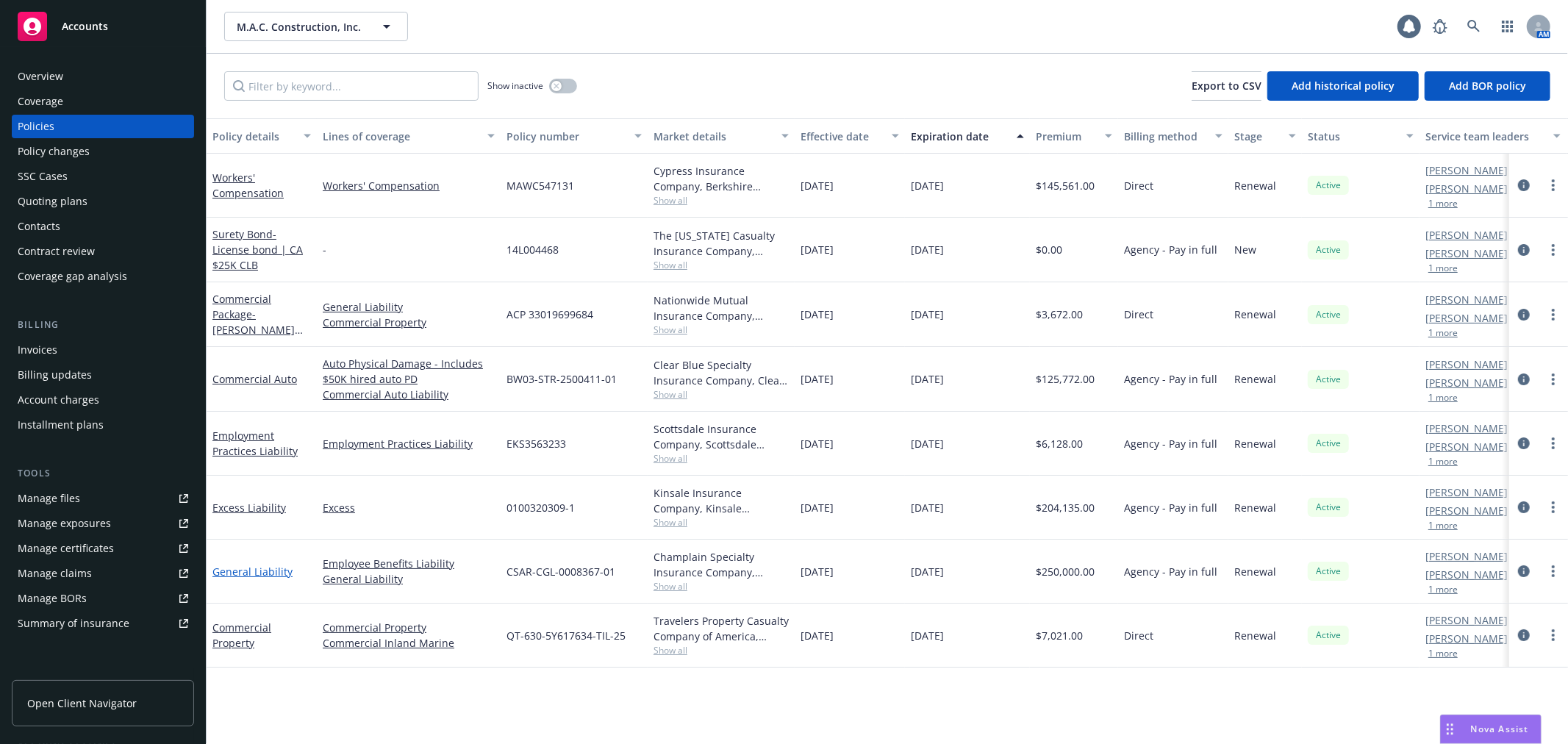
click at [275, 570] on link "General Liability" at bounding box center [252, 571] width 80 height 14
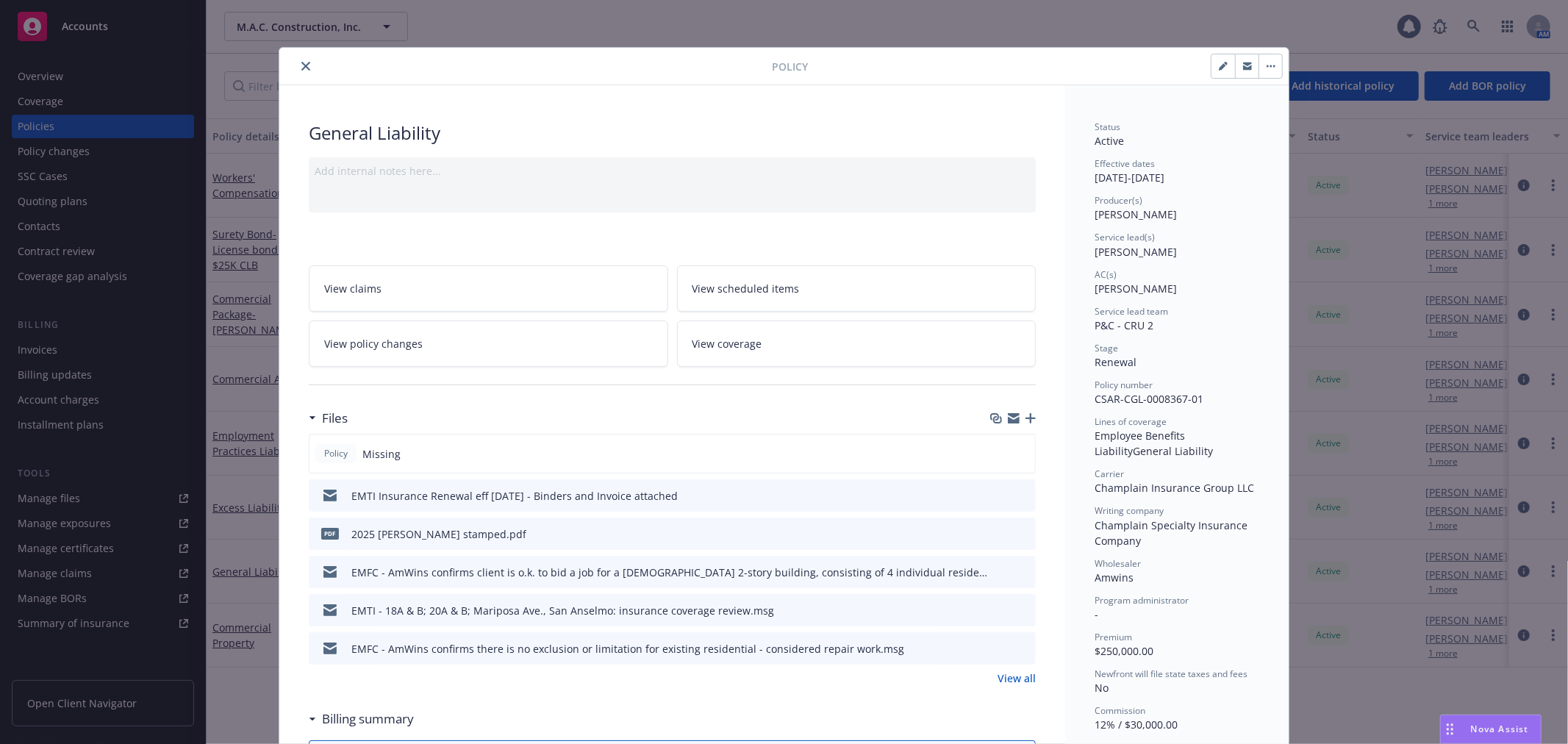
click at [1015, 532] on icon "preview file" at bounding box center [1022, 533] width 13 height 10
drag, startPoint x: 298, startPoint y: 72, endPoint x: 296, endPoint y: 79, distance: 7.3
click at [298, 72] on button "close" at bounding box center [306, 66] width 18 height 18
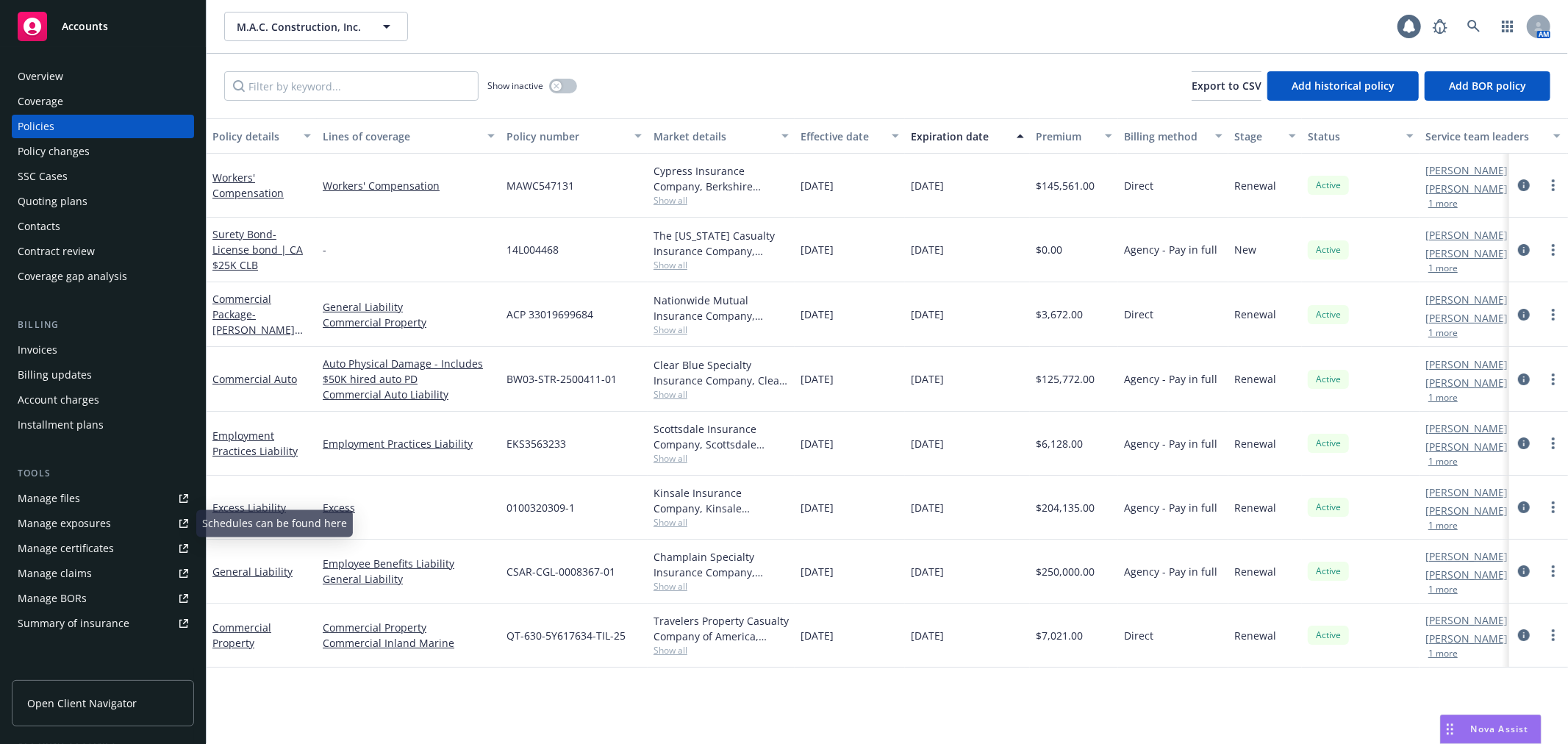
click at [125, 546] on link "Manage certificates" at bounding box center [103, 548] width 182 height 24
click at [66, 501] on div "Manage files" at bounding box center [49, 498] width 62 height 24
click at [122, 15] on div "Accounts" at bounding box center [103, 26] width 171 height 29
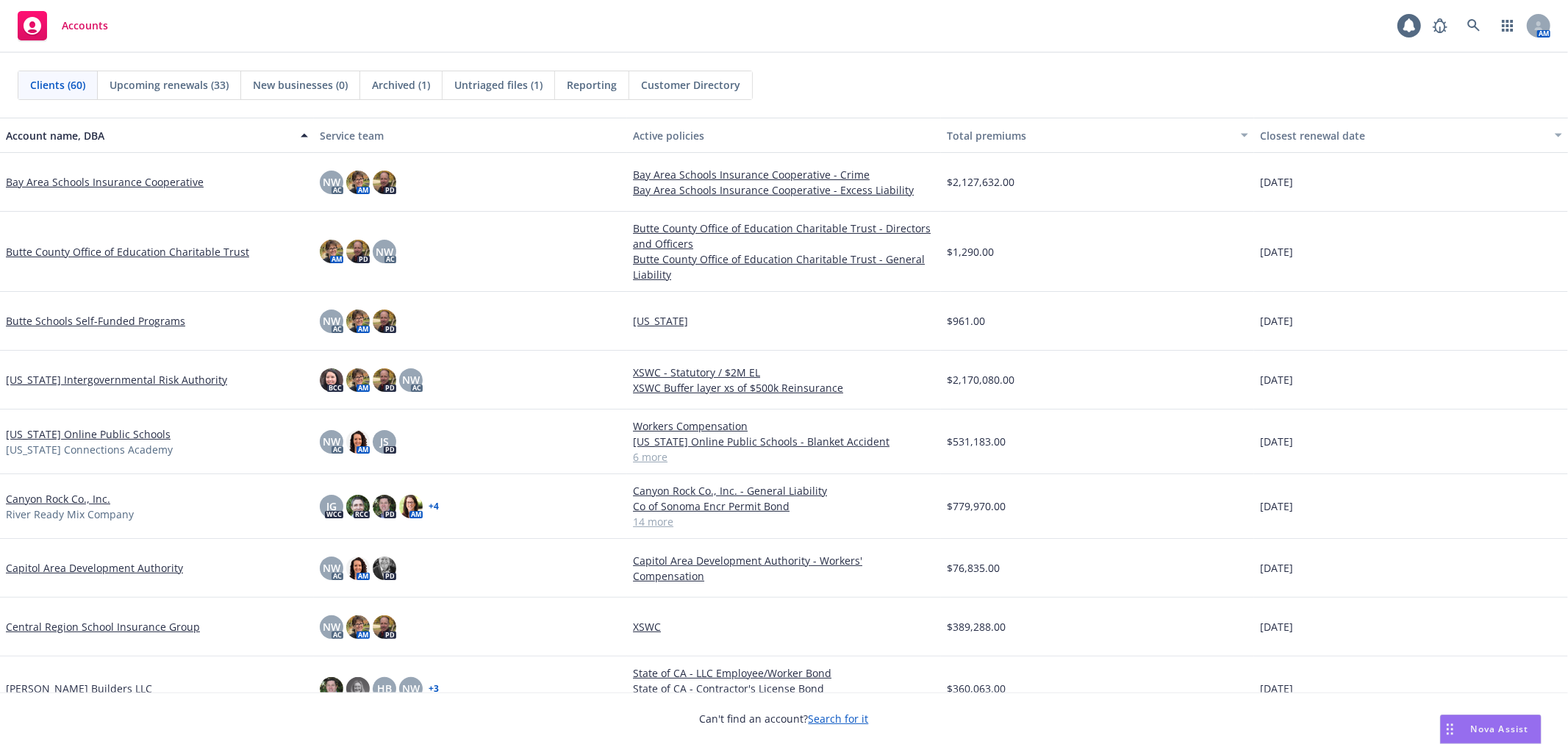
click at [504, 91] on span "Untriaged files (1)" at bounding box center [498, 85] width 88 height 15
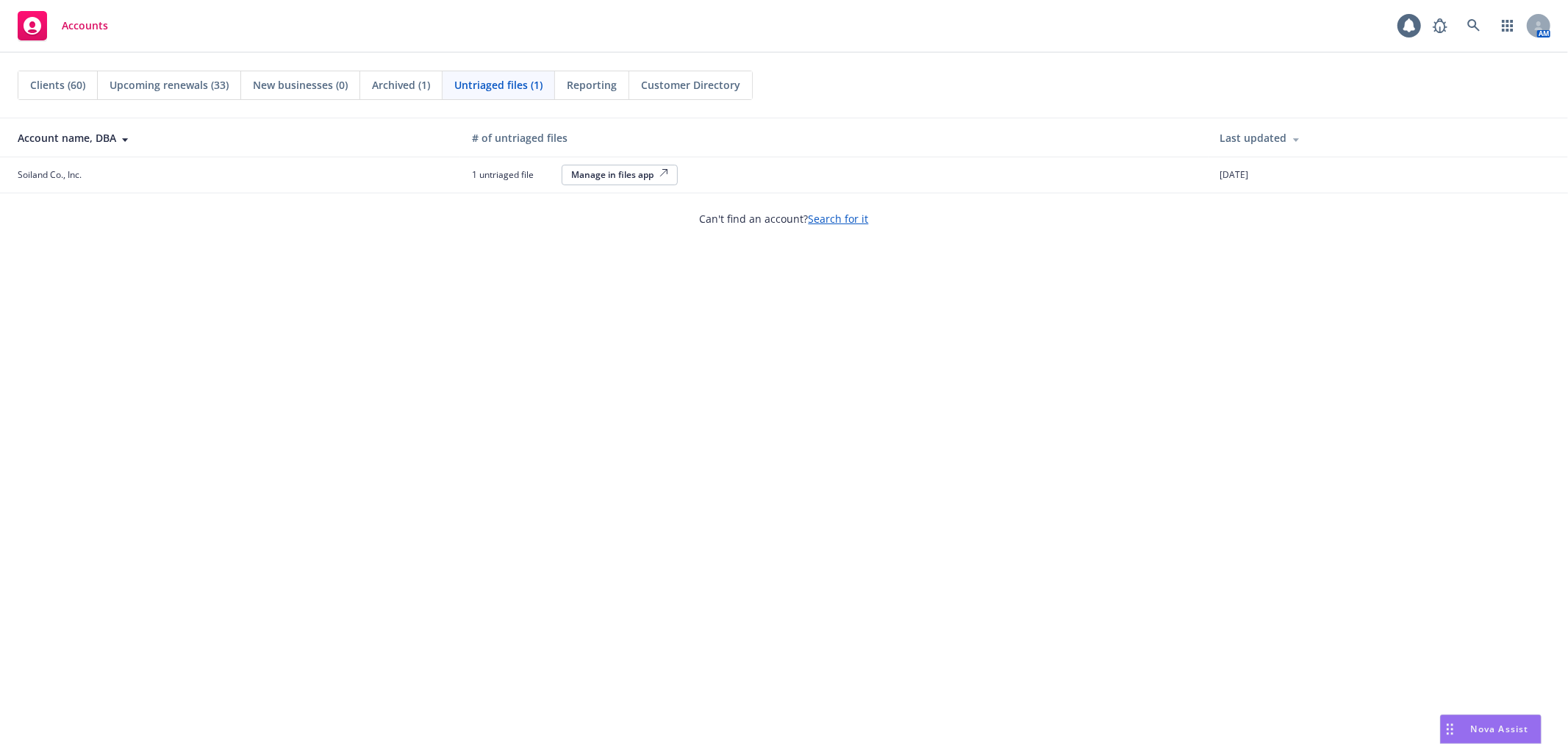
click at [637, 171] on div "Manage in files app" at bounding box center [620, 174] width 97 height 12
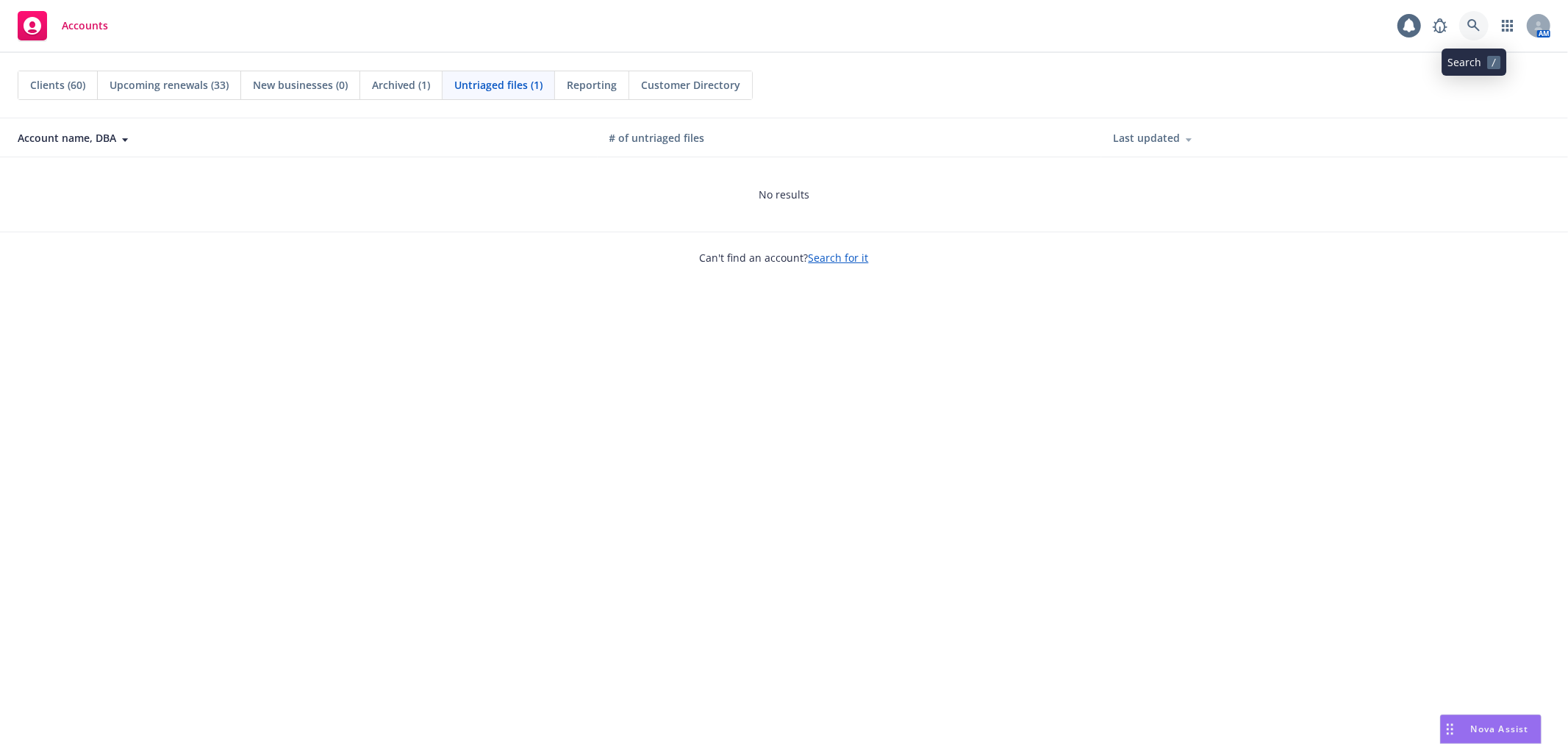
click at [1478, 27] on icon at bounding box center [1474, 26] width 13 height 13
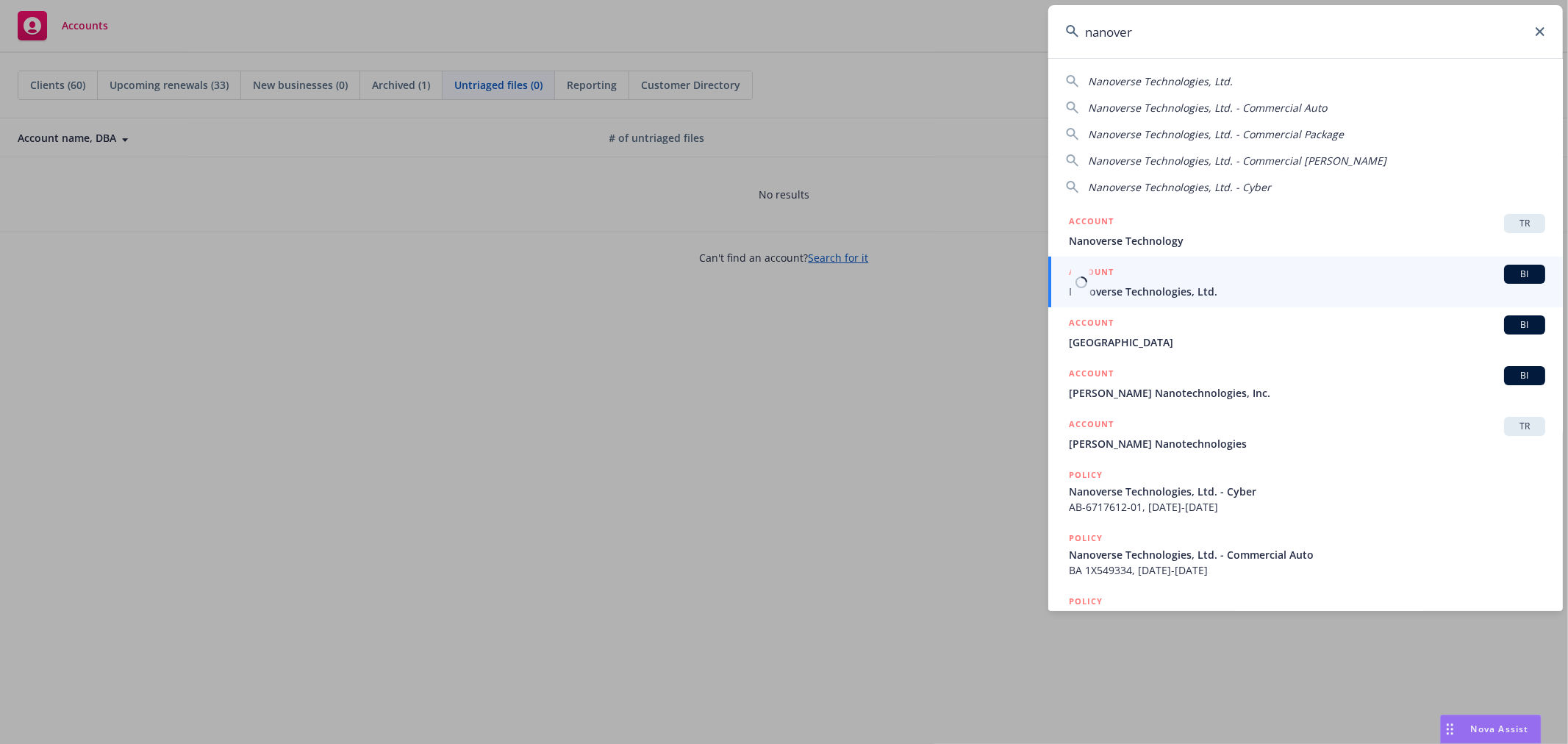
type input "nanover"
click at [1172, 284] on span "Nanoverse Technologies, Ltd." at bounding box center [1307, 291] width 476 height 15
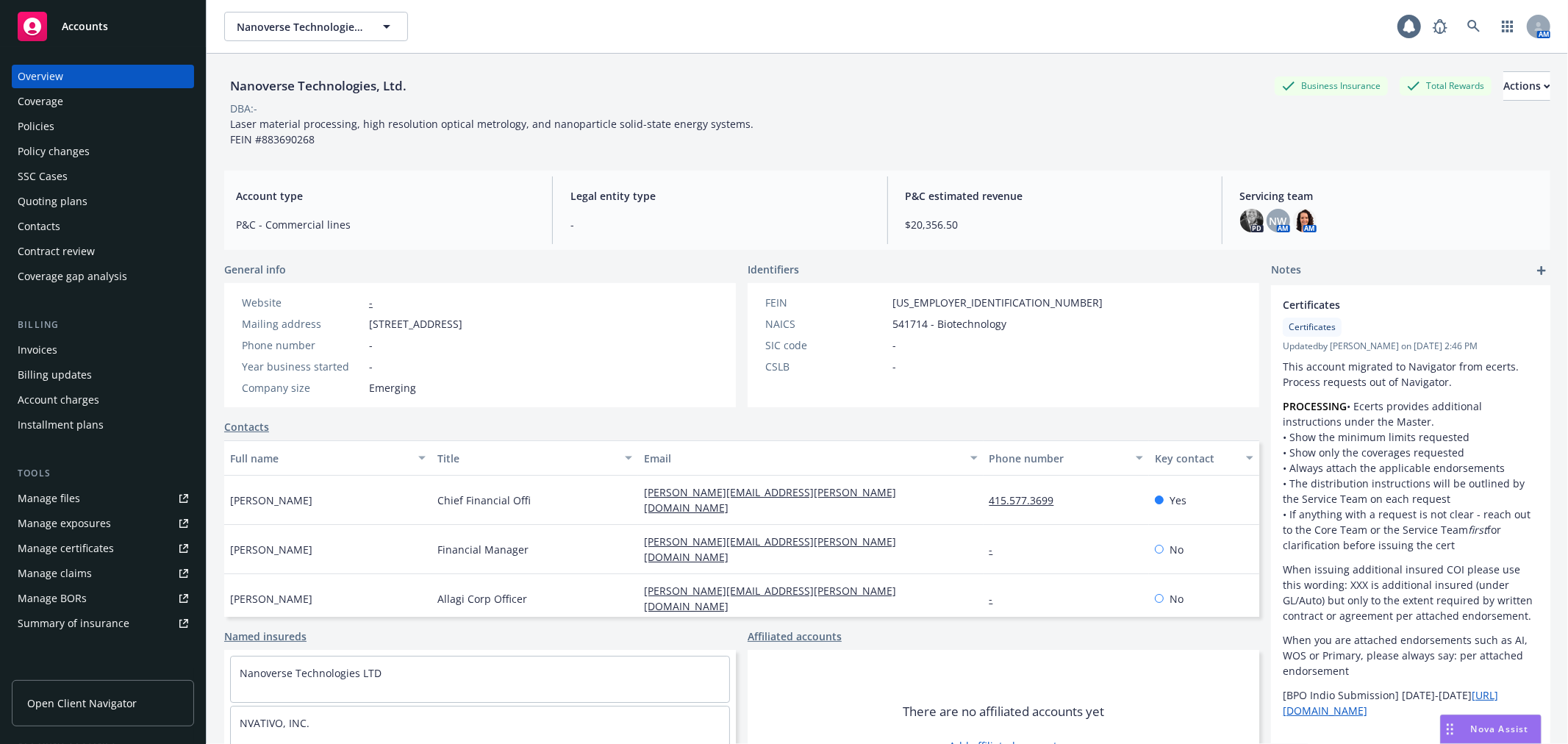
click at [116, 143] on div "Policy changes" at bounding box center [103, 151] width 171 height 24
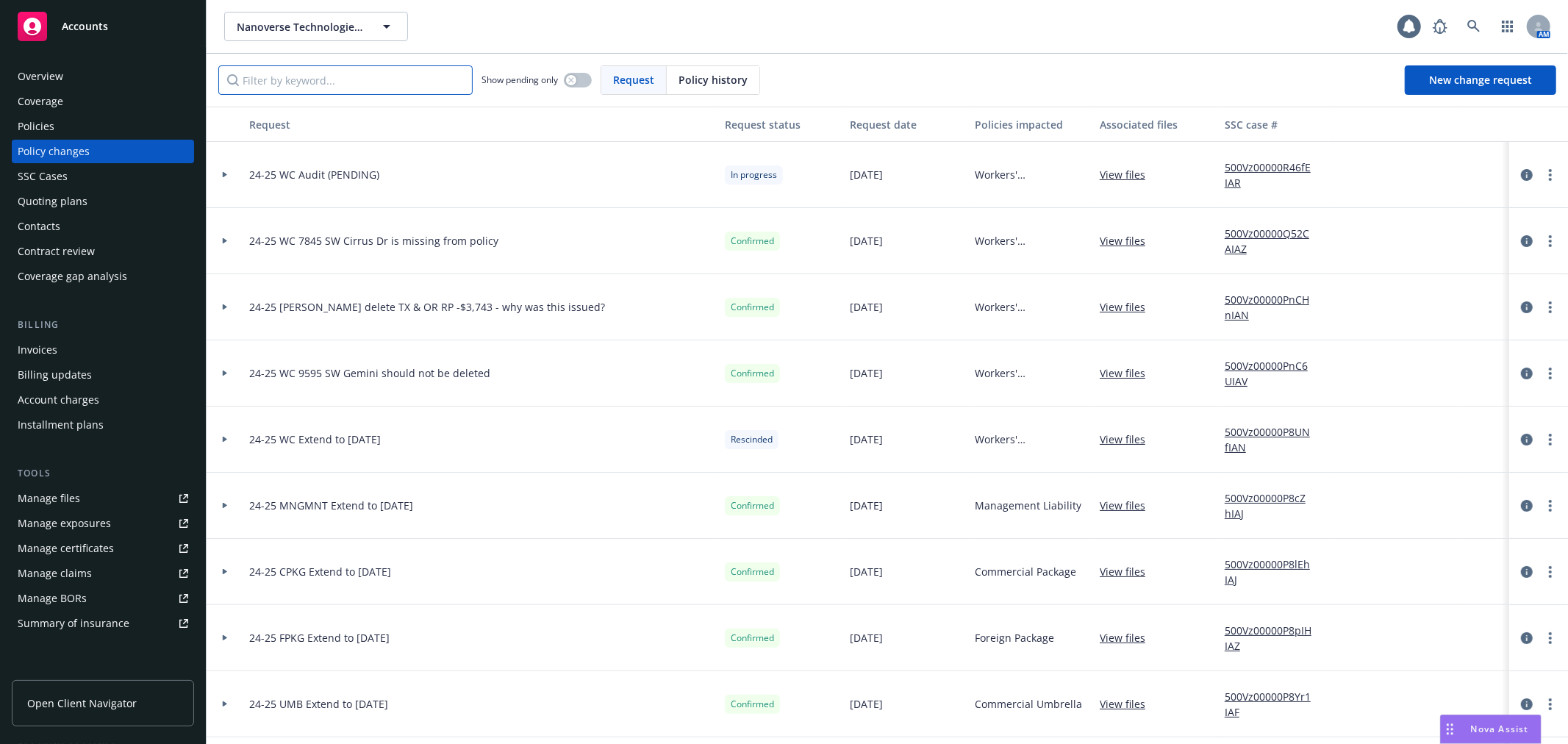
click at [321, 85] on input "Filter by keyword..." at bounding box center [346, 80] width 254 height 29
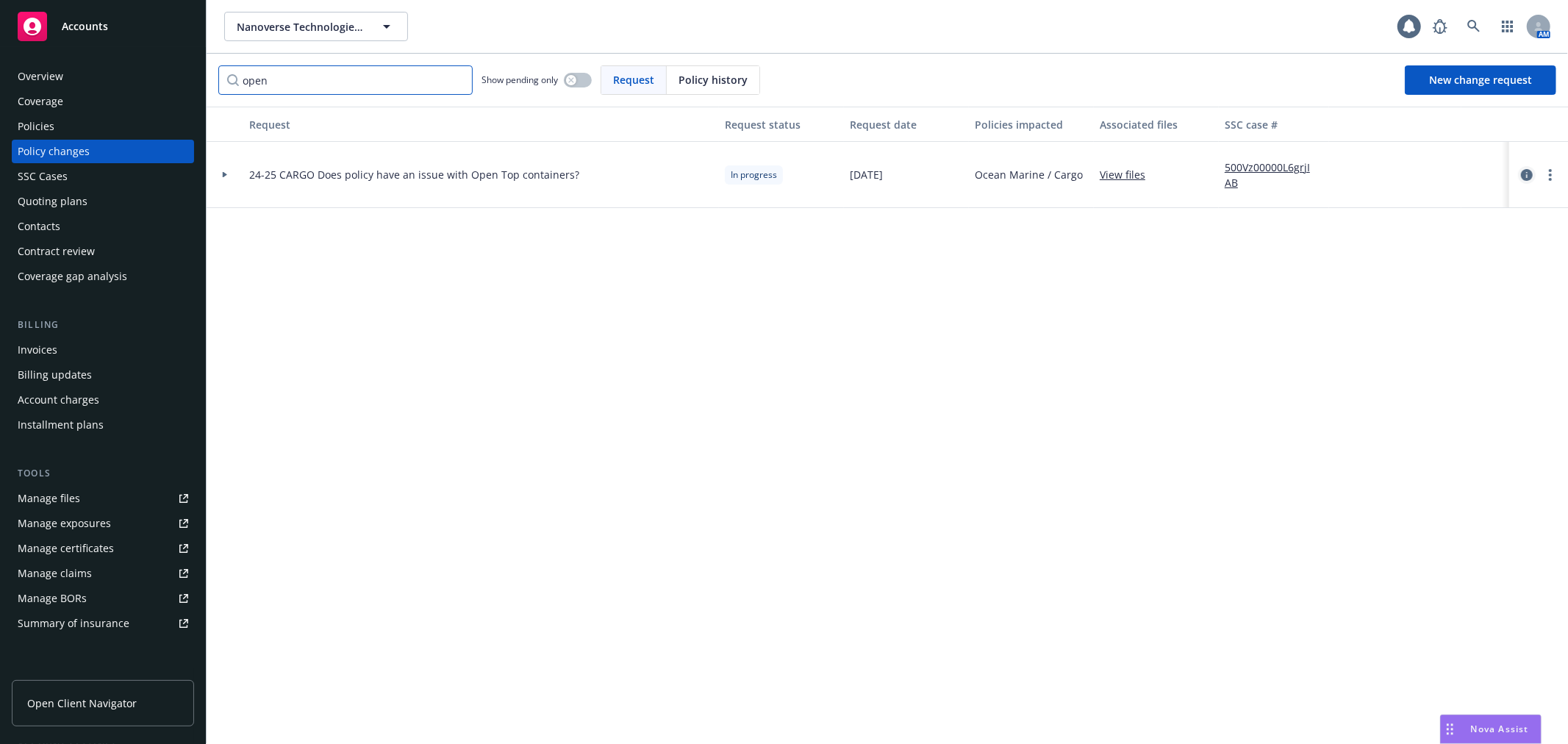
type input "open"
click at [1526, 181] on link "circleInformation" at bounding box center [1527, 175] width 18 height 18
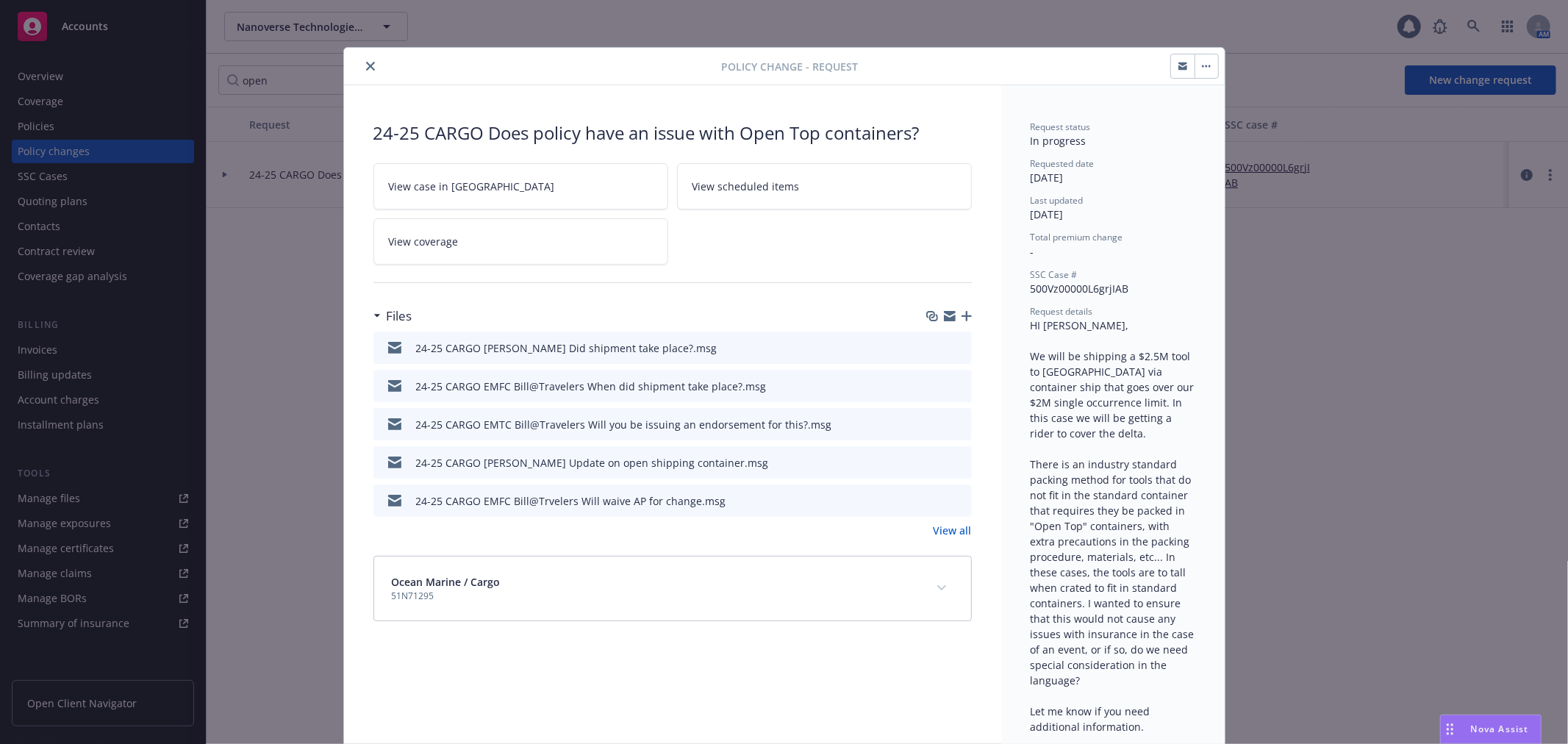
scroll to position [44, 0]
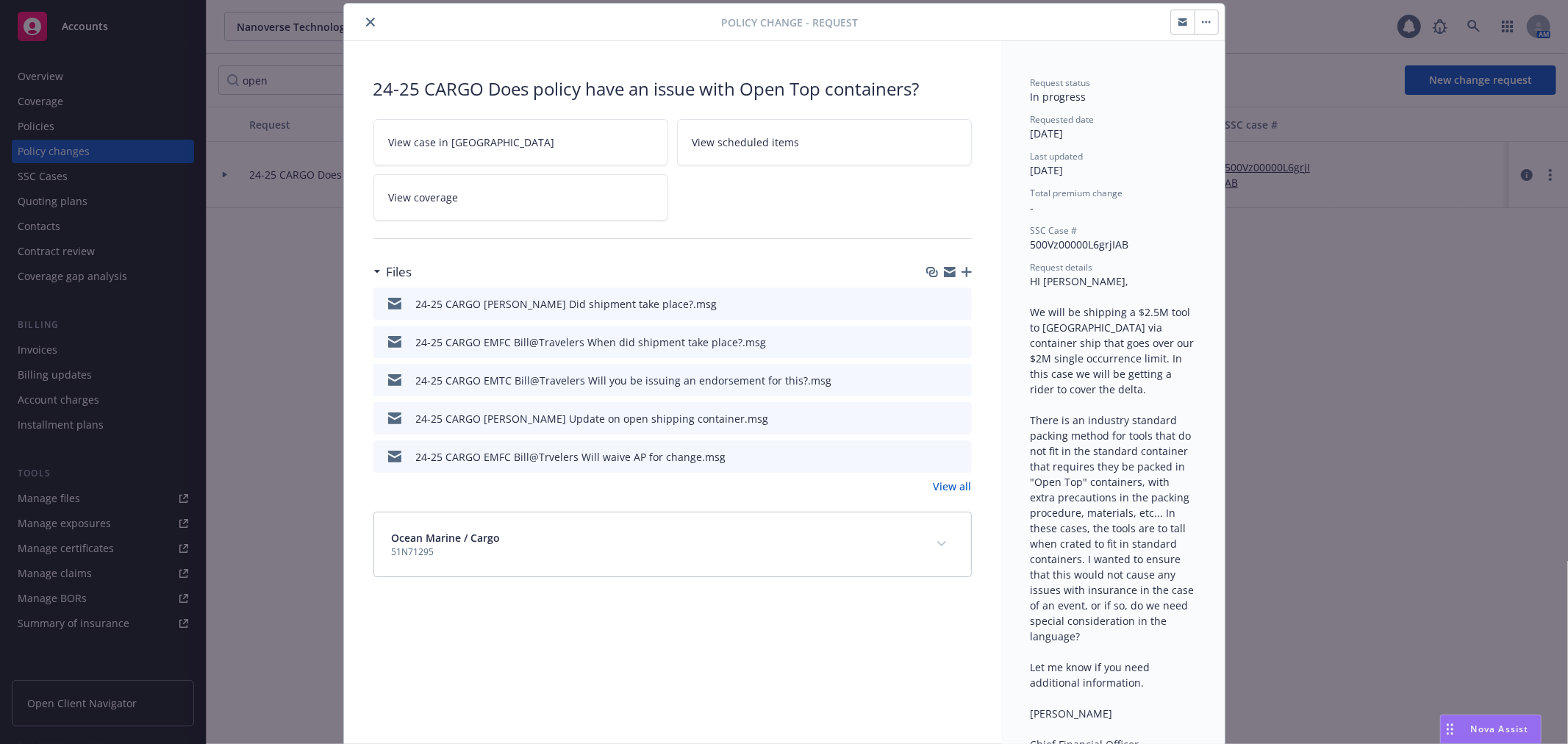
click at [951, 305] on icon "preview file" at bounding box center [958, 303] width 13 height 10
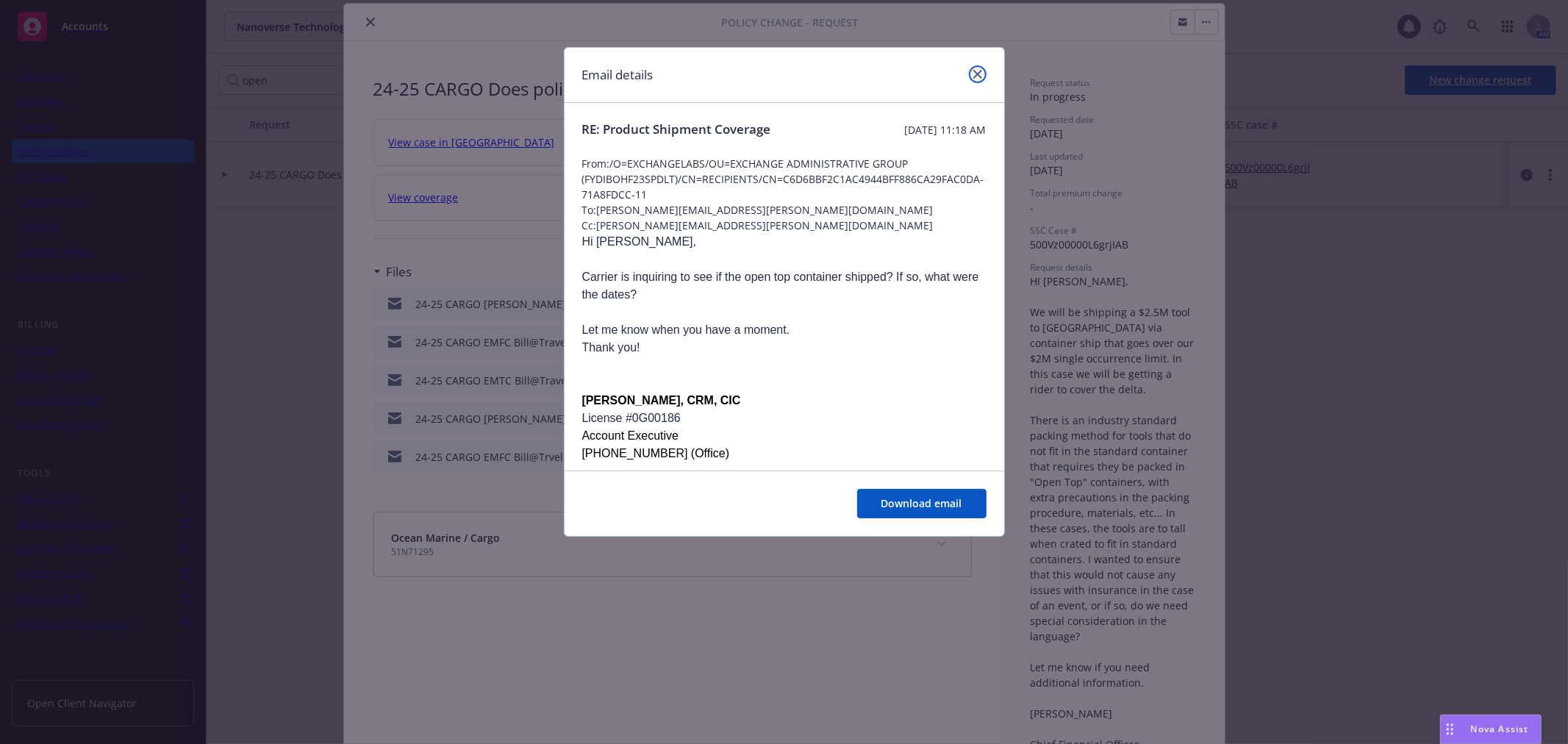
click at [980, 71] on icon "close" at bounding box center [978, 74] width 9 height 9
